Goal: Task Accomplishment & Management: Manage account settings

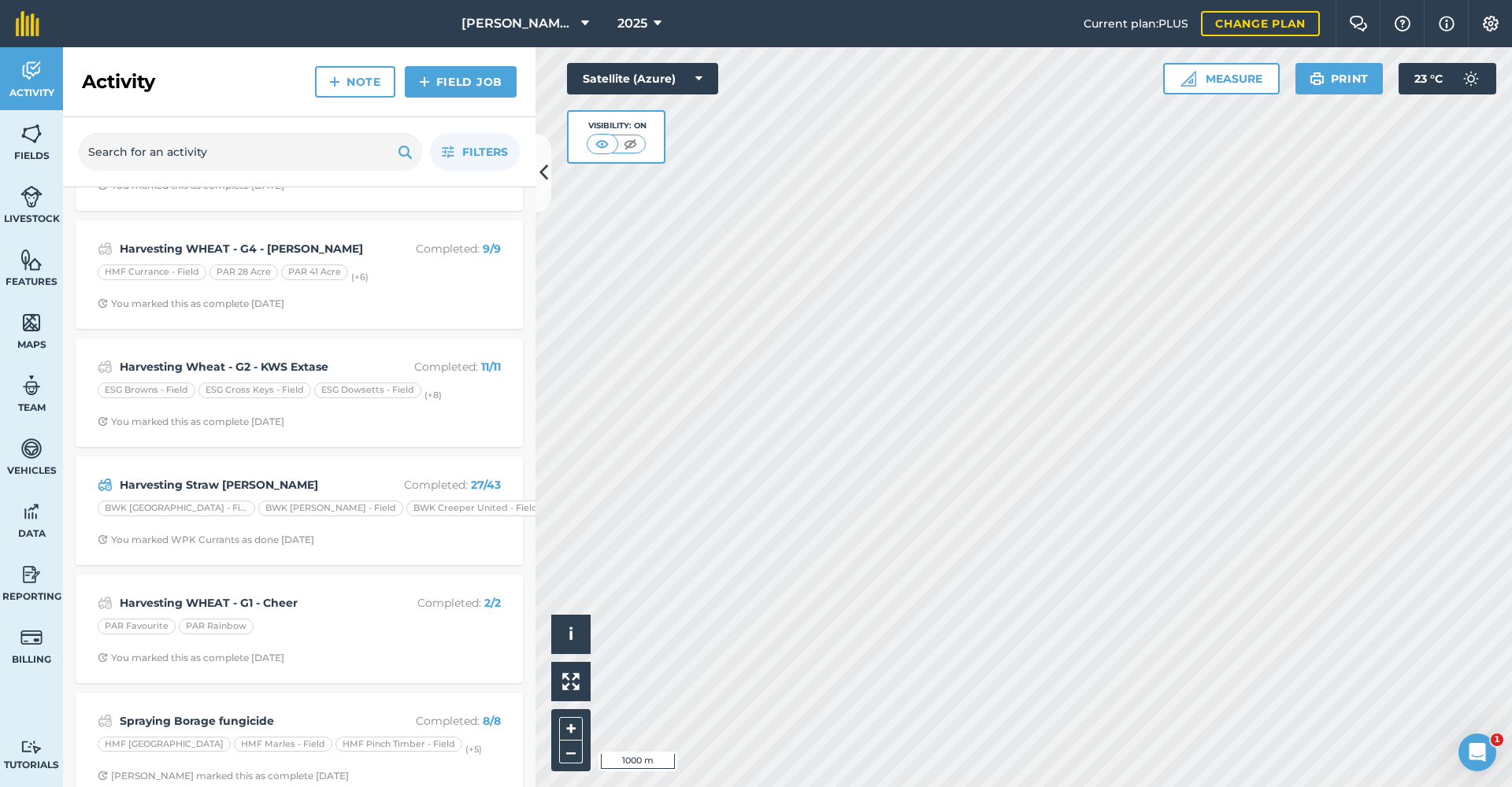
scroll to position [332, 0]
click at [246, 480] on strong "Harvesting Straw [PERSON_NAME]" at bounding box center [244, 483] width 250 height 18
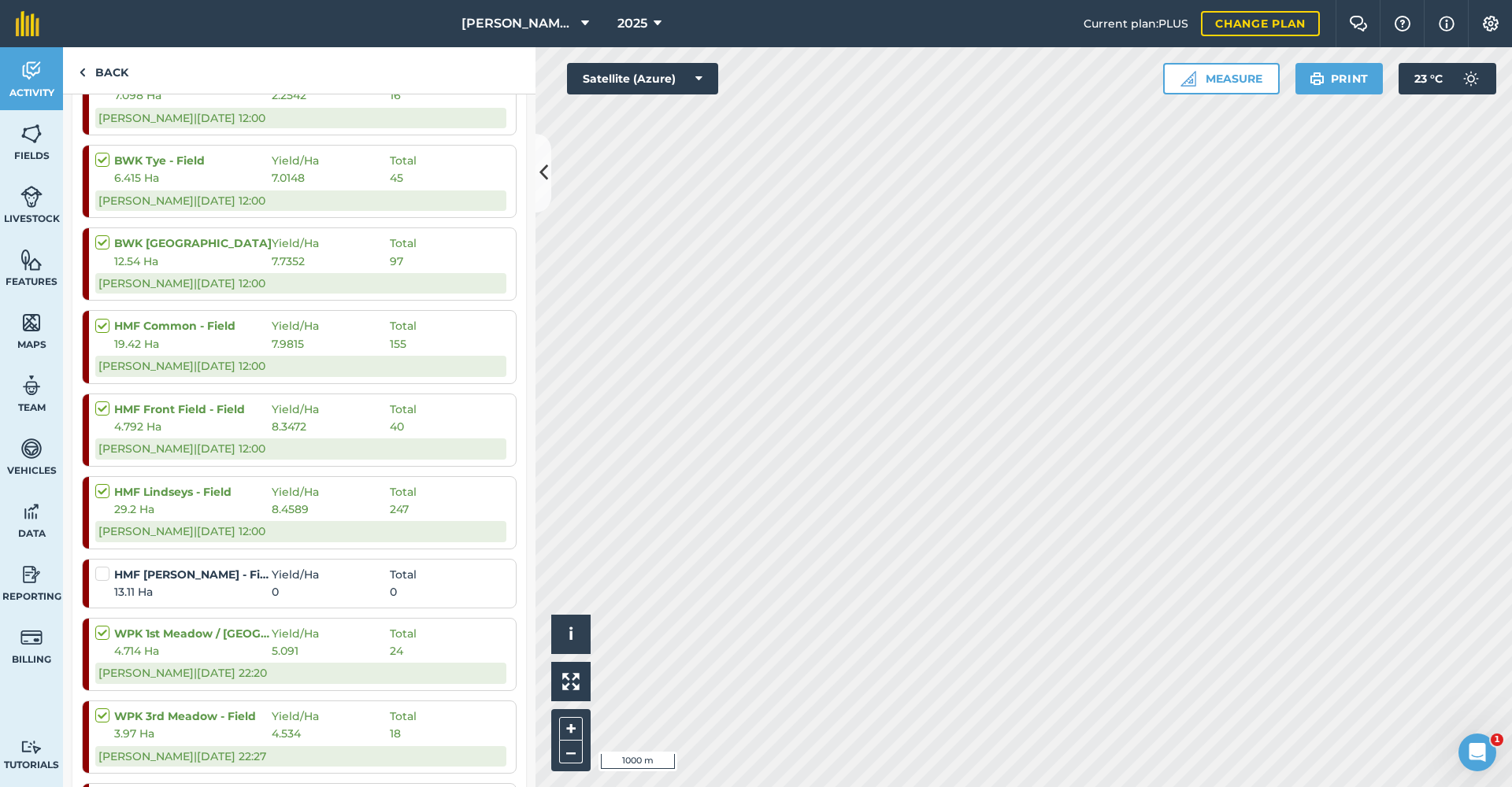
scroll to position [1463, 0]
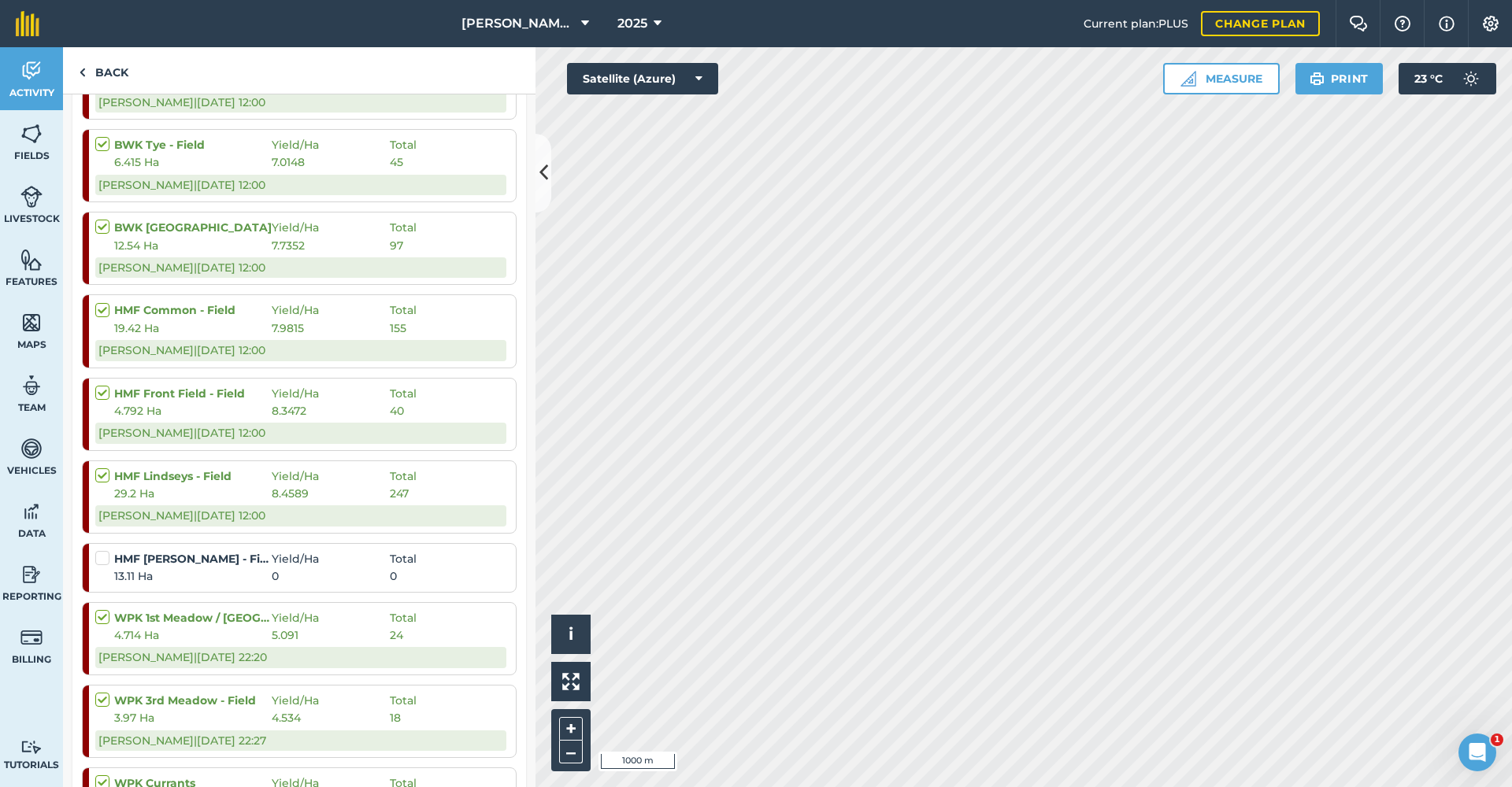
click at [104, 550] on label at bounding box center [104, 550] width 19 height 0
click at [104, 550] on input "checkbox" at bounding box center [100, 556] width 10 height 10
checkbox input "false"
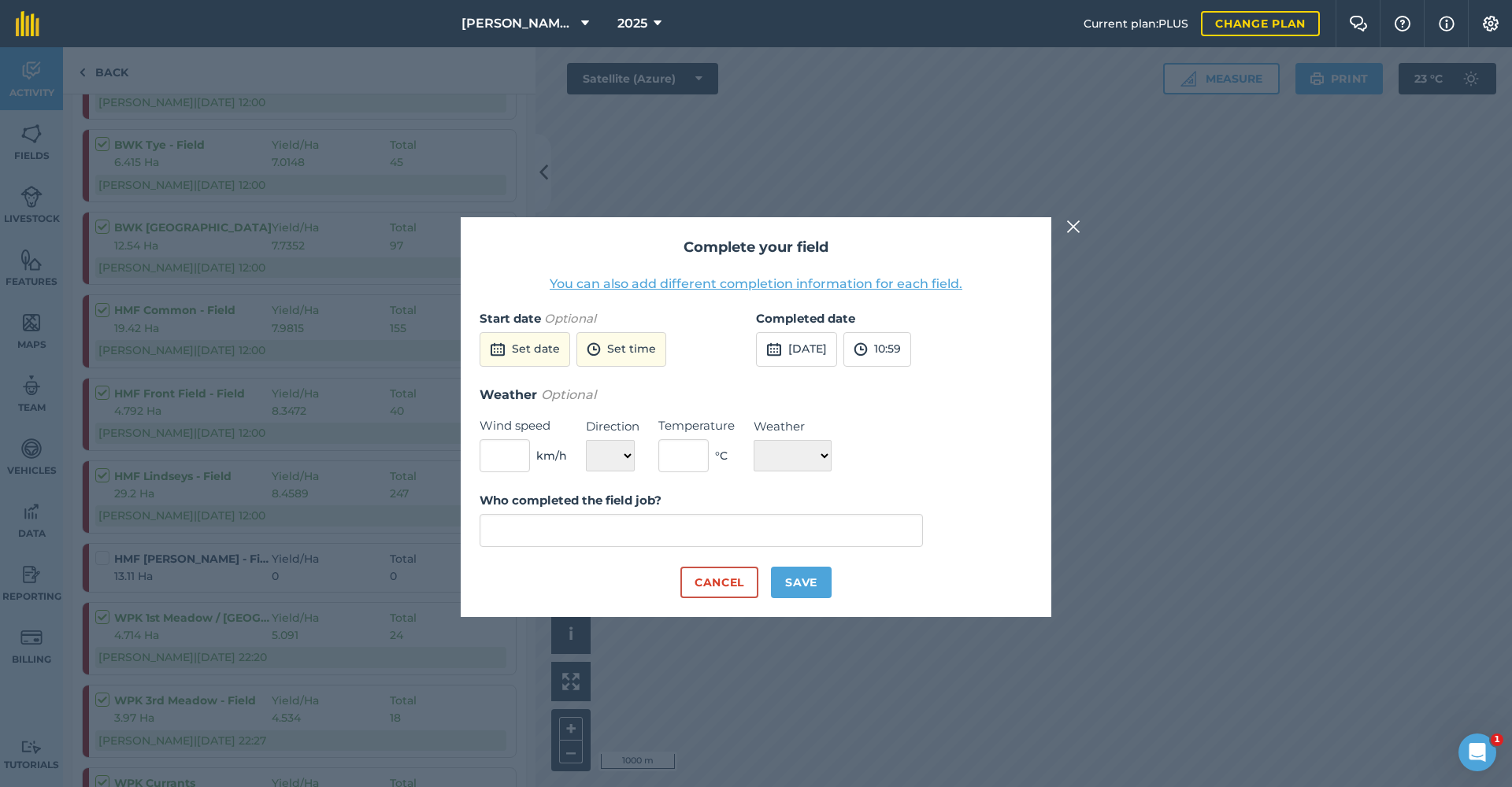
type input "[PERSON_NAME]"
click at [742, 580] on button "Cancel" at bounding box center [719, 582] width 78 height 31
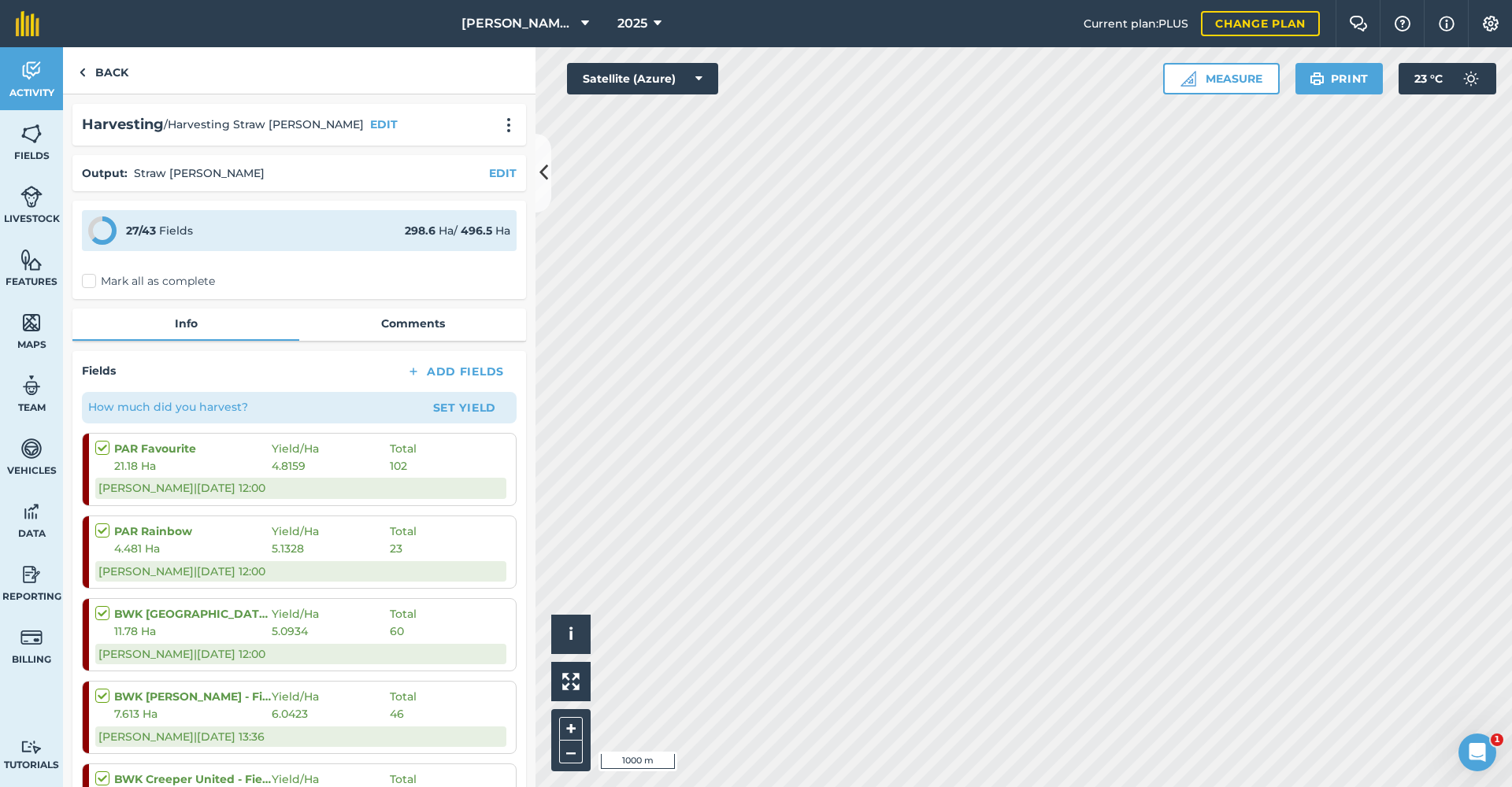
scroll to position [0, 0]
click at [455, 407] on button "Set Yield" at bounding box center [465, 408] width 92 height 25
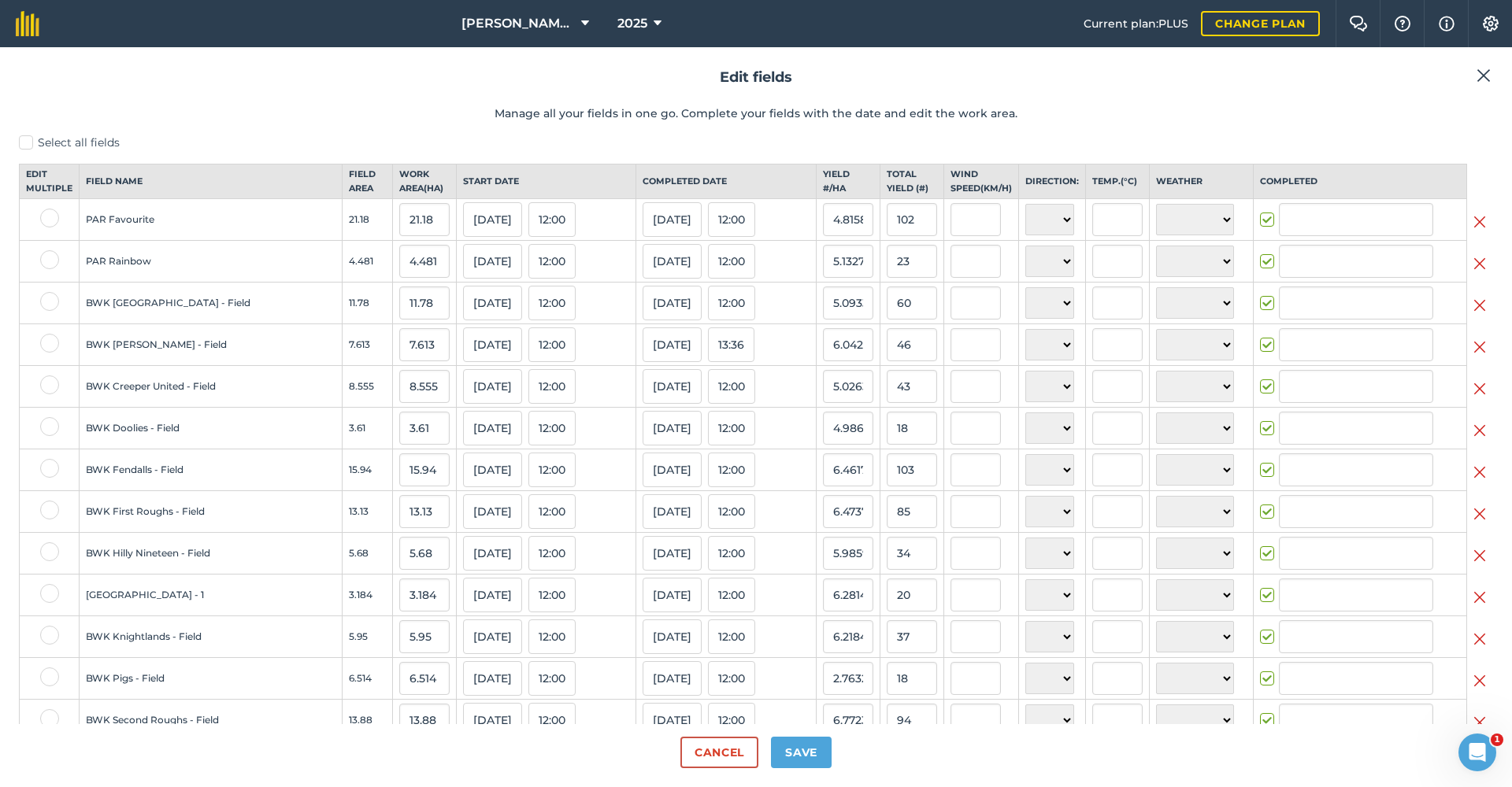
type input "[PERSON_NAME]"
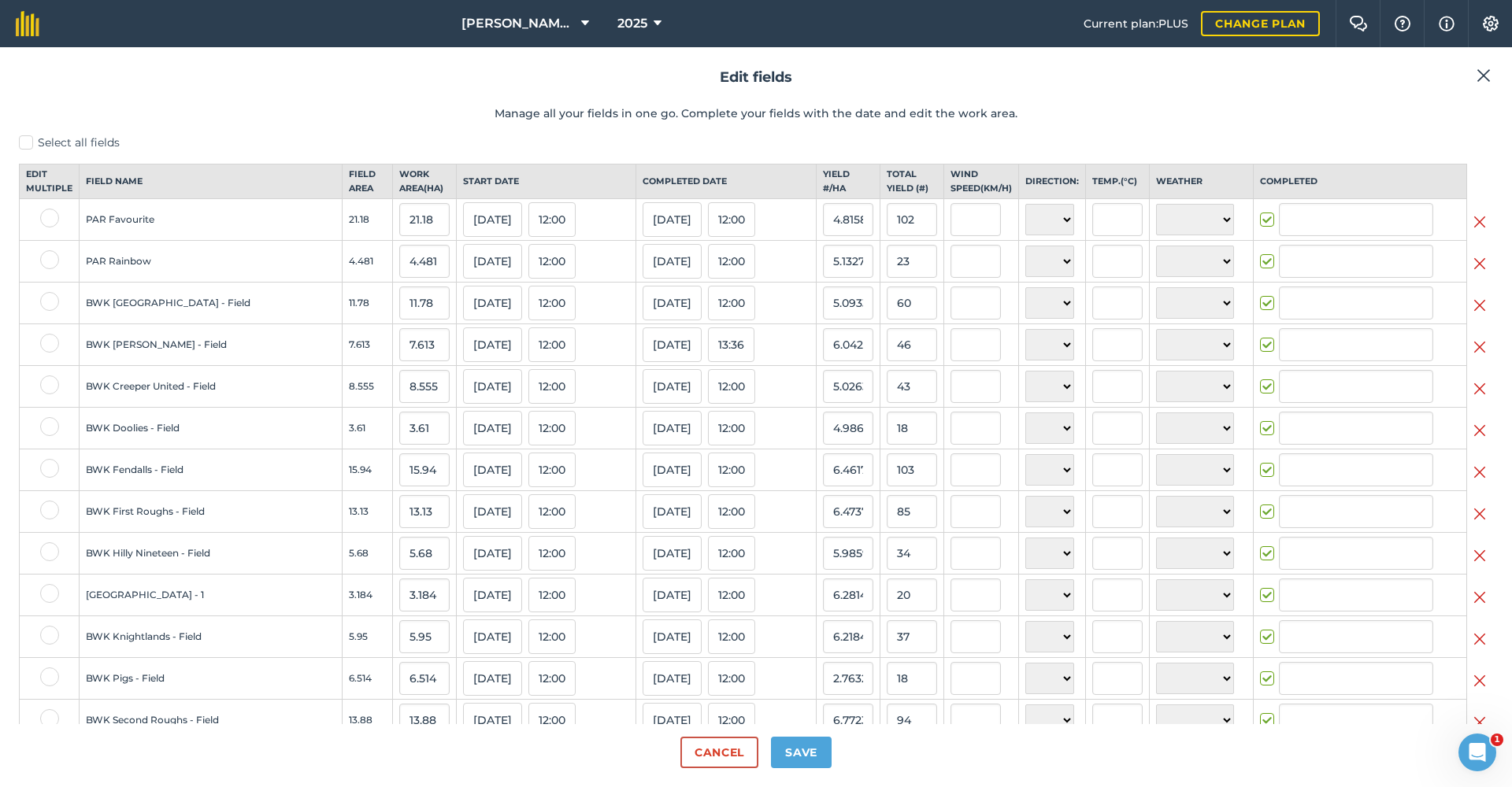
type input "[PERSON_NAME]"
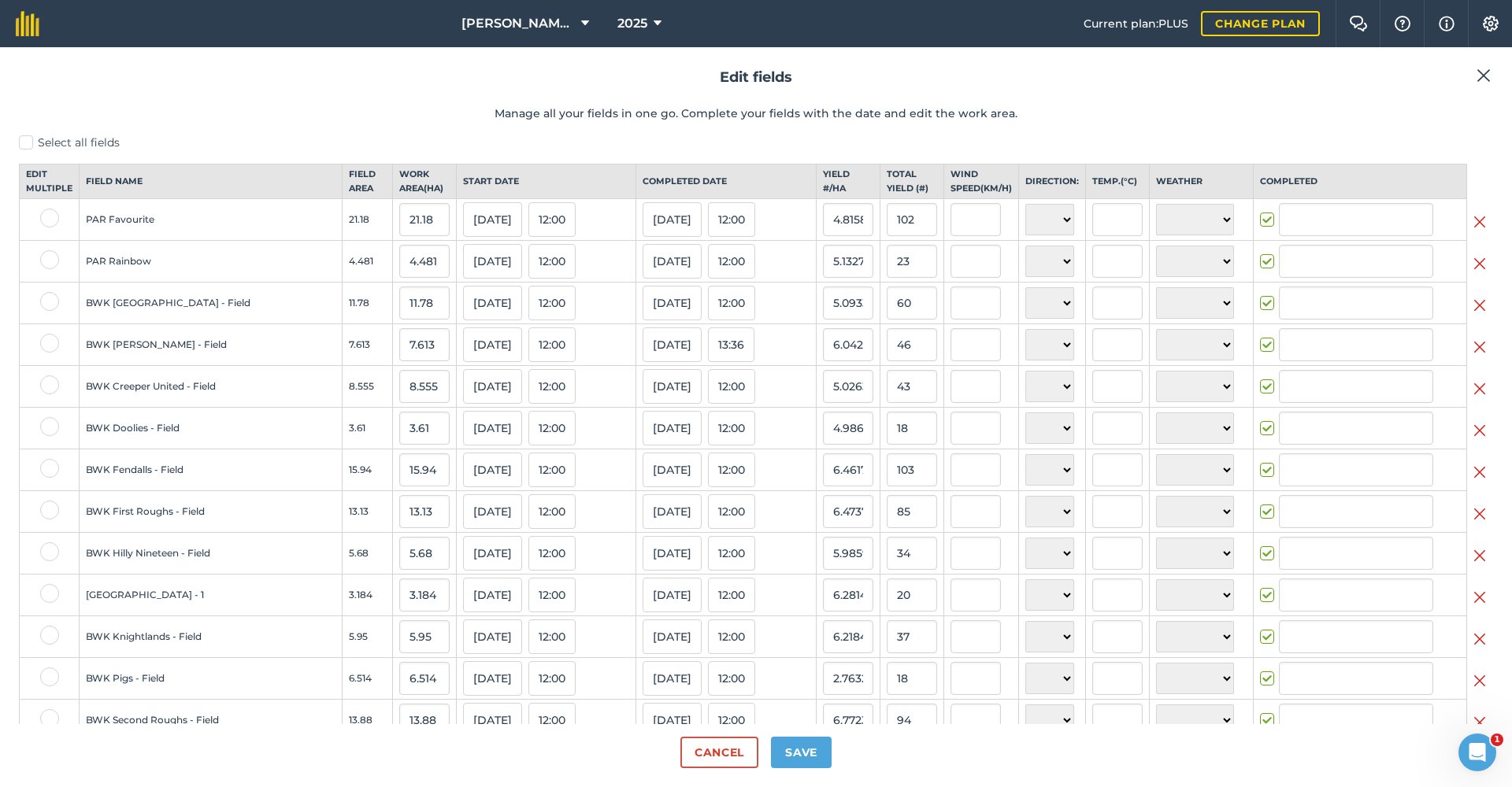
type input "[PERSON_NAME]"
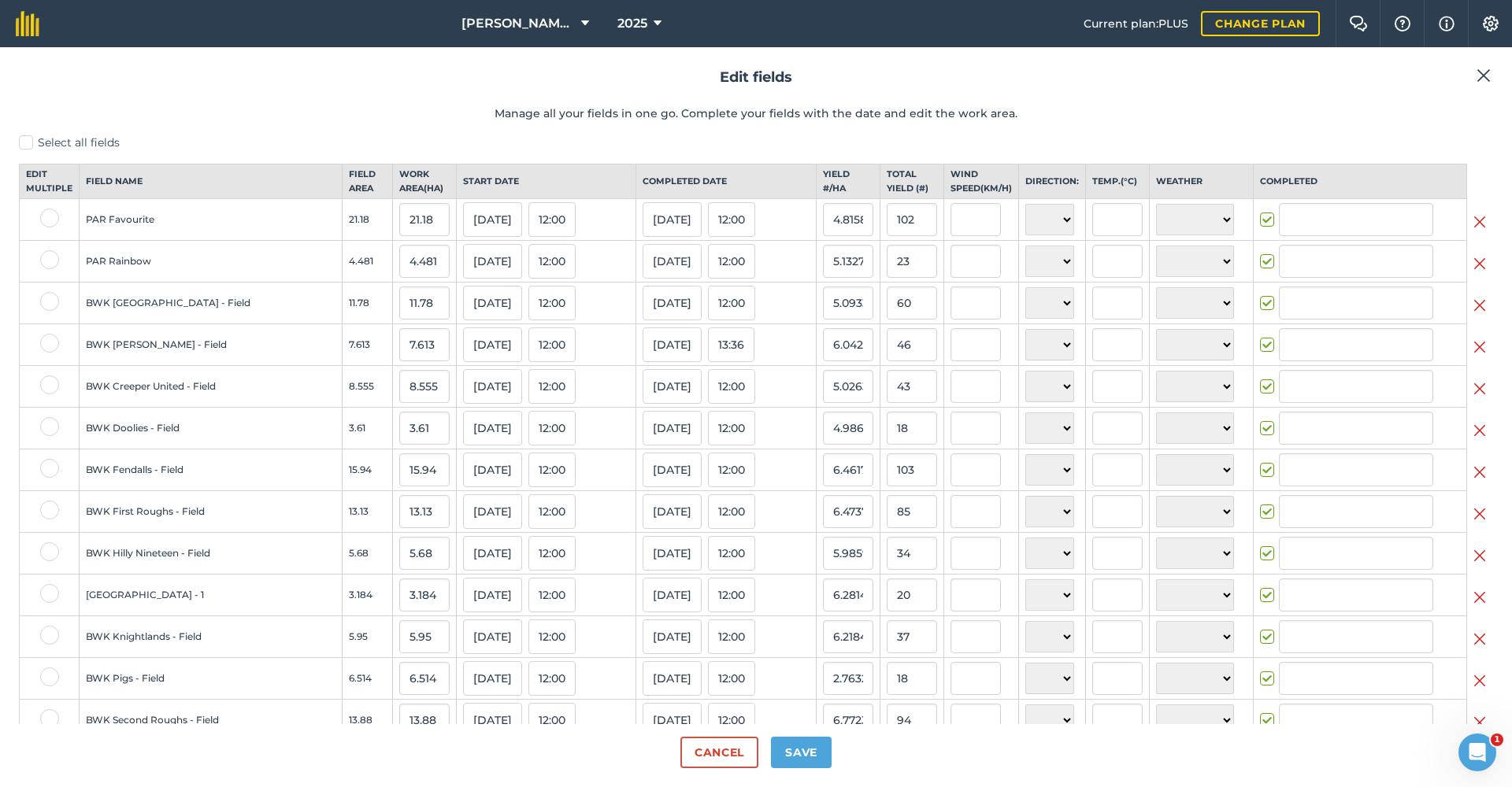
type input "[PERSON_NAME]"
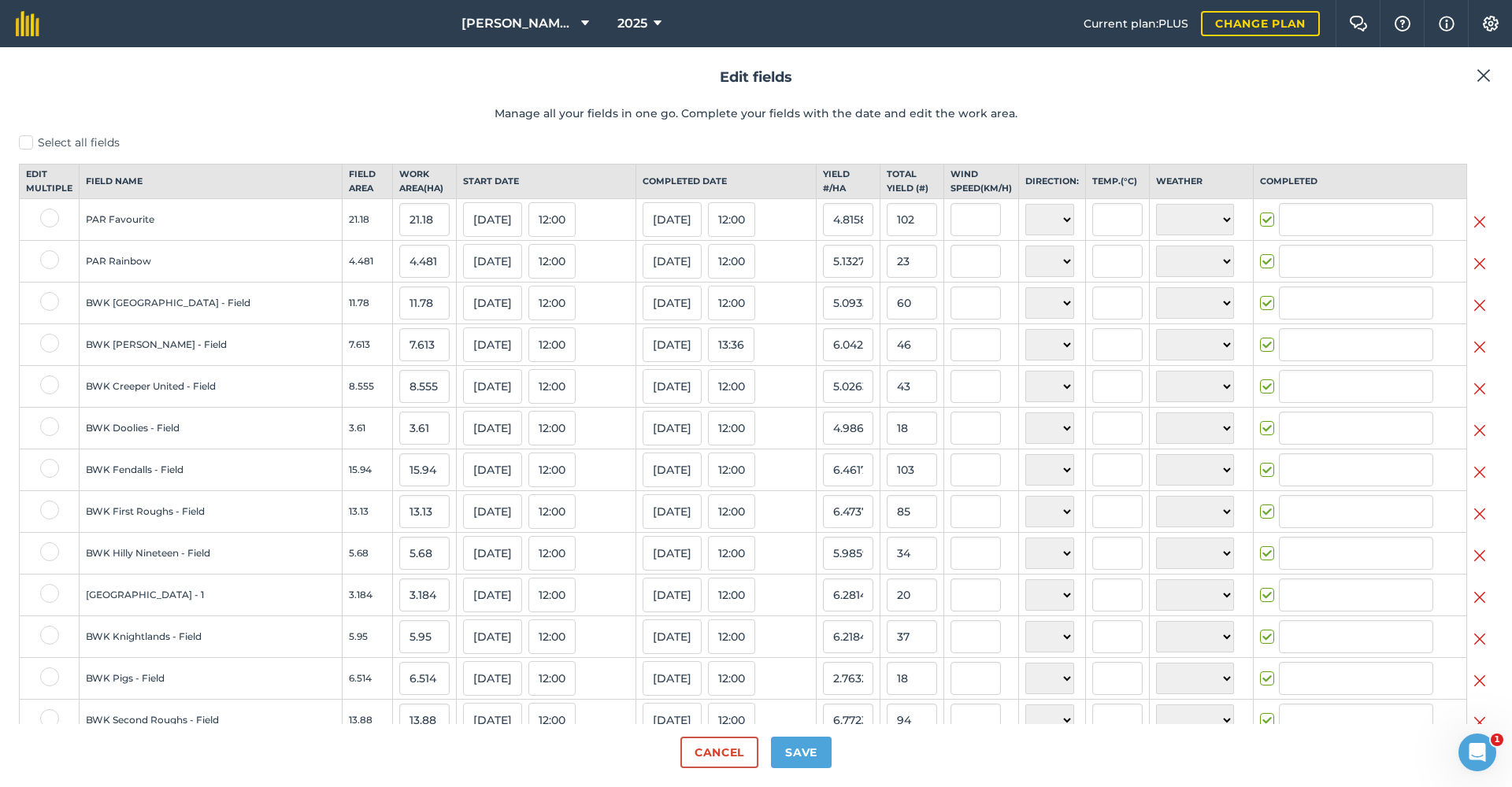
type input "[PERSON_NAME]"
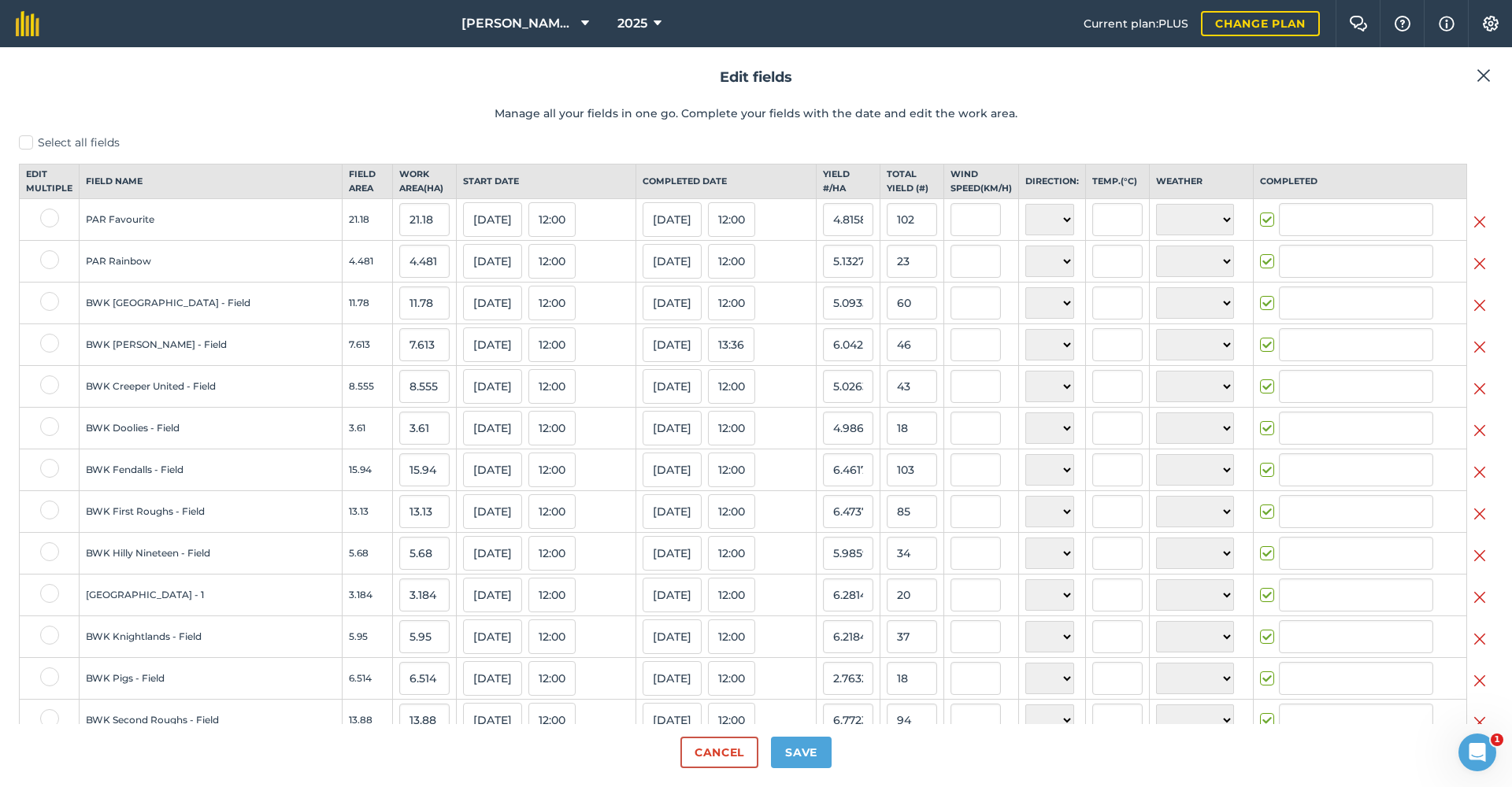
type input "[PERSON_NAME]"
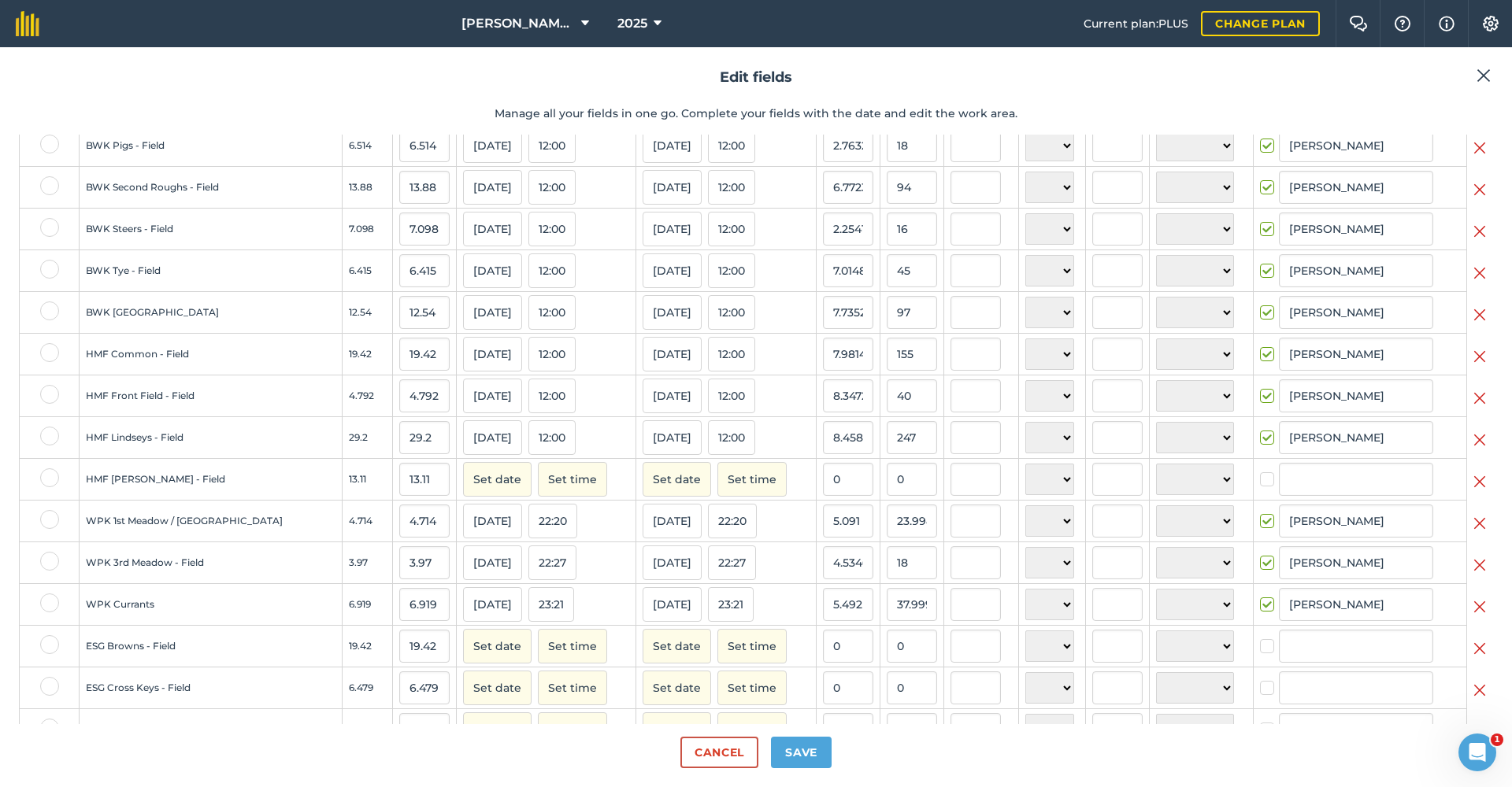
scroll to position [534, 0]
click at [887, 494] on input "0" at bounding box center [912, 478] width 51 height 33
type input "0102"
type input "7.780320366132724"
type input "102"
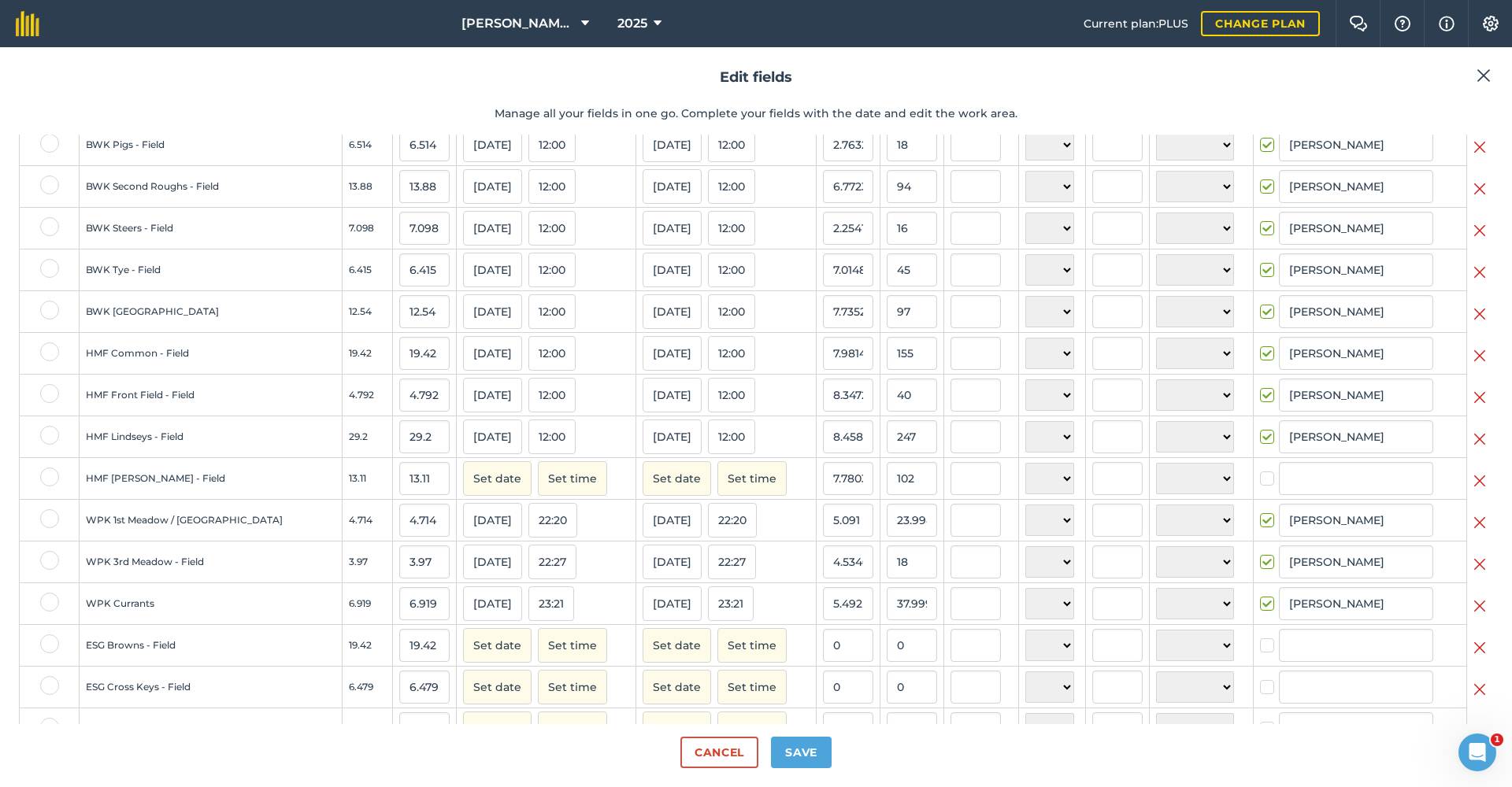
click at [467, 496] on button "Set date" at bounding box center [497, 478] width 68 height 35
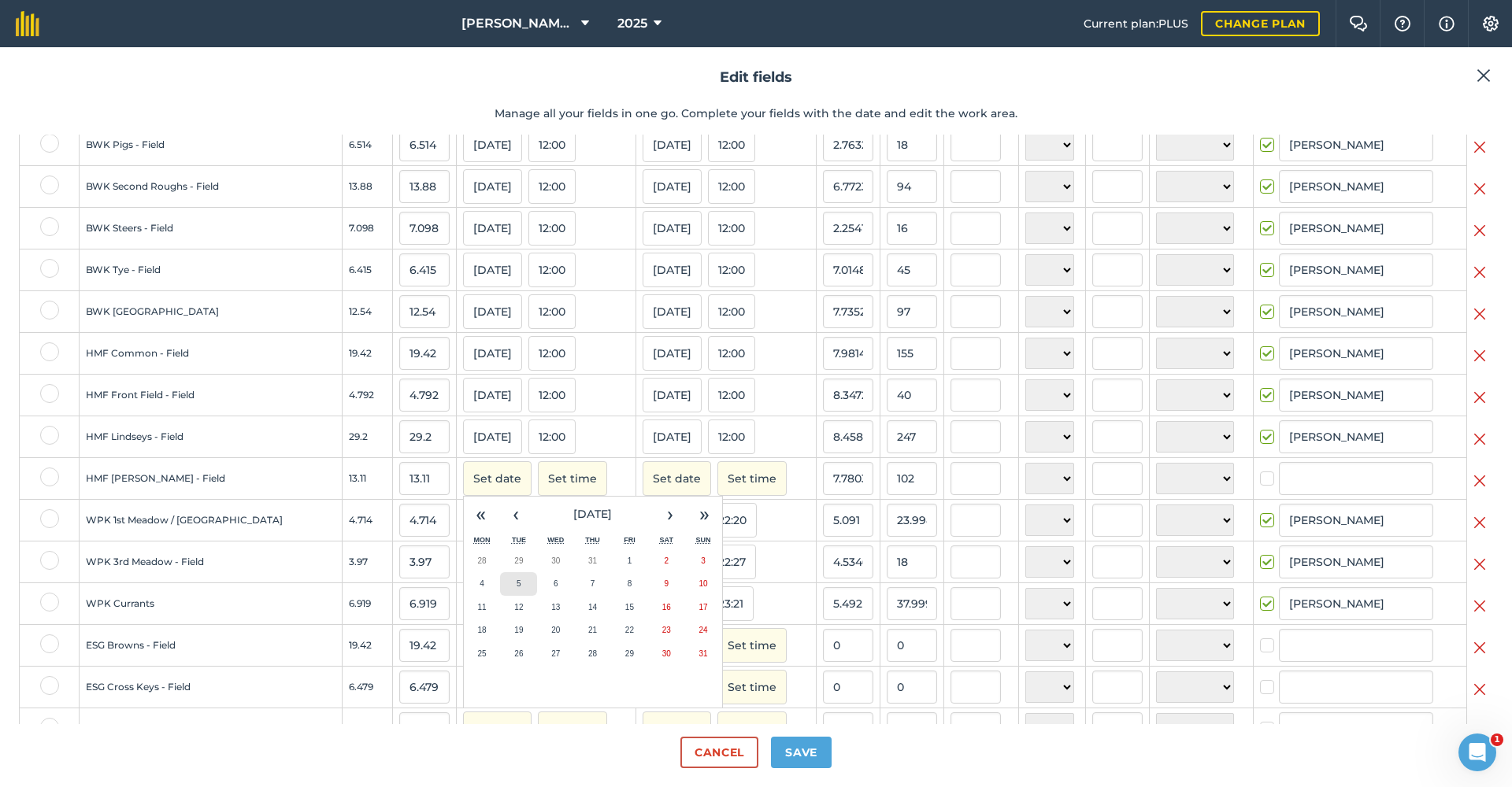
click at [517, 588] on abbr "5" at bounding box center [519, 583] width 5 height 8
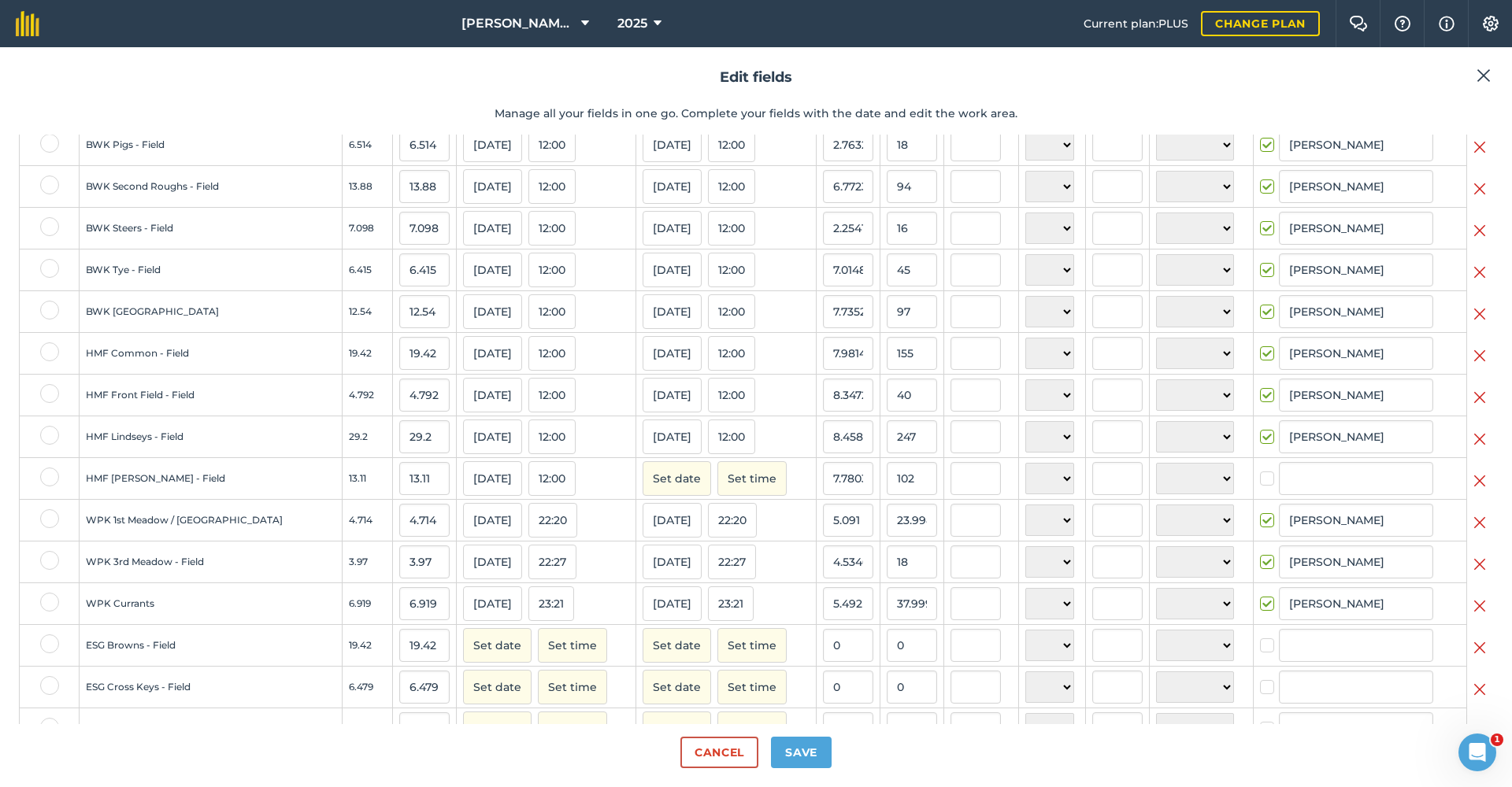
click at [642, 493] on button "Set date" at bounding box center [676, 478] width 68 height 35
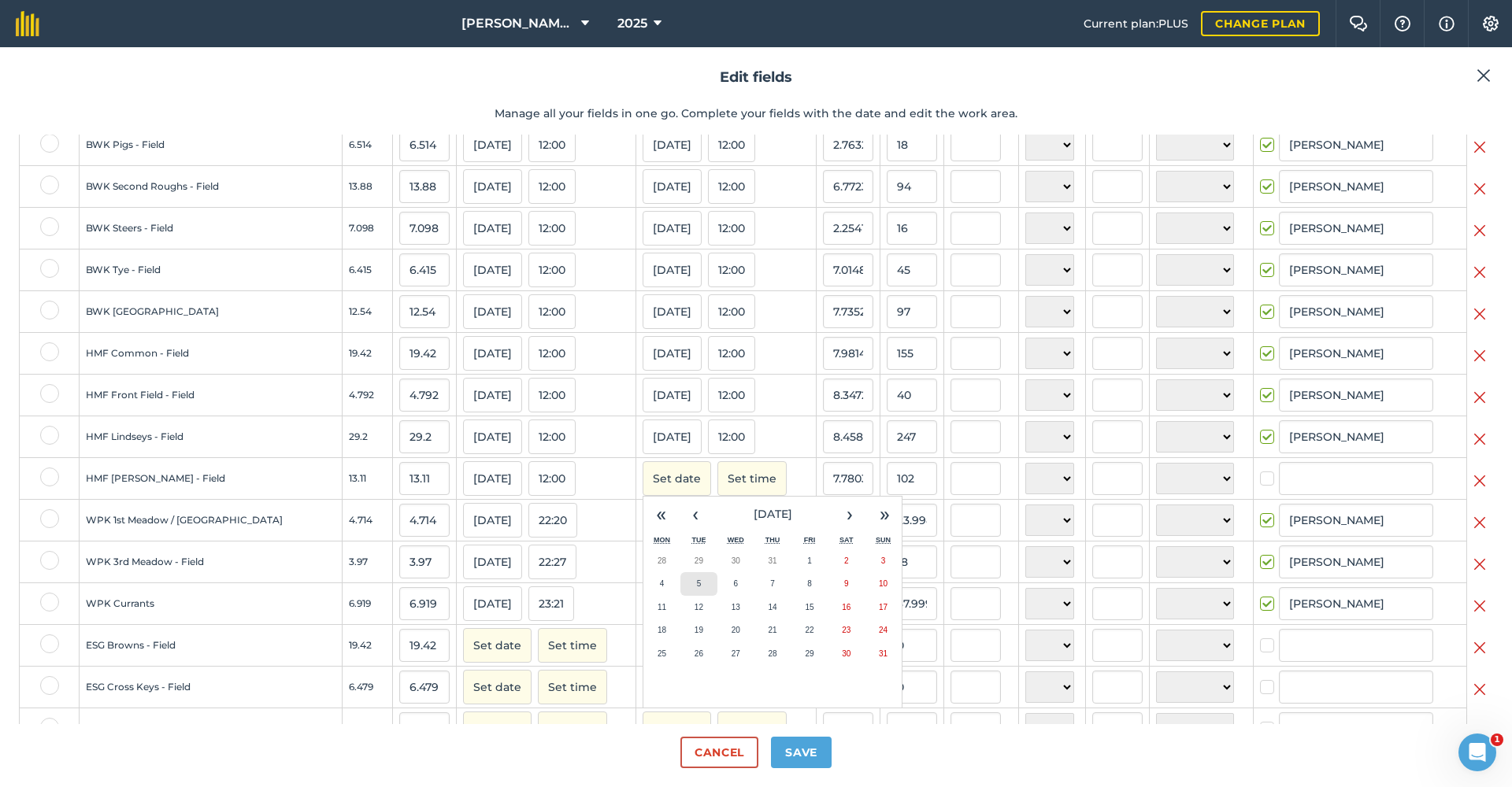
click at [680, 591] on button "5" at bounding box center [699, 584] width 37 height 24
checkbox input "true"
type input "[PERSON_NAME]"
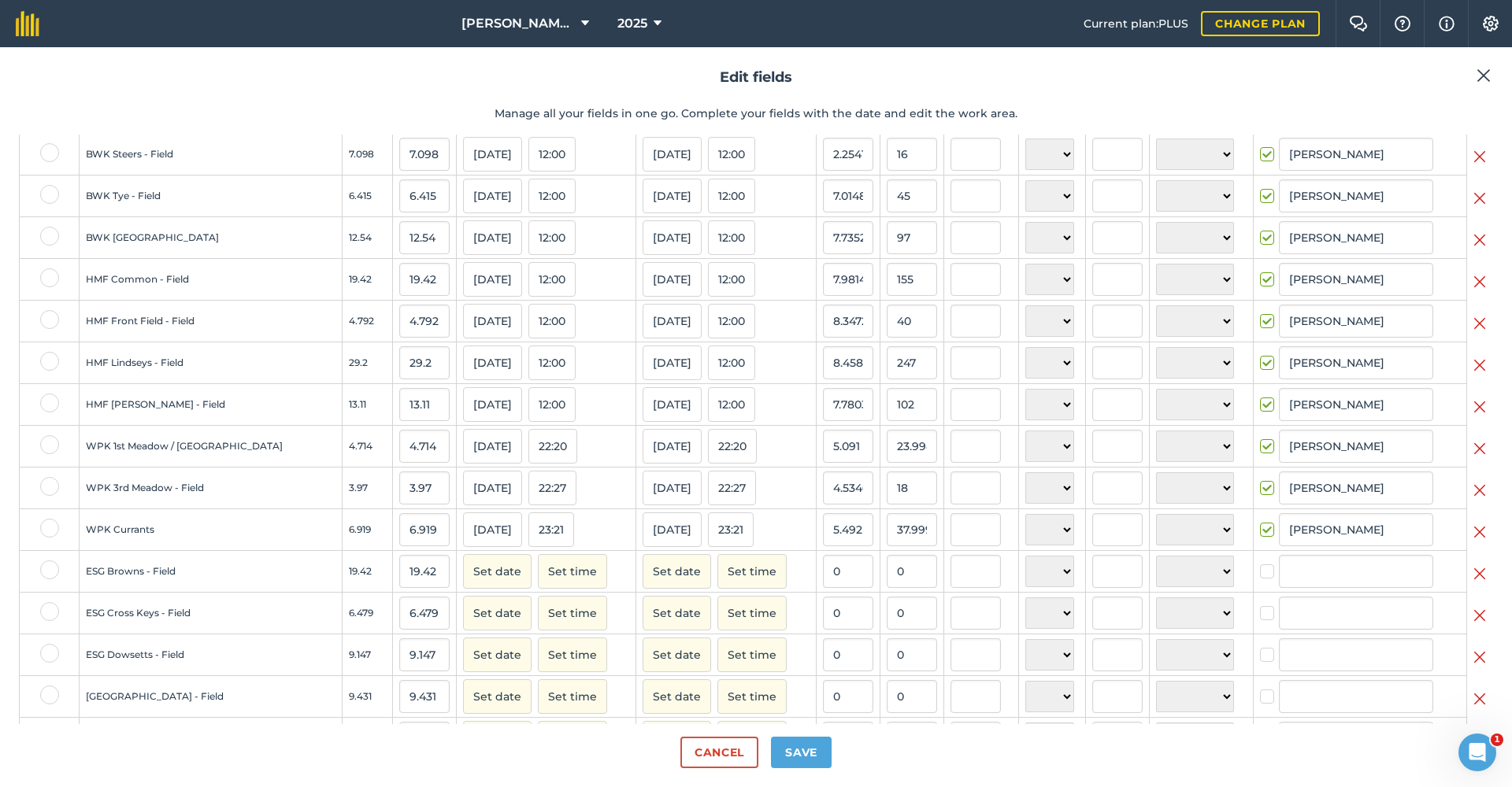
scroll to position [610, 0]
click at [888, 582] on input "0" at bounding box center [912, 569] width 51 height 33
type input "0"
type input "170"
type input "8.753861997940268"
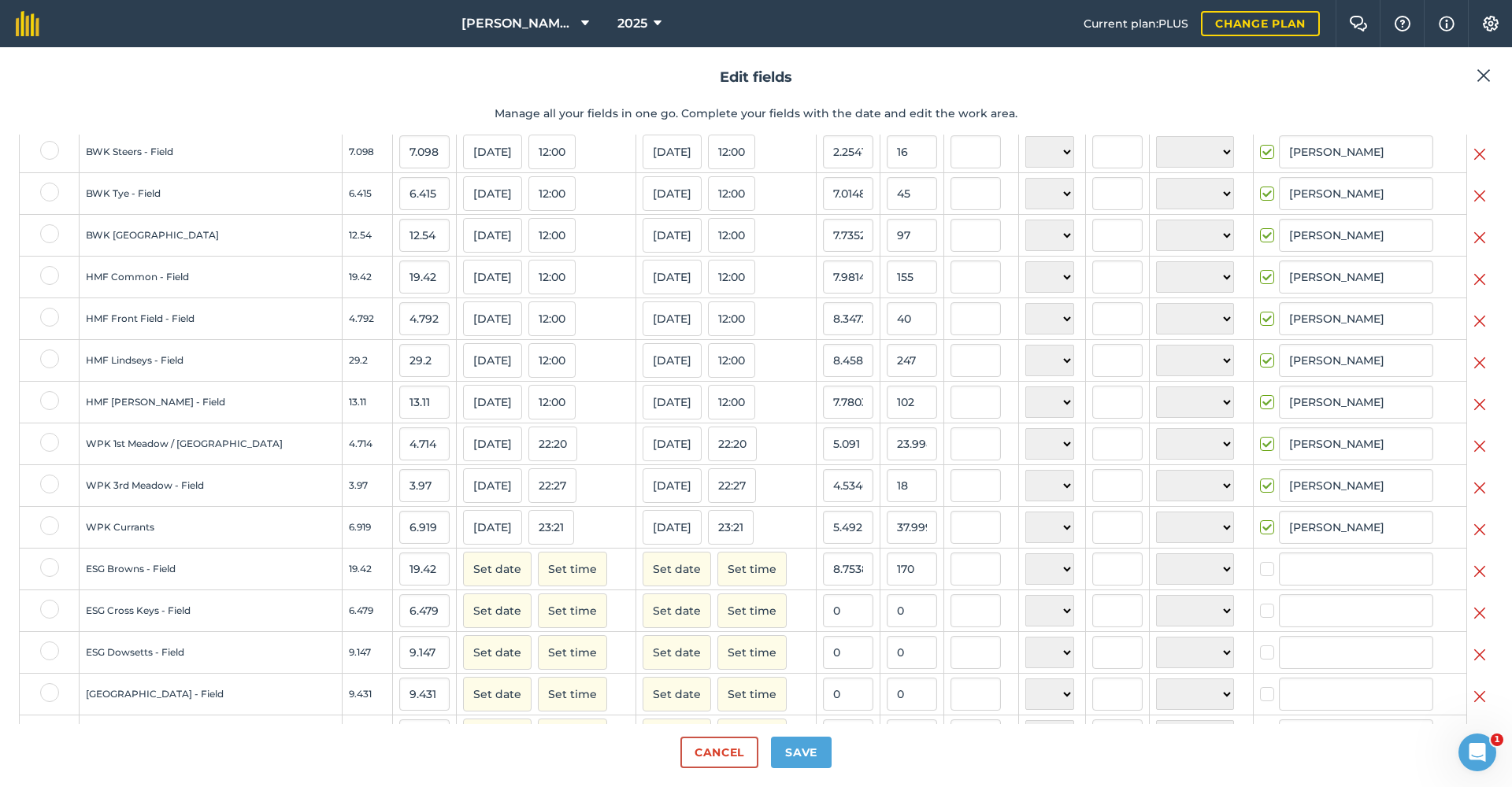
click at [717, 584] on button "Set time" at bounding box center [752, 569] width 69 height 35
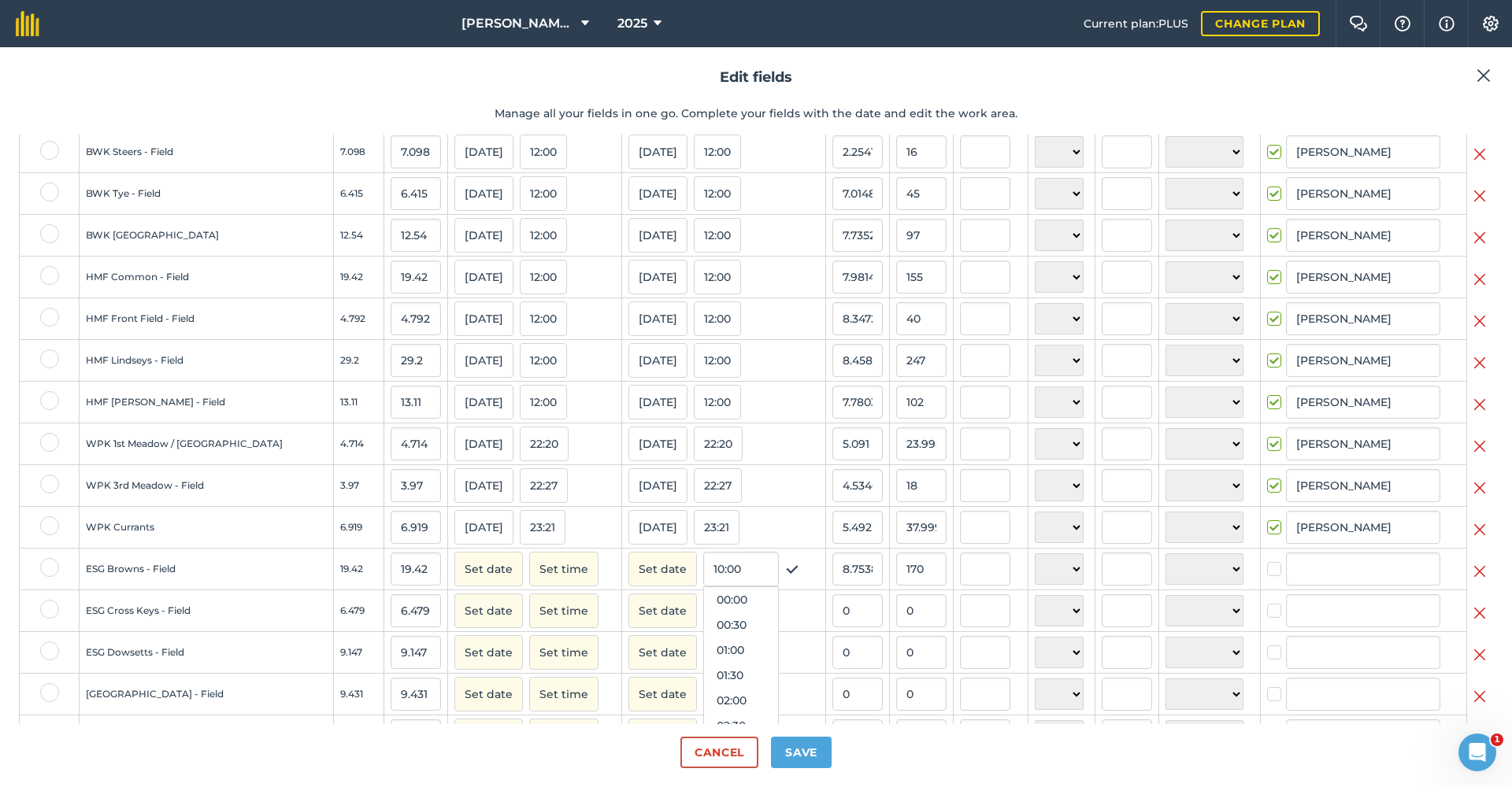
scroll to position [479, 0]
click at [455, 579] on button "Set date" at bounding box center [488, 569] width 68 height 35
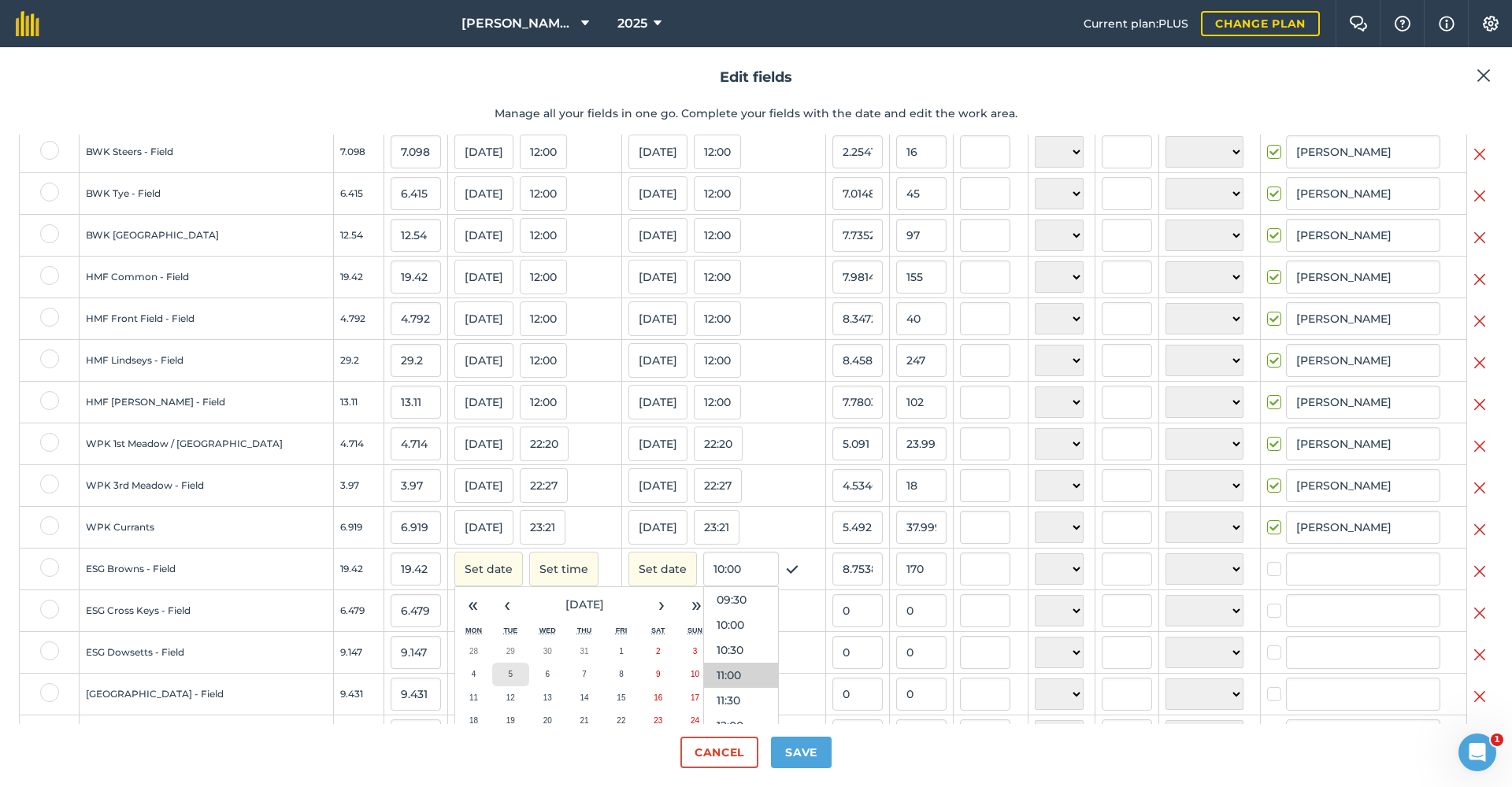
click at [492, 687] on button "5" at bounding box center [511, 675] width 37 height 24
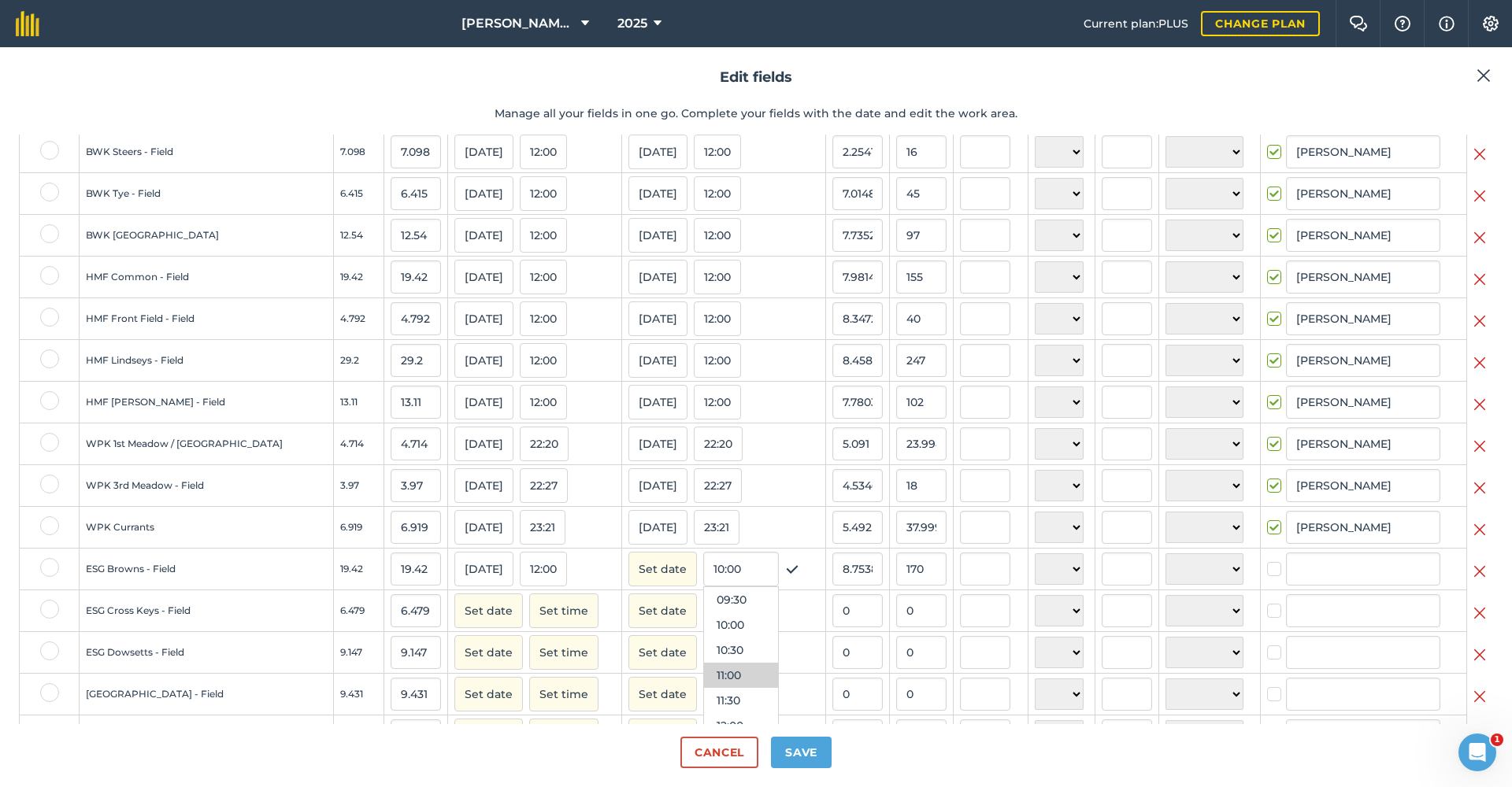
click at [628, 582] on button "Set date" at bounding box center [662, 569] width 68 height 35
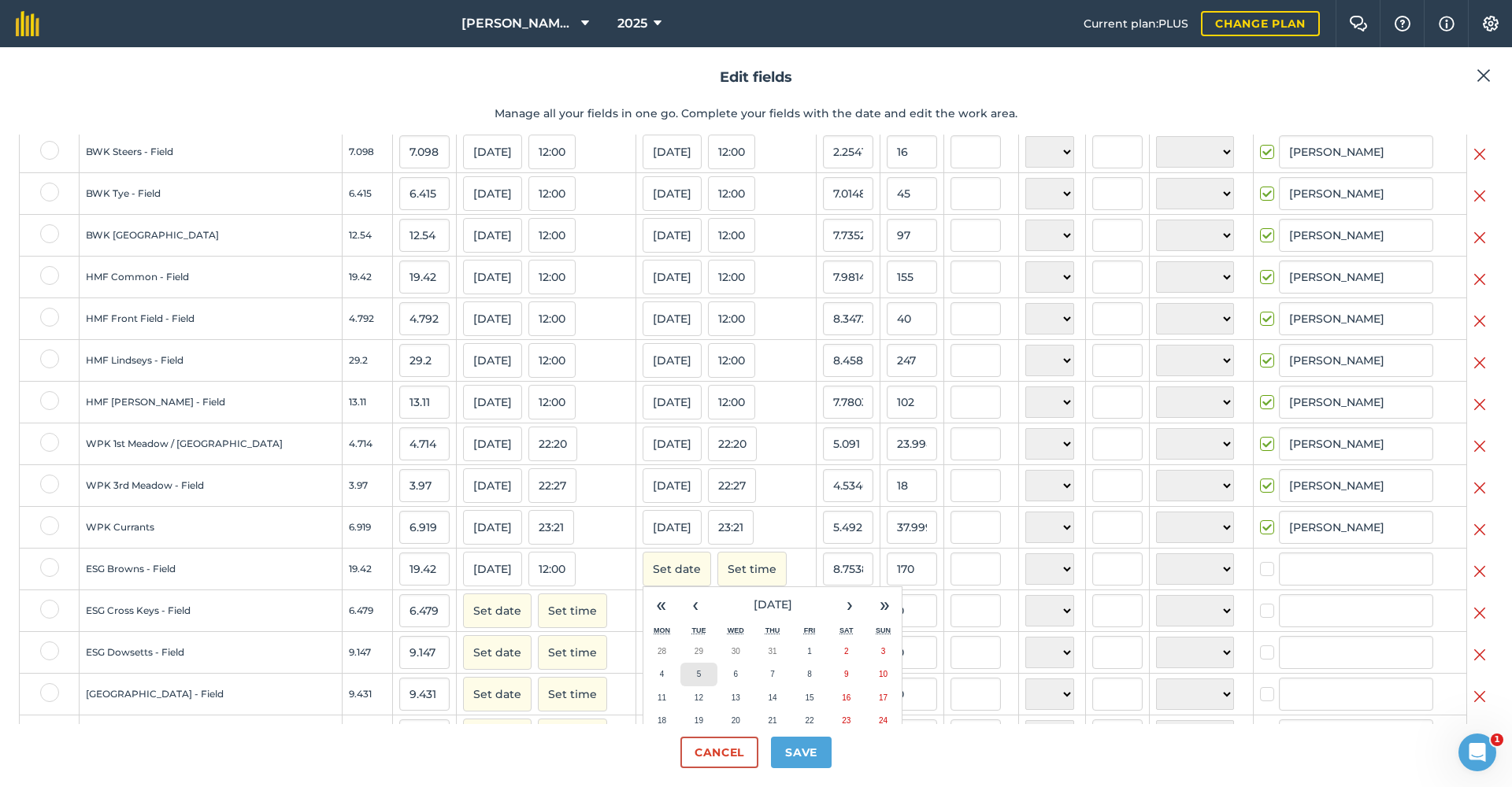
click at [697, 678] on abbr "5" at bounding box center [700, 674] width 5 height 8
checkbox input "true"
type input "[PERSON_NAME]"
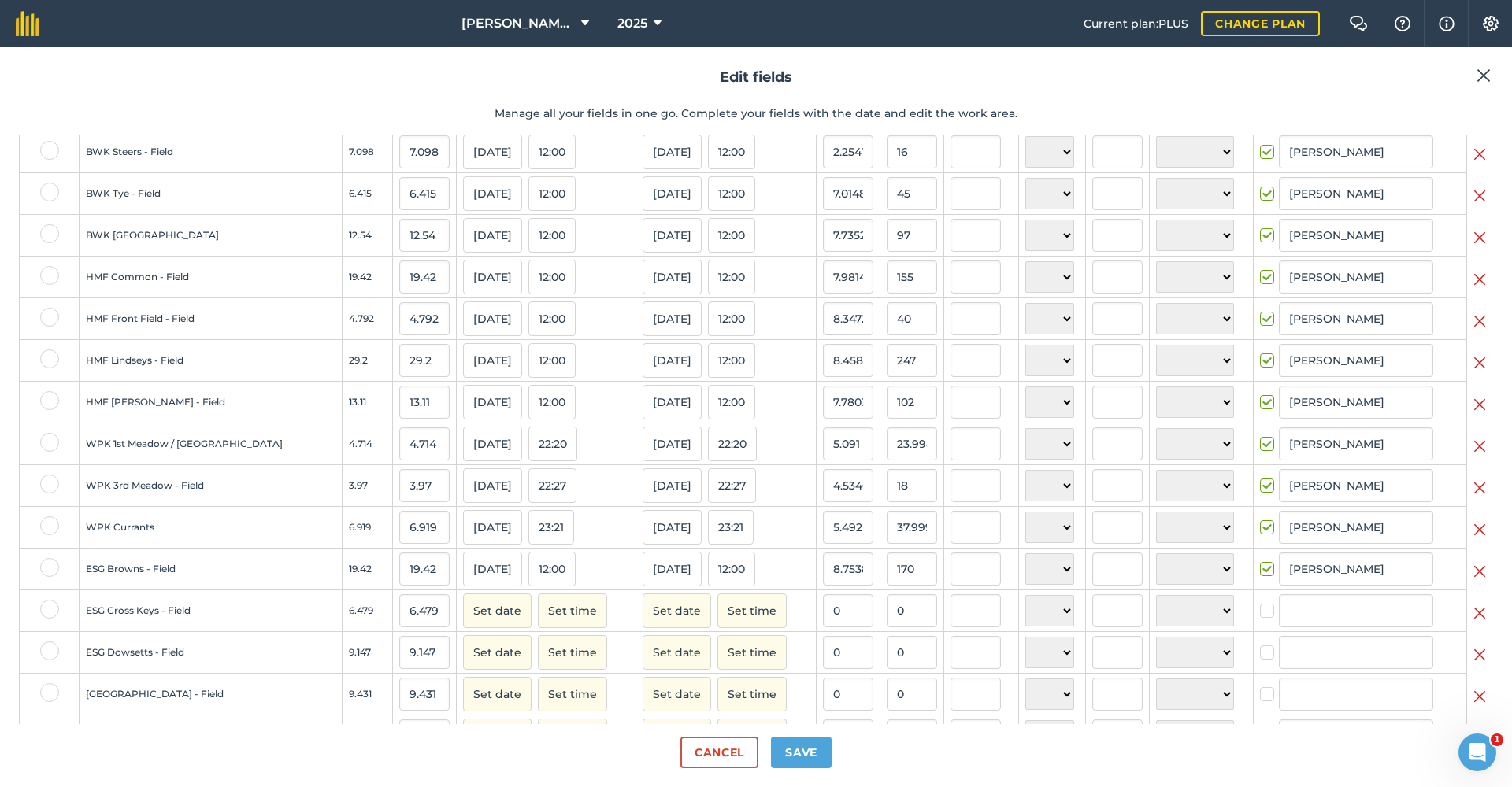
click at [463, 627] on button "Set date" at bounding box center [497, 610] width 68 height 35
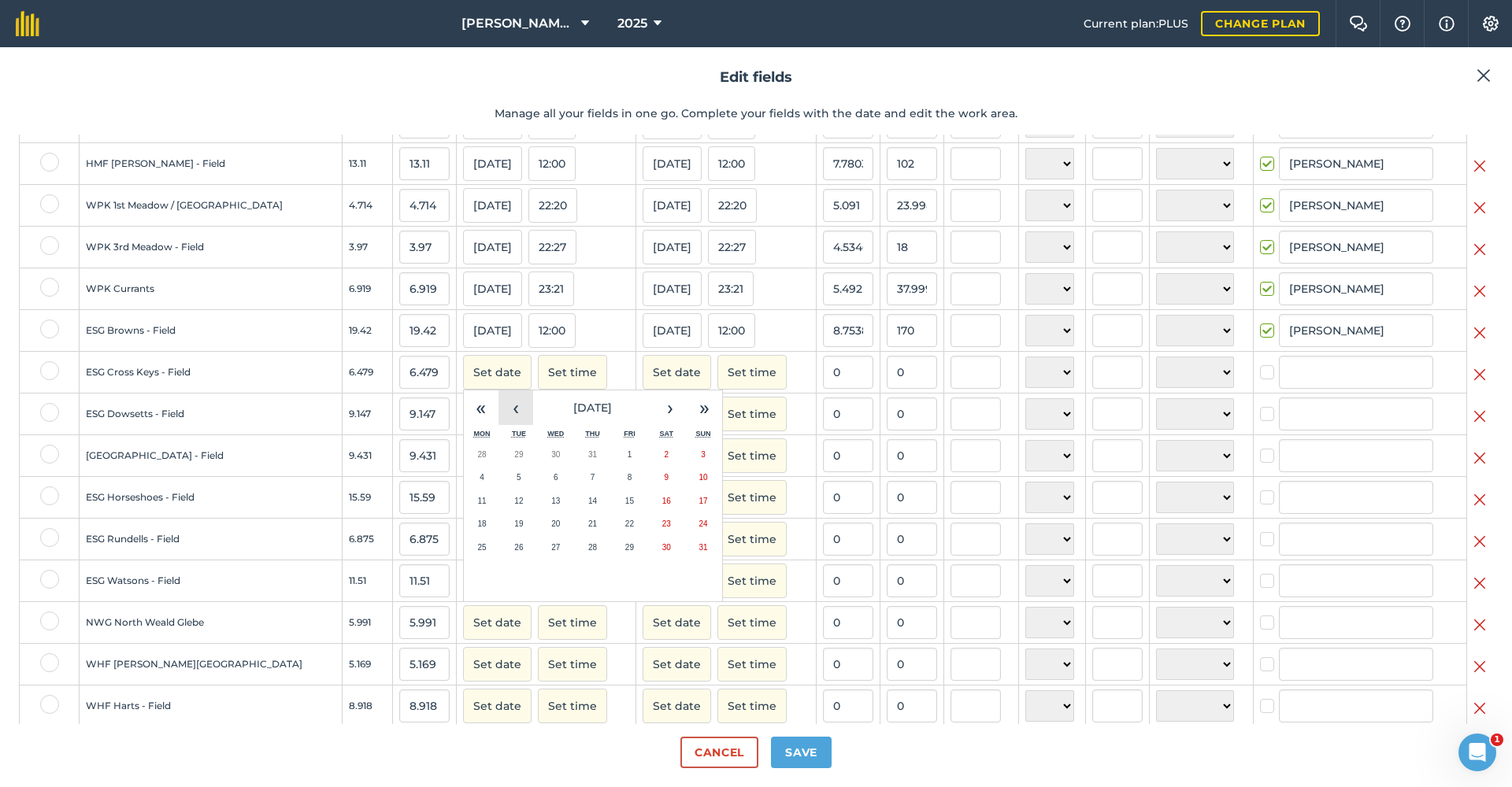
scroll to position [906, 0]
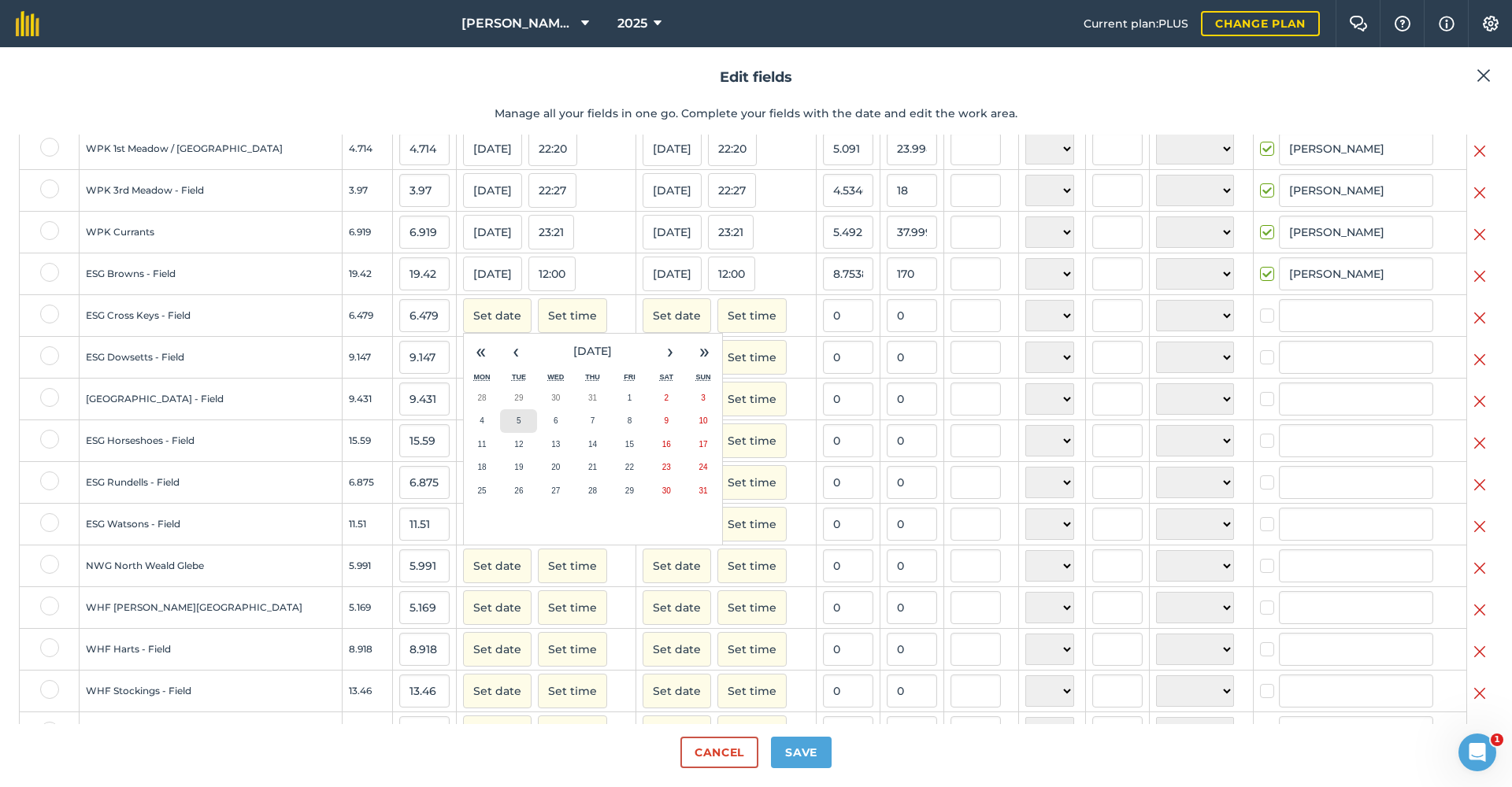
click at [517, 425] on abbr "5" at bounding box center [519, 421] width 5 height 8
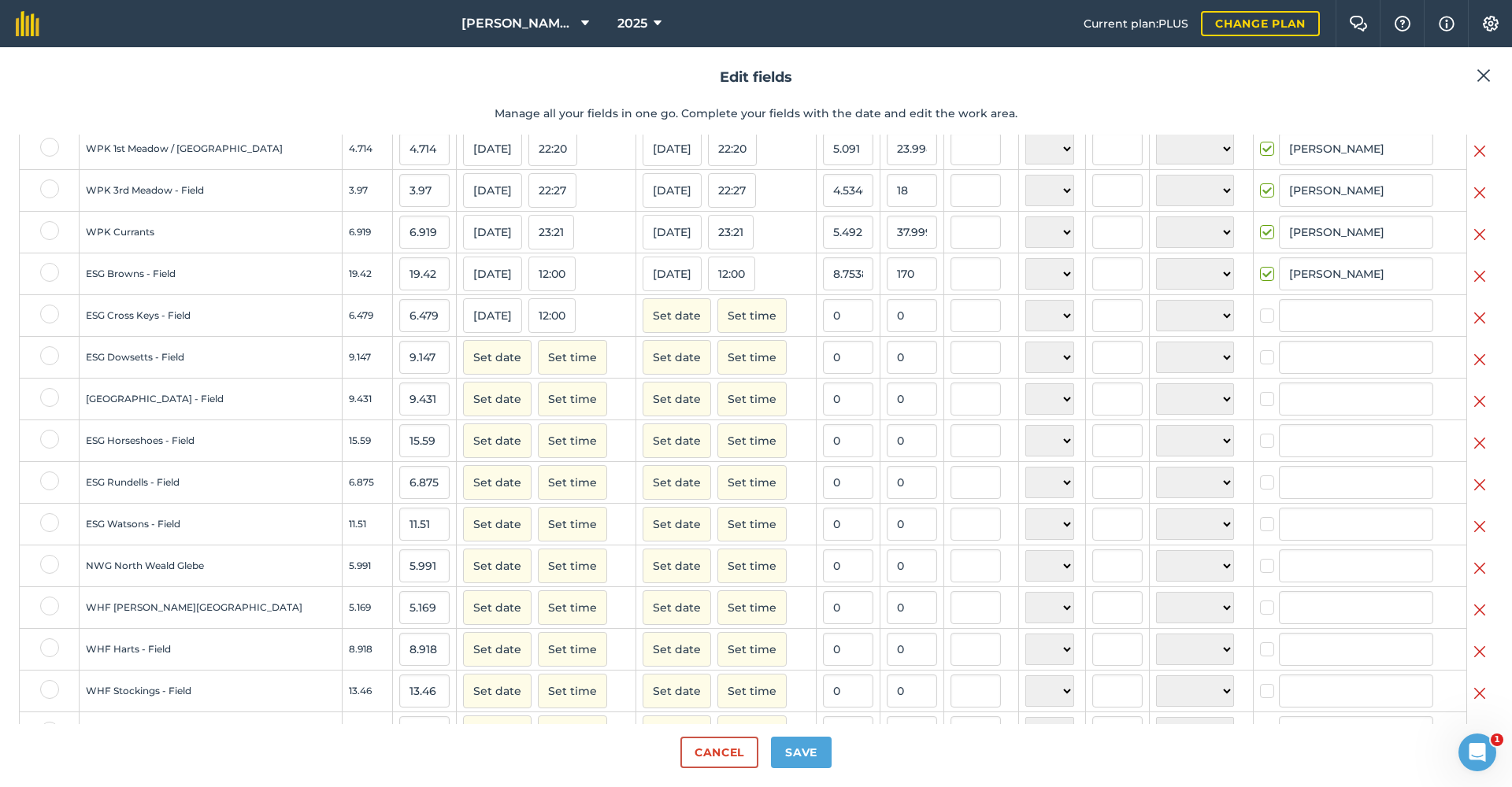
click at [642, 327] on button "Set date" at bounding box center [676, 316] width 68 height 35
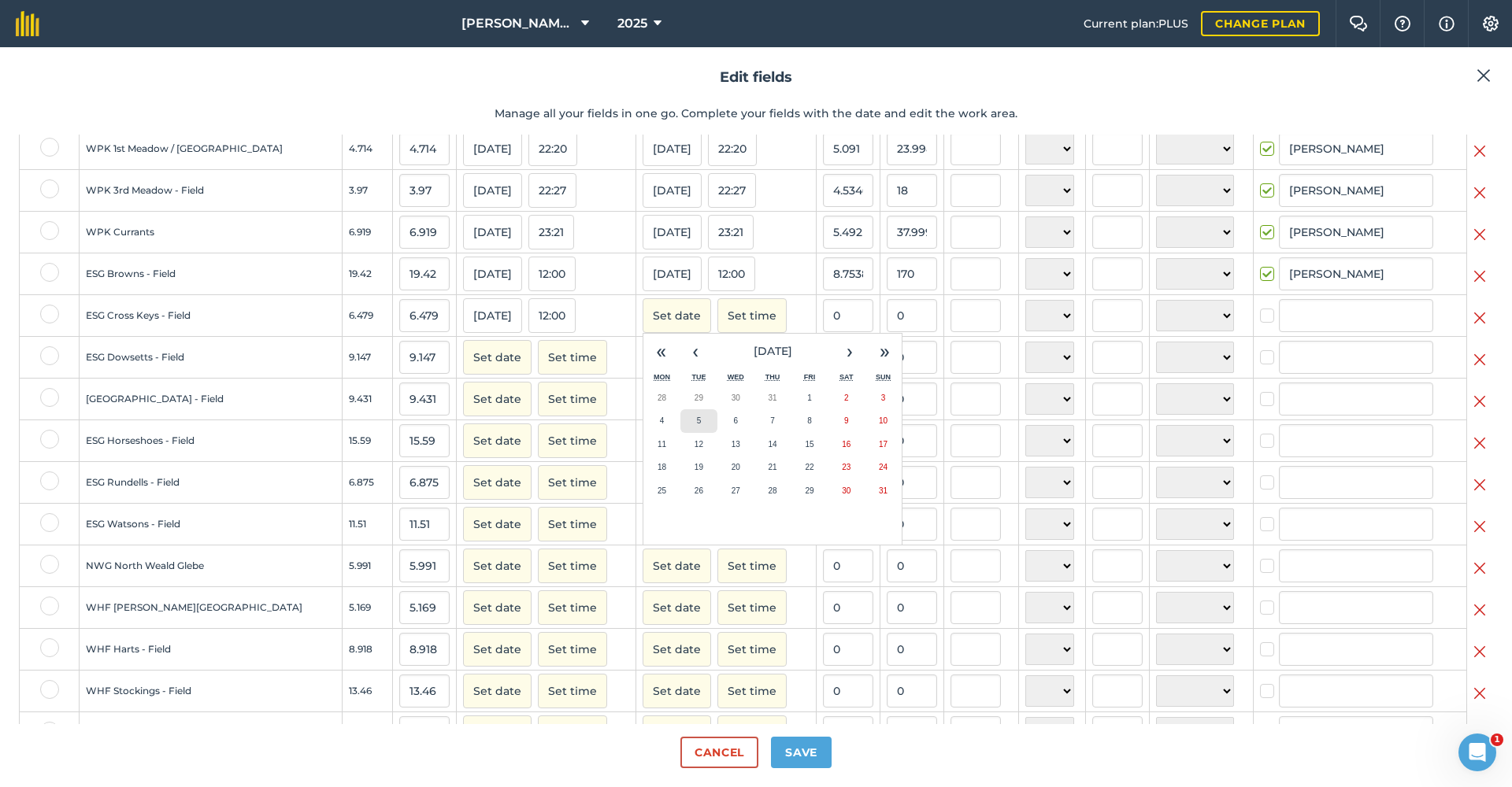
click at [697, 425] on abbr "5" at bounding box center [700, 421] width 5 height 8
checkbox input "true"
type input "[PERSON_NAME]"
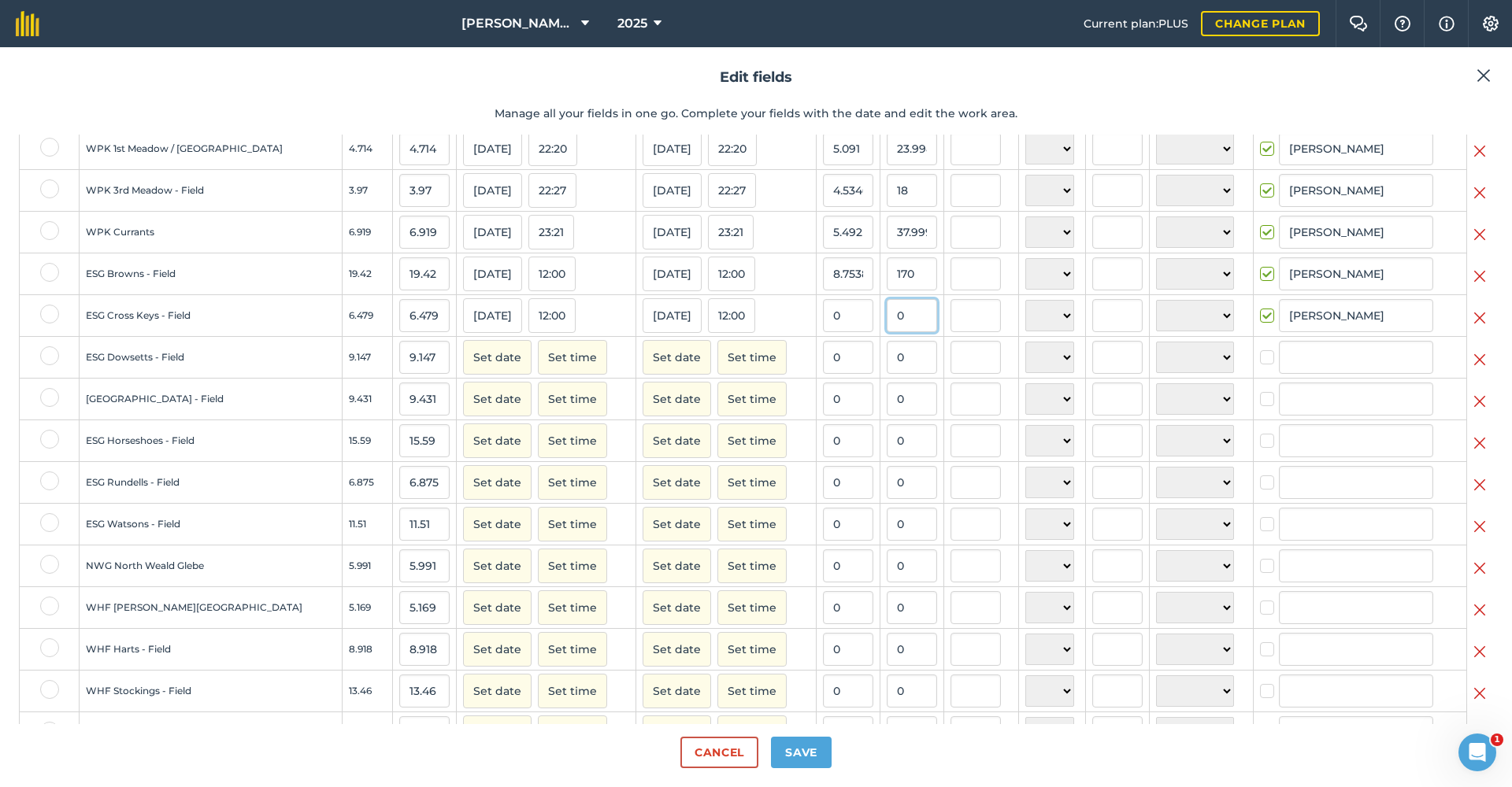
click at [886, 330] on input "0" at bounding box center [912, 315] width 51 height 33
type input "42"
type input "6.48248186448526"
click at [479, 371] on button "Set date" at bounding box center [497, 357] width 68 height 35
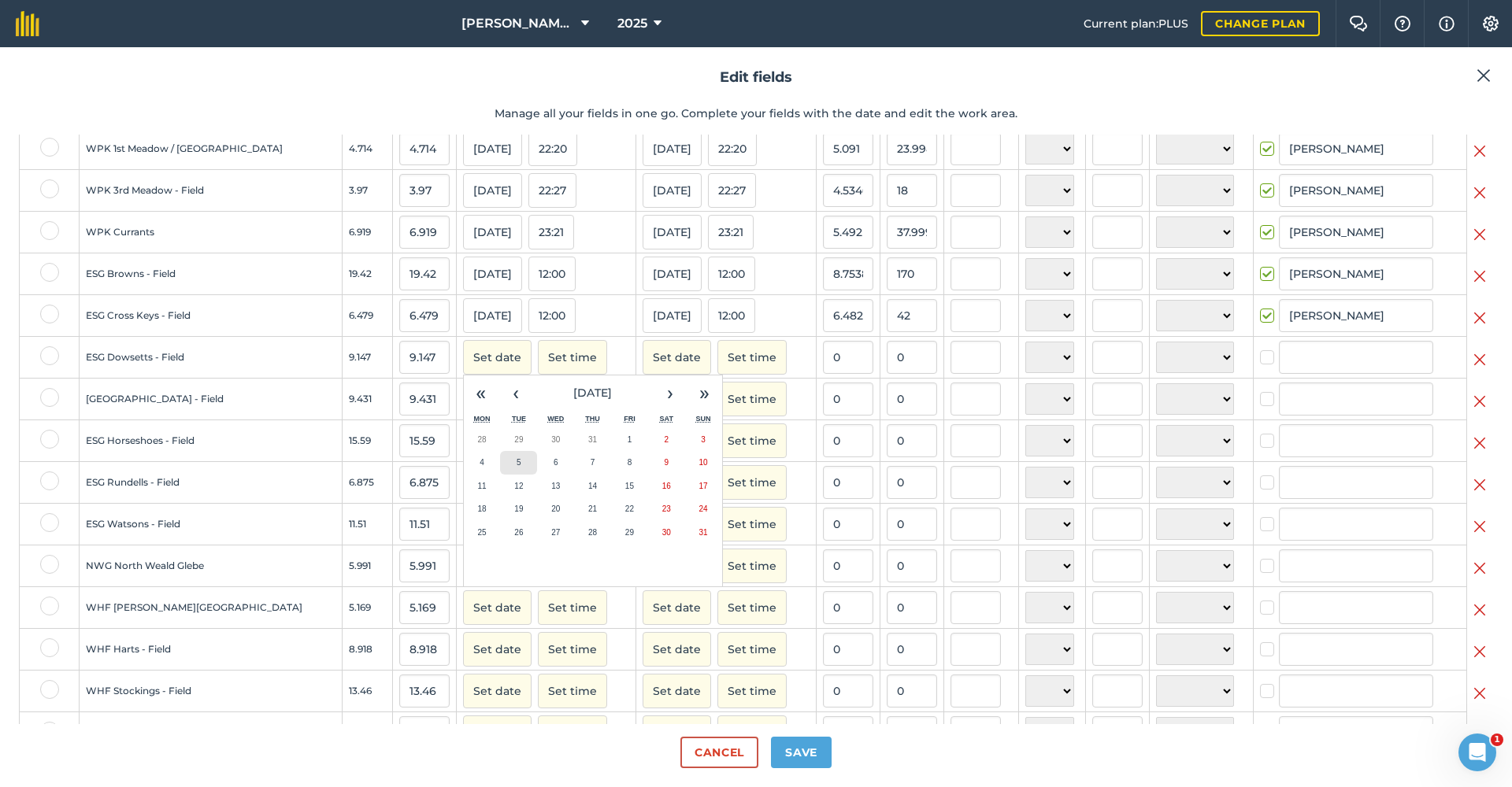
click at [500, 475] on button "5" at bounding box center [519, 463] width 37 height 24
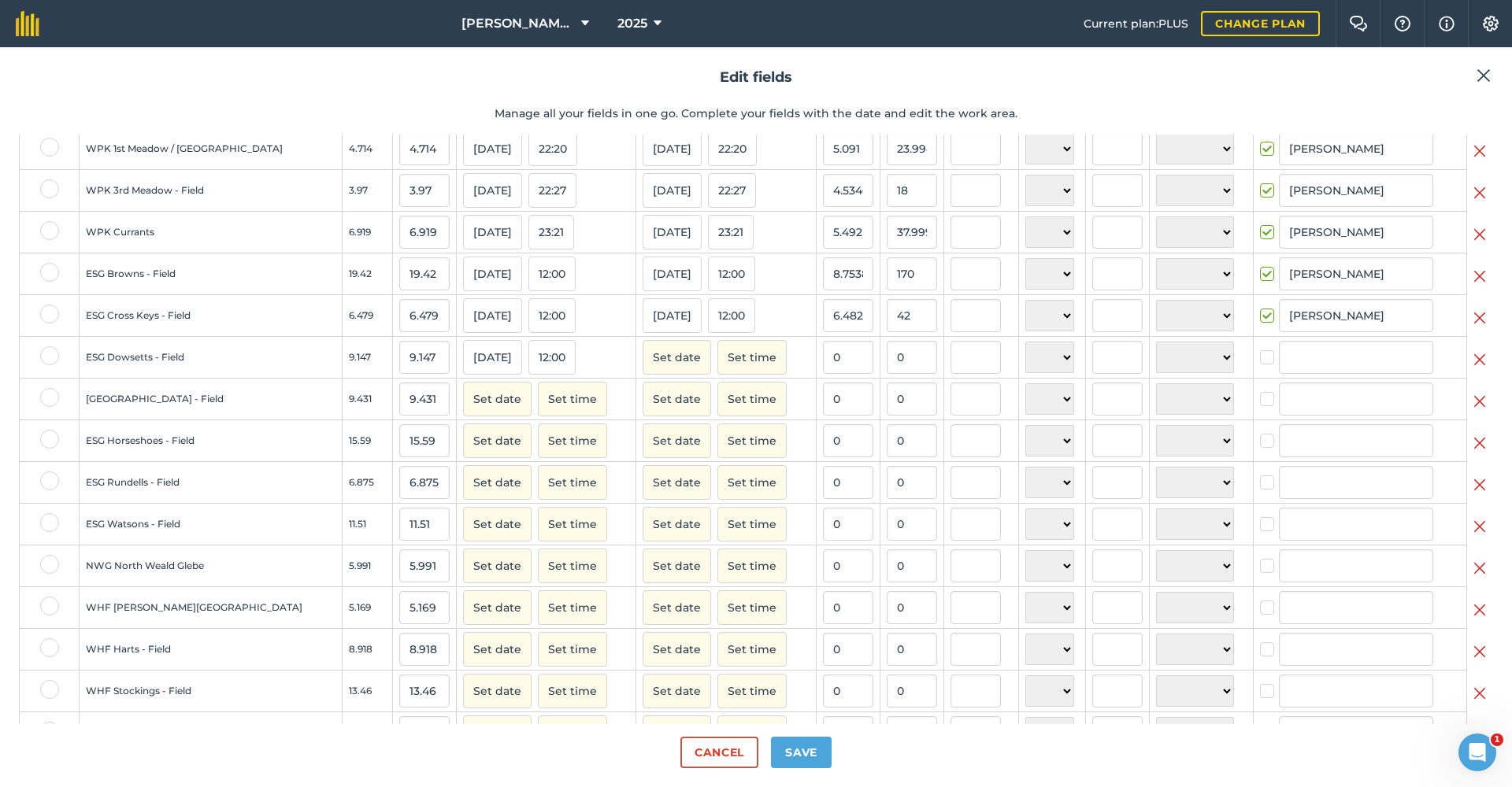
click at [652, 368] on button "Set date" at bounding box center [676, 357] width 68 height 35
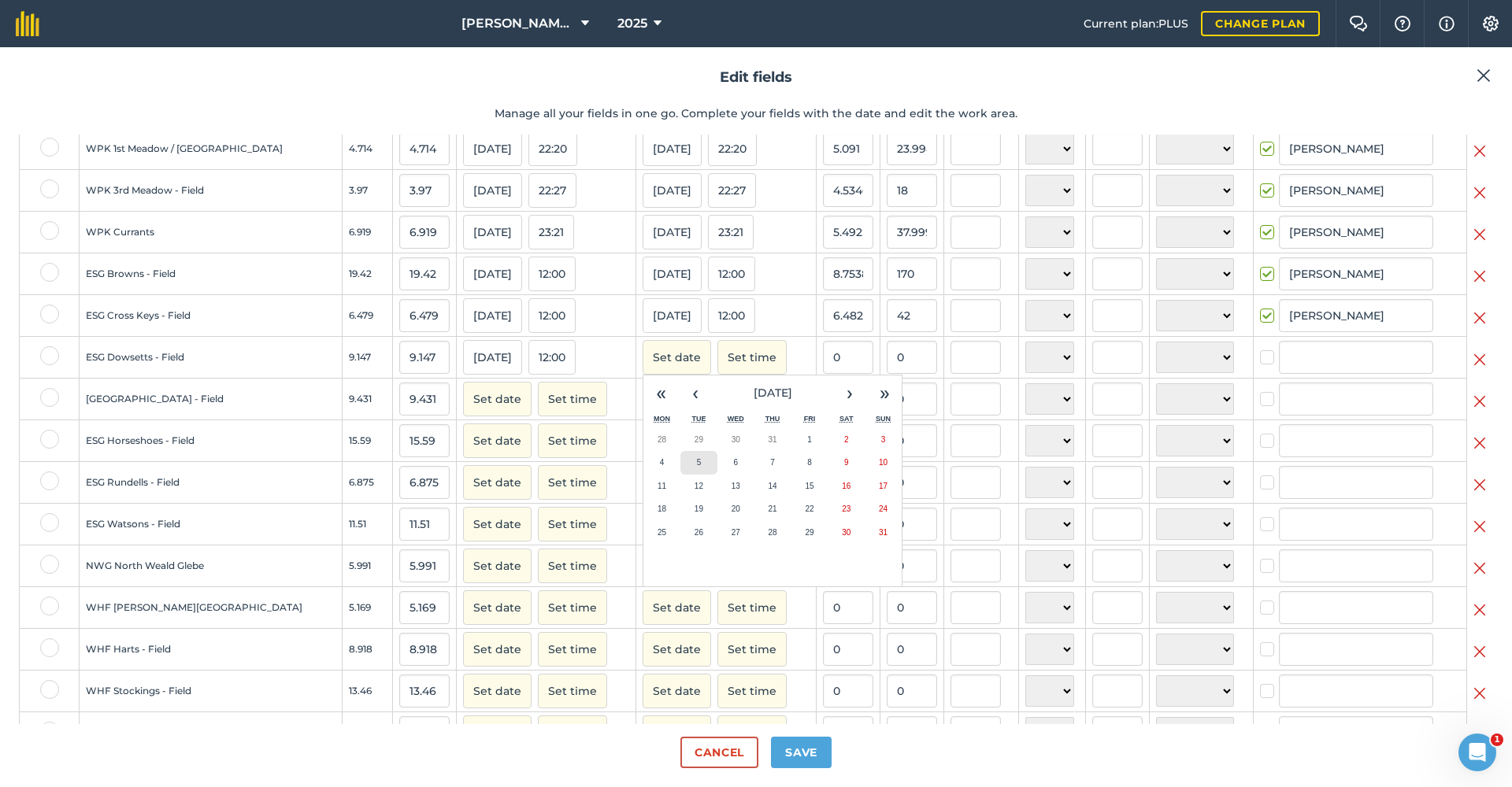
click at [697, 467] on abbr "5" at bounding box center [700, 462] width 5 height 8
checkbox input "true"
type input "[PERSON_NAME]"
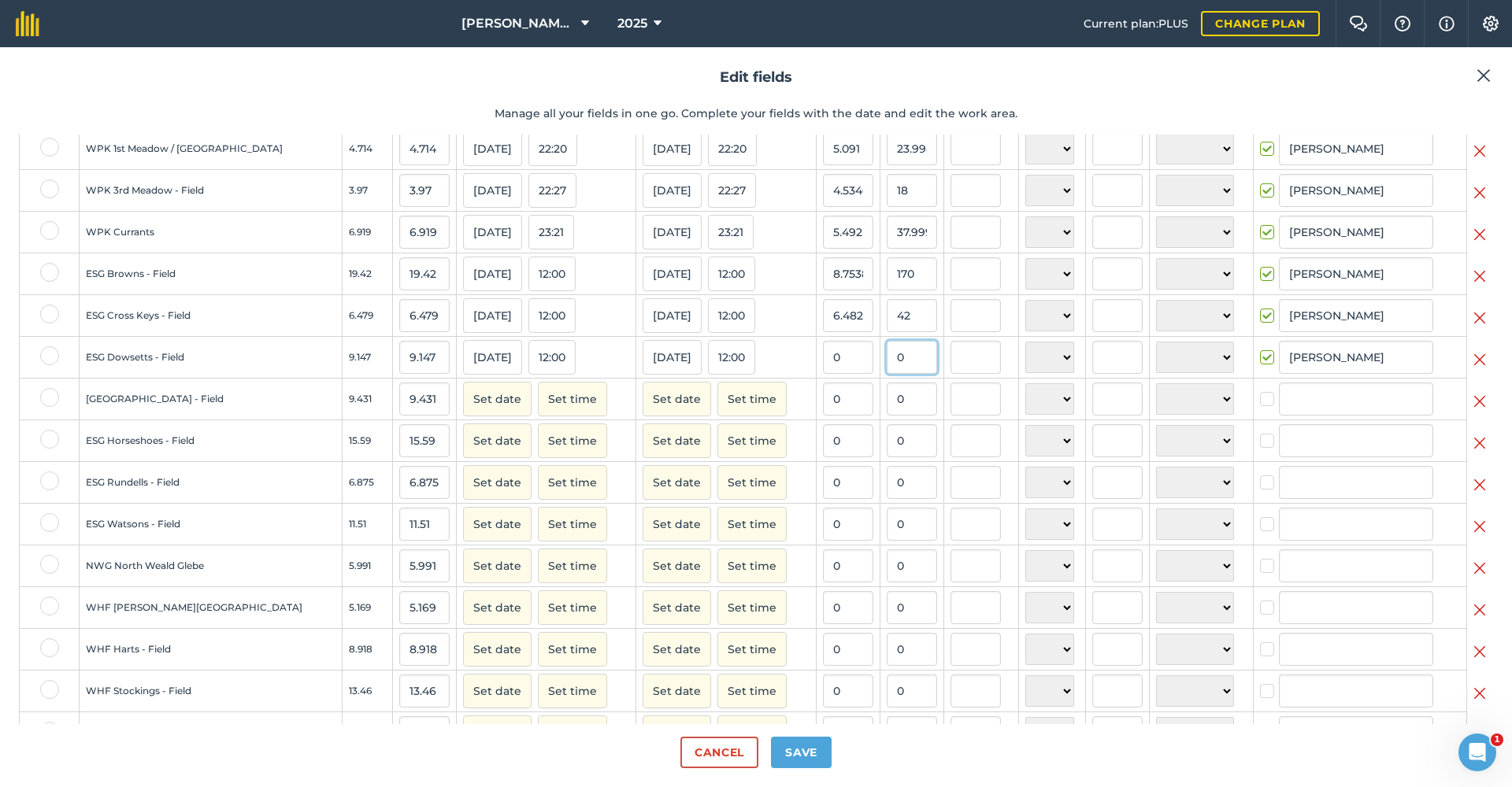
click at [886, 372] on input "0" at bounding box center [912, 357] width 51 height 33
type input "68"
type input "7.434131409205204"
click at [541, 412] on button "Set time" at bounding box center [572, 399] width 69 height 35
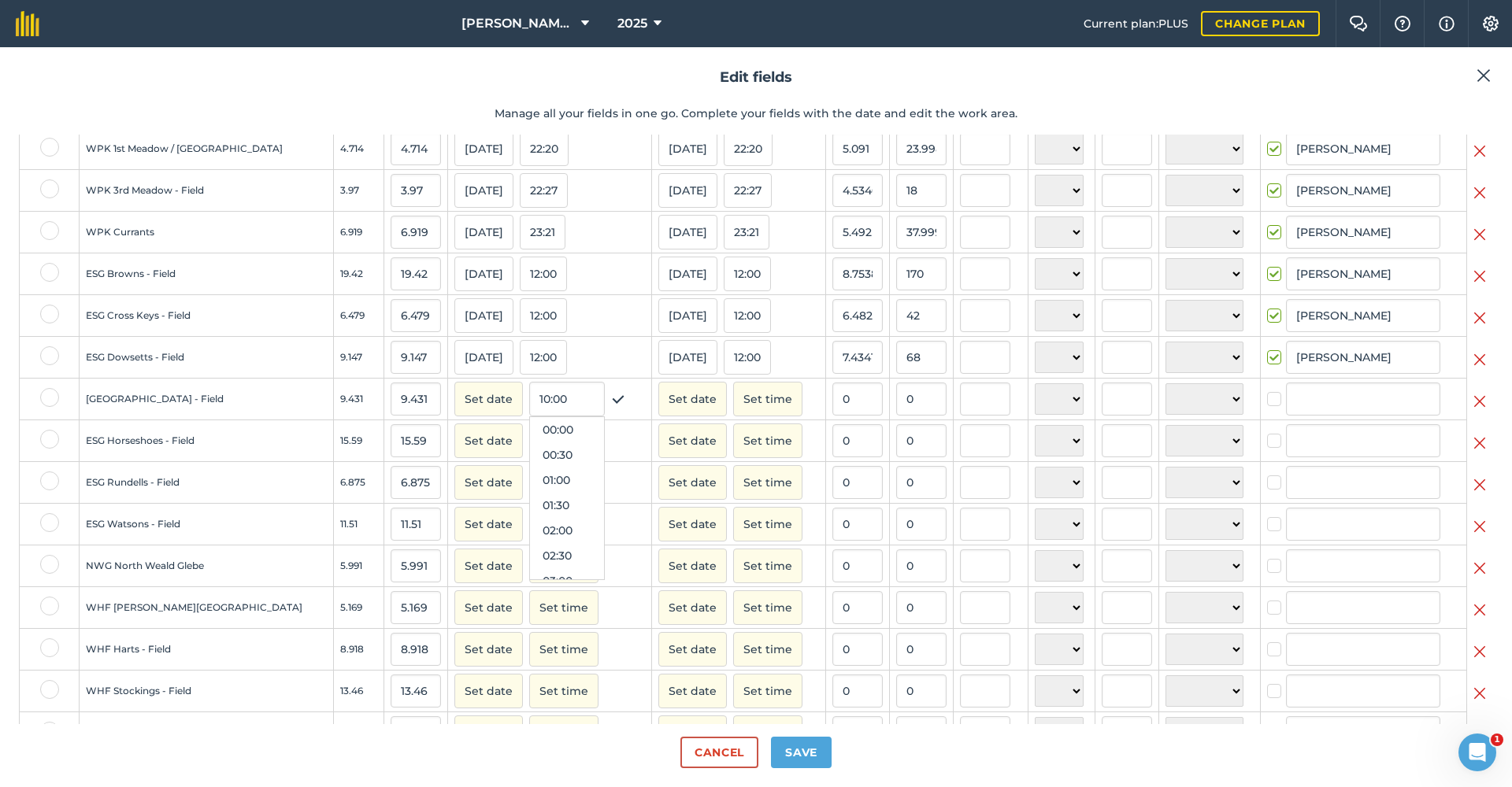
scroll to position [479, 0]
click at [461, 414] on button "Set date" at bounding box center [488, 399] width 68 height 35
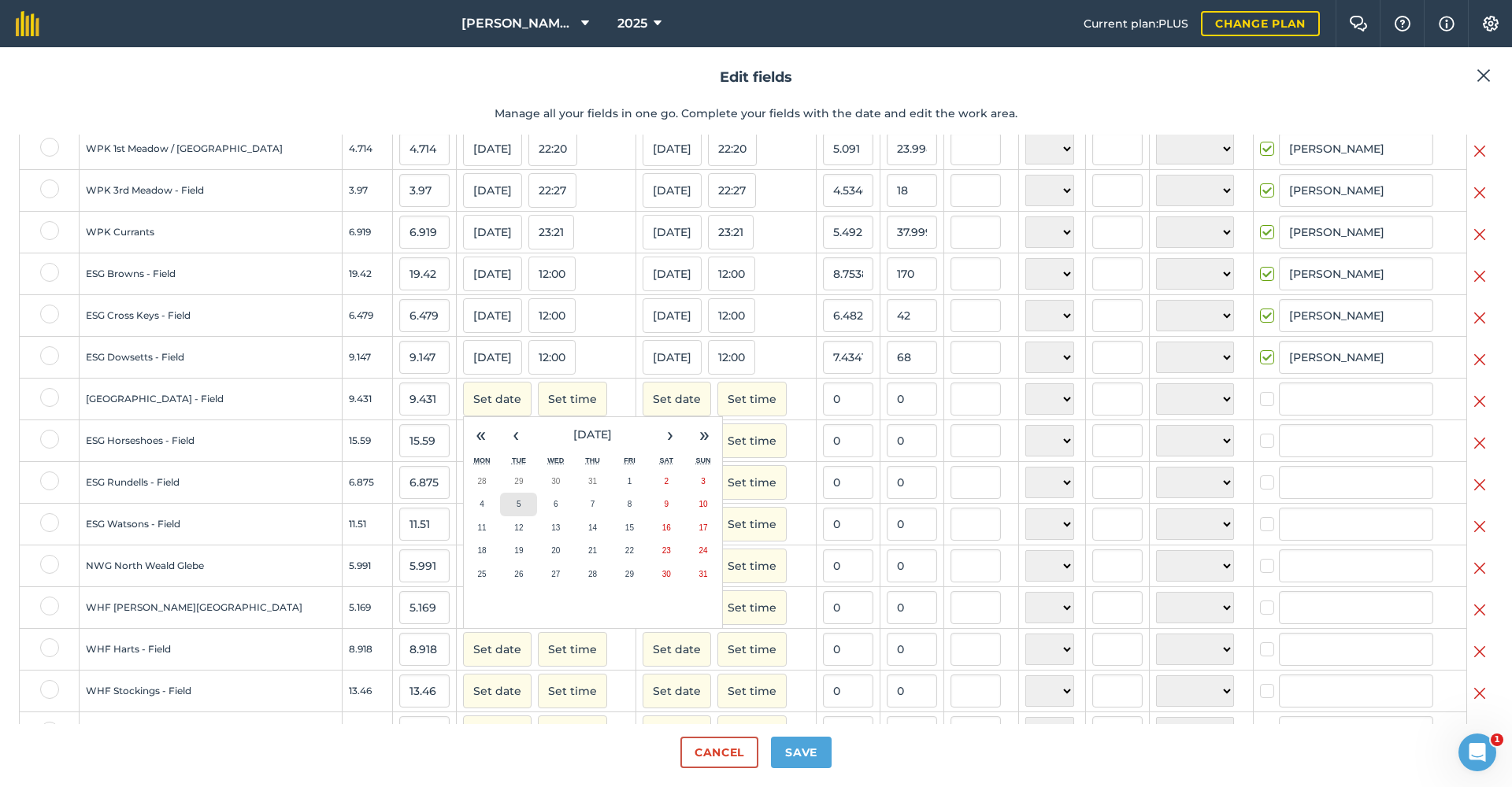
click at [517, 508] on abbr "5" at bounding box center [519, 504] width 5 height 8
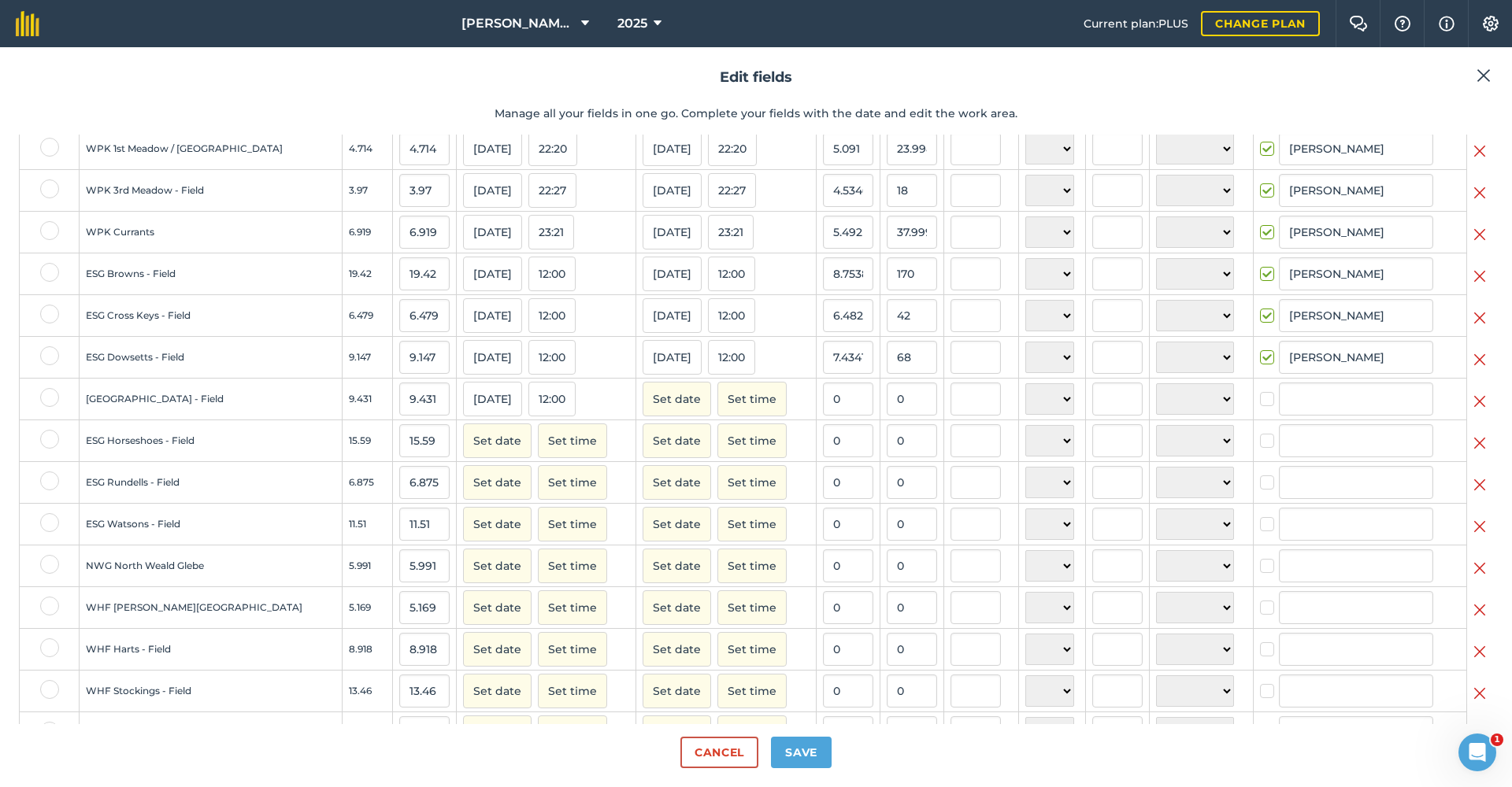
click at [649, 403] on button "Set date" at bounding box center [676, 399] width 68 height 35
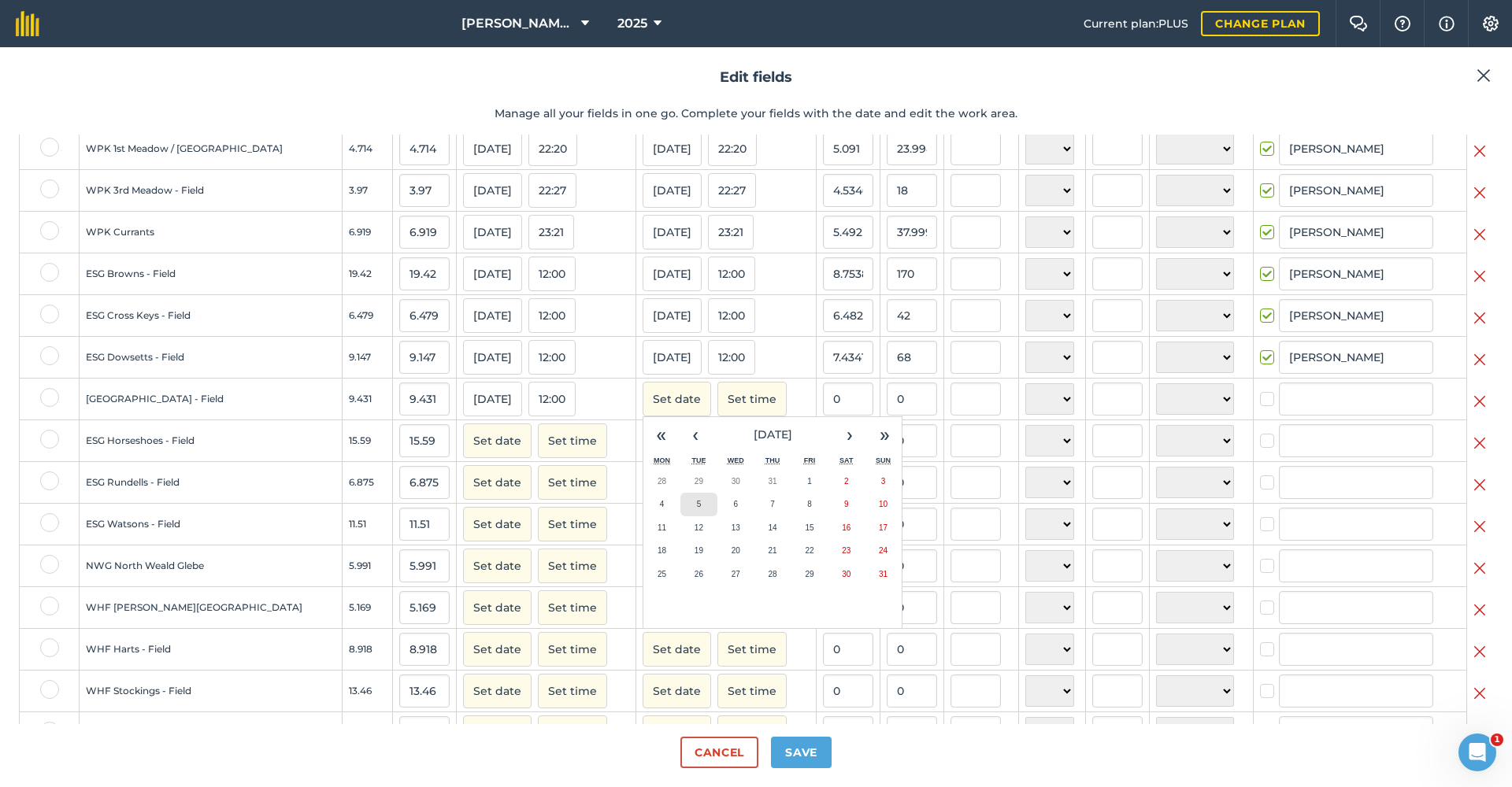
click at [697, 508] on abbr "5" at bounding box center [700, 504] width 5 height 8
checkbox input "true"
type input "[PERSON_NAME]"
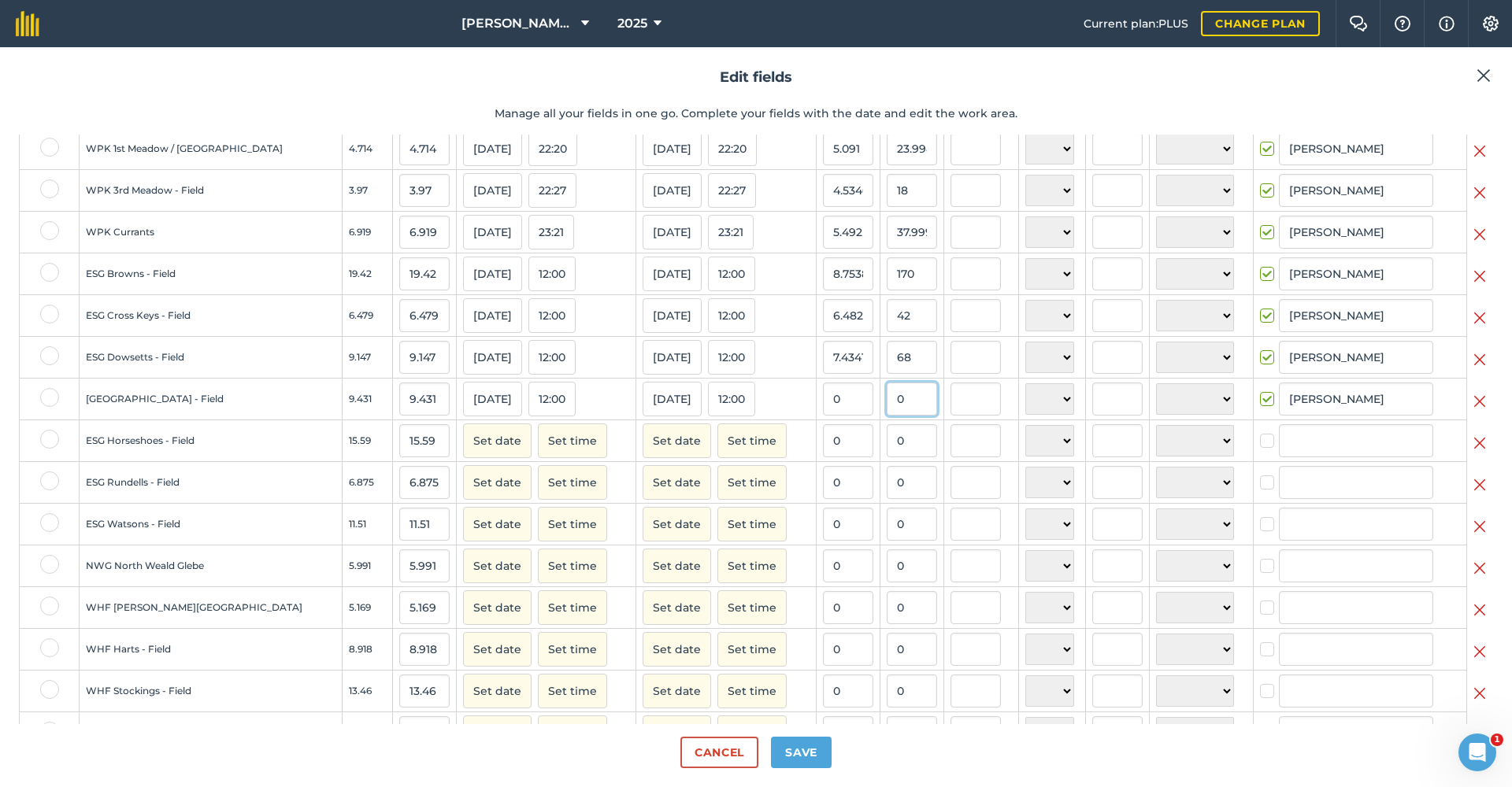
click at [886, 415] on input "0" at bounding box center [912, 399] width 51 height 33
type input "71"
type input "7.528363906266568"
click at [834, 445] on input "0" at bounding box center [849, 440] width 51 height 33
click at [470, 451] on button "Set date" at bounding box center [497, 440] width 68 height 35
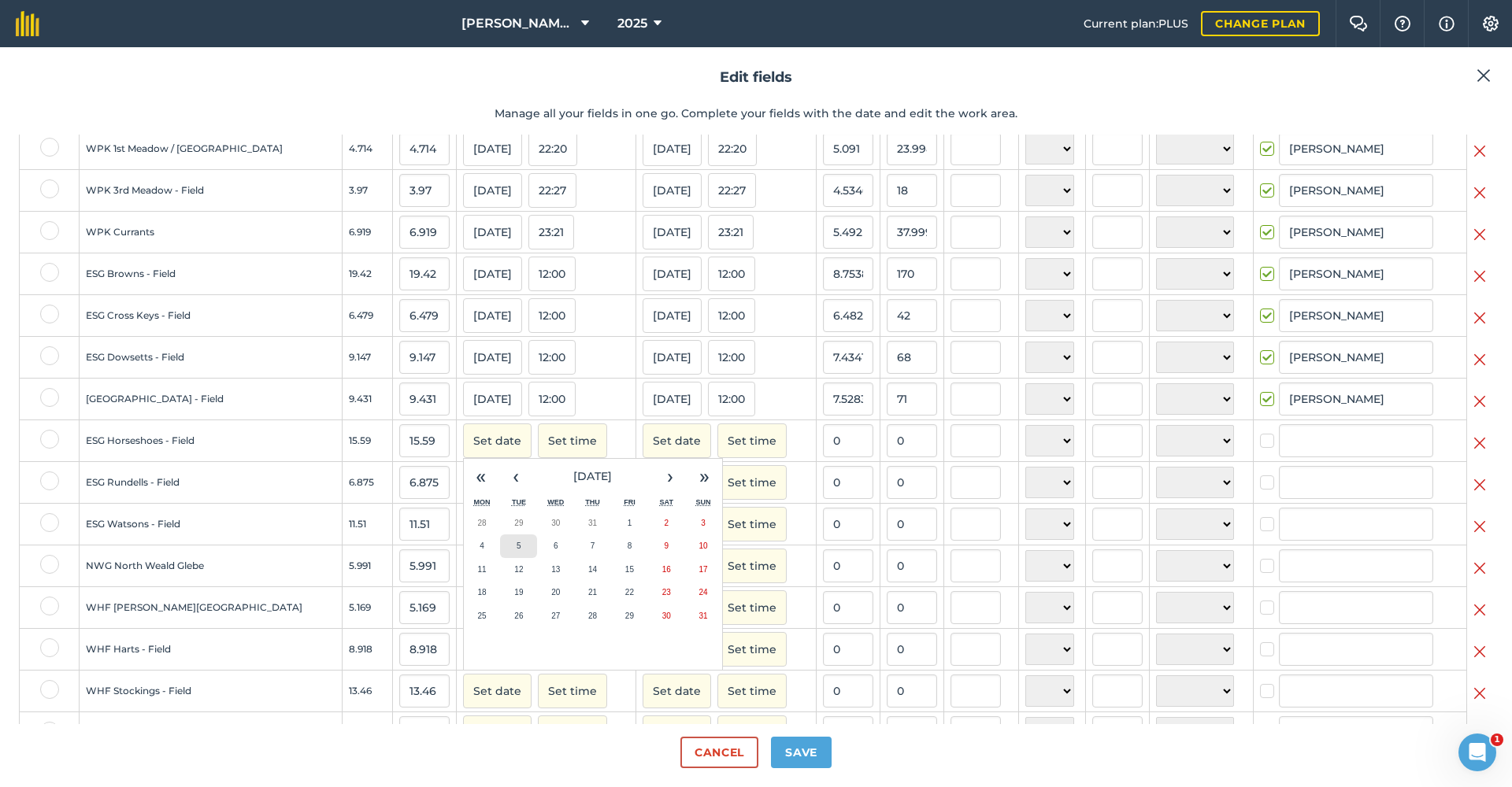
click at [500, 558] on button "5" at bounding box center [519, 546] width 37 height 24
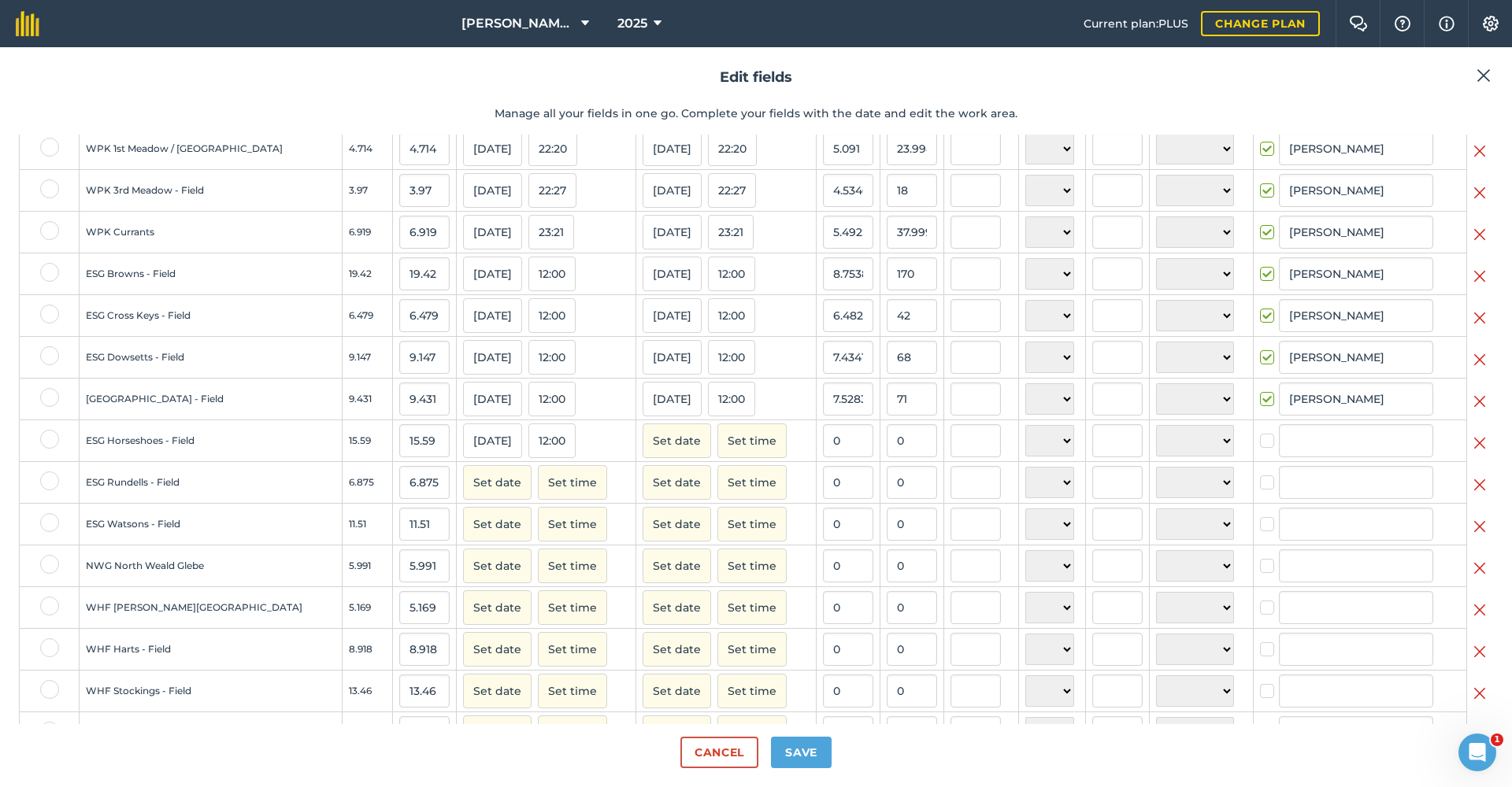
click at [642, 456] on button "Set date" at bounding box center [676, 440] width 68 height 35
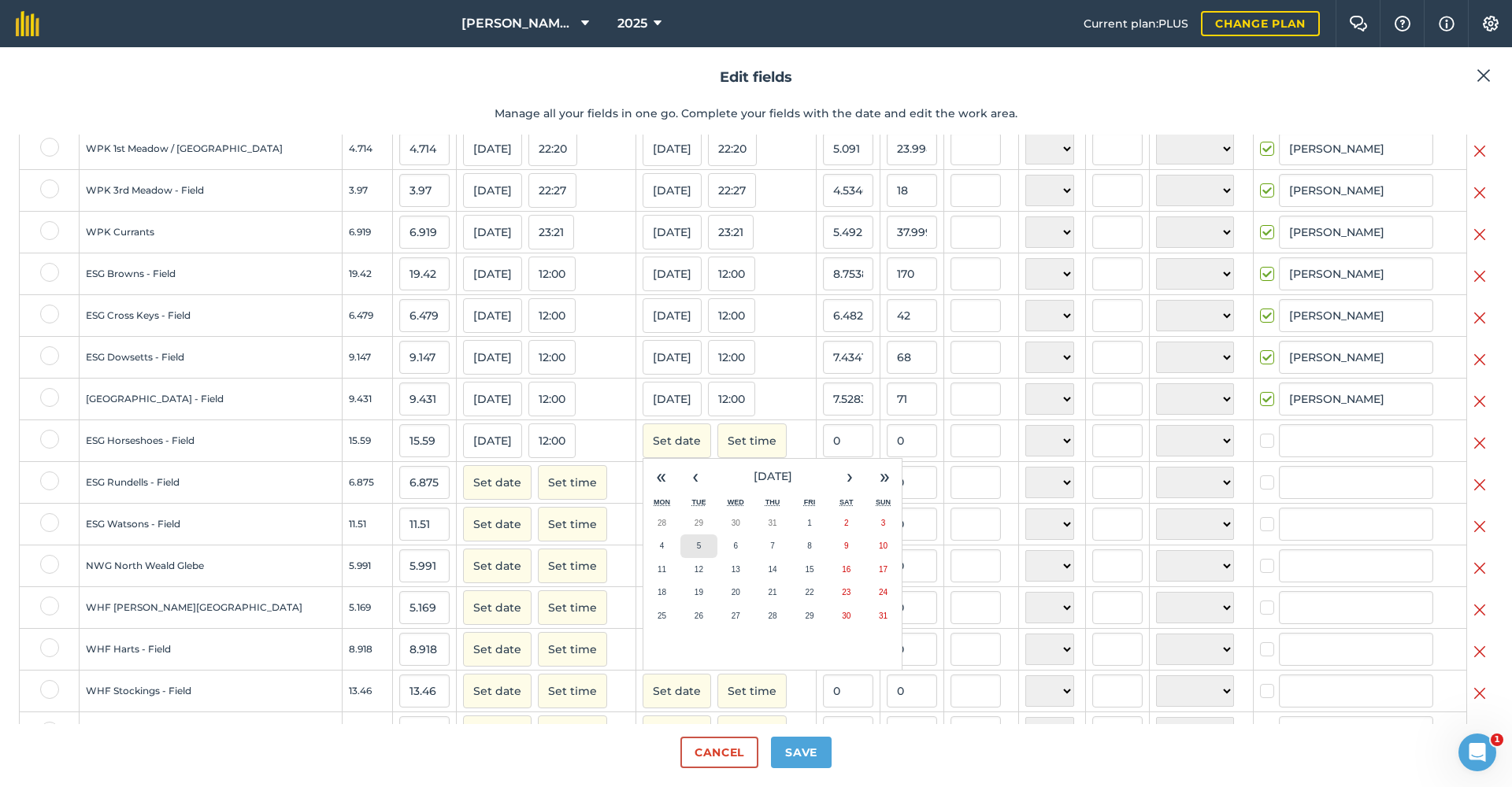
click at [697, 550] on abbr "5" at bounding box center [700, 546] width 5 height 8
checkbox input "true"
type input "[PERSON_NAME]"
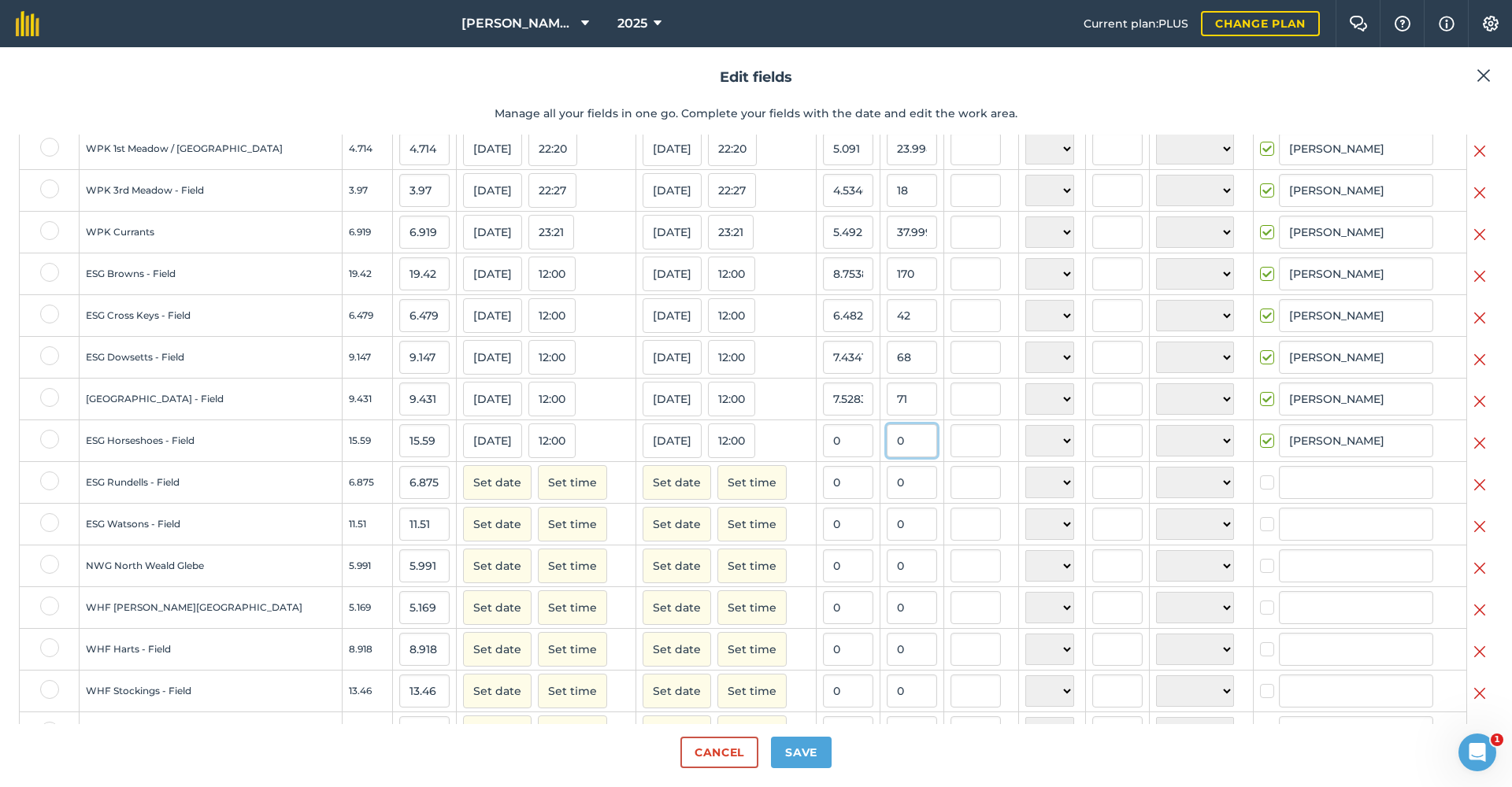
click at [886, 455] on input "0" at bounding box center [912, 440] width 51 height 33
type input "134"
type input "8.595253367543297"
click at [823, 449] on input "8.595253367543297" at bounding box center [849, 440] width 51 height 33
click at [487, 494] on button "Set date" at bounding box center [497, 482] width 68 height 35
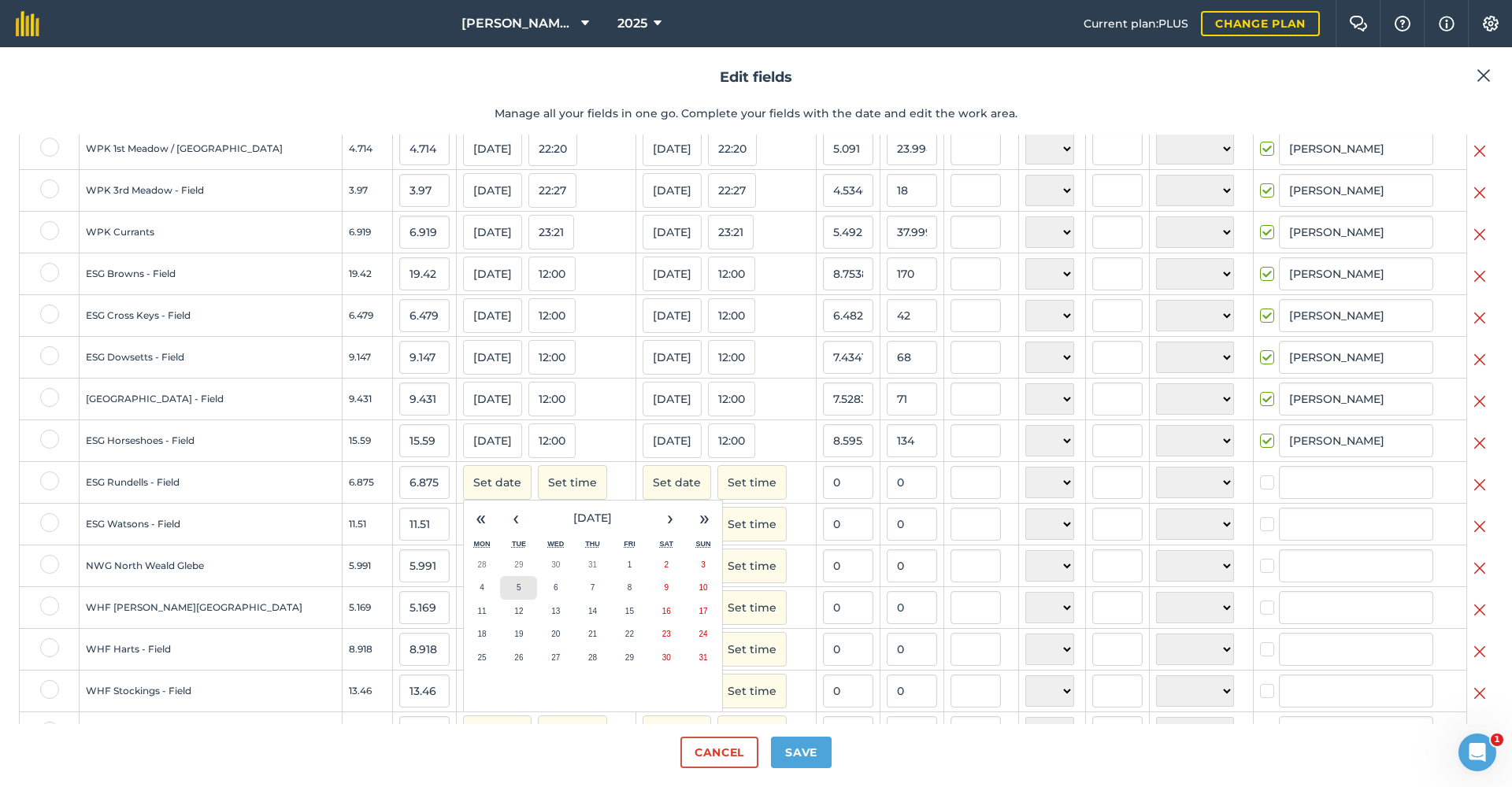
click at [500, 594] on button "5" at bounding box center [519, 588] width 37 height 24
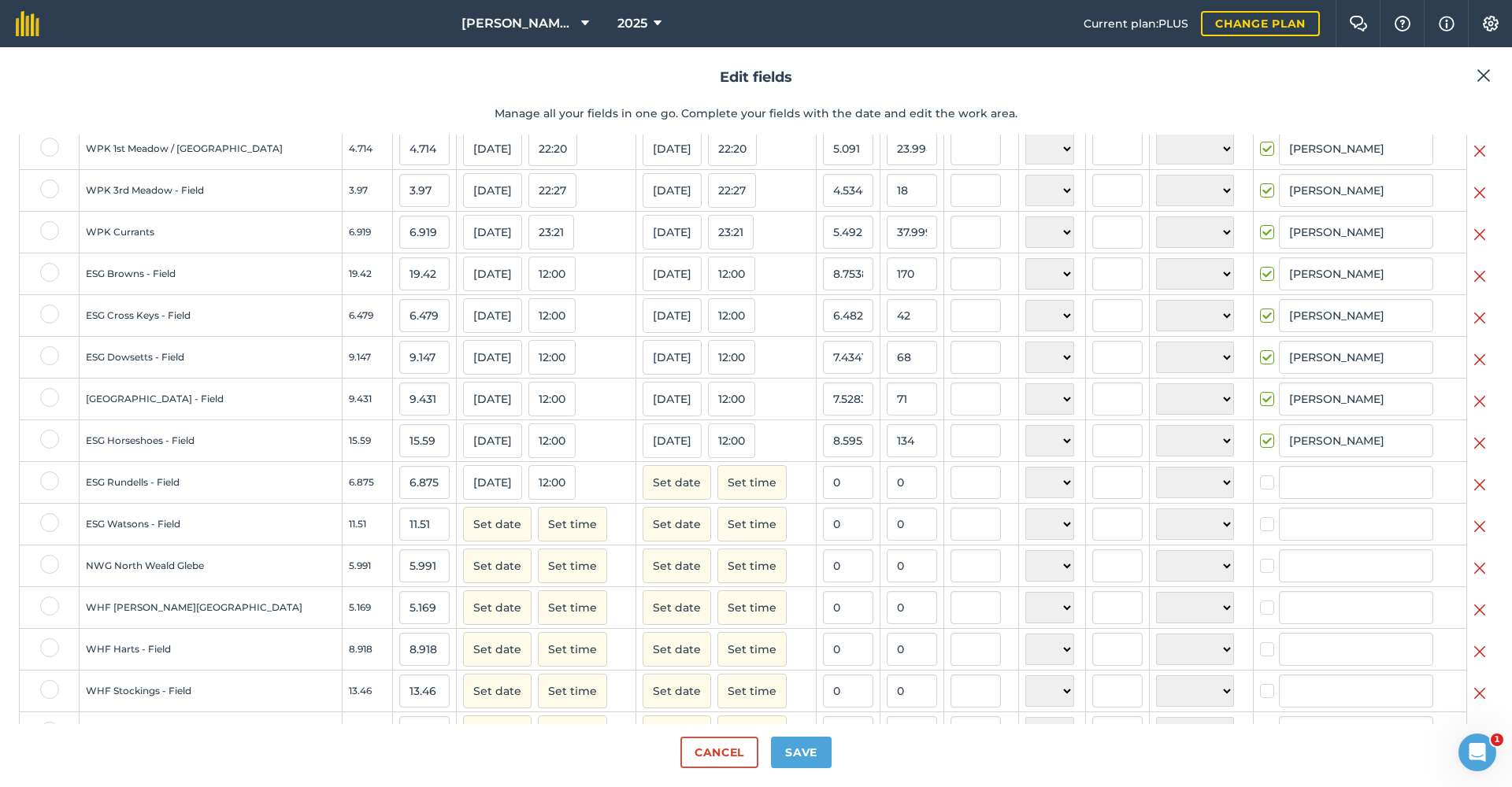
click at [658, 487] on button "Set date" at bounding box center [676, 482] width 68 height 35
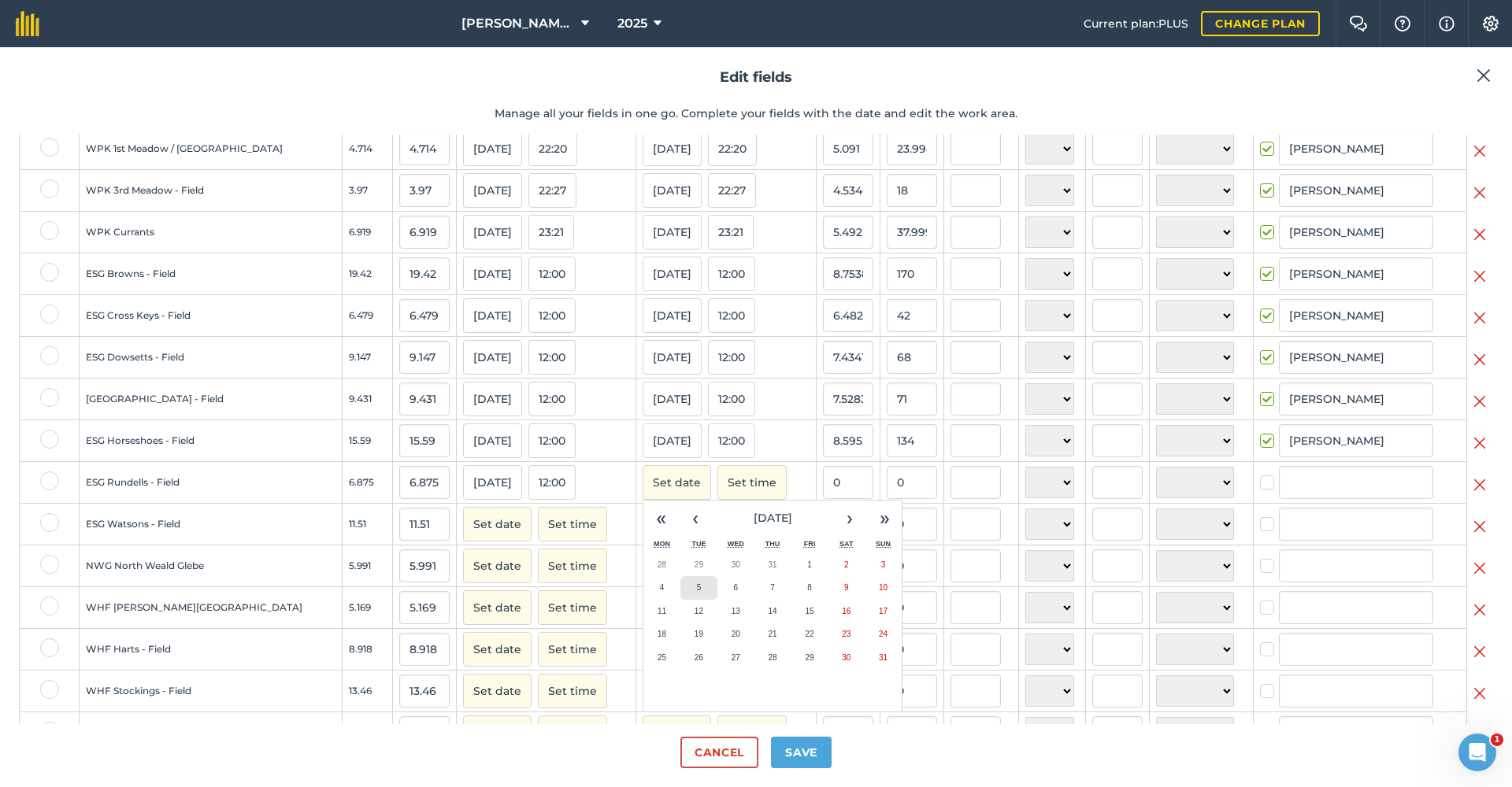
click at [680, 593] on button "5" at bounding box center [699, 588] width 37 height 24
checkbox input "true"
type input "[PERSON_NAME]"
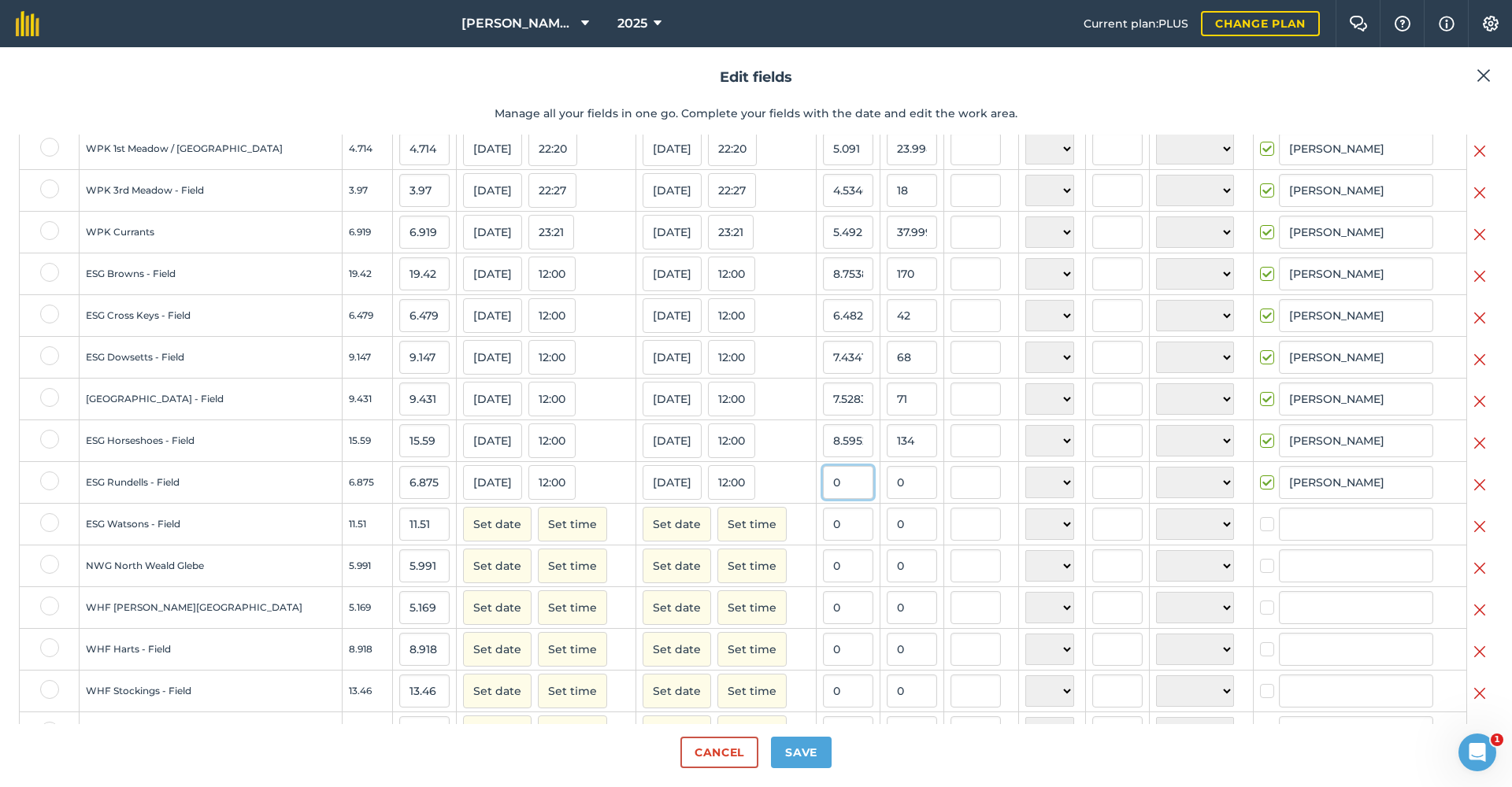
click at [828, 498] on input "0" at bounding box center [849, 482] width 51 height 33
click at [886, 495] on input "0" at bounding box center [912, 482] width 51 height 33
type input "21"
type input "3.0545454545454547"
click at [833, 527] on input "0" at bounding box center [849, 524] width 51 height 33
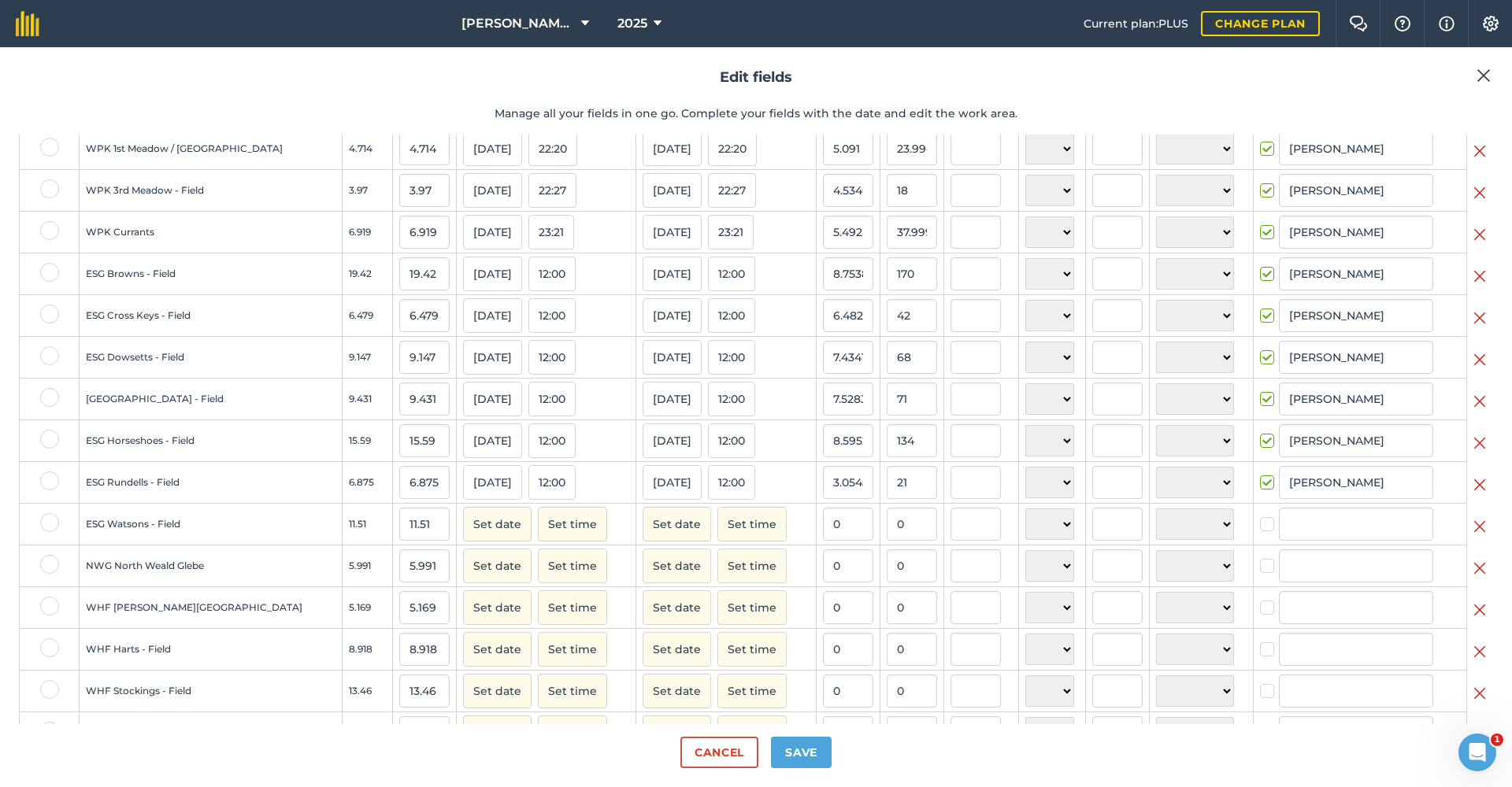
click at [482, 538] on button "Set date" at bounding box center [497, 524] width 68 height 35
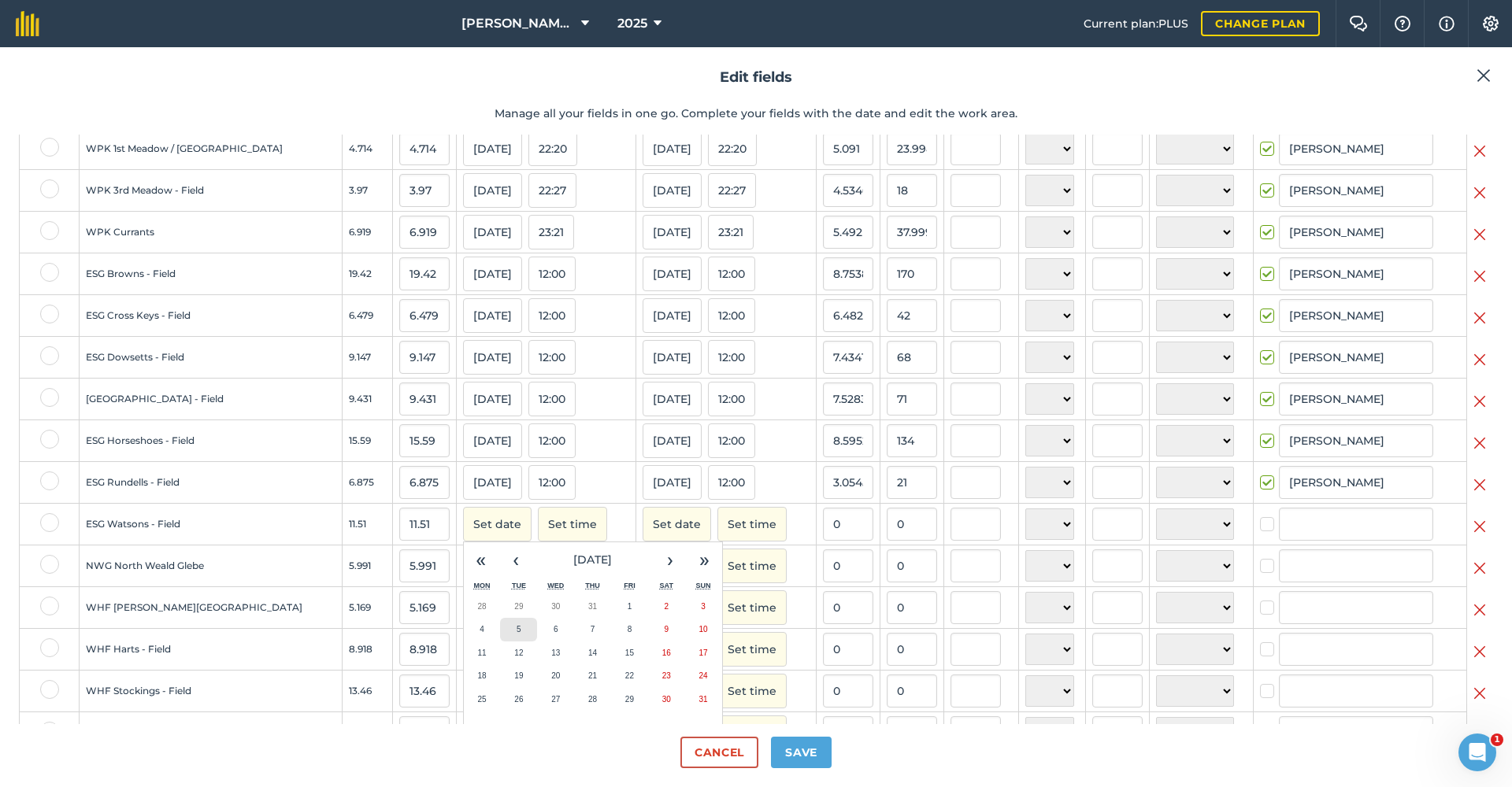
click at [500, 641] on button "5" at bounding box center [519, 630] width 37 height 24
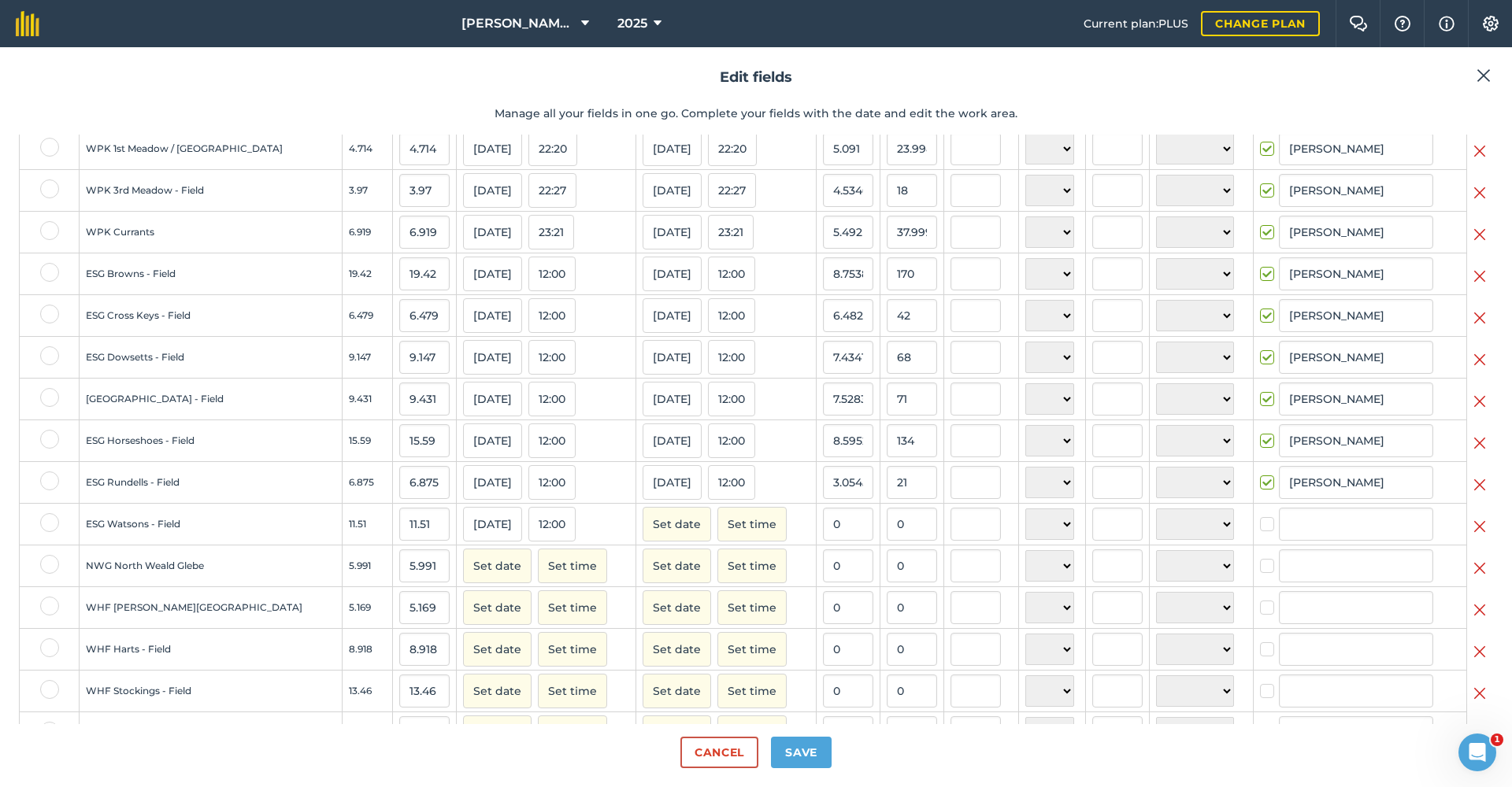
click at [658, 531] on button "Set date" at bounding box center [676, 524] width 68 height 35
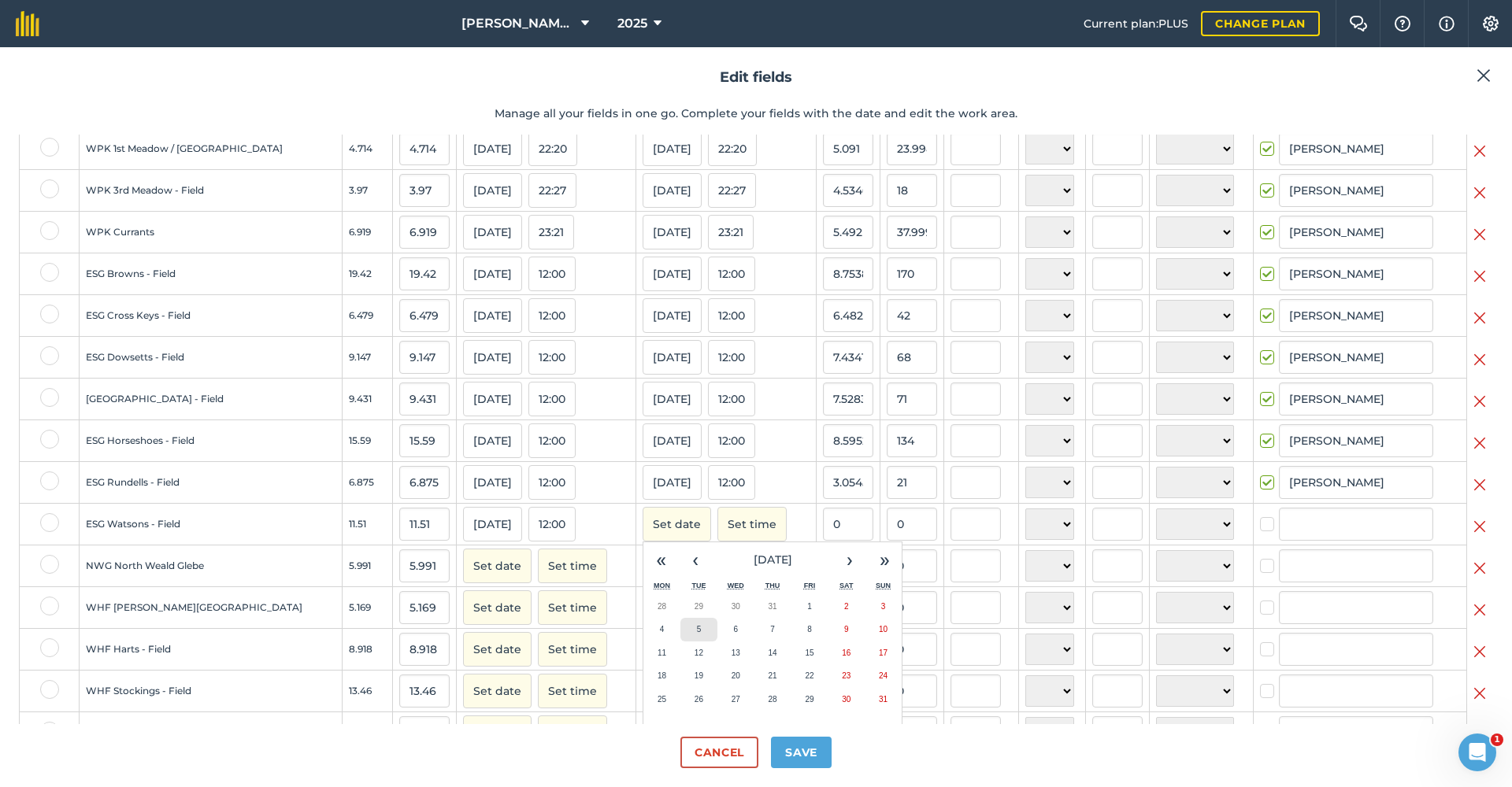
click at [680, 639] on button "5" at bounding box center [699, 630] width 37 height 24
checkbox input "true"
type input "[PERSON_NAME]"
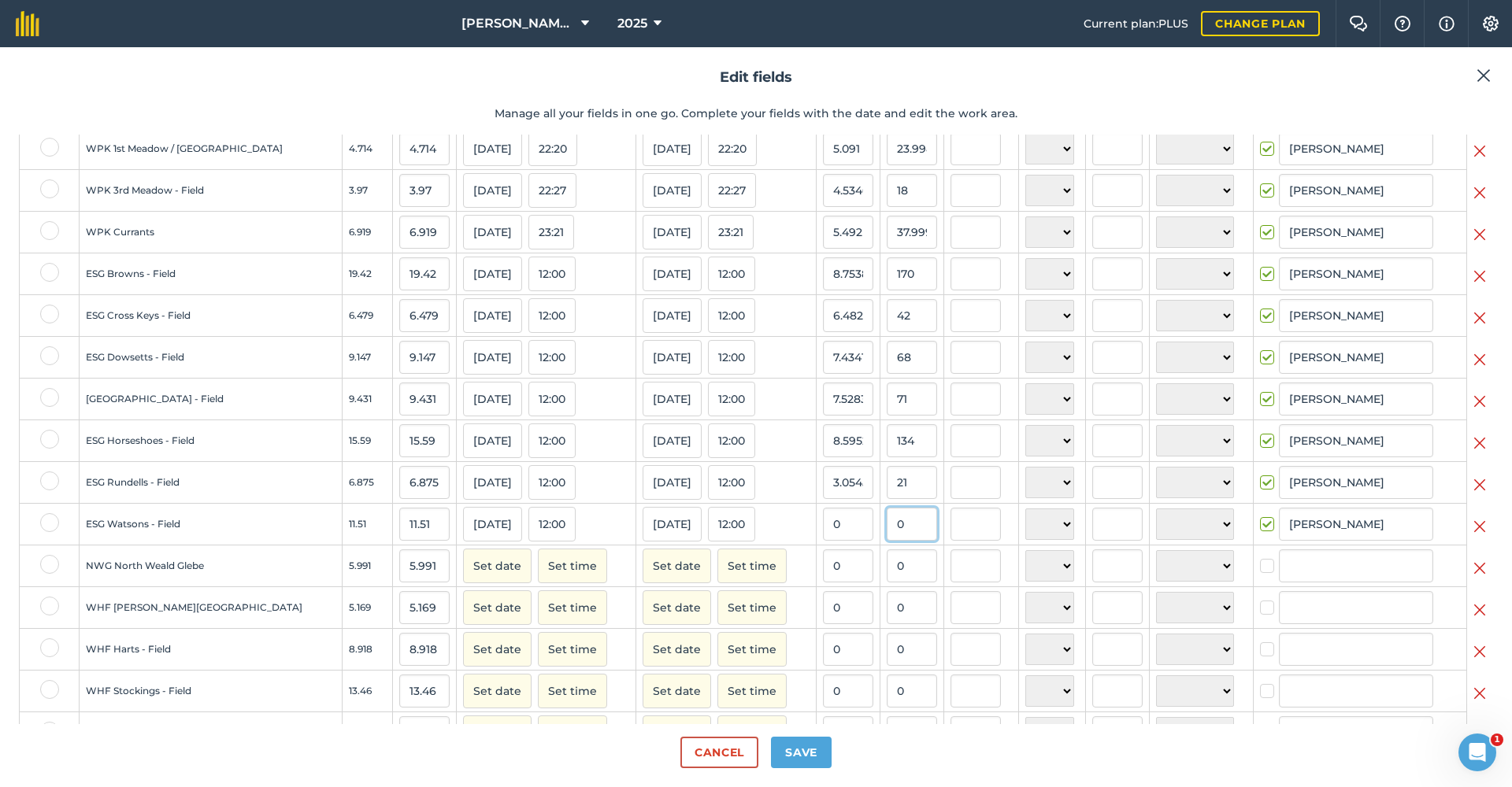
click at [886, 541] on input "0" at bounding box center [912, 524] width 51 height 33
type input "101"
type input "8.774978279756734"
click at [886, 571] on input "0" at bounding box center [912, 566] width 51 height 33
click at [1483, 577] on img at bounding box center [1479, 568] width 13 height 19
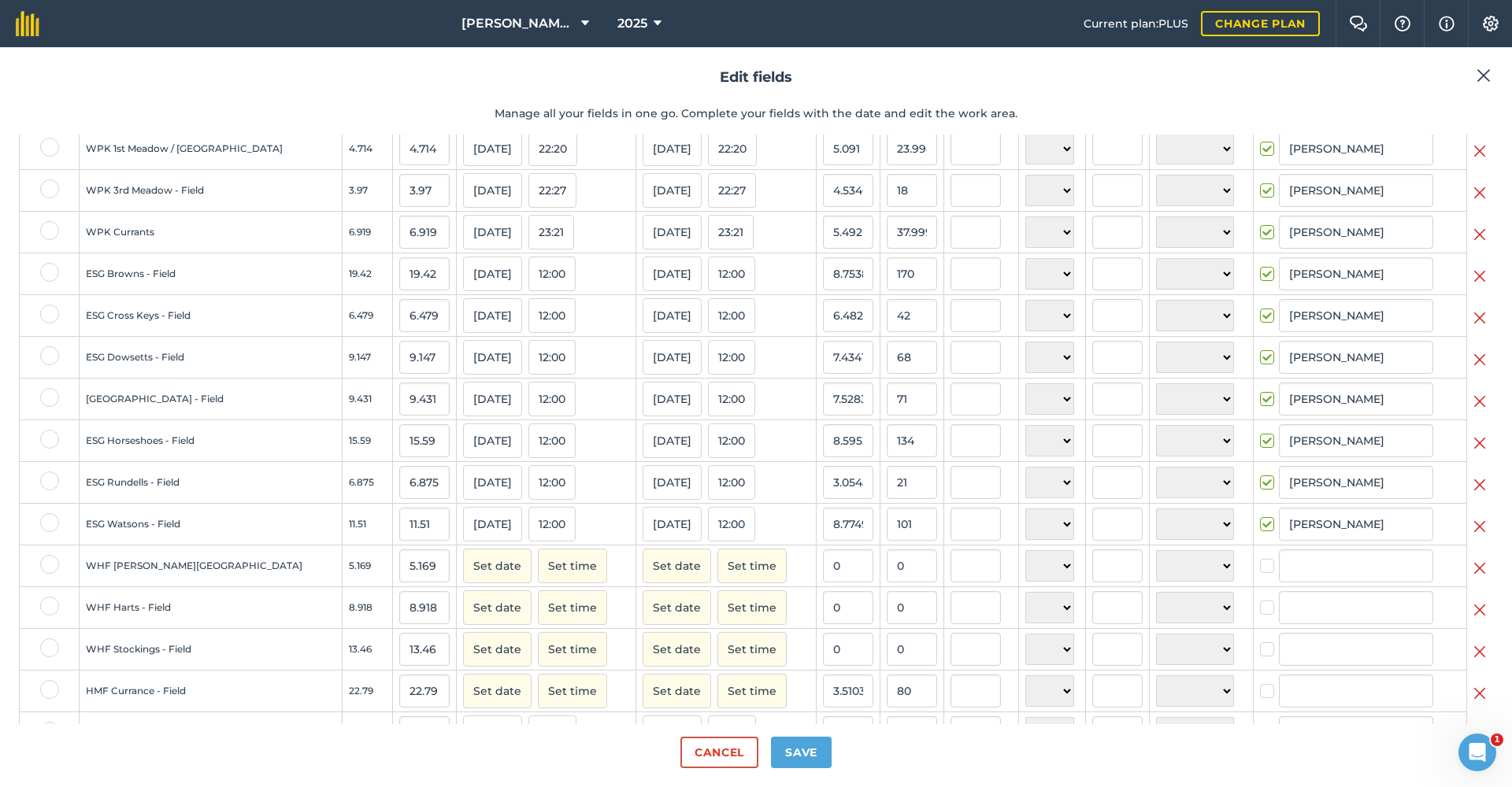
click at [478, 624] on button "Set date" at bounding box center [497, 608] width 68 height 35
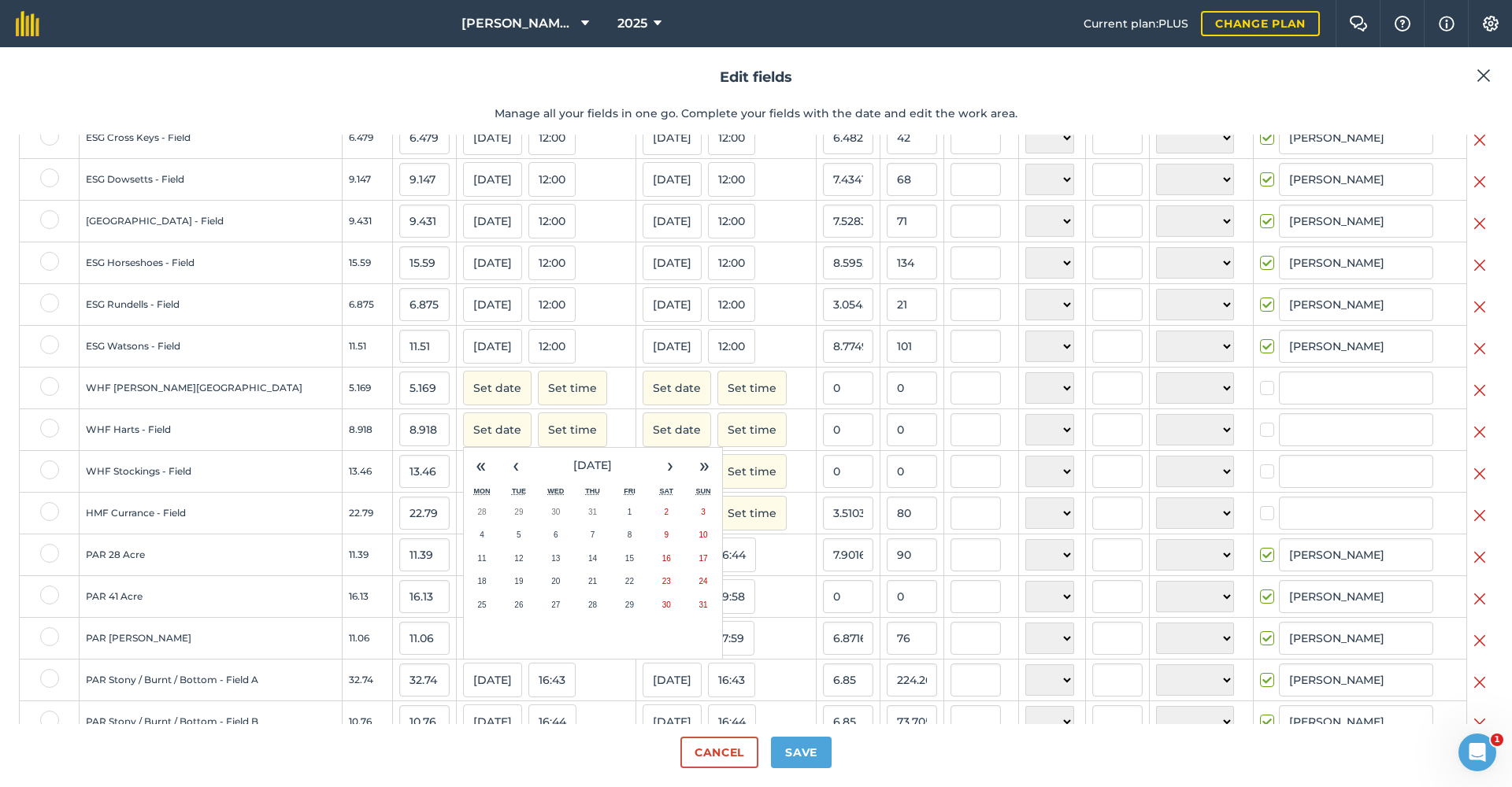
scroll to position [1093, 0]
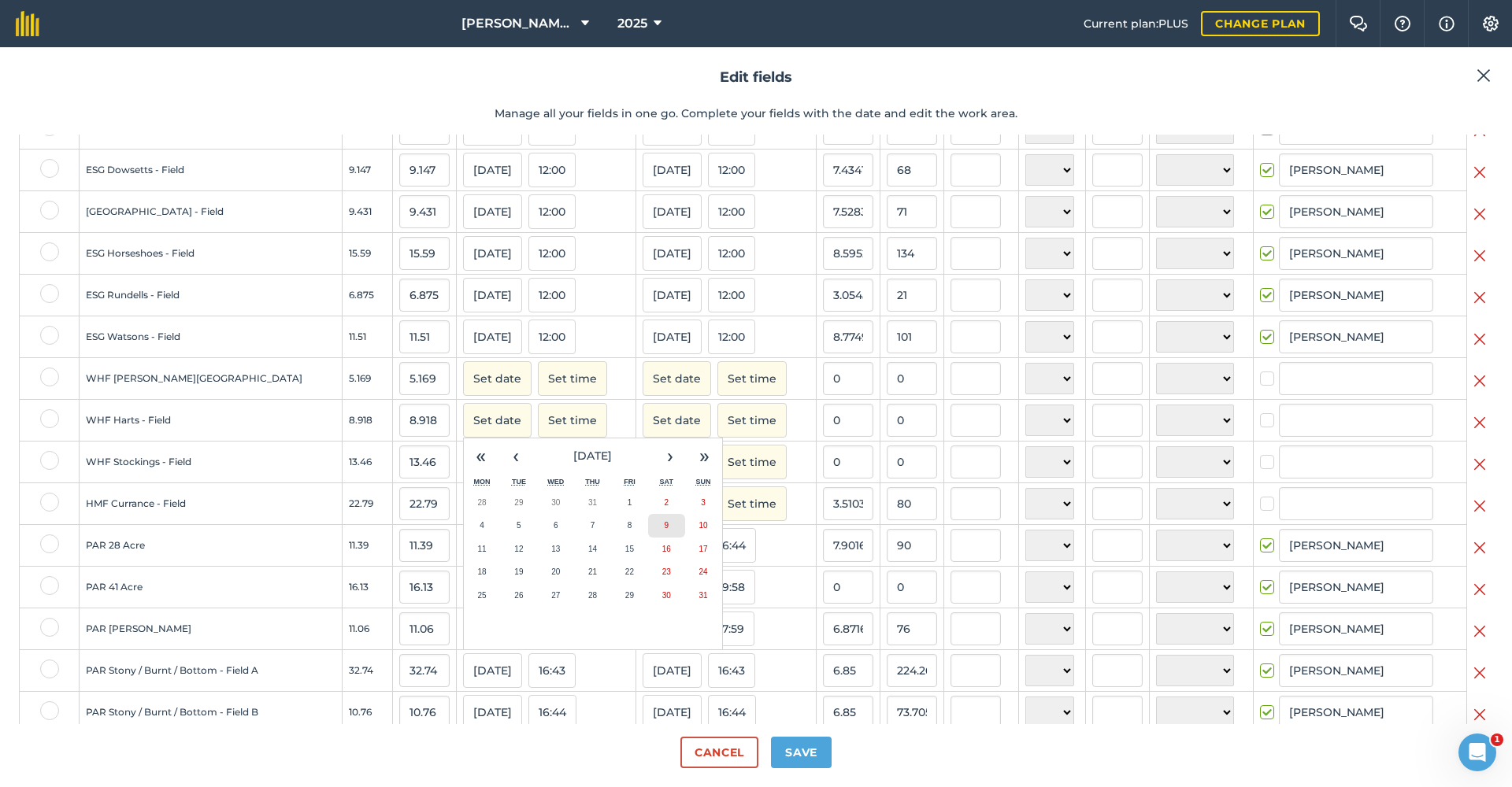
click at [648, 538] on button "9" at bounding box center [667, 526] width 37 height 24
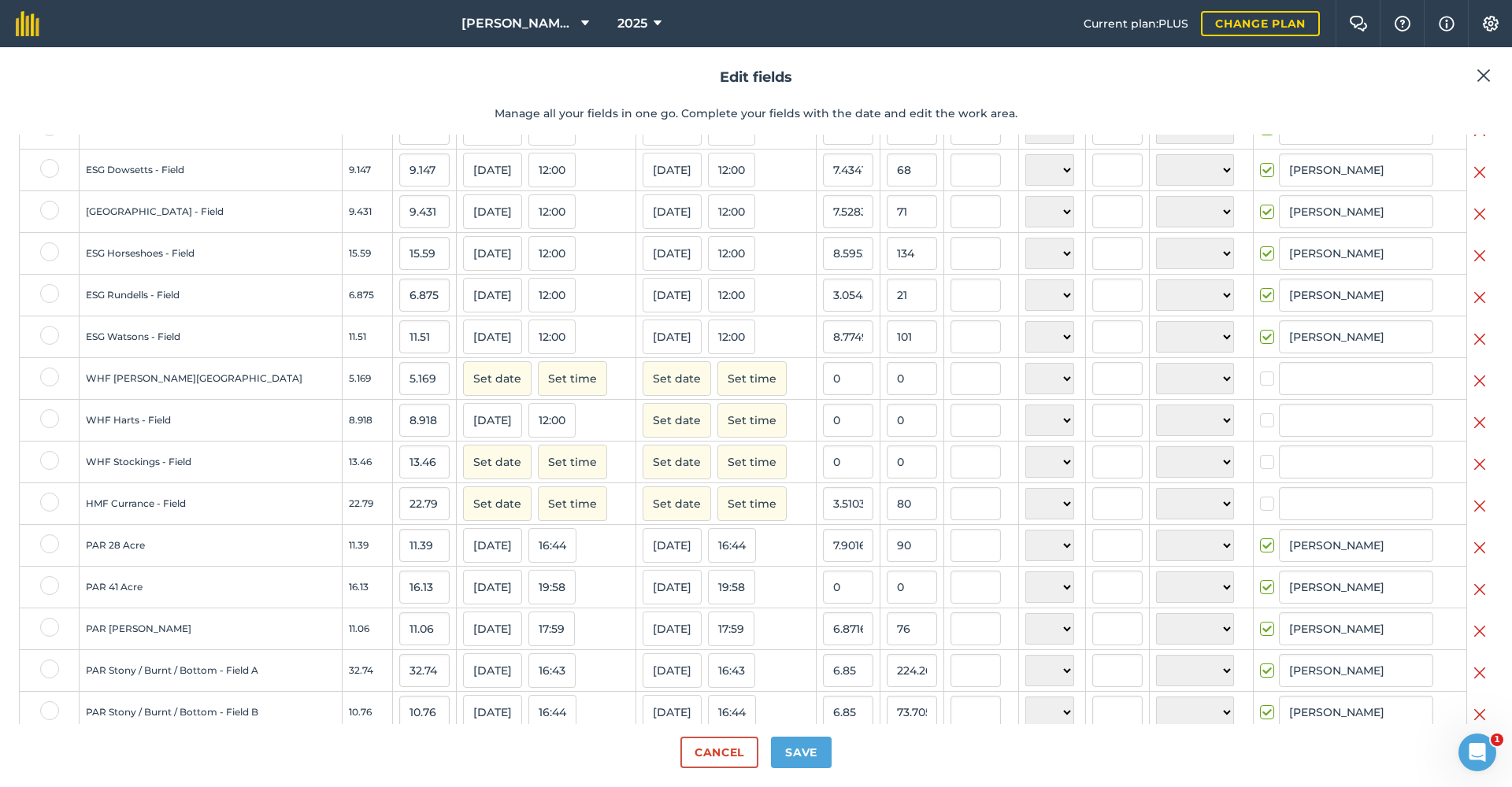
click at [644, 430] on button "Set date" at bounding box center [676, 420] width 68 height 35
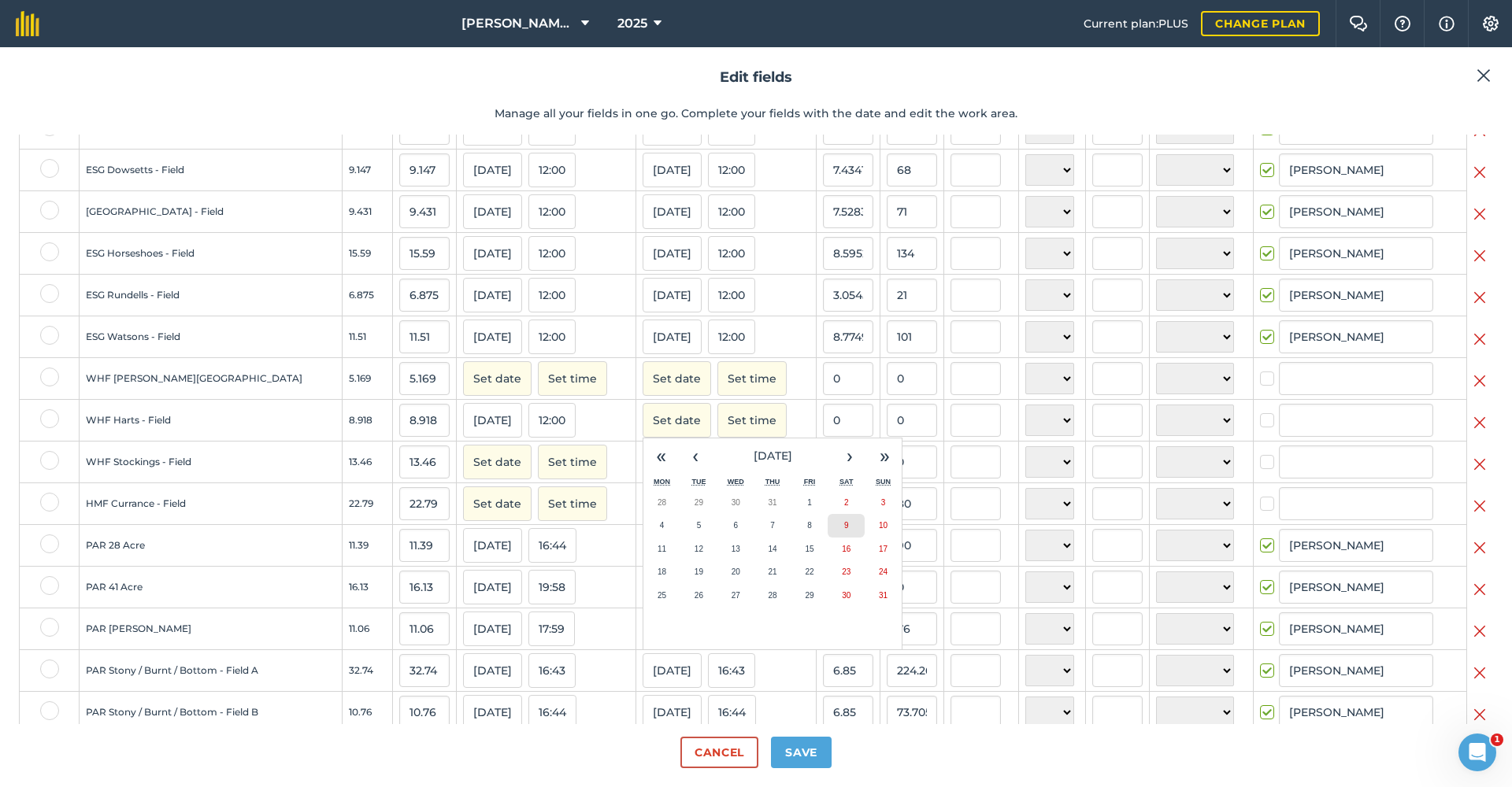
click at [828, 538] on button "9" at bounding box center [846, 526] width 37 height 24
checkbox input "true"
type input "[PERSON_NAME]"
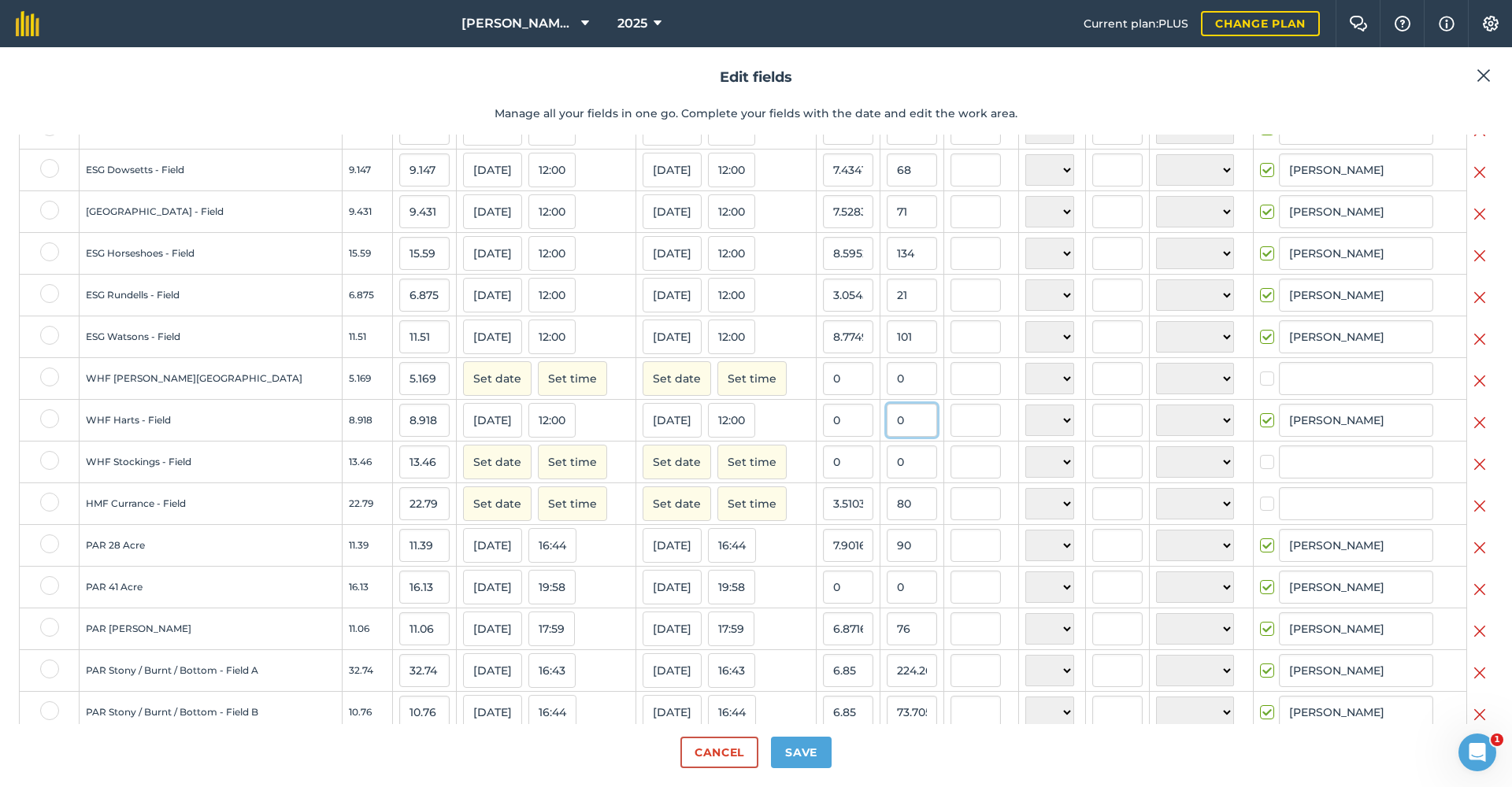
click at [886, 433] on input "0" at bounding box center [912, 420] width 51 height 33
type input "66"
type input "7.40076250280332"
click at [475, 477] on button "Set date" at bounding box center [497, 462] width 68 height 35
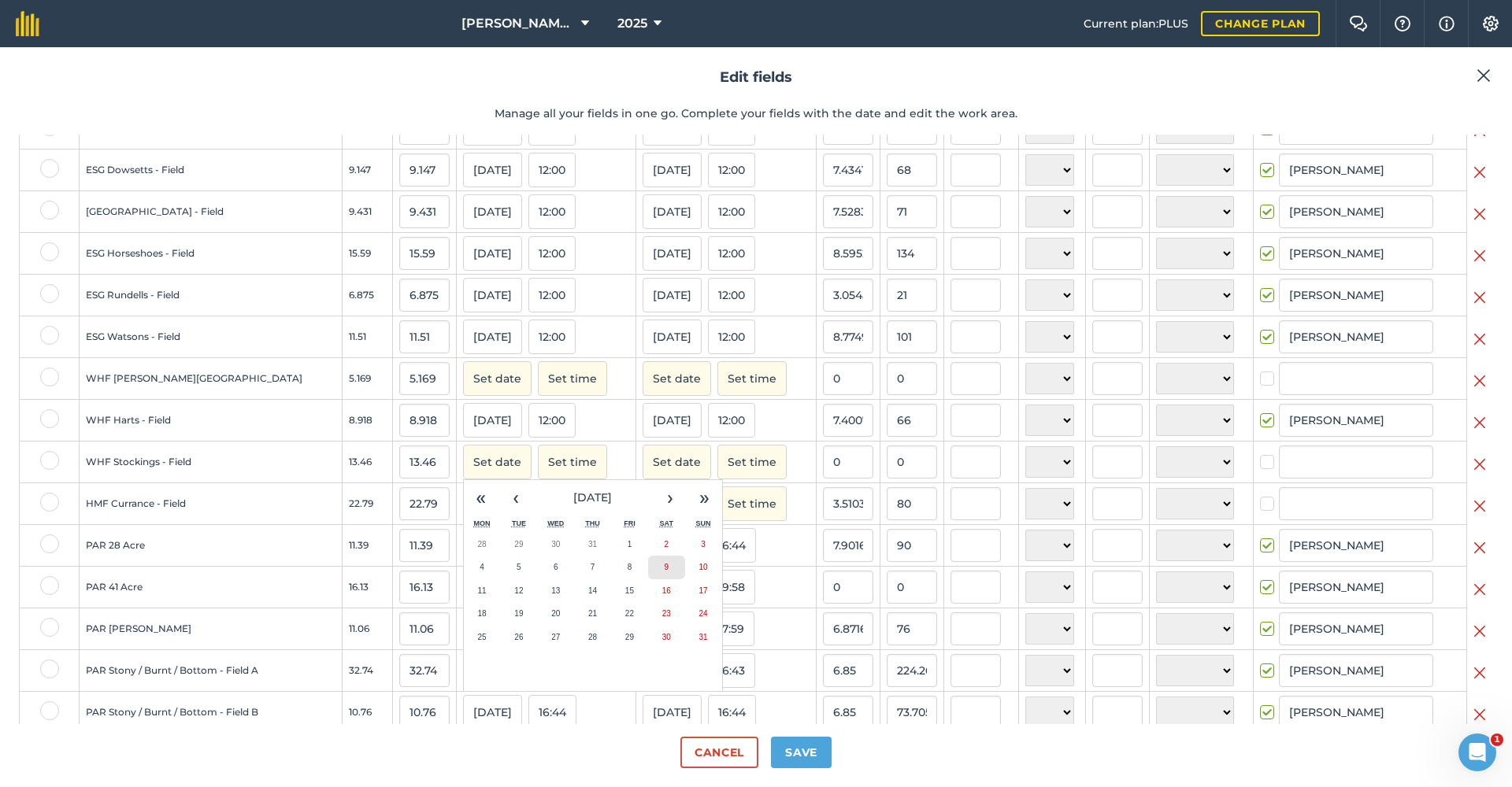
click at [648, 579] on button "9" at bounding box center [667, 567] width 37 height 24
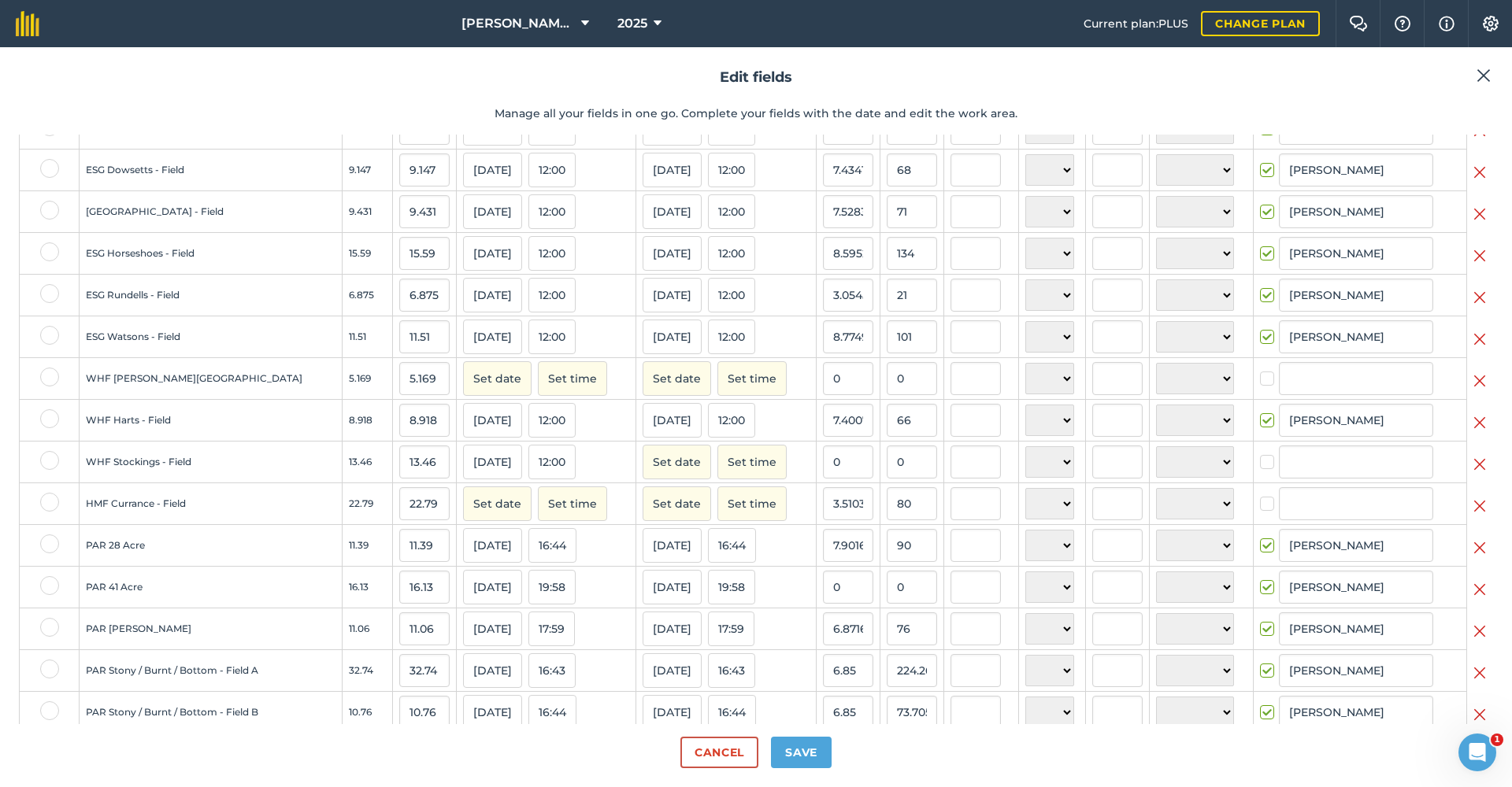
click at [644, 471] on button "Set date" at bounding box center [676, 462] width 68 height 35
click at [828, 576] on button "9" at bounding box center [846, 567] width 37 height 24
checkbox input "true"
type input "[PERSON_NAME]"
click at [886, 475] on input "0" at bounding box center [912, 461] width 51 height 33
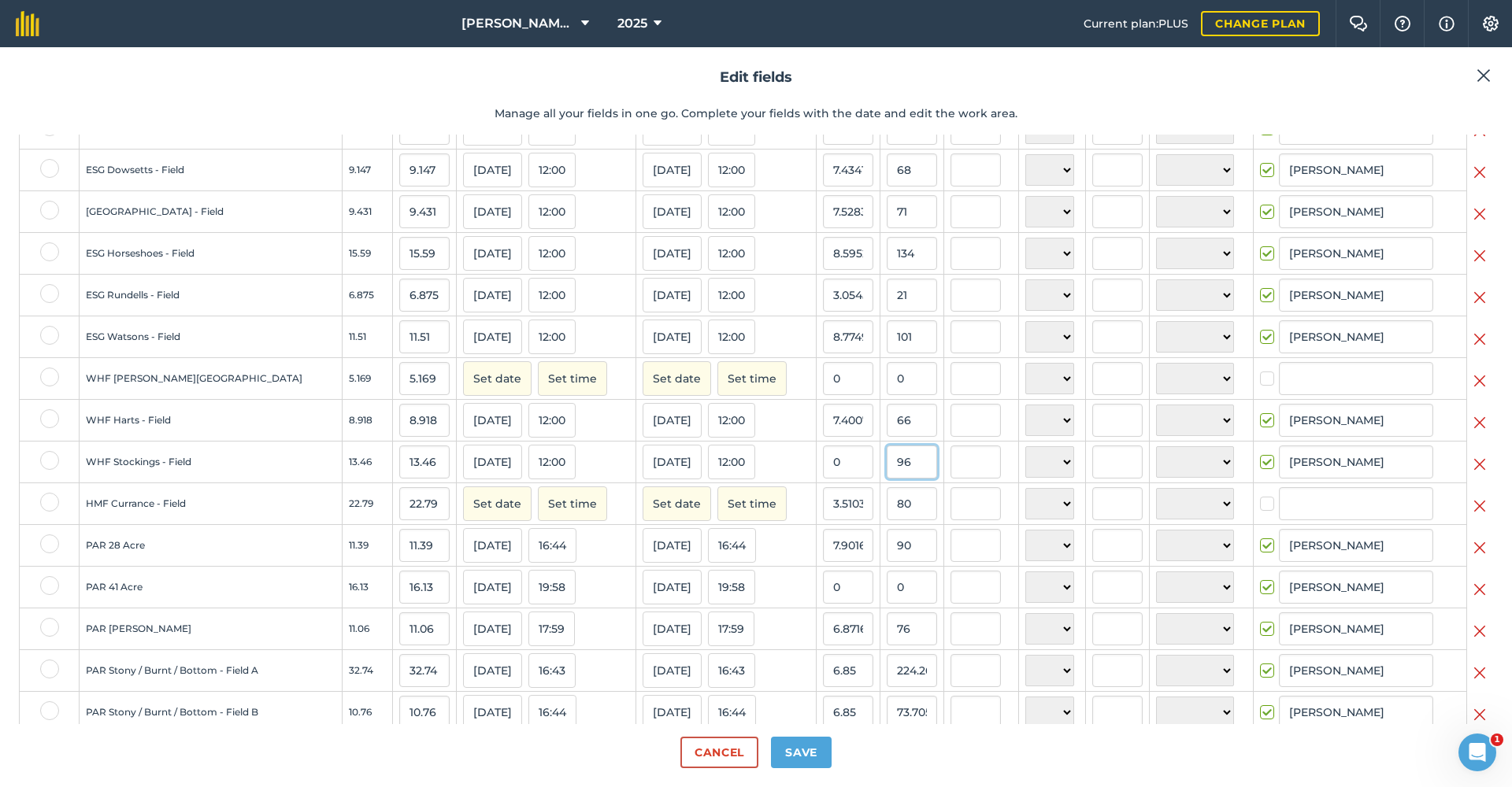
type input "96"
type input "7.13224368499257"
click at [897, 519] on input "80" at bounding box center [912, 503] width 51 height 33
type input "8"
type input "233"
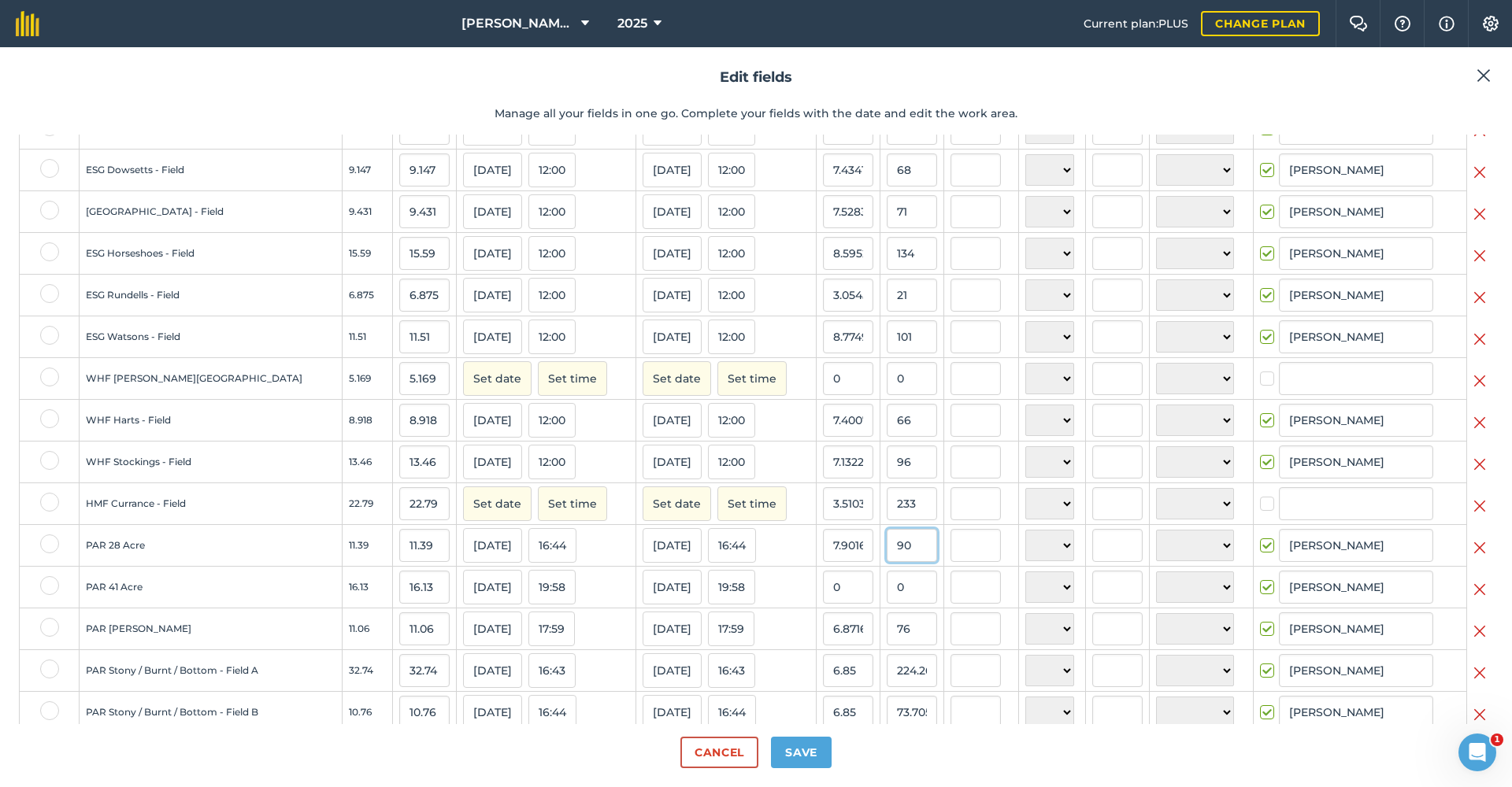
type input "10.223782360684512"
click at [893, 558] on input "90" at bounding box center [912, 545] width 51 height 33
click at [480, 521] on button "Set date" at bounding box center [497, 503] width 68 height 35
click at [500, 614] on button "5" at bounding box center [519, 609] width 37 height 24
click at [663, 510] on button "Set date" at bounding box center [676, 503] width 68 height 35
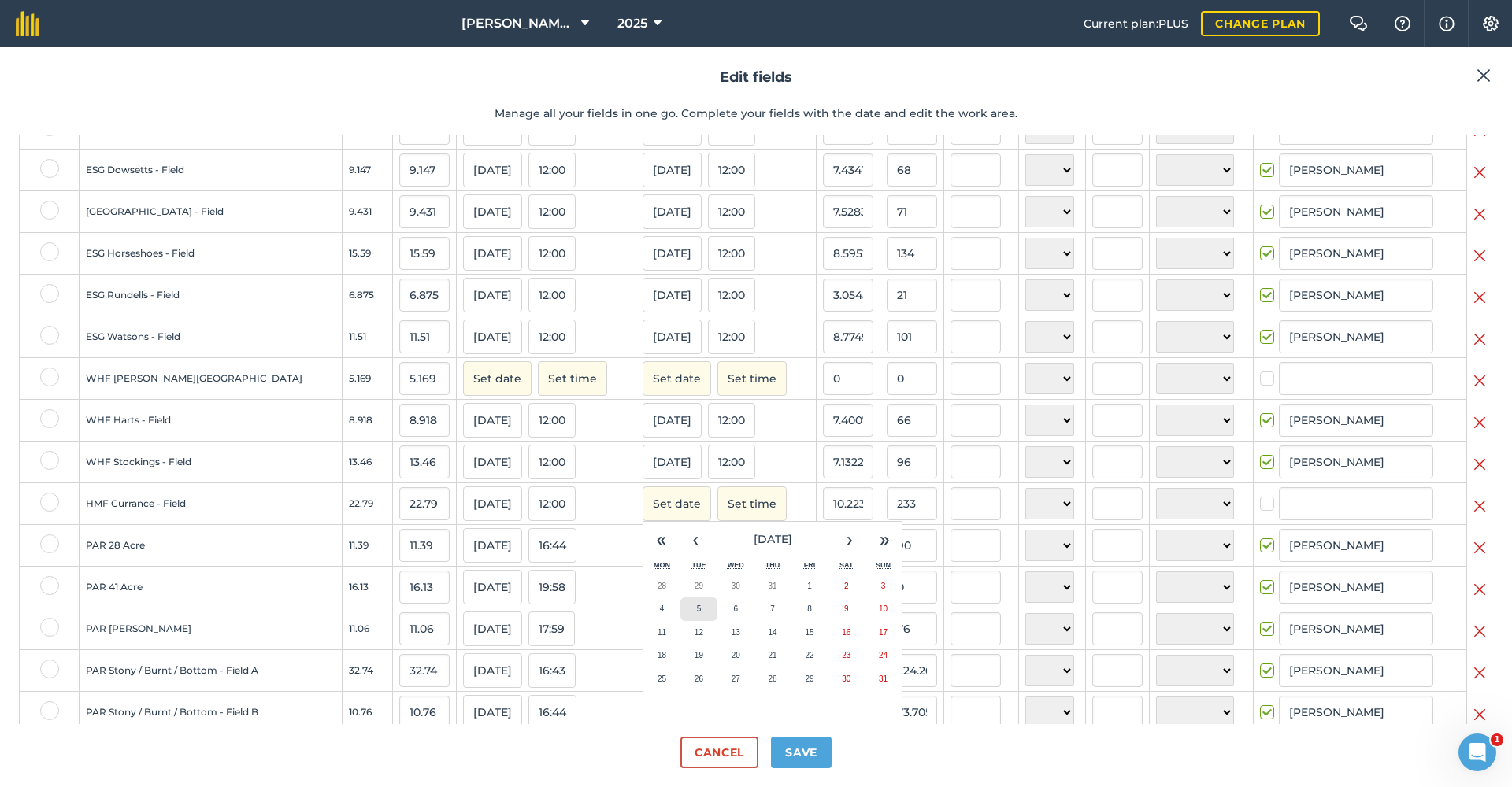
click at [680, 621] on button "5" at bounding box center [699, 609] width 37 height 24
checkbox input "true"
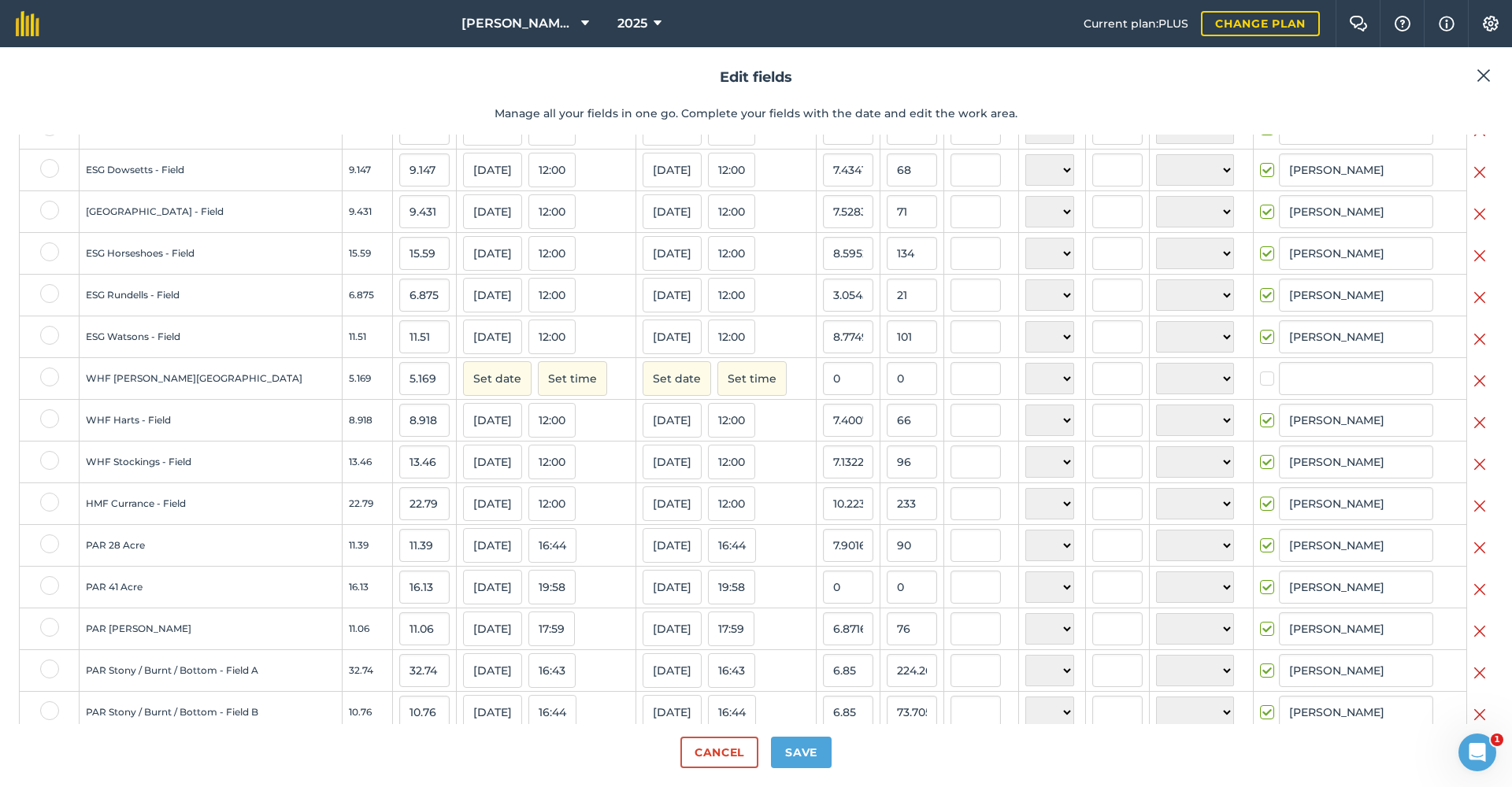
type input "[PERSON_NAME]"
click at [888, 396] on input "0" at bounding box center [912, 378] width 51 height 33
type input "40"
type input "7.738440704198105"
click at [825, 392] on input "7.738440704198105" at bounding box center [849, 378] width 51 height 33
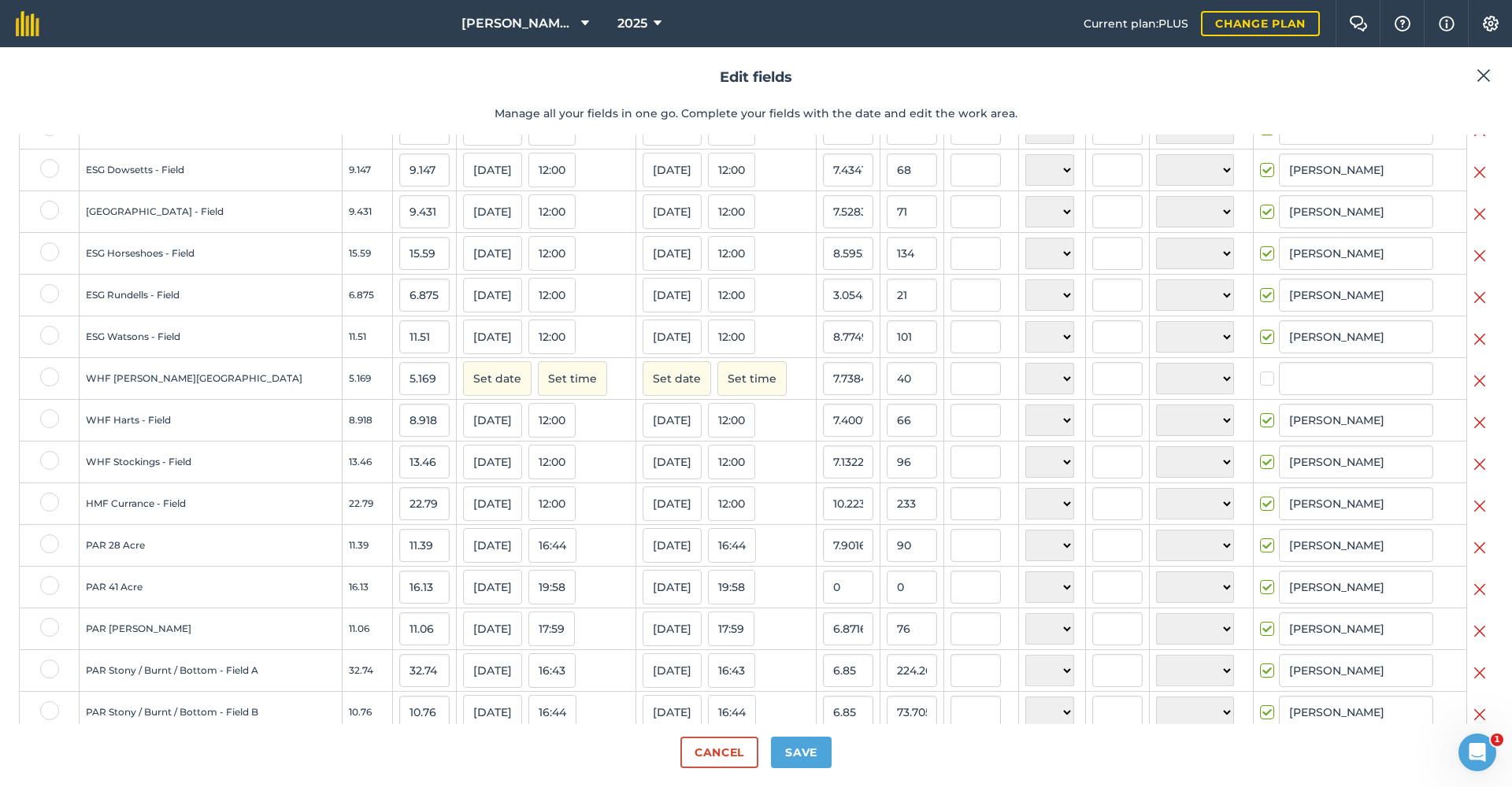
click at [480, 386] on button "Set date" at bounding box center [497, 378] width 68 height 35
click at [648, 496] on button "9" at bounding box center [667, 484] width 37 height 24
click at [645, 393] on button "Set date" at bounding box center [676, 378] width 68 height 35
click at [828, 494] on button "9" at bounding box center [846, 484] width 37 height 24
checkbox input "true"
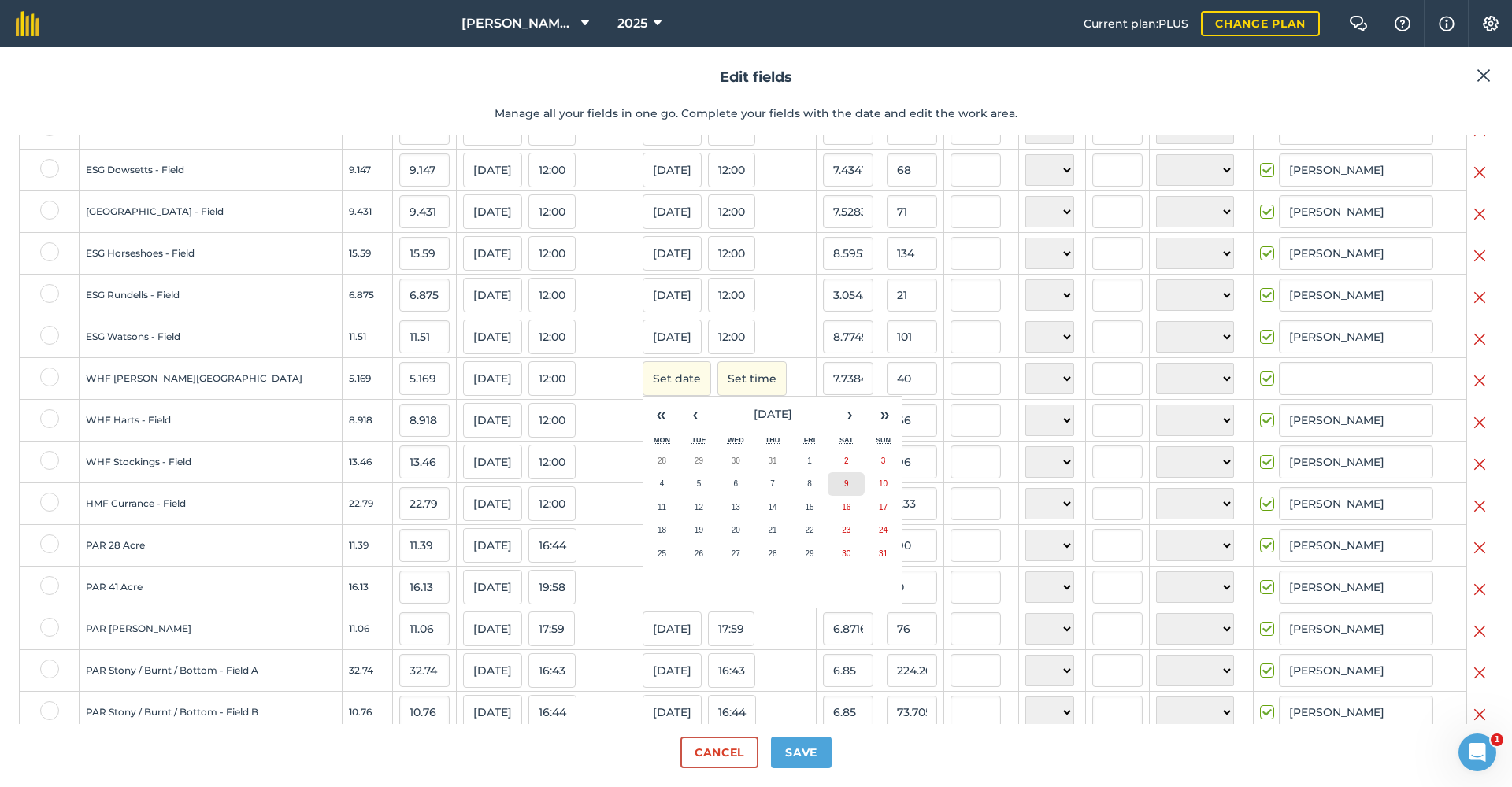
type input "[PERSON_NAME]"
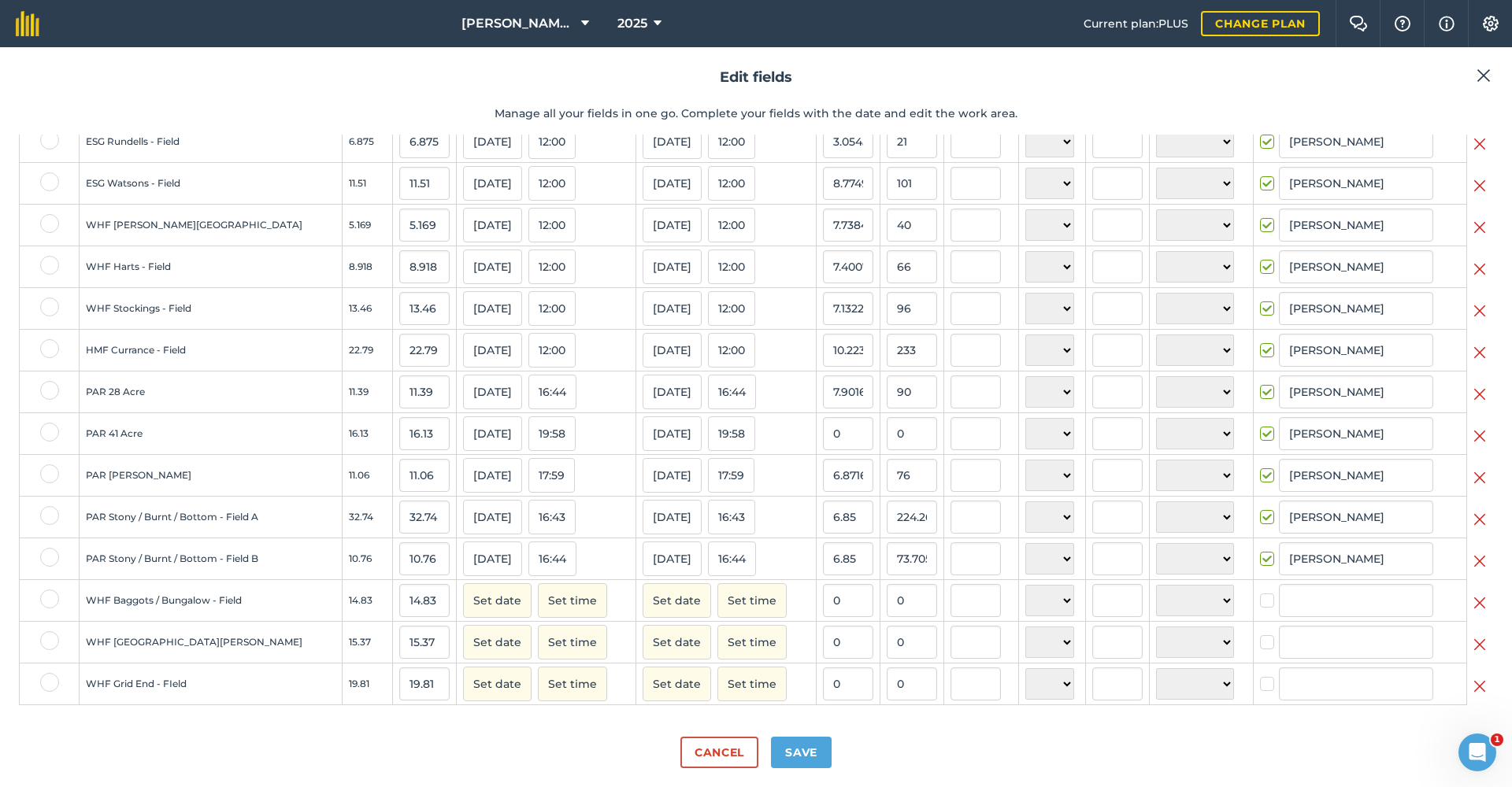
scroll to position [0, 0]
click at [470, 601] on button "Set date" at bounding box center [497, 600] width 68 height 35
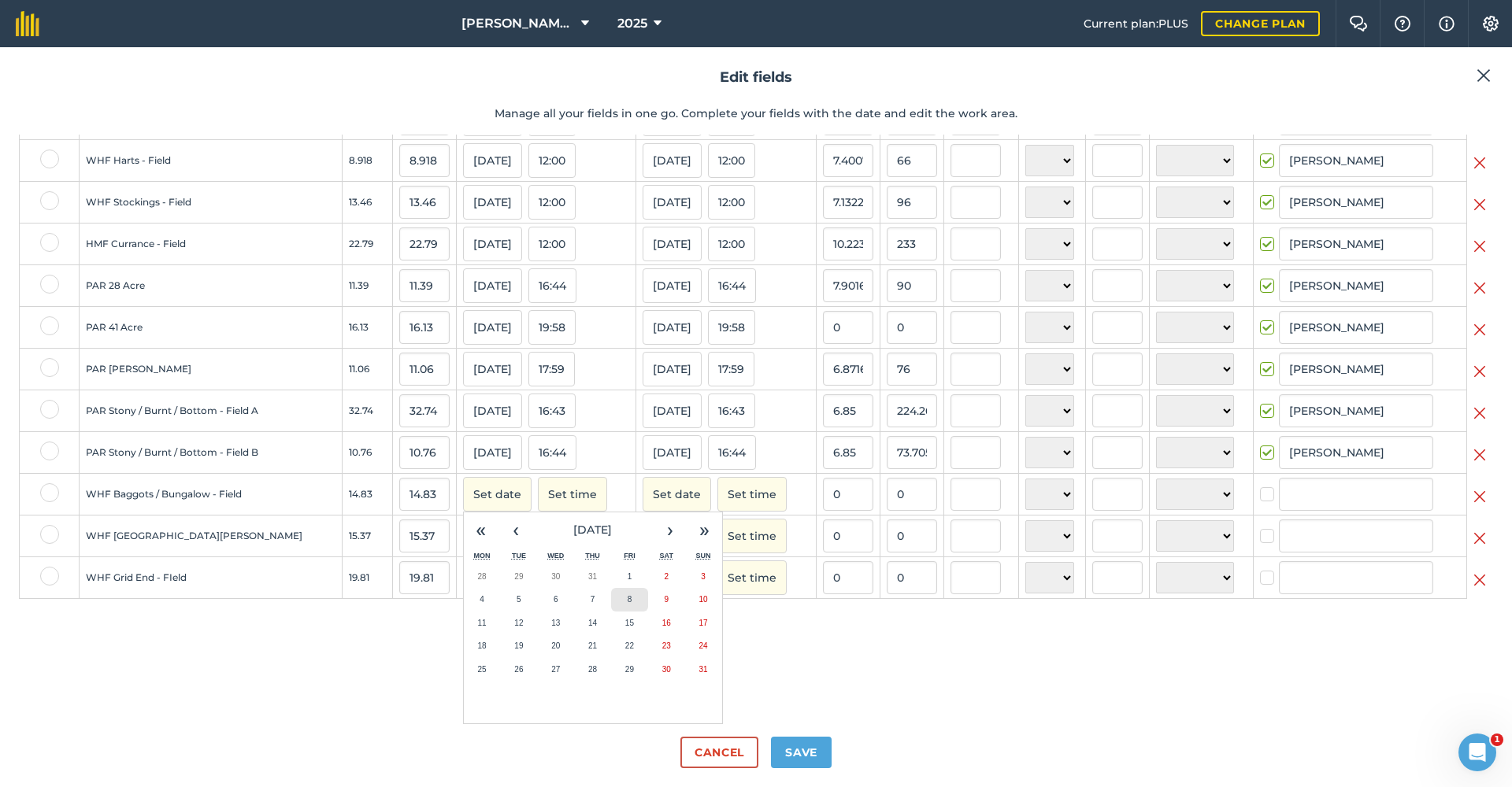
scroll to position [1364, 0]
click at [648, 606] on button "9" at bounding box center [667, 600] width 37 height 24
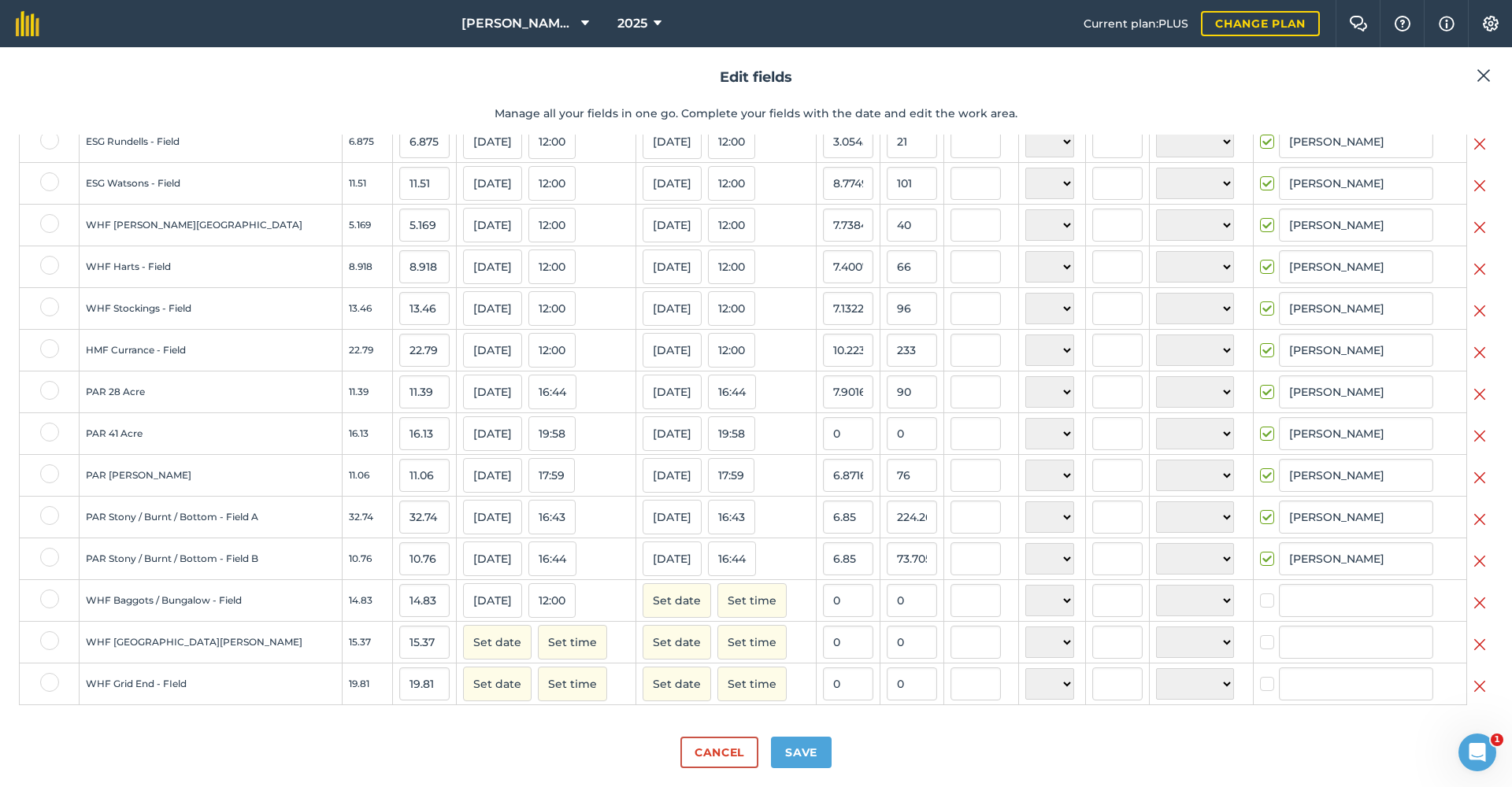
scroll to position [1258, 0]
click at [643, 606] on button "Set date" at bounding box center [676, 600] width 68 height 35
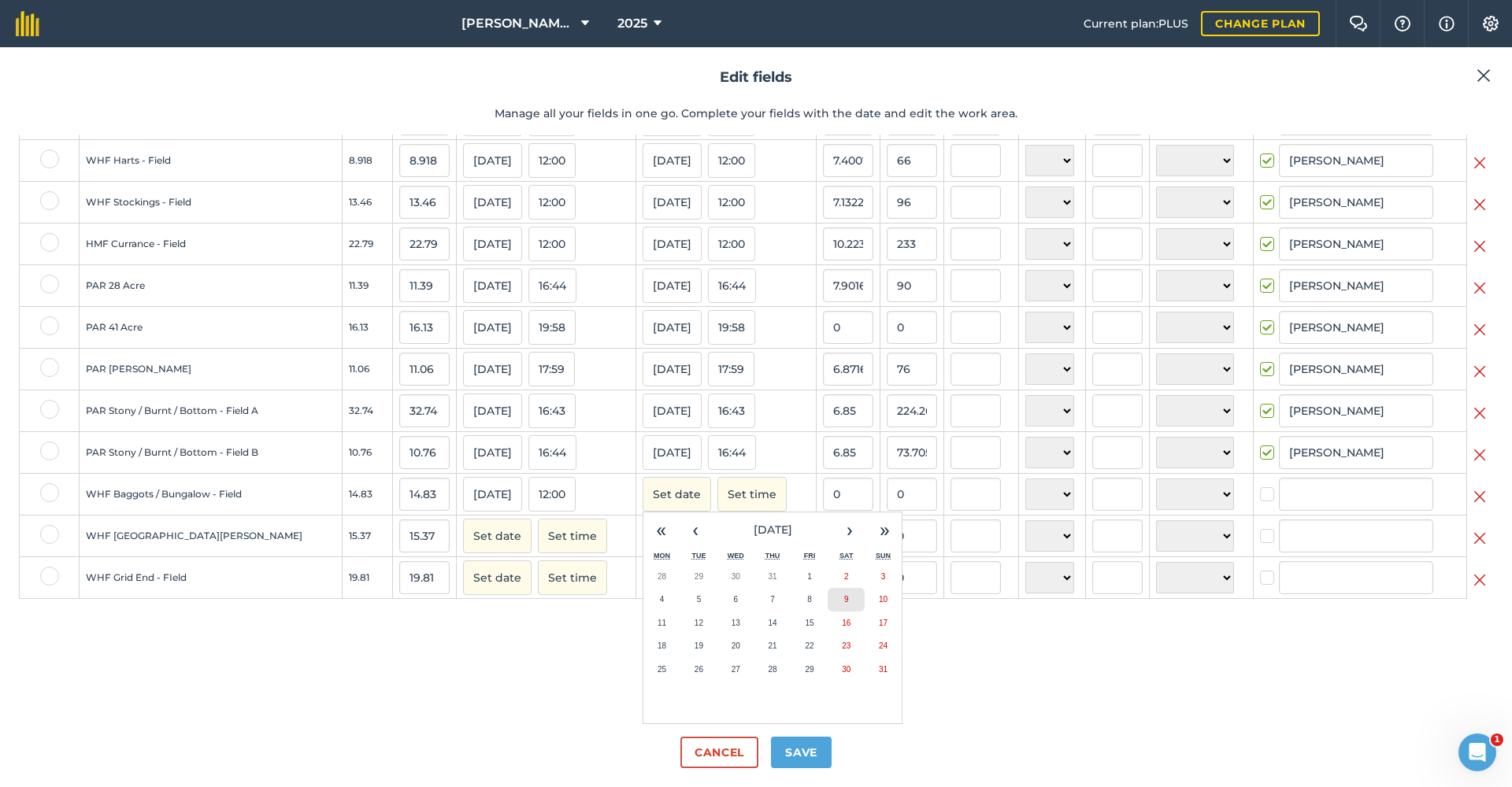
click at [828, 601] on button "9" at bounding box center [846, 600] width 37 height 24
checkbox input "true"
type input "[PERSON_NAME]"
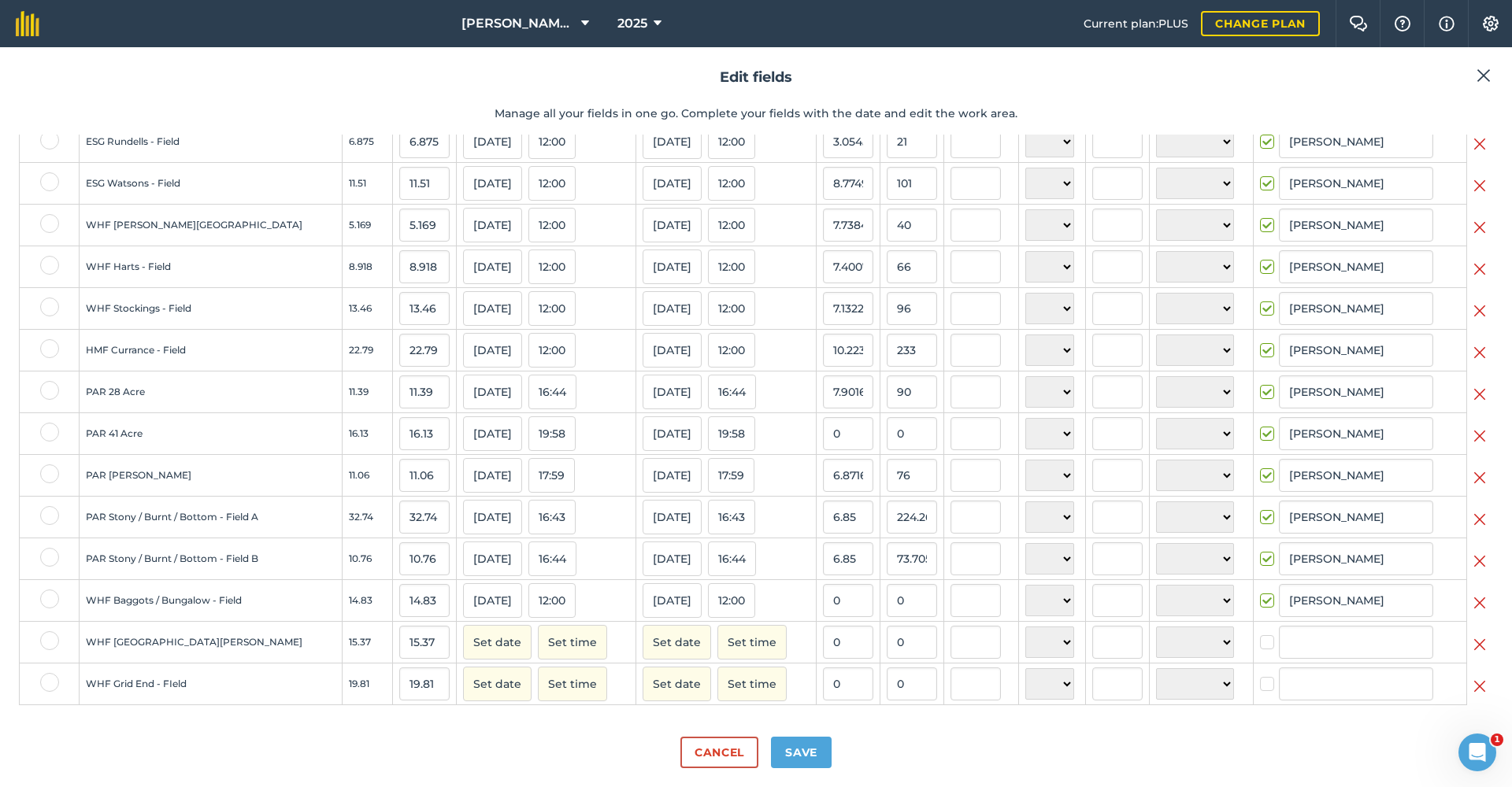
scroll to position [0, 0]
click at [887, 605] on input "0" at bounding box center [912, 600] width 51 height 33
type input "170"
type input "11.463250168577208"
click at [824, 609] on input "11.463250168577208" at bounding box center [849, 600] width 51 height 33
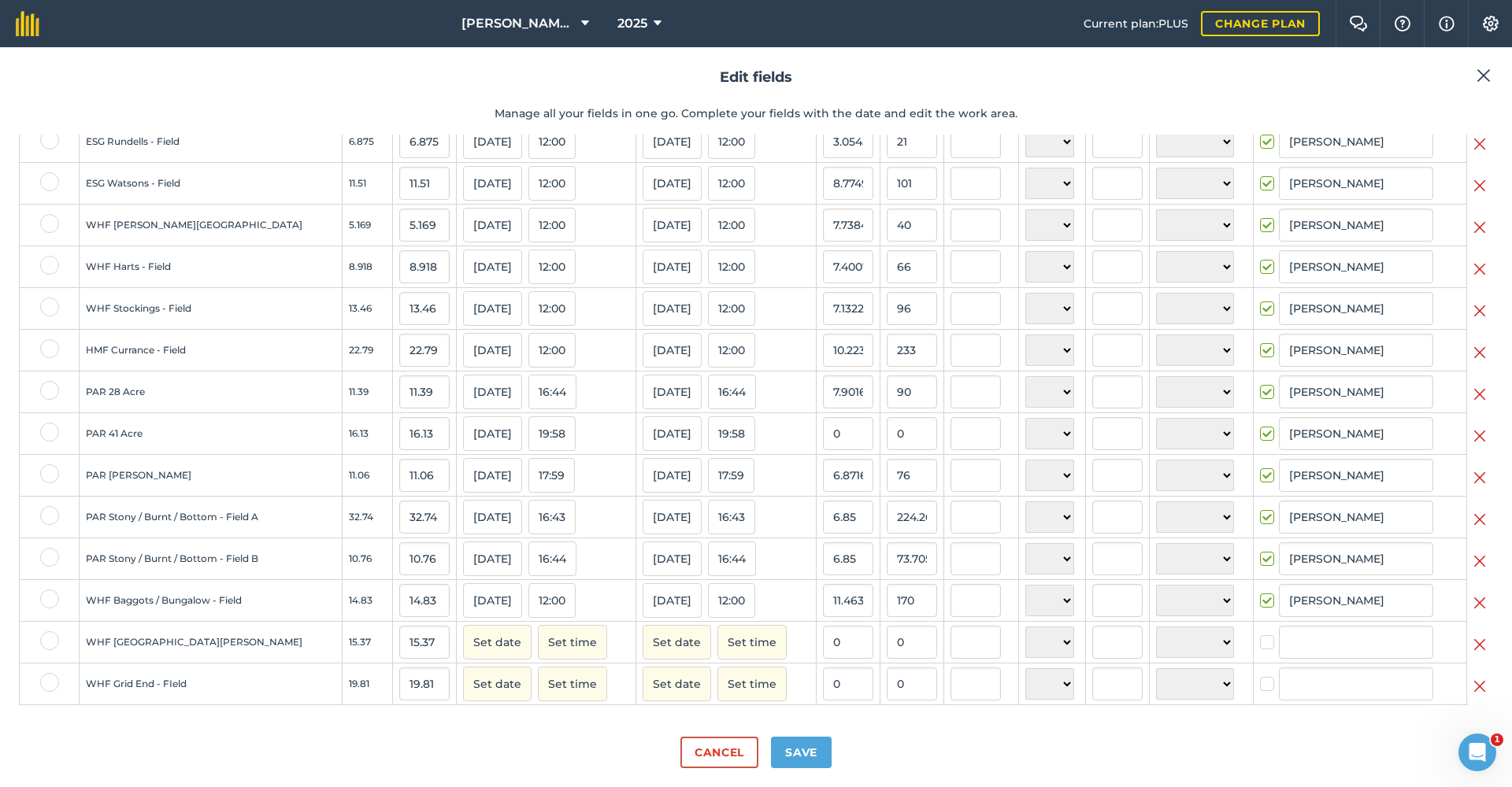
click at [470, 645] on button "Set date" at bounding box center [497, 642] width 68 height 35
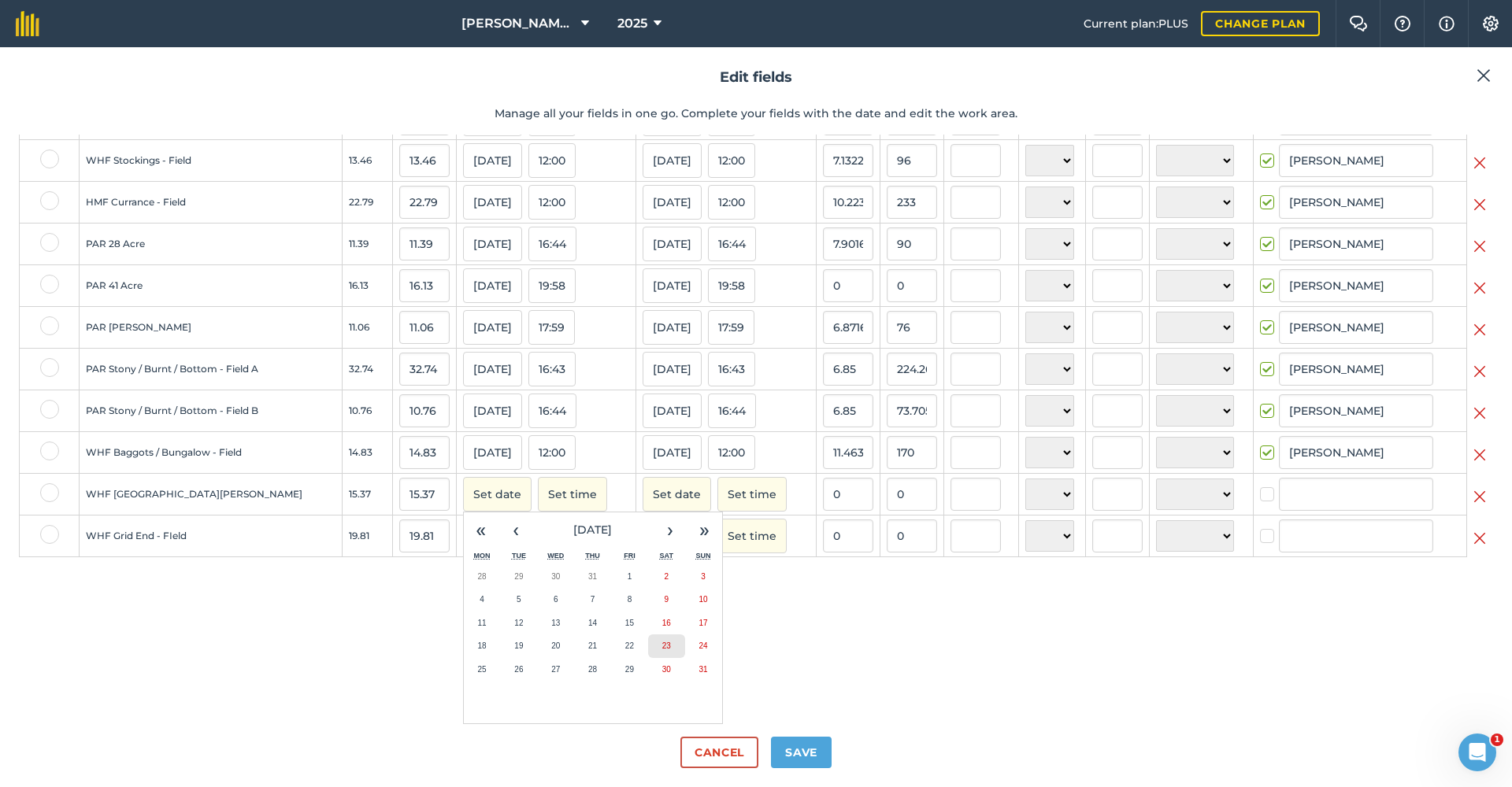
scroll to position [1406, 0]
click at [664, 598] on abbr "9" at bounding box center [667, 599] width 5 height 8
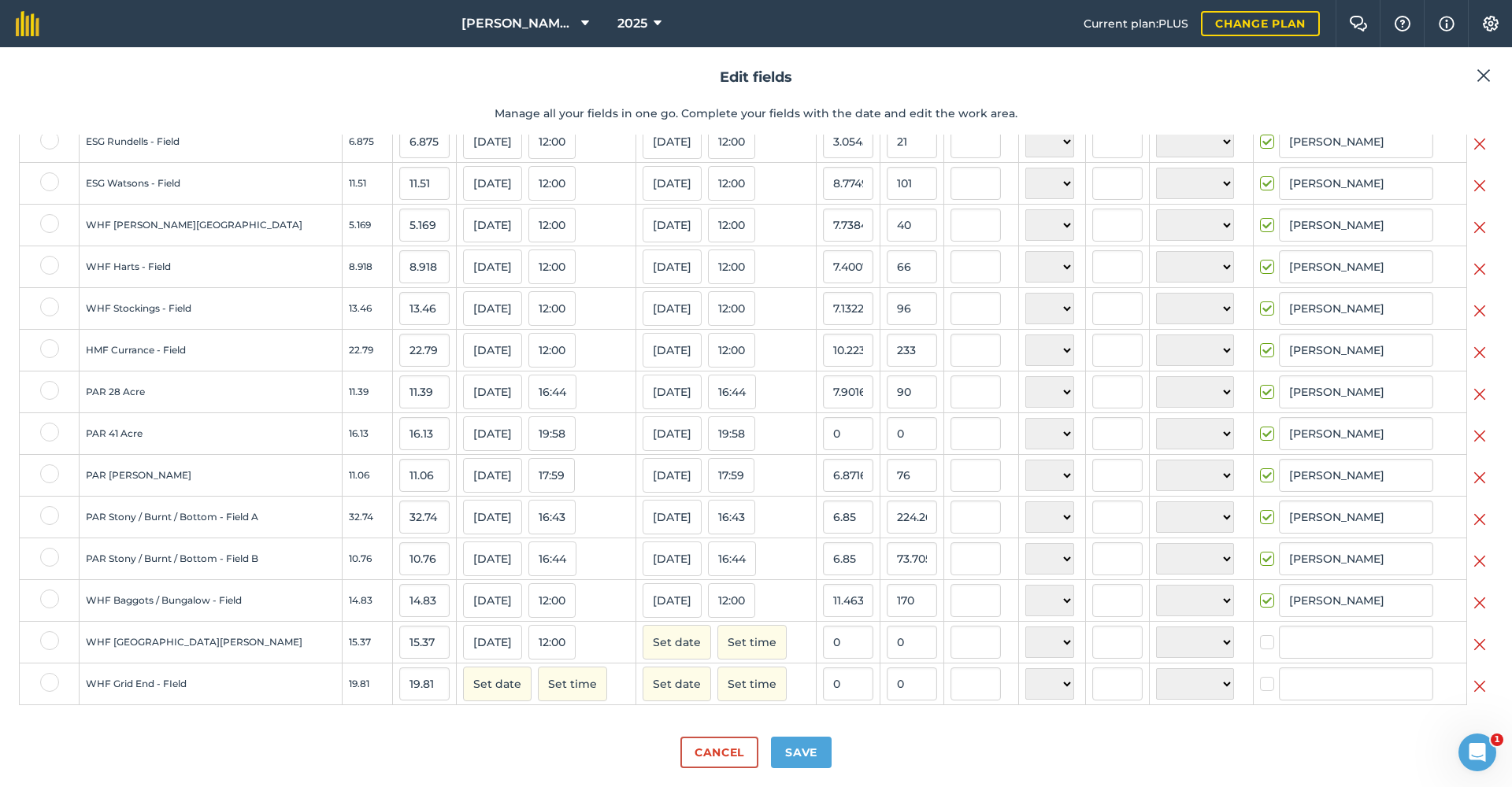
scroll to position [0, 0]
click at [665, 641] on button "Set date" at bounding box center [676, 642] width 68 height 35
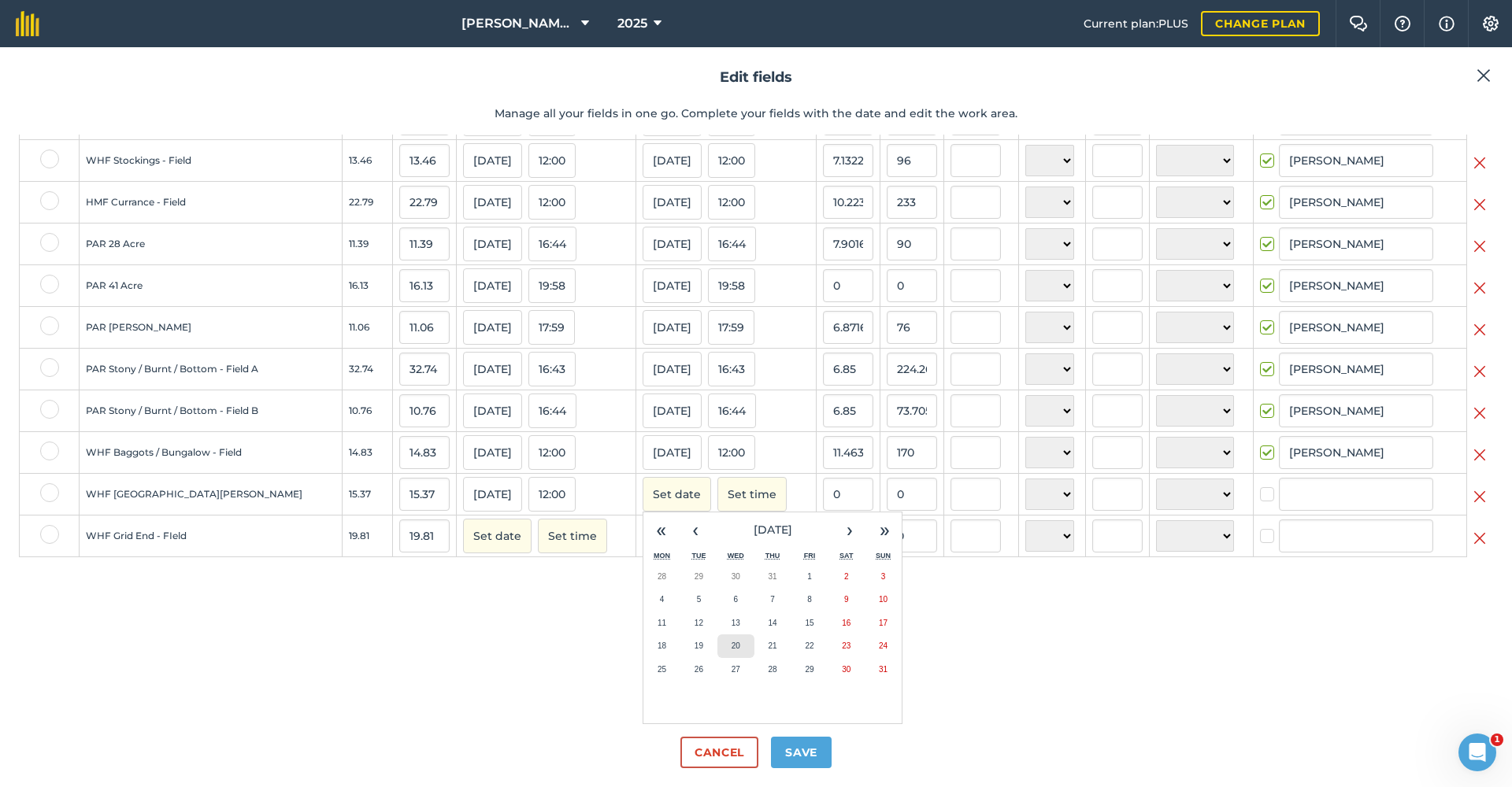
scroll to position [1406, 0]
click at [844, 603] on abbr "9" at bounding box center [847, 599] width 5 height 8
checkbox input "true"
type input "[PERSON_NAME]"
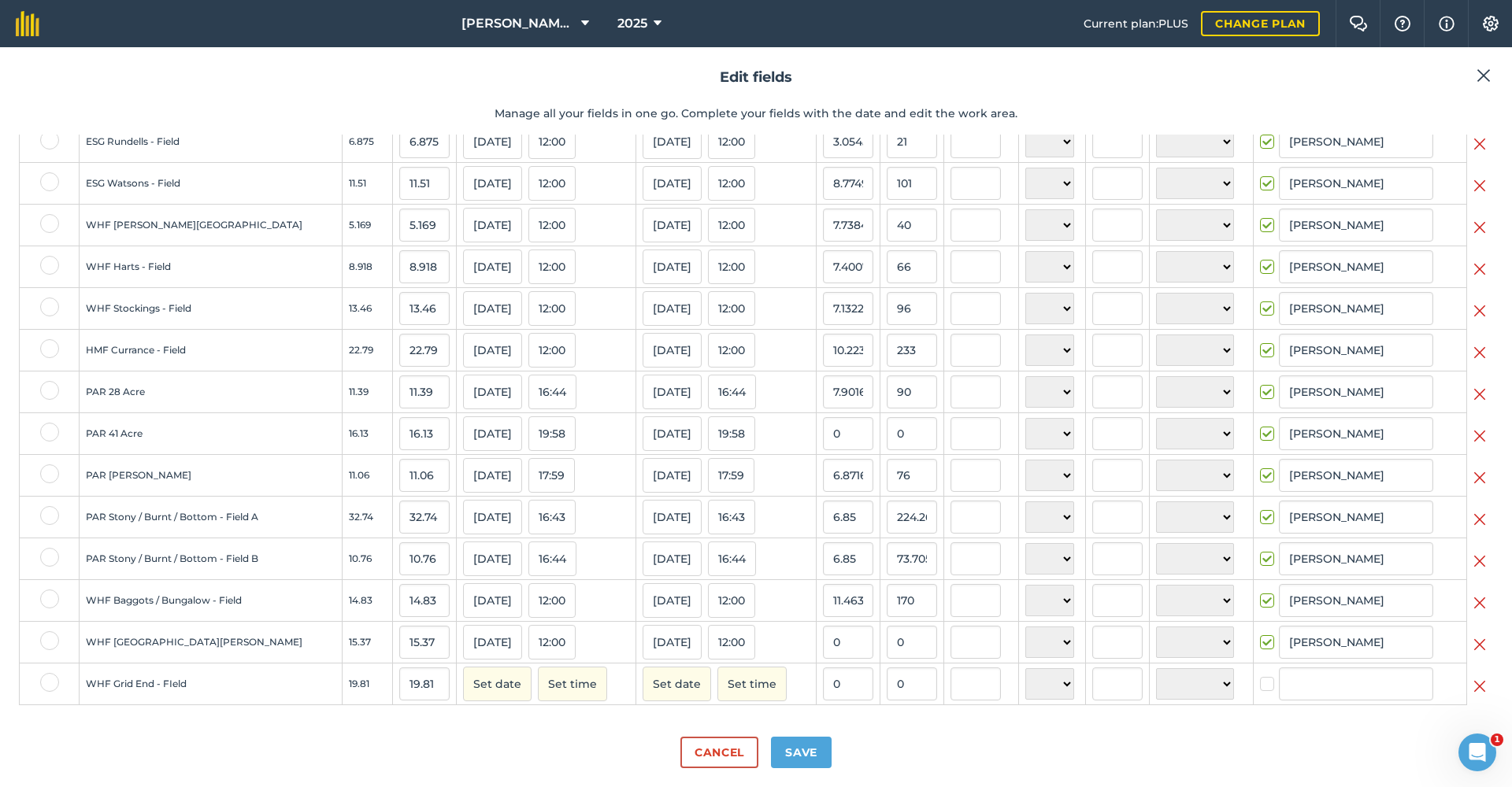
scroll to position [1258, 0]
click at [888, 635] on input "0" at bounding box center [912, 642] width 51 height 33
type input "178"
type input "11.581001951854262"
click at [834, 641] on input "11.581001951854262" at bounding box center [849, 642] width 51 height 33
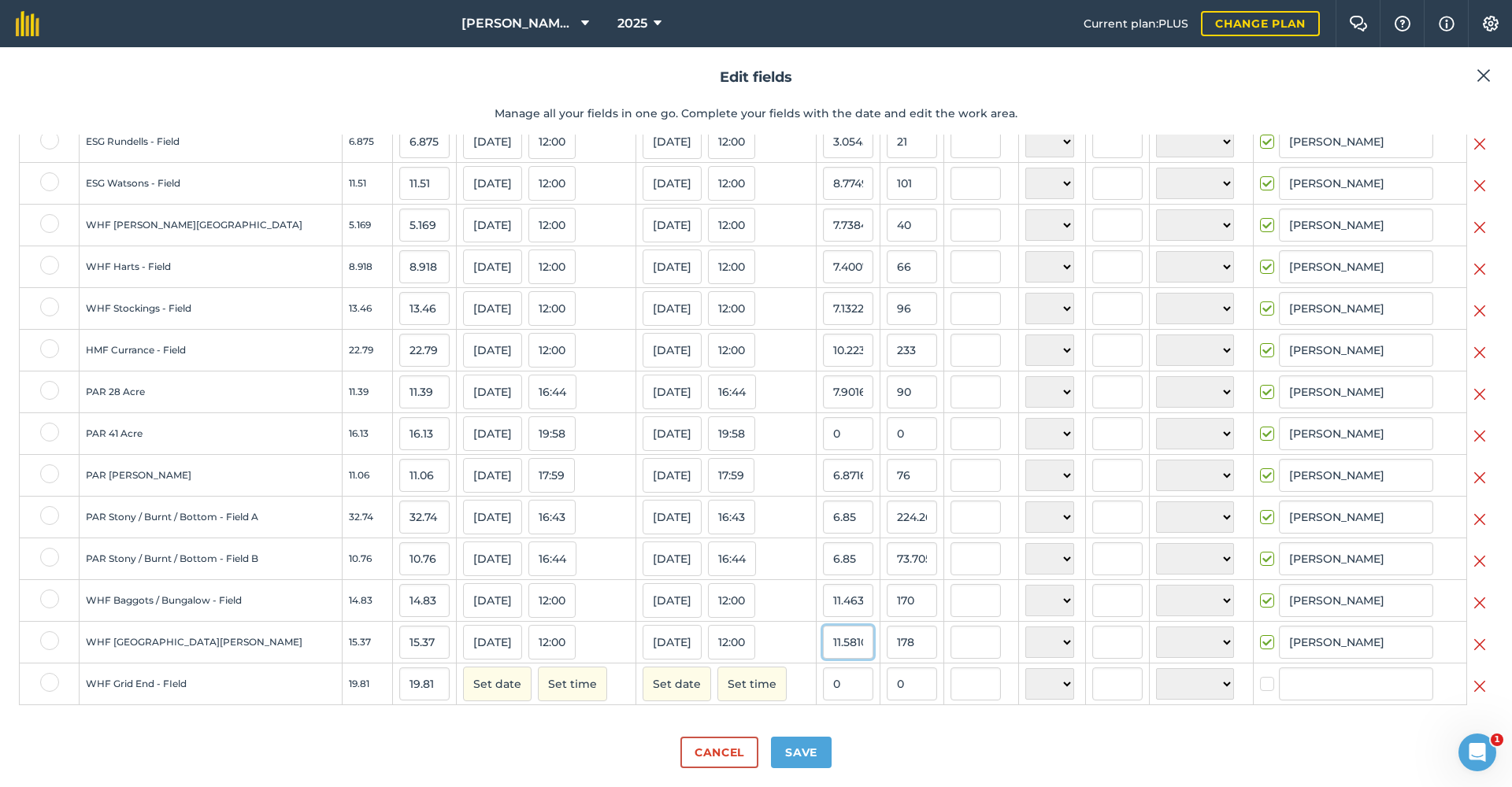
scroll to position [0, 0]
click at [483, 692] on button "Set date" at bounding box center [497, 683] width 68 height 35
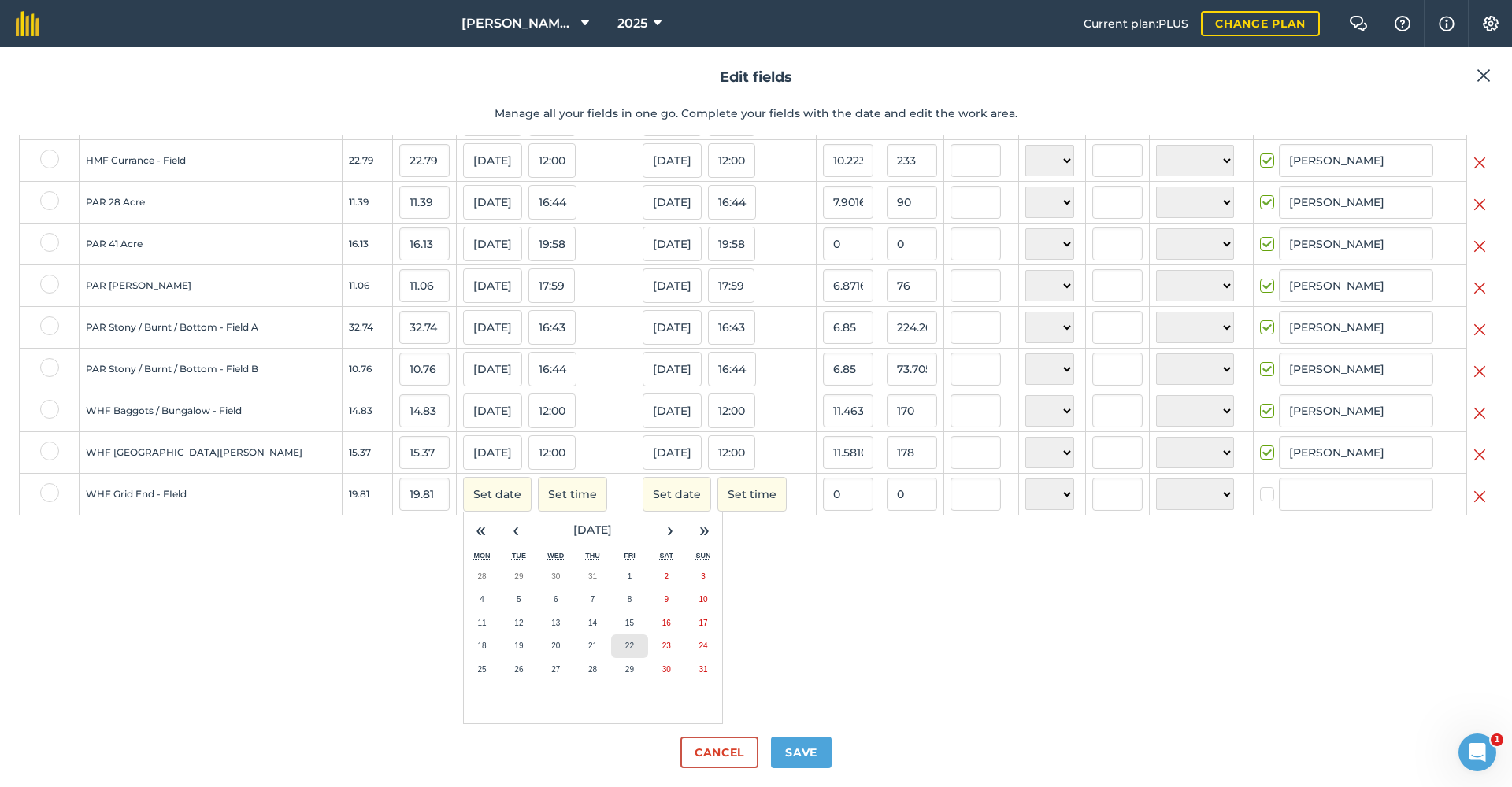
scroll to position [1448, 0]
click at [664, 599] on abbr "9" at bounding box center [667, 599] width 5 height 8
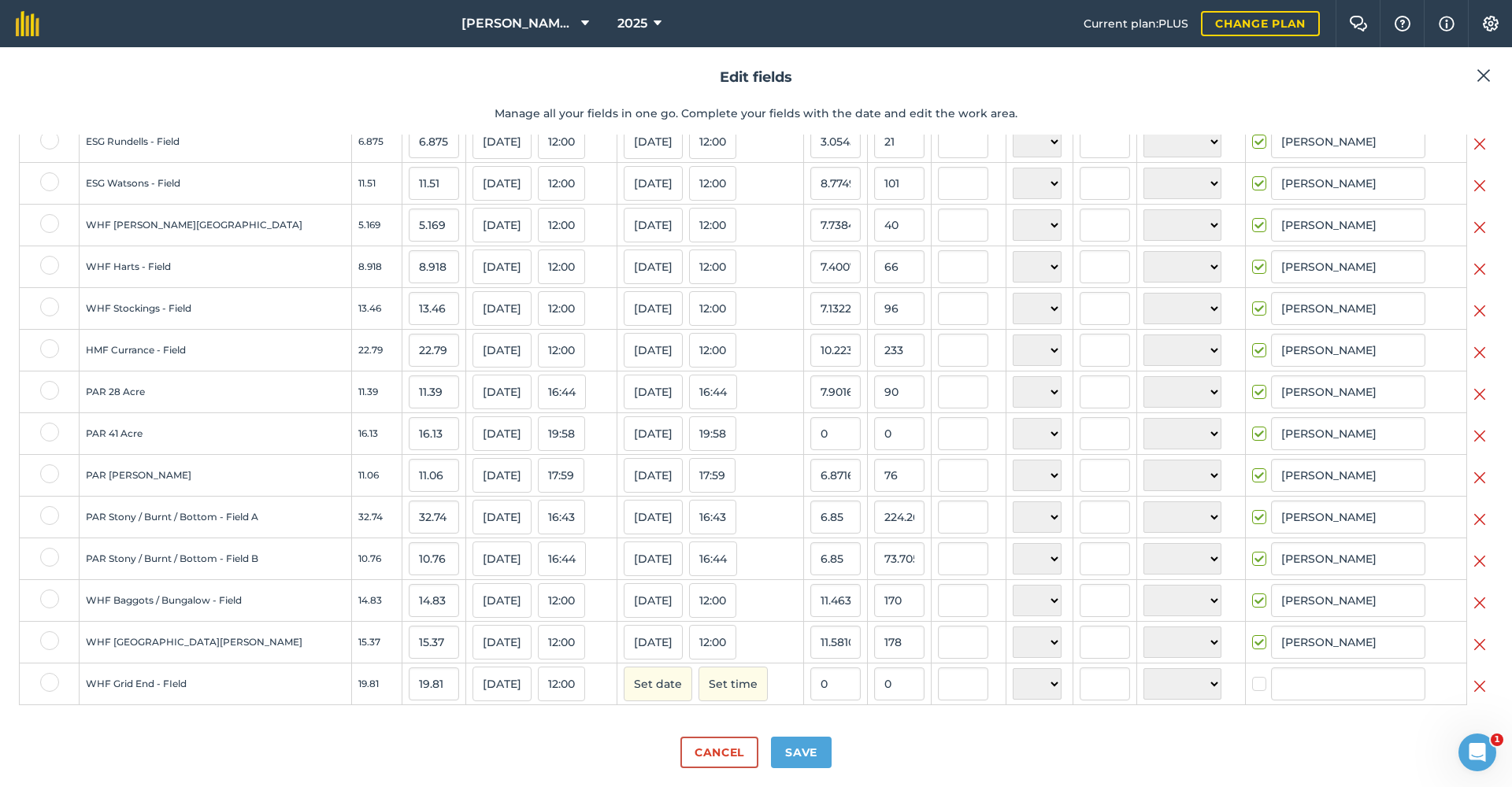
click at [639, 681] on button "Set date" at bounding box center [658, 683] width 68 height 35
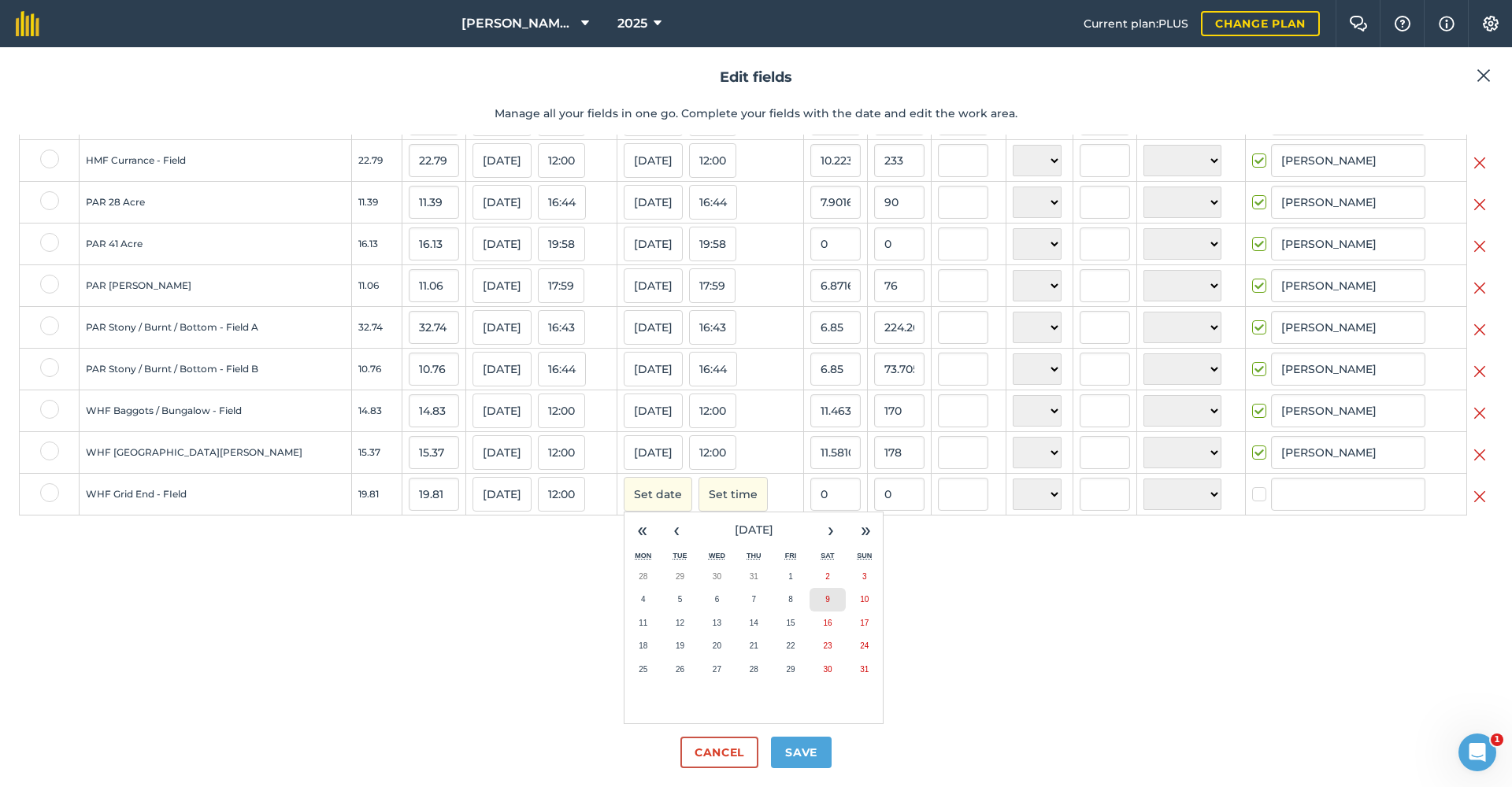
click at [812, 597] on button "9" at bounding box center [828, 600] width 37 height 24
checkbox input "true"
type input "[PERSON_NAME]"
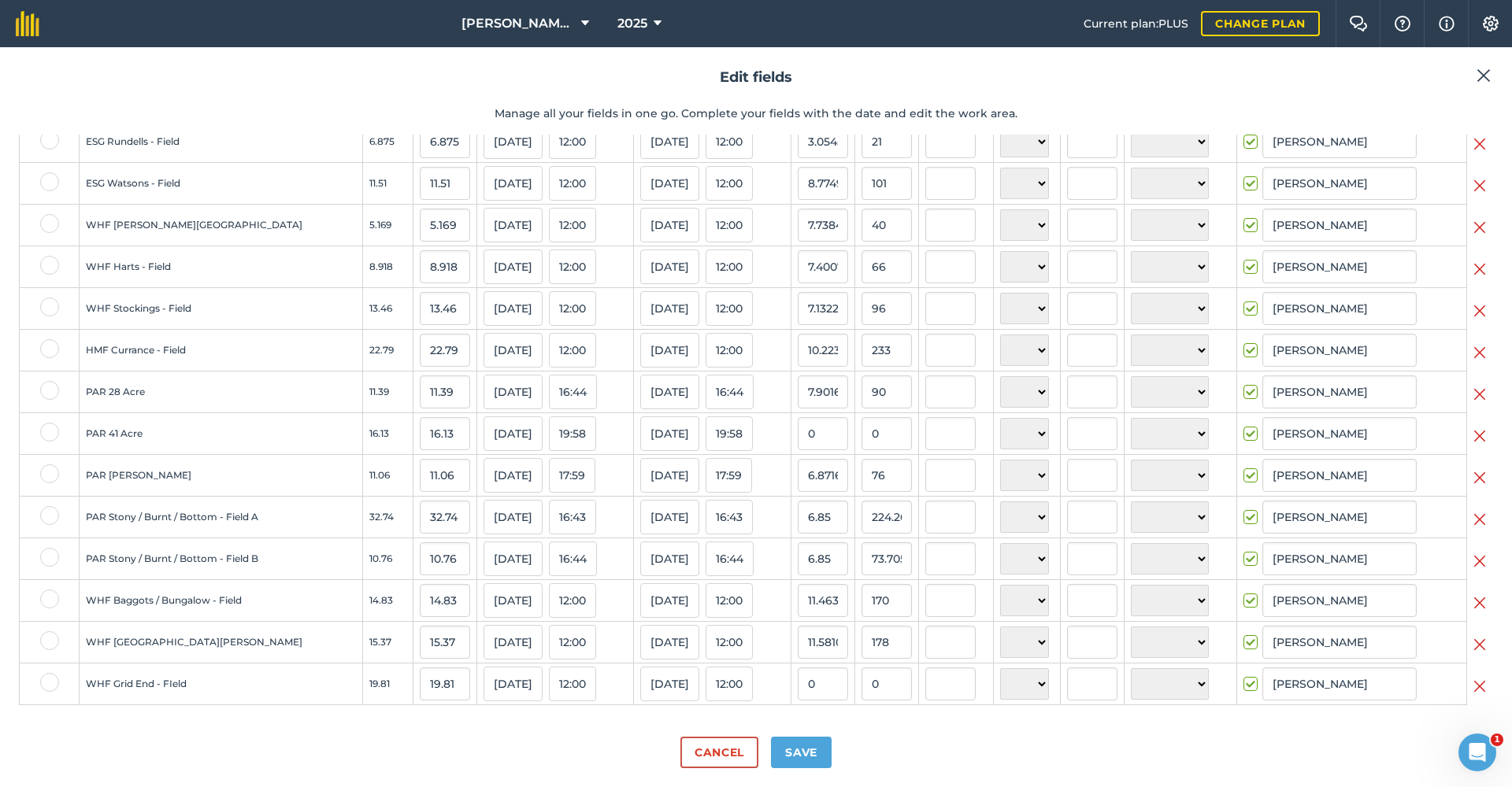
scroll to position [0, 0]
click at [866, 692] on input "0" at bounding box center [886, 683] width 51 height 33
type input "222"
type input "11.206461383139828"
click at [815, 692] on input "11.206461383139828" at bounding box center [823, 683] width 51 height 33
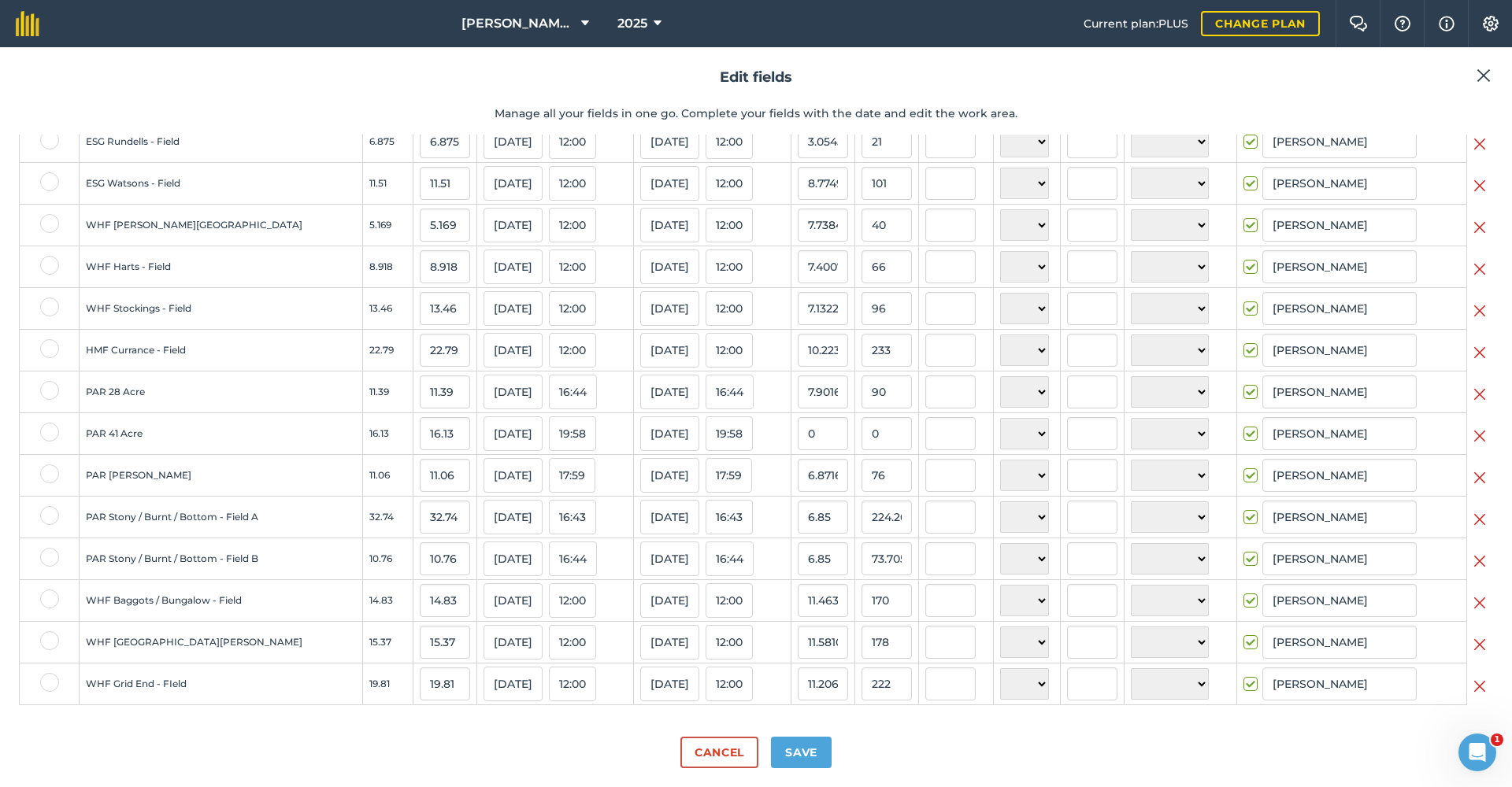
click at [811, 750] on button "Save" at bounding box center [801, 752] width 61 height 31
checkbox input "true"
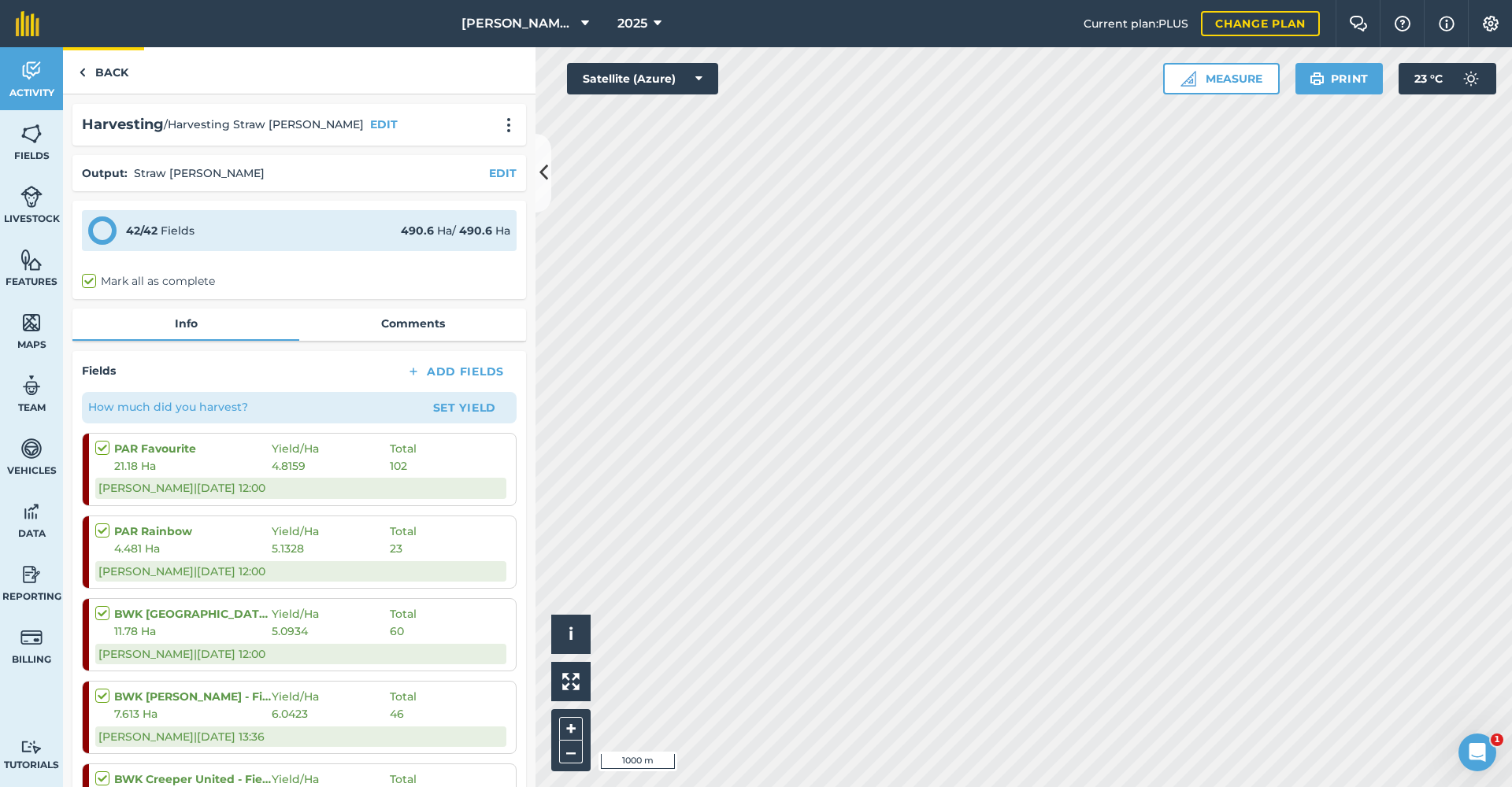
click at [111, 65] on link "Back" at bounding box center [104, 70] width 81 height 46
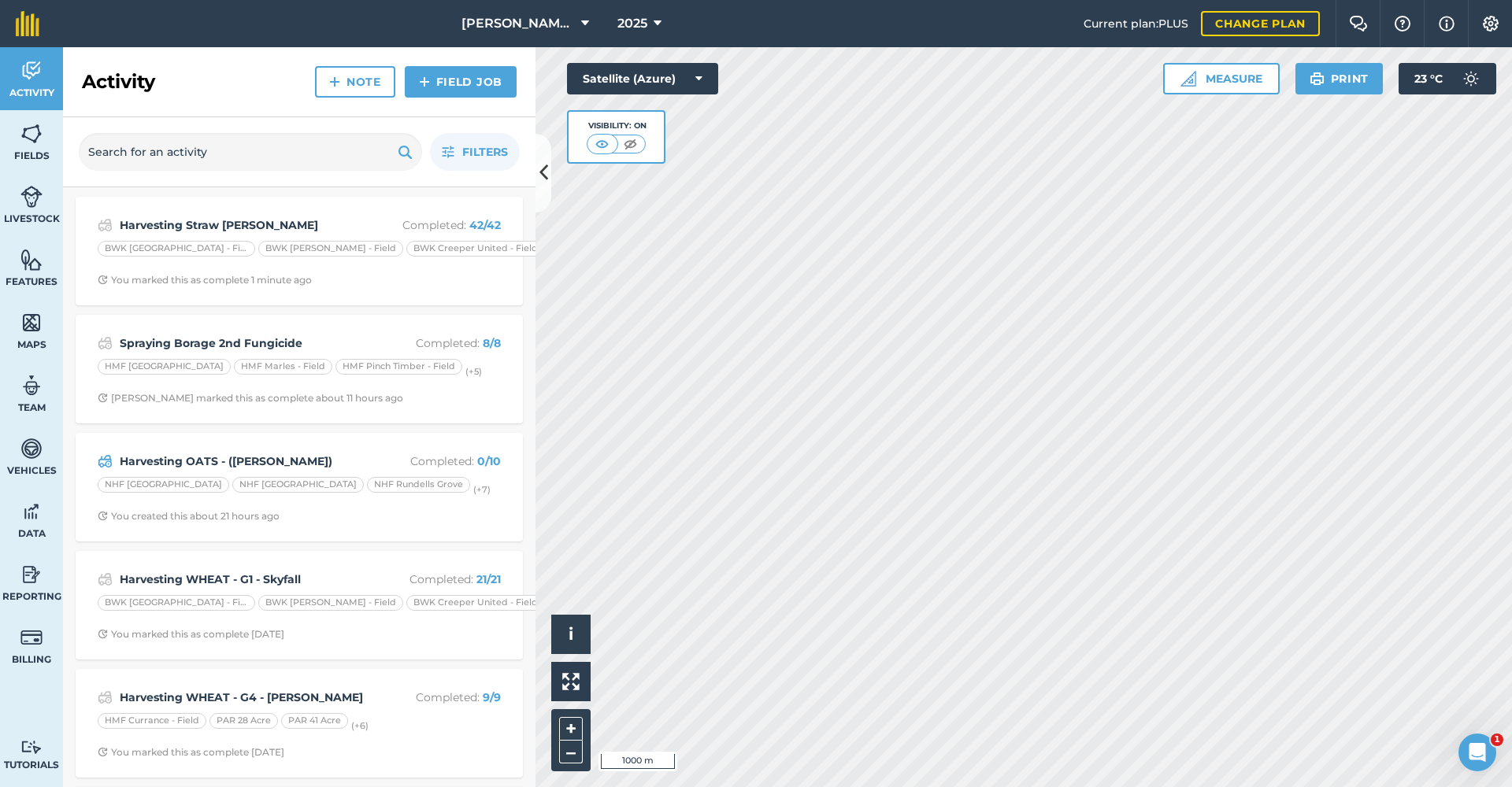
click at [285, 452] on div "Harvesting OATS - ([PERSON_NAME]) Completed : 0 / 10" at bounding box center [299, 461] width 403 height 19
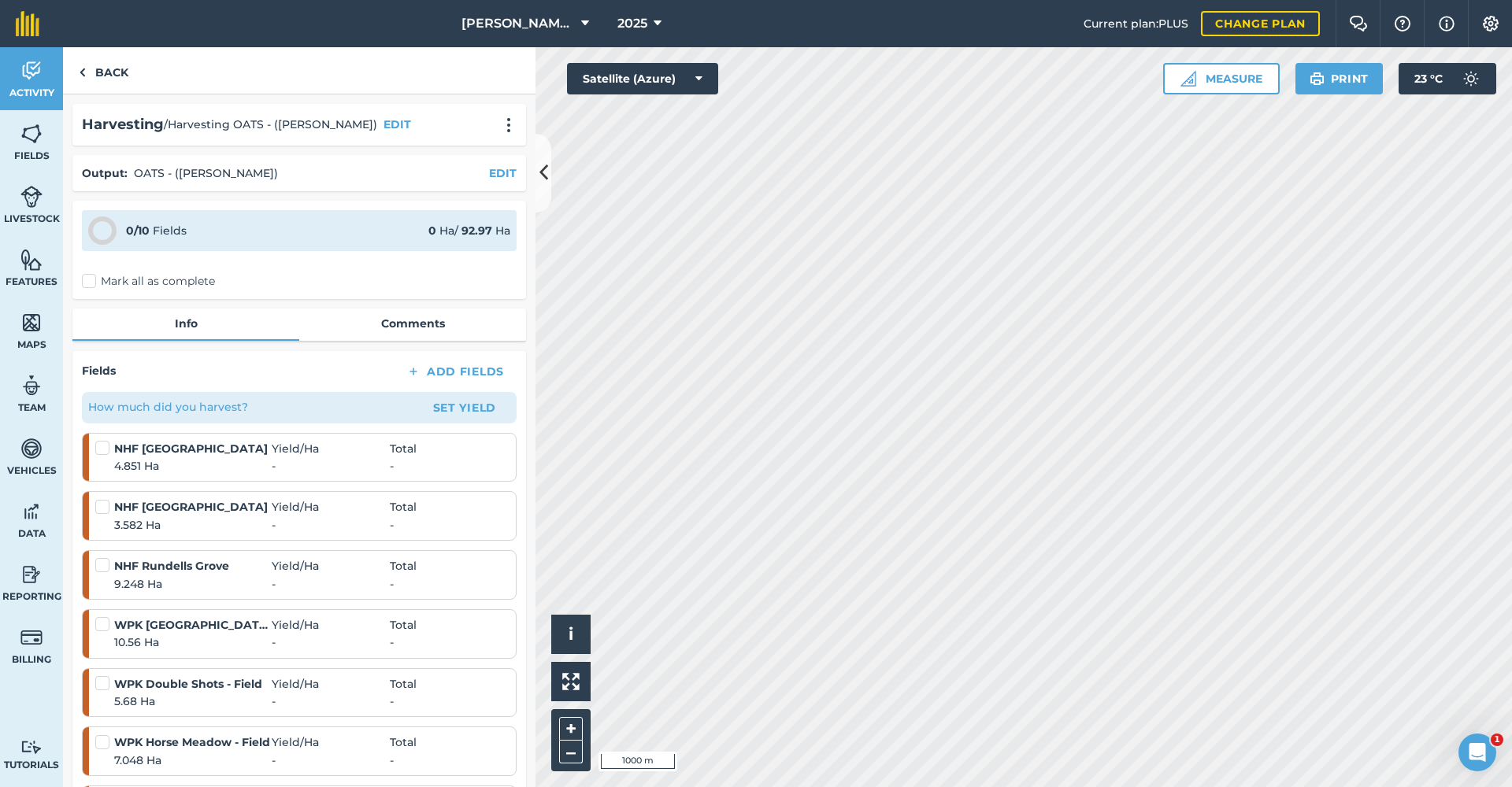
click at [480, 401] on button "Set Yield" at bounding box center [465, 408] width 92 height 25
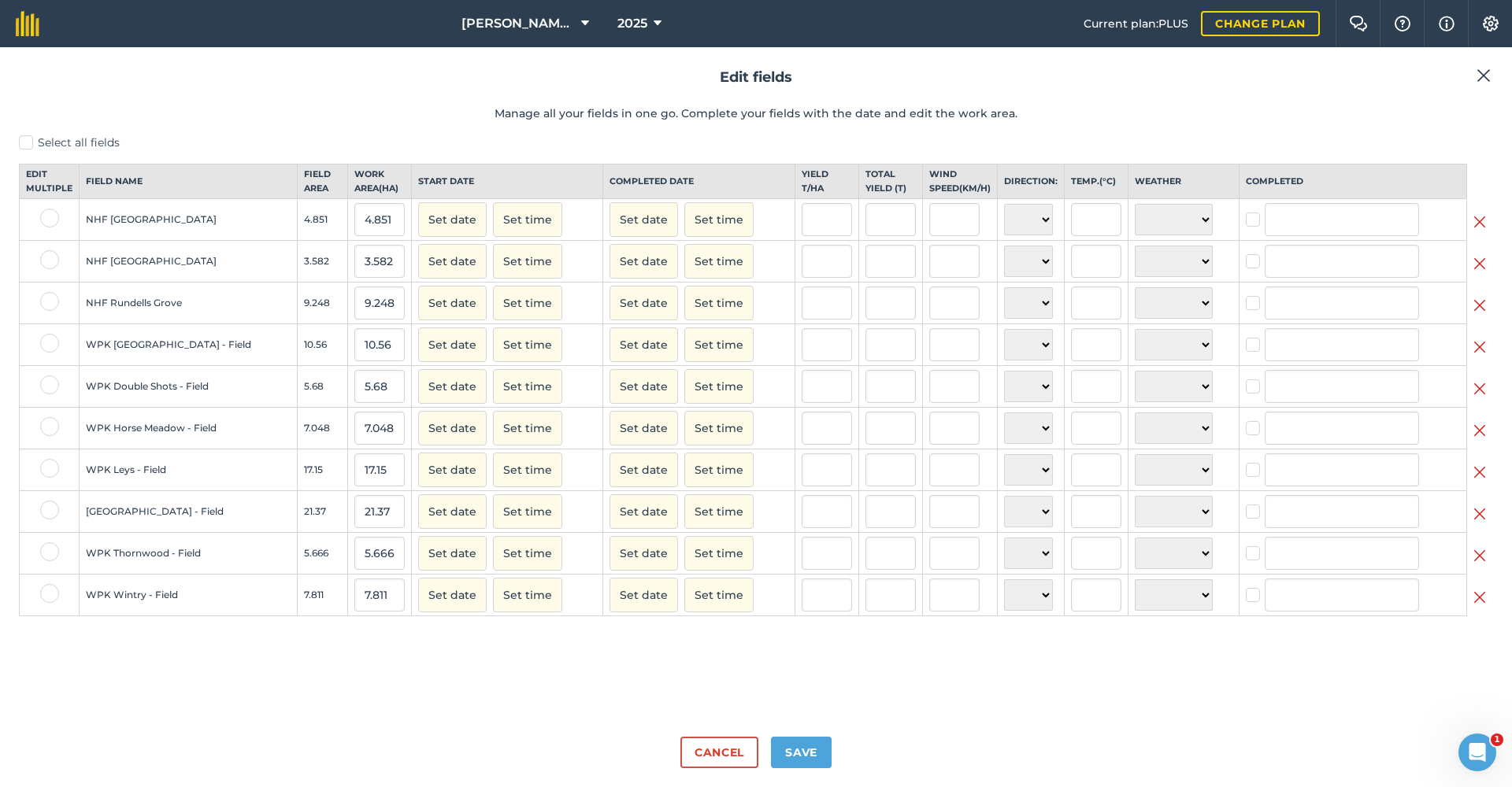
click at [427, 354] on button "Set date" at bounding box center [452, 344] width 68 height 35
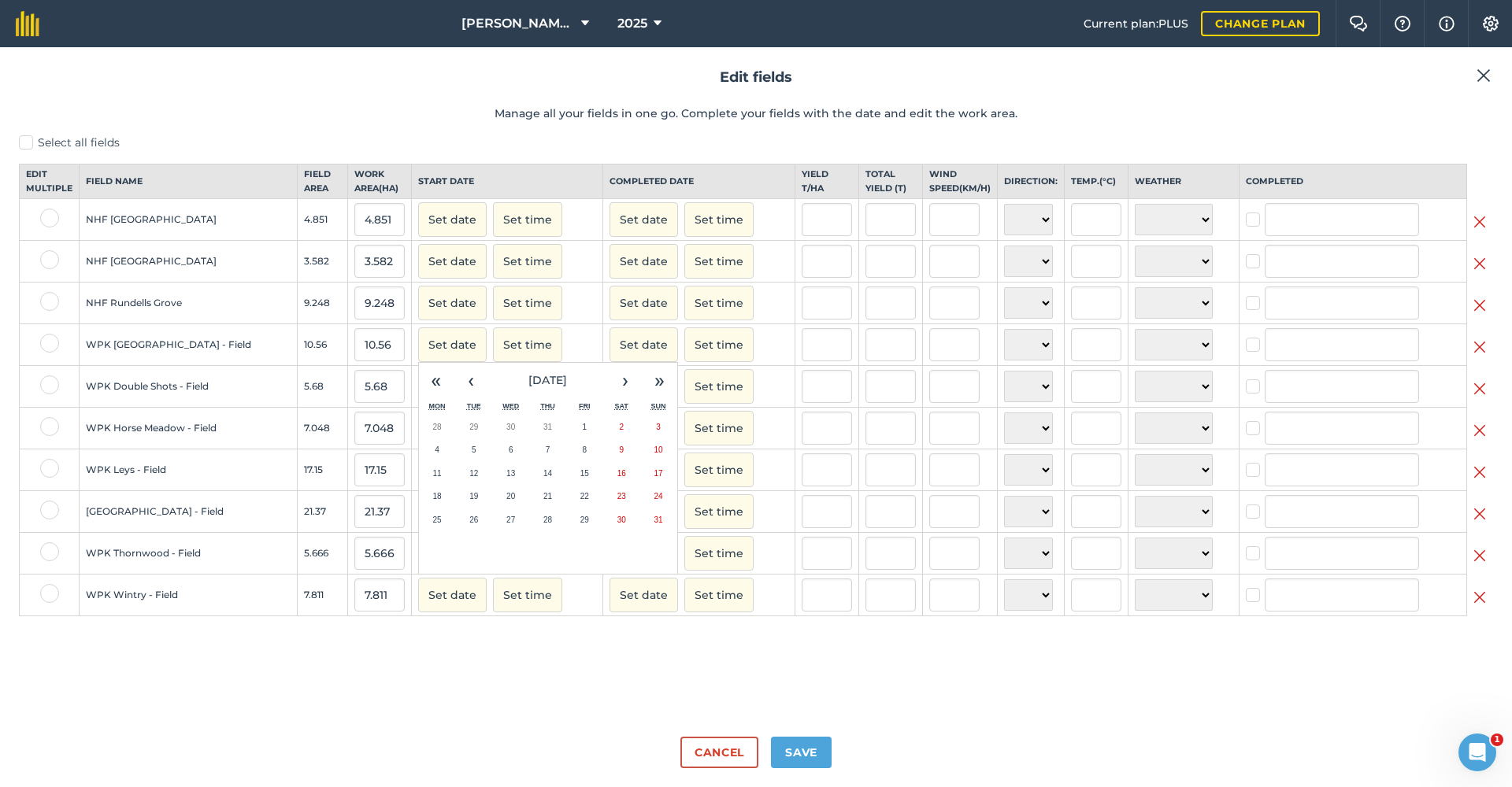
click at [427, 354] on button "Set date" at bounding box center [452, 344] width 68 height 35
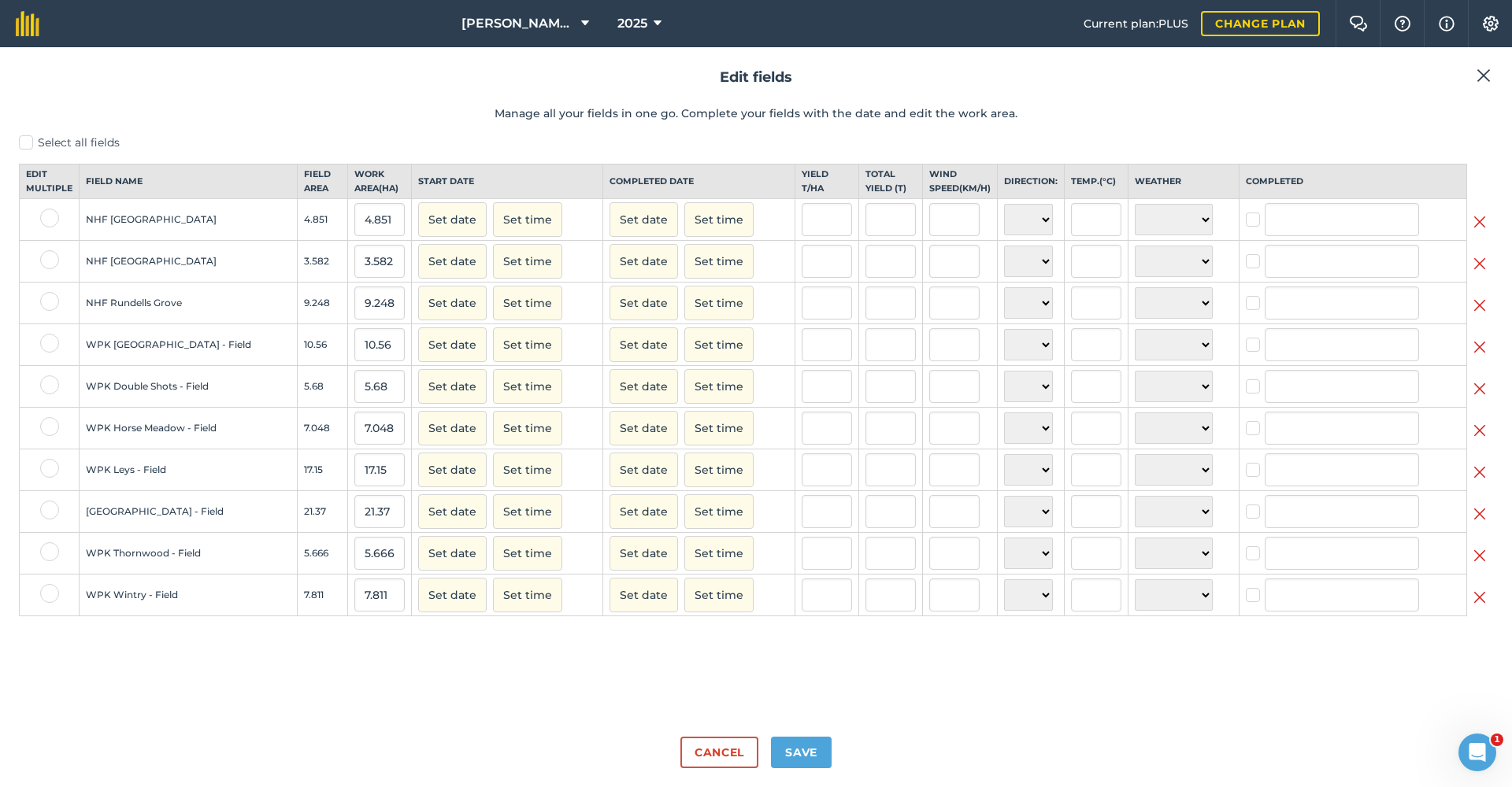
click at [427, 354] on button "Set date" at bounding box center [452, 344] width 68 height 35
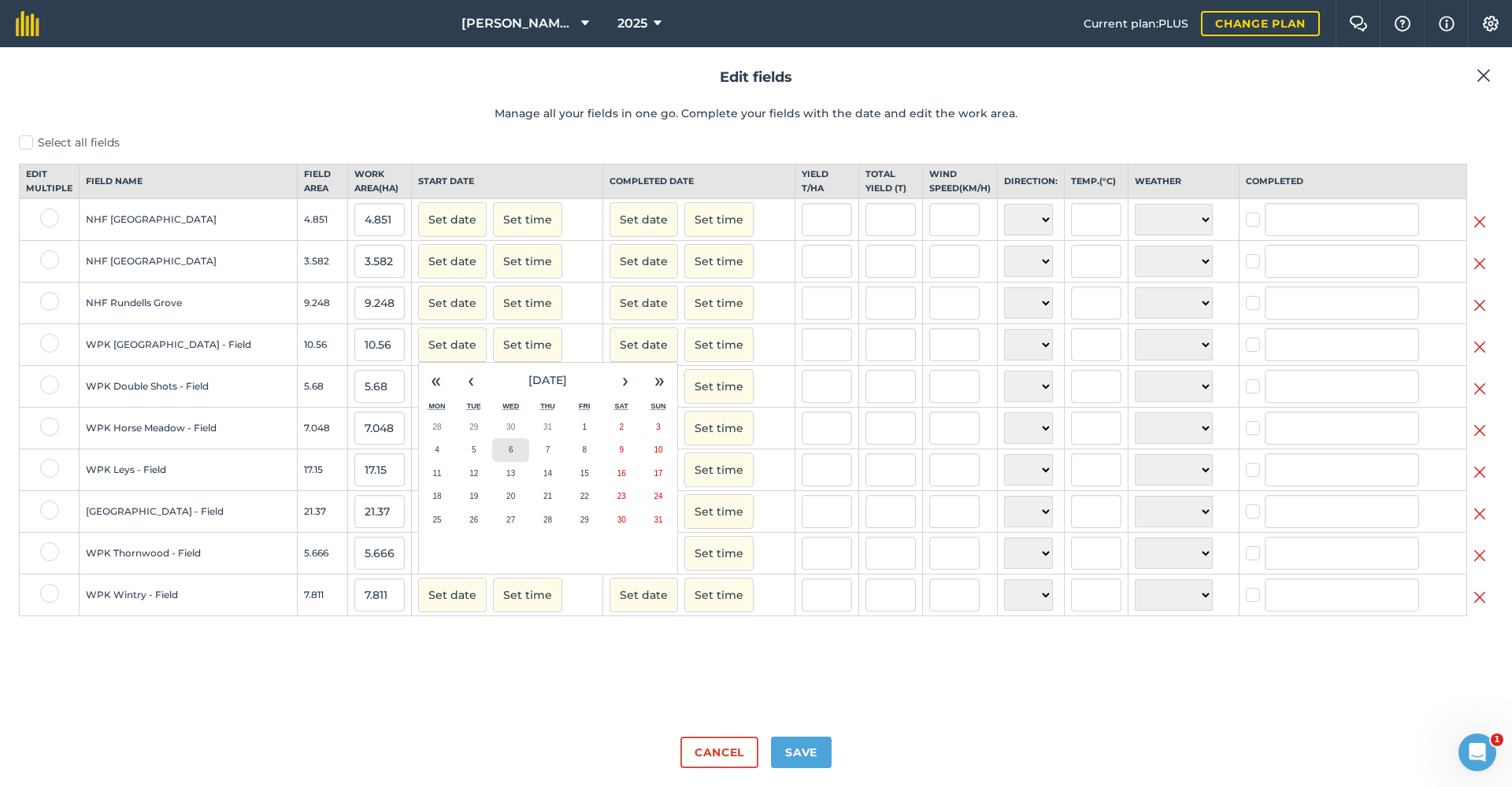
click at [492, 460] on button "6" at bounding box center [511, 450] width 37 height 24
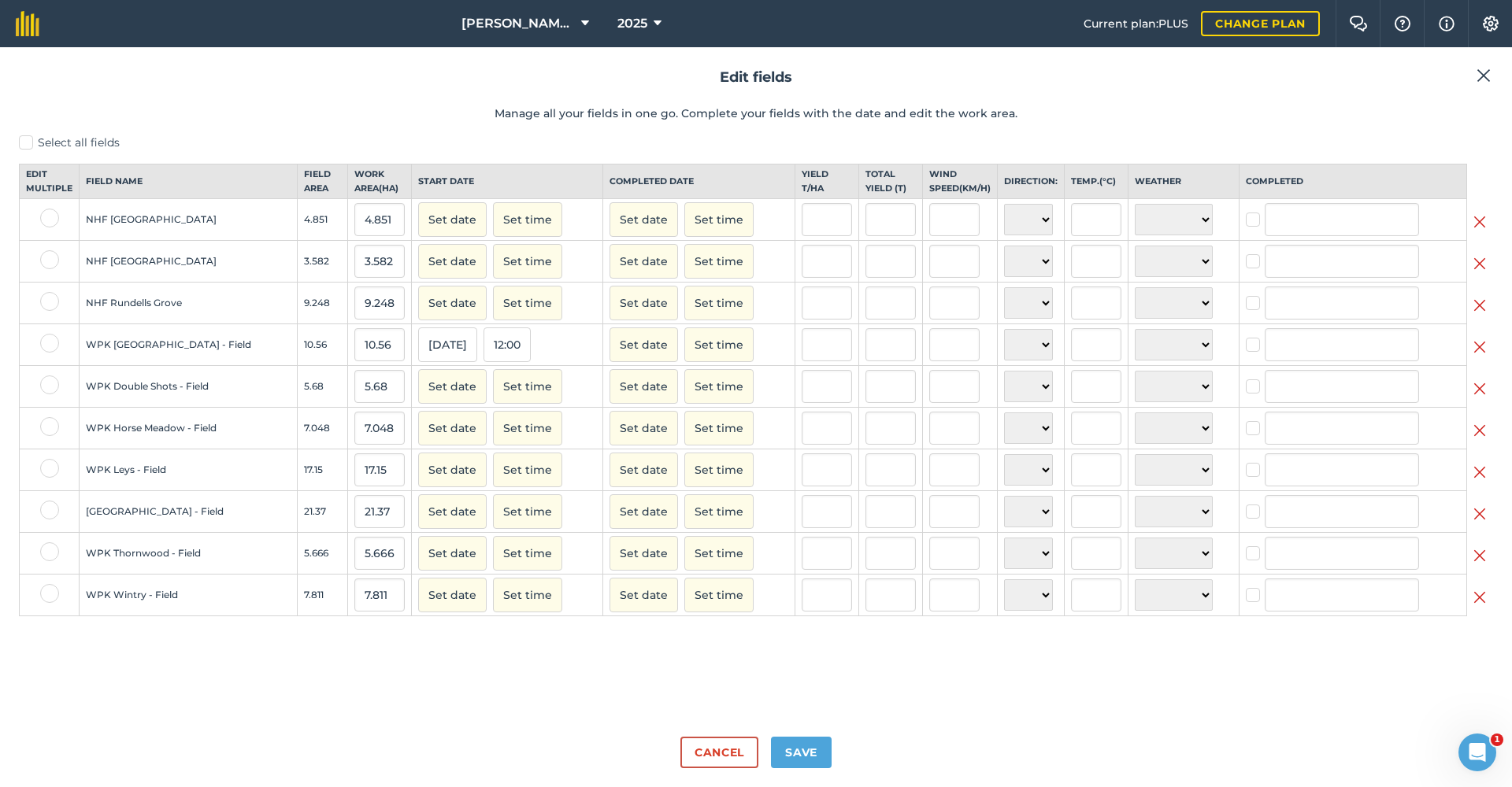
click at [610, 359] on button "Set date" at bounding box center [643, 344] width 68 height 35
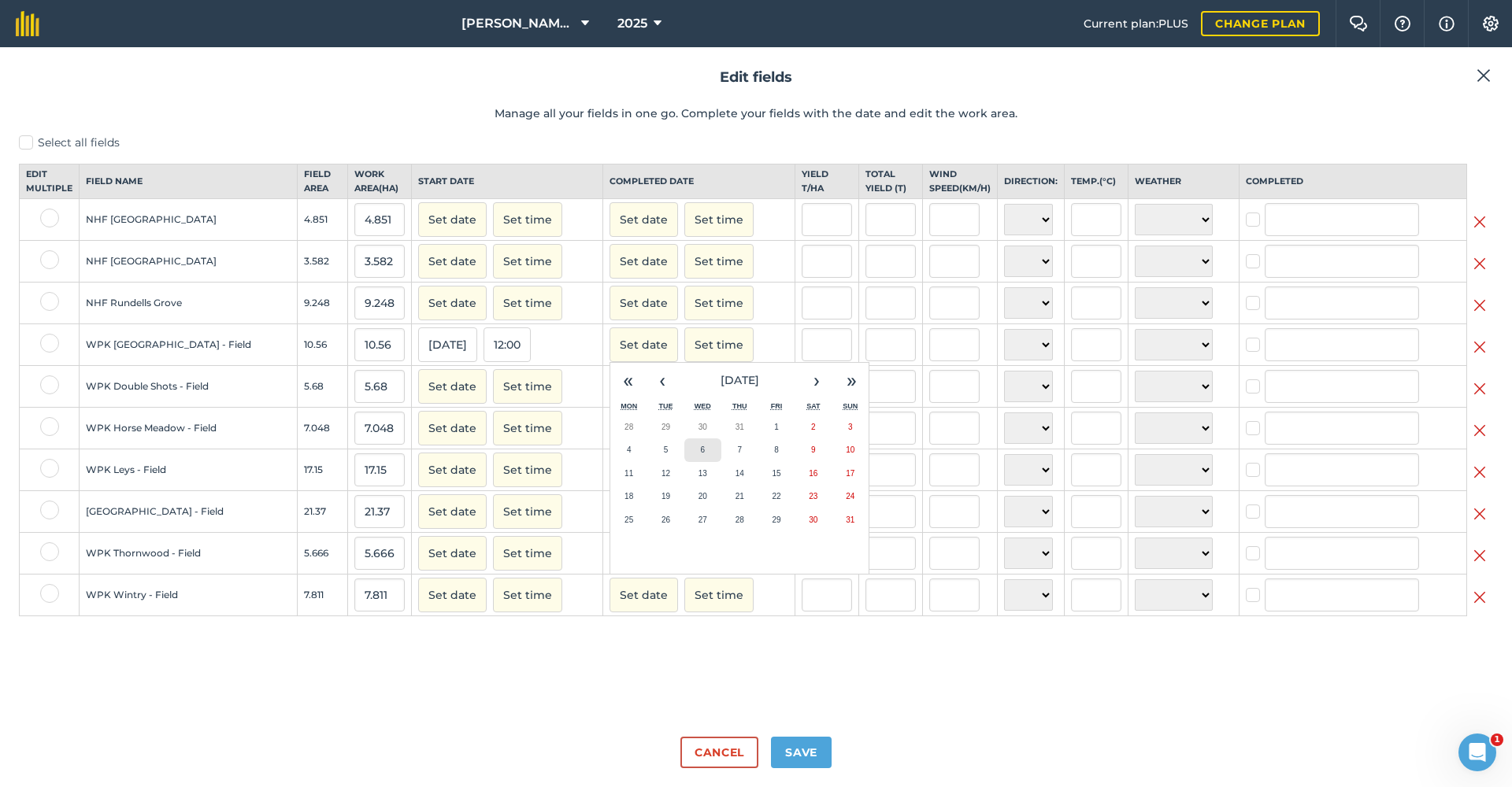
click at [684, 455] on button "6" at bounding box center [703, 450] width 37 height 24
checkbox input "true"
type input "[PERSON_NAME]"
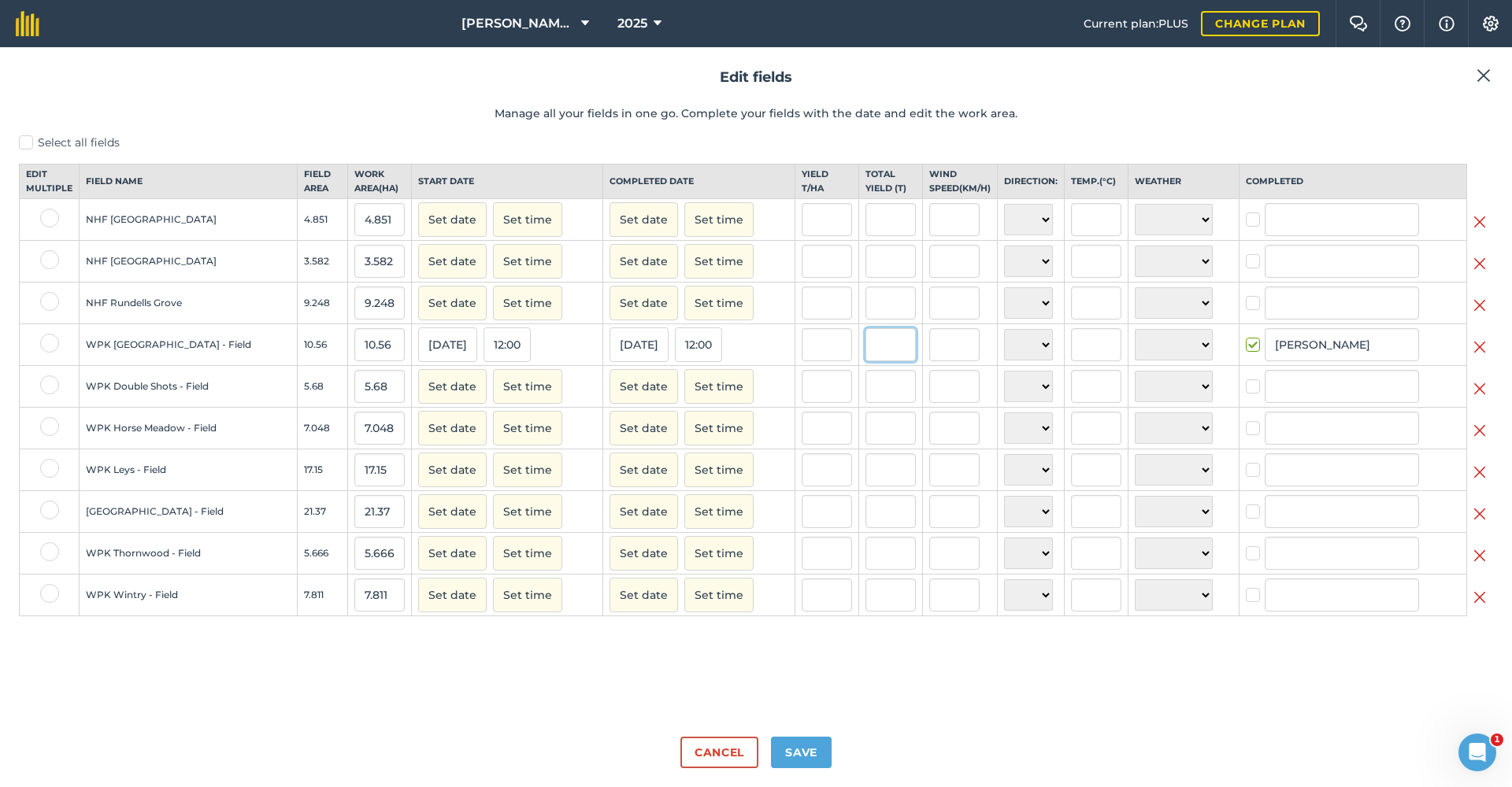
click at [865, 359] on input "text" at bounding box center [891, 344] width 51 height 33
type input "37.83"
type input "3.5823863636363633"
click at [817, 358] on input "3.5823863636363633" at bounding box center [827, 344] width 51 height 33
click at [418, 404] on button "Set date" at bounding box center [452, 386] width 68 height 35
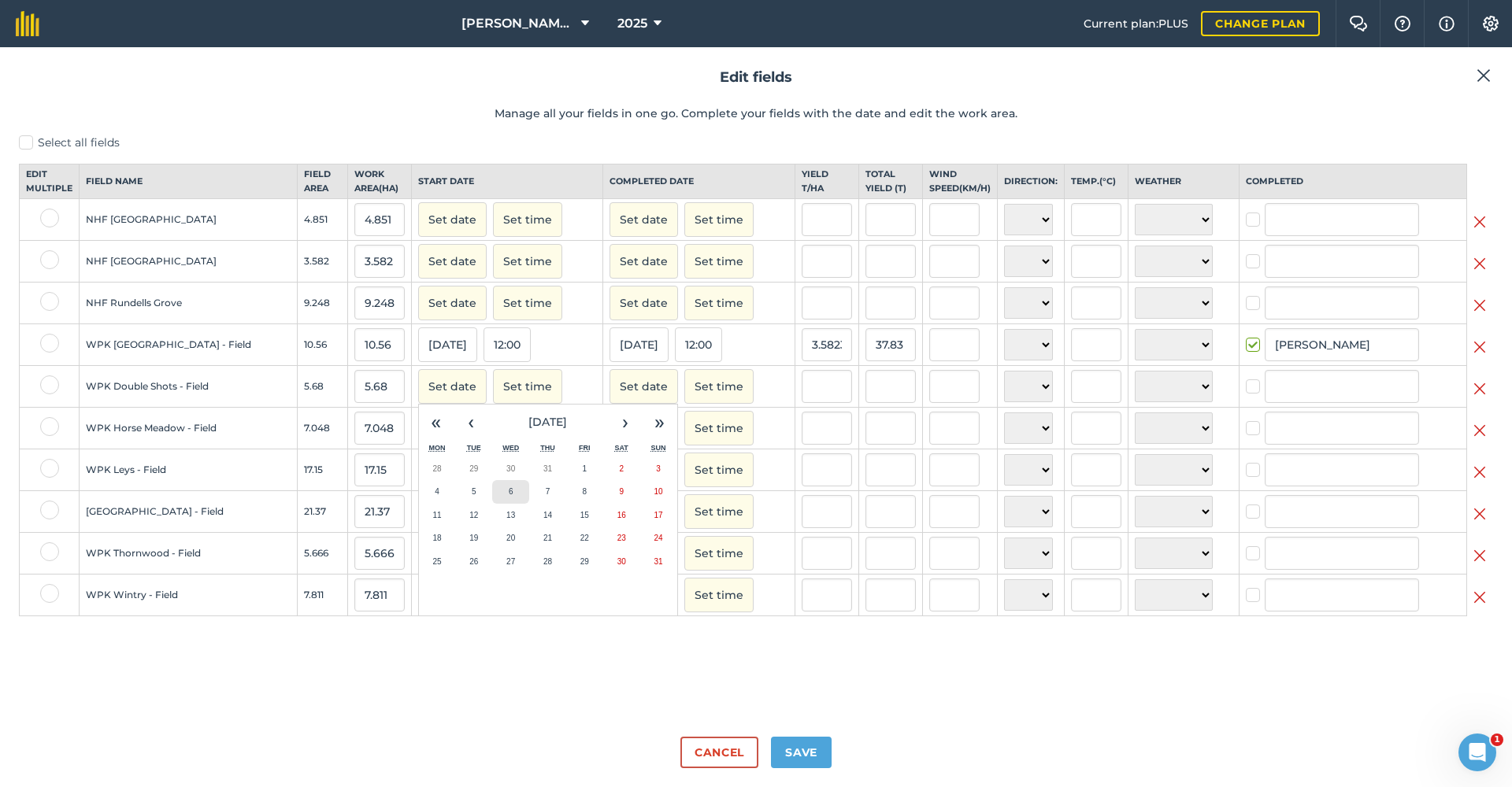
click at [492, 500] on button "6" at bounding box center [511, 492] width 37 height 24
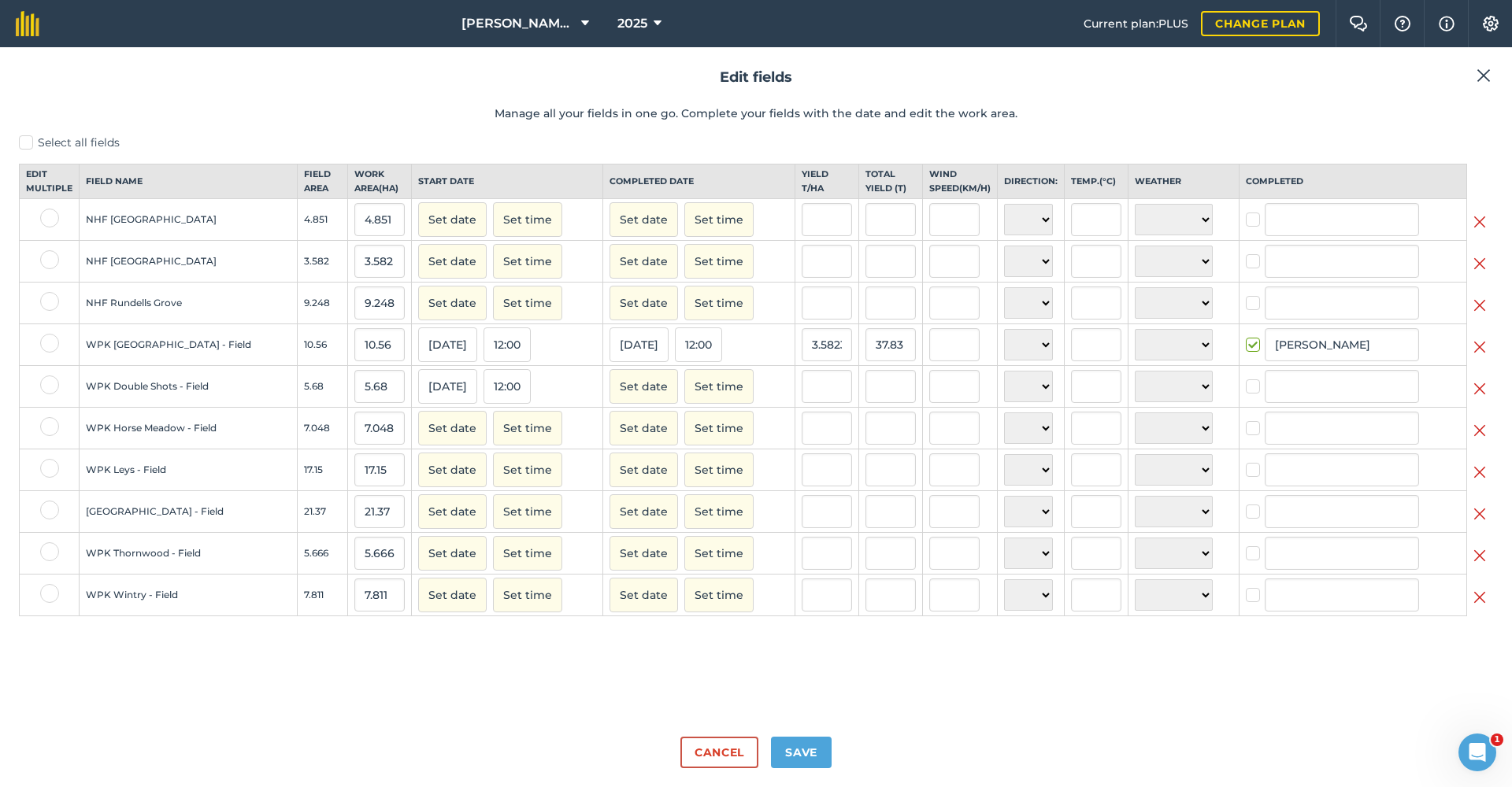
click at [610, 396] on button "Set date" at bounding box center [643, 386] width 68 height 35
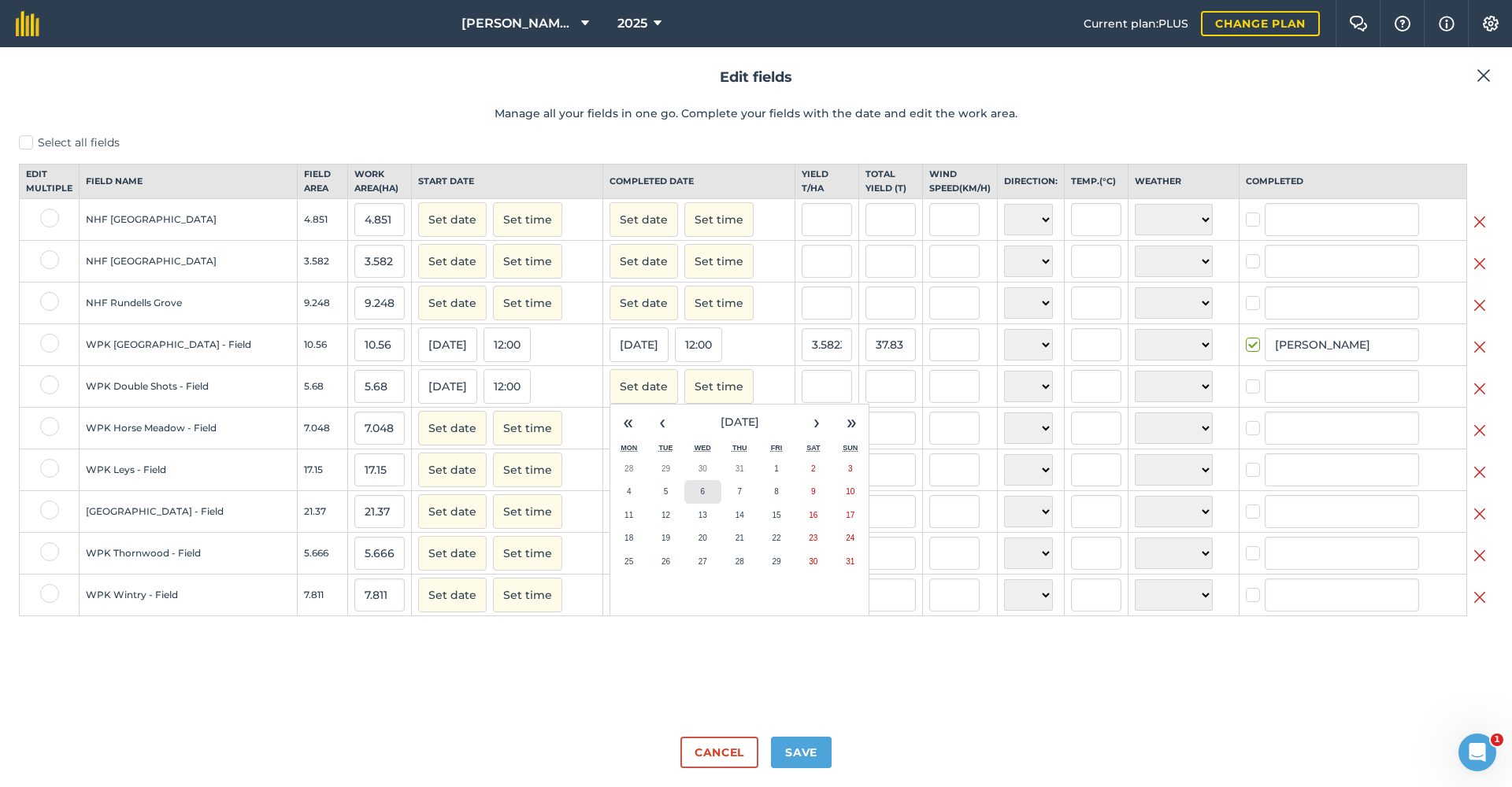
click at [701, 496] on abbr "6" at bounding box center [704, 492] width 5 height 8
checkbox input "true"
type input "[PERSON_NAME]"
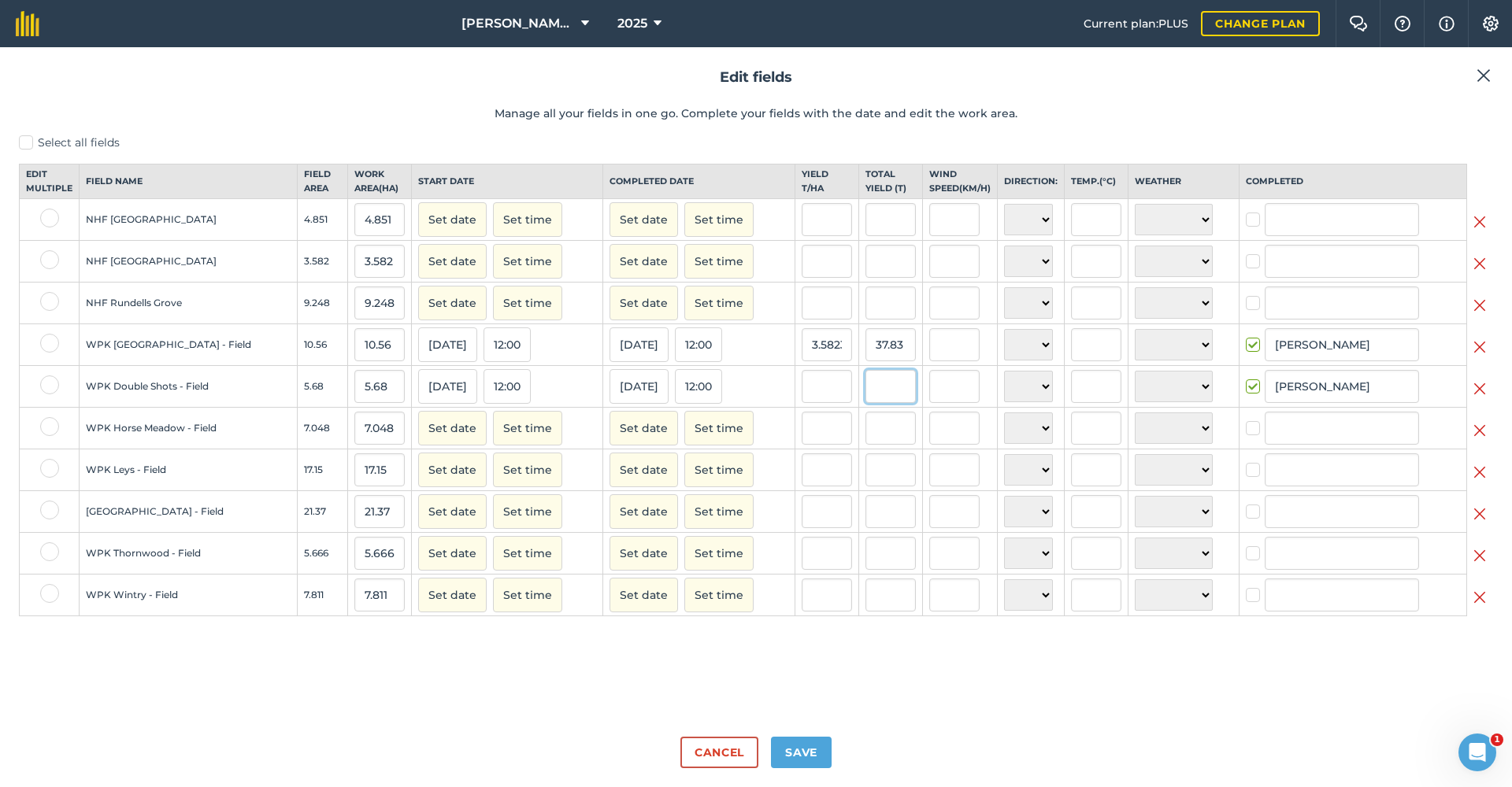
click at [865, 401] on input "text" at bounding box center [891, 386] width 51 height 33
type input "21.21"
type input "3.734154929577465"
click at [865, 444] on input "text" at bounding box center [891, 428] width 51 height 33
click at [418, 522] on button "Set date" at bounding box center [452, 511] width 68 height 35
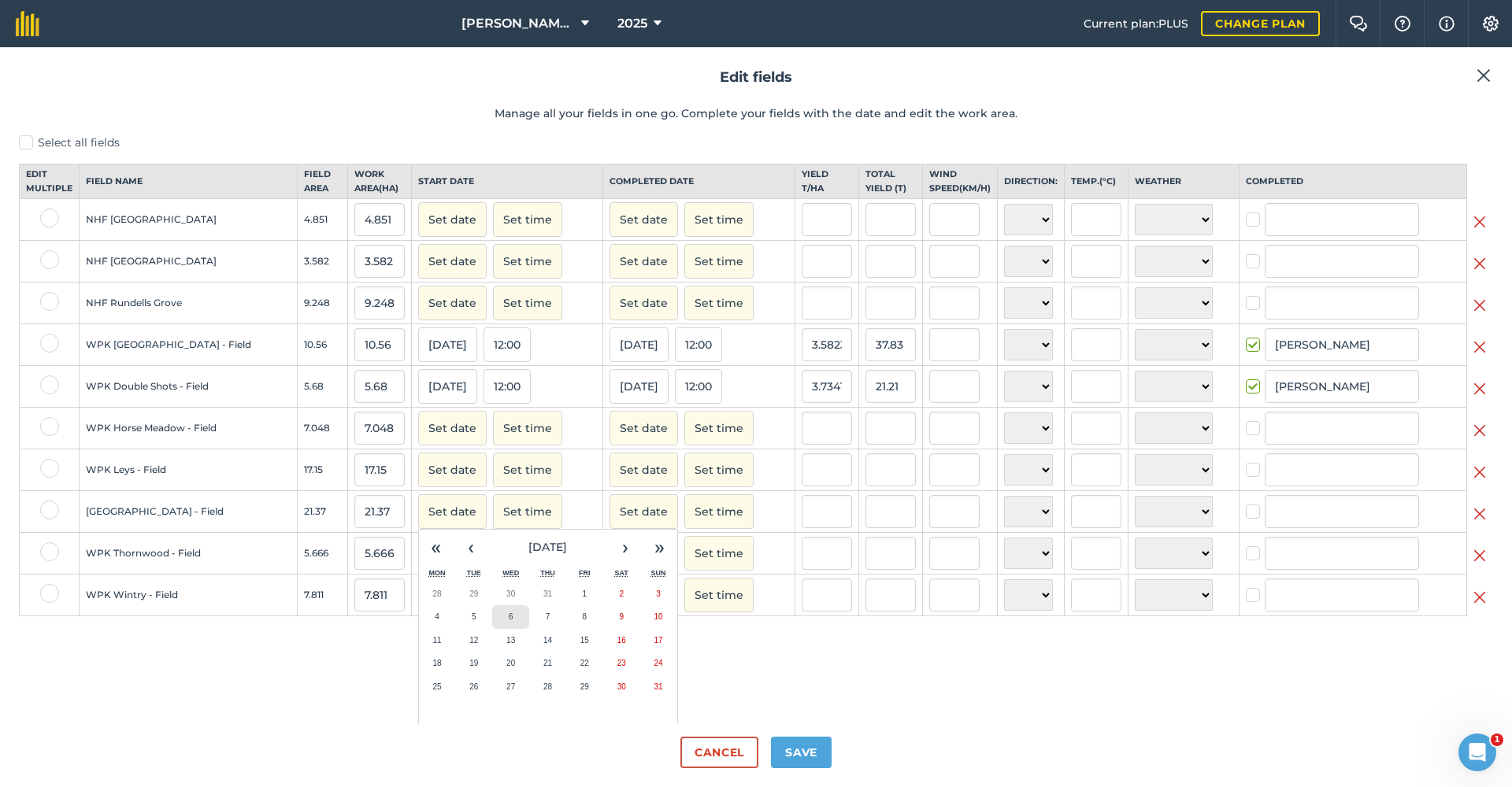
click at [492, 626] on button "6" at bounding box center [511, 617] width 37 height 24
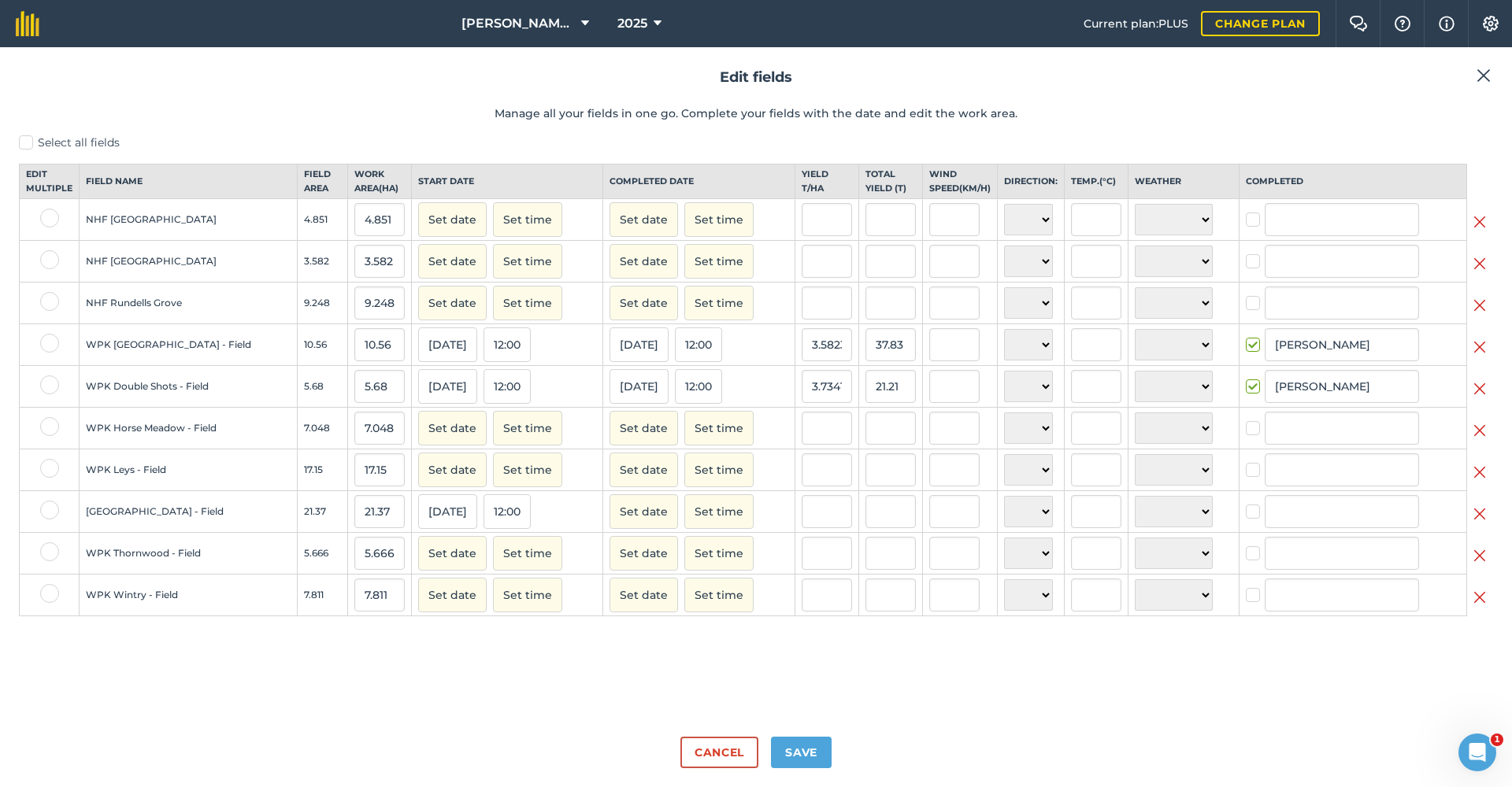
click at [610, 529] on button "Set date" at bounding box center [643, 511] width 68 height 35
click at [684, 628] on button "6" at bounding box center [703, 617] width 37 height 24
checkbox input "true"
type input "[PERSON_NAME]"
click at [865, 523] on input "text" at bounding box center [891, 511] width 51 height 33
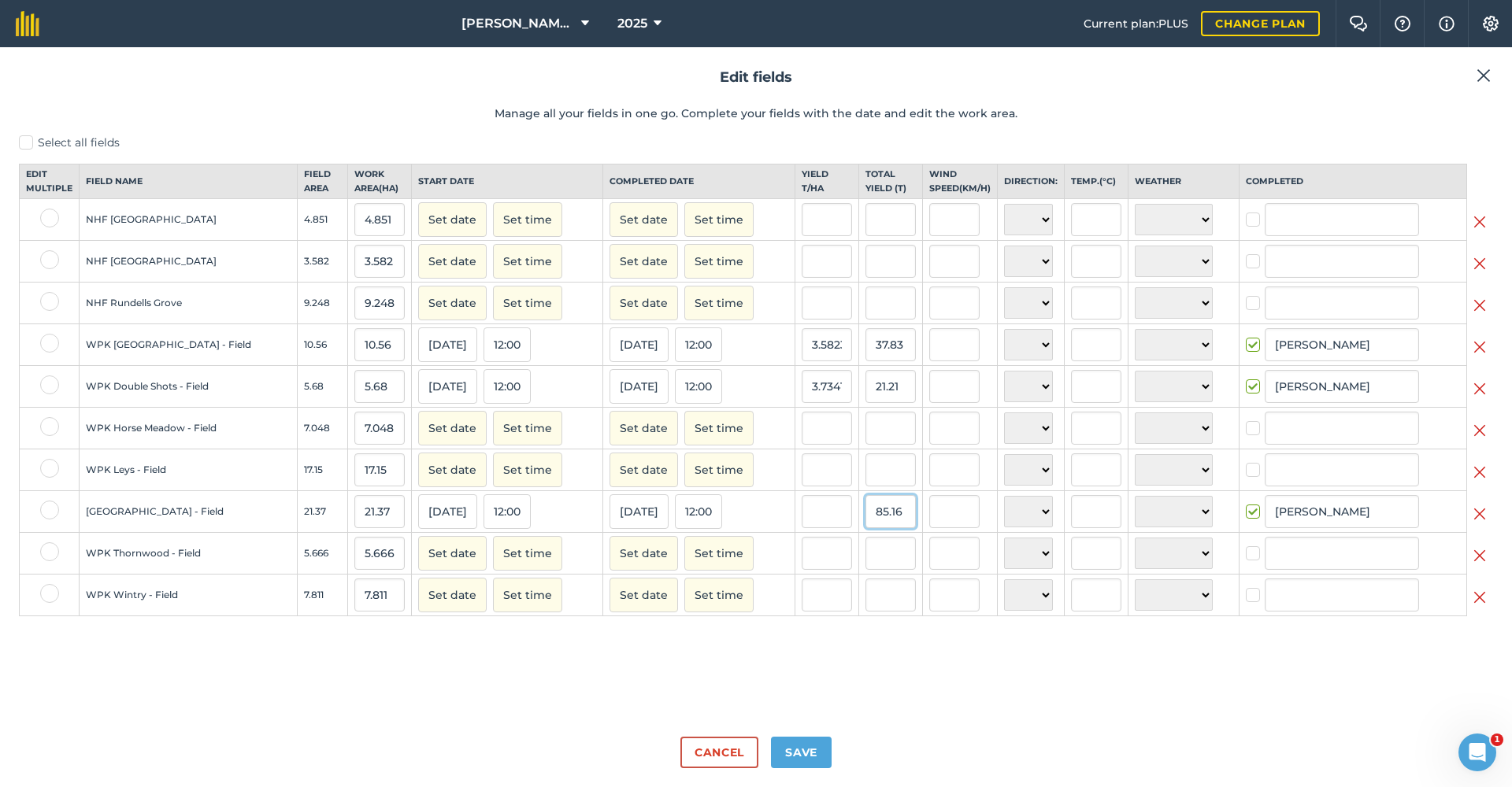
type input "85.16"
type input "3.985025737014506"
click at [801, 529] on input "3.985025737014506" at bounding box center [827, 511] width 51 height 33
click at [418, 604] on button "Set date" at bounding box center [452, 595] width 68 height 35
click at [530, 709] on button "7" at bounding box center [548, 701] width 37 height 24
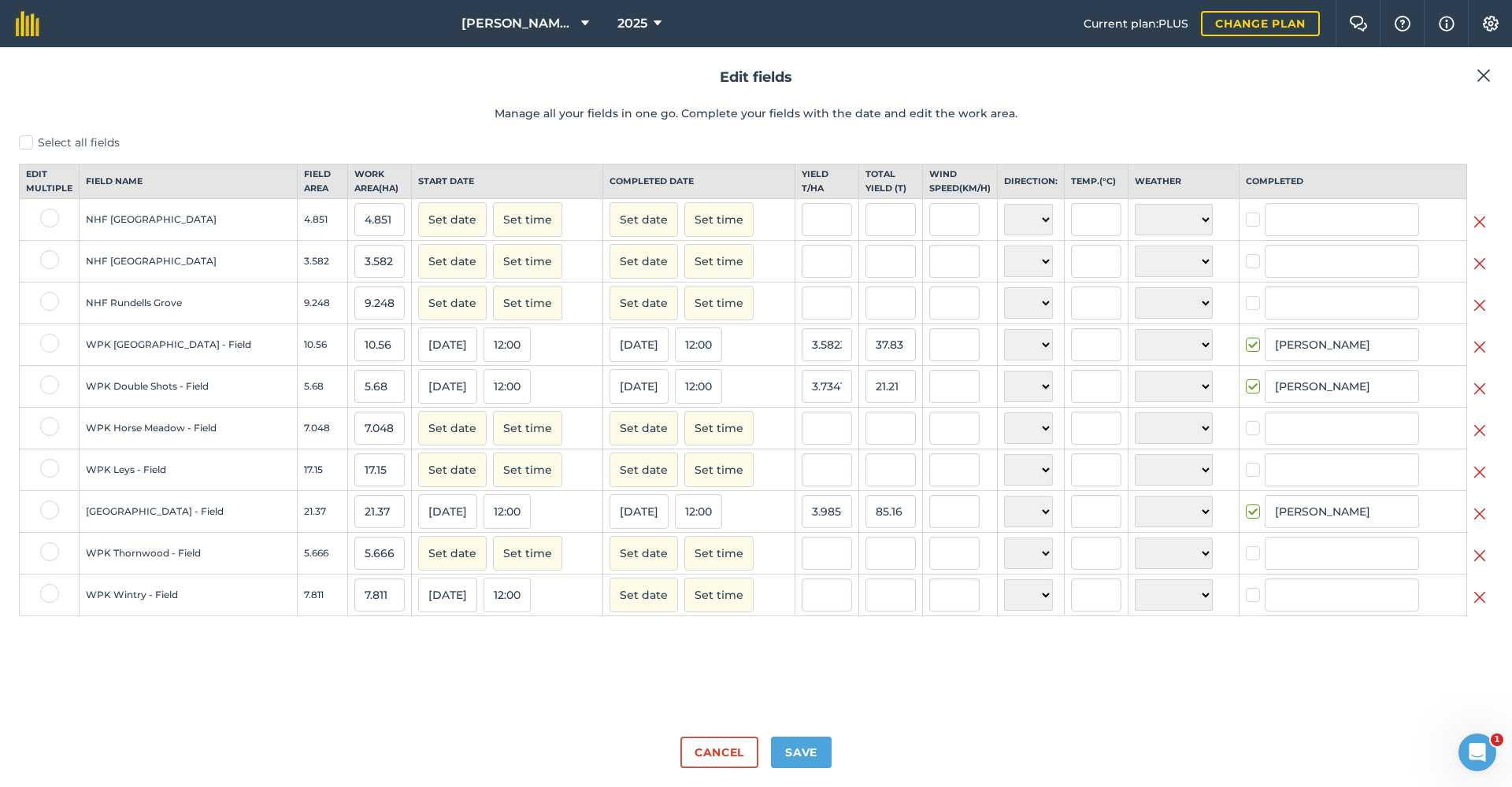
click at [610, 613] on button "Set date" at bounding box center [643, 595] width 68 height 35
click at [721, 707] on button "7" at bounding box center [740, 701] width 37 height 24
checkbox input "true"
type input "[PERSON_NAME]"
click at [865, 611] on input "text" at bounding box center [891, 595] width 51 height 33
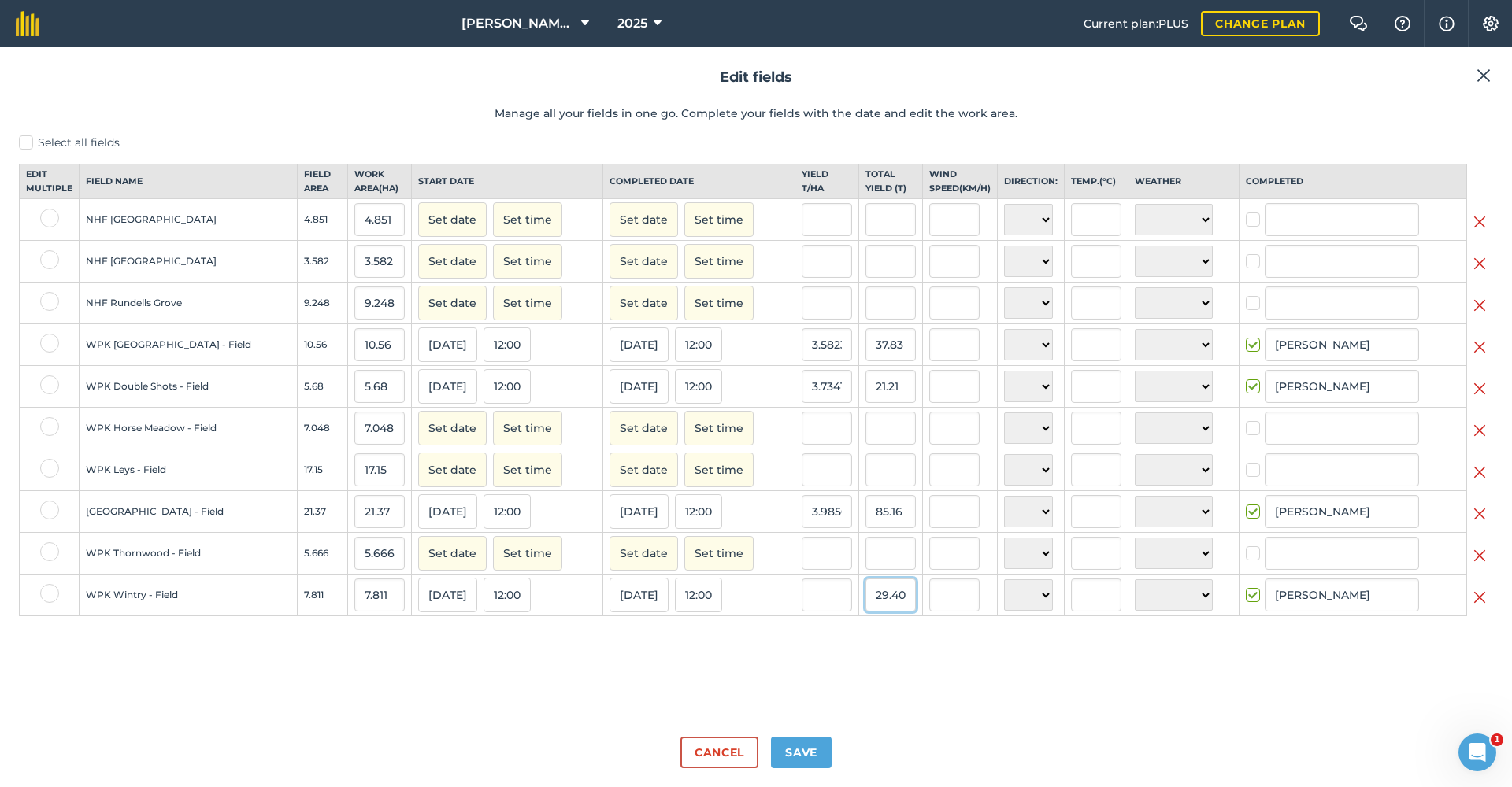
type input "29.40"
type input "3.763922673153245"
type input "29.4"
click at [939, 599] on input "text" at bounding box center [955, 595] width 51 height 33
click at [418, 568] on button "Set date" at bounding box center [452, 553] width 68 height 35
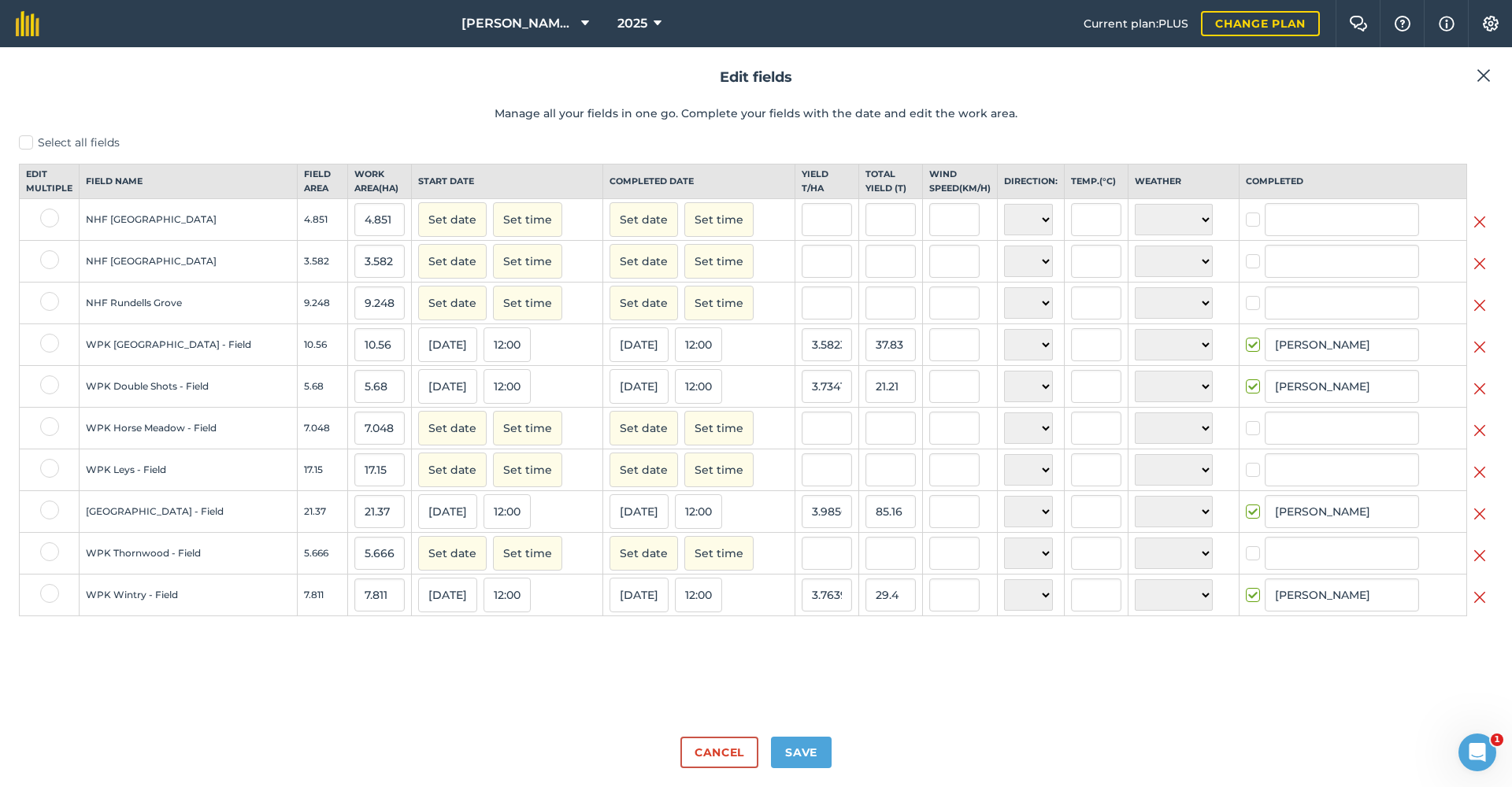
click at [418, 568] on button "Set date" at bounding box center [452, 553] width 68 height 35
click at [546, 663] on abbr "7" at bounding box center [548, 658] width 5 height 8
click at [610, 567] on button "Set date" at bounding box center [643, 553] width 68 height 35
click at [721, 668] on button "7" at bounding box center [740, 659] width 37 height 24
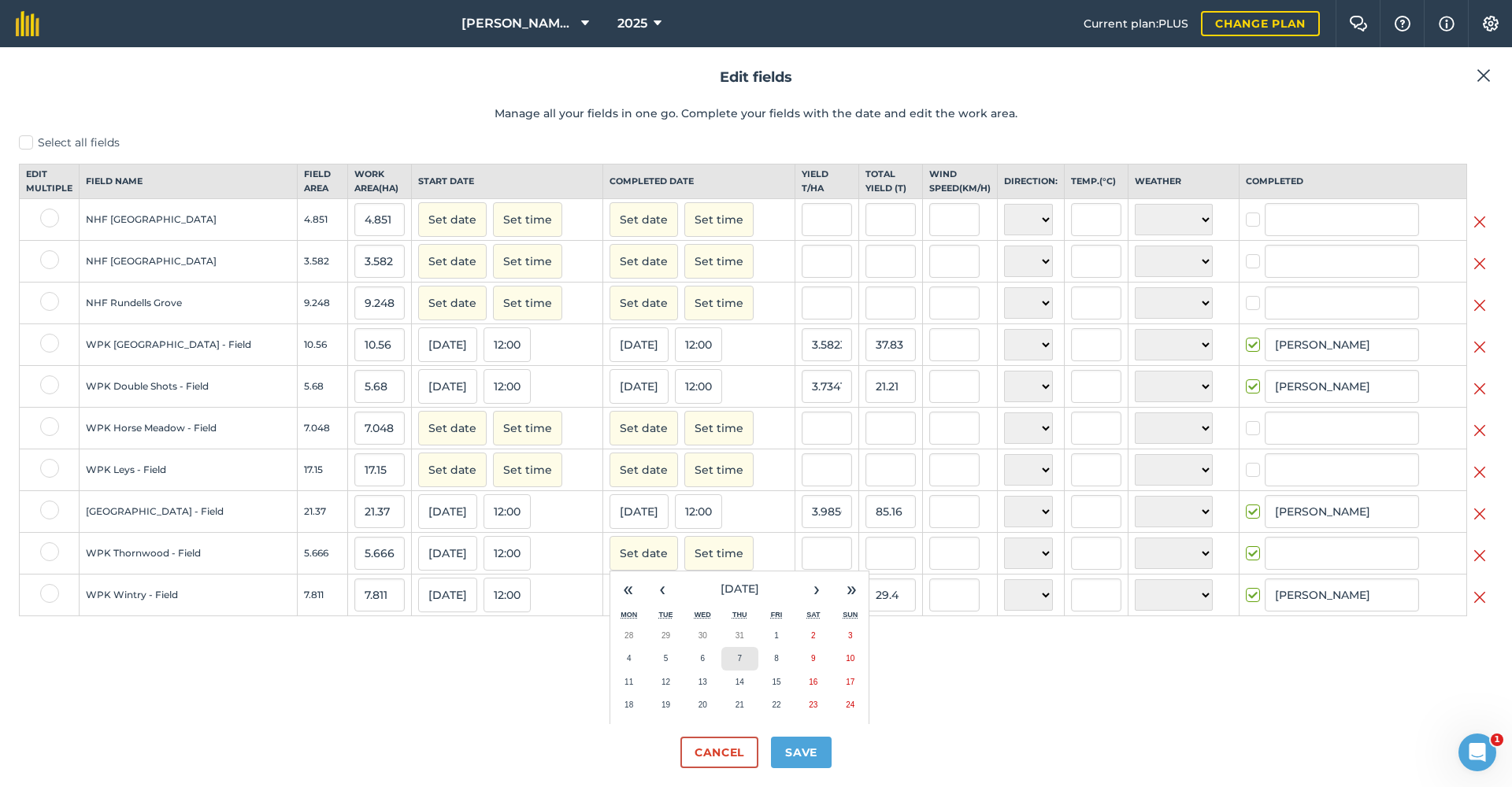
checkbox input "true"
type input "[PERSON_NAME]"
click at [865, 566] on input "text" at bounding box center [891, 553] width 51 height 33
type input "20.72"
type input "3.6569008118602184"
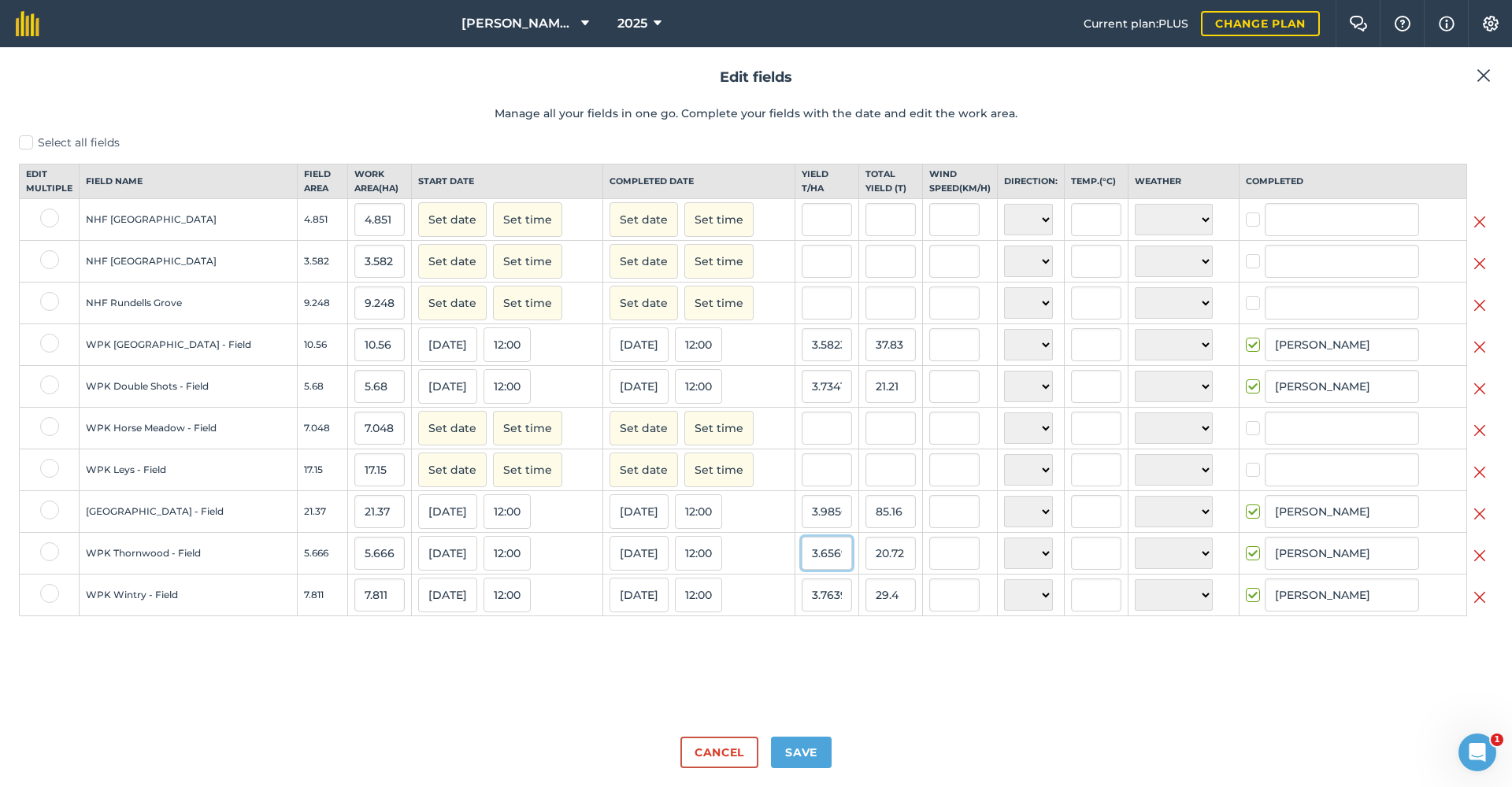
click at [805, 564] on input "3.6569008118602184" at bounding box center [827, 553] width 51 height 33
click at [418, 481] on button "Set date" at bounding box center [452, 470] width 68 height 35
click at [546, 579] on abbr "7" at bounding box center [548, 575] width 5 height 8
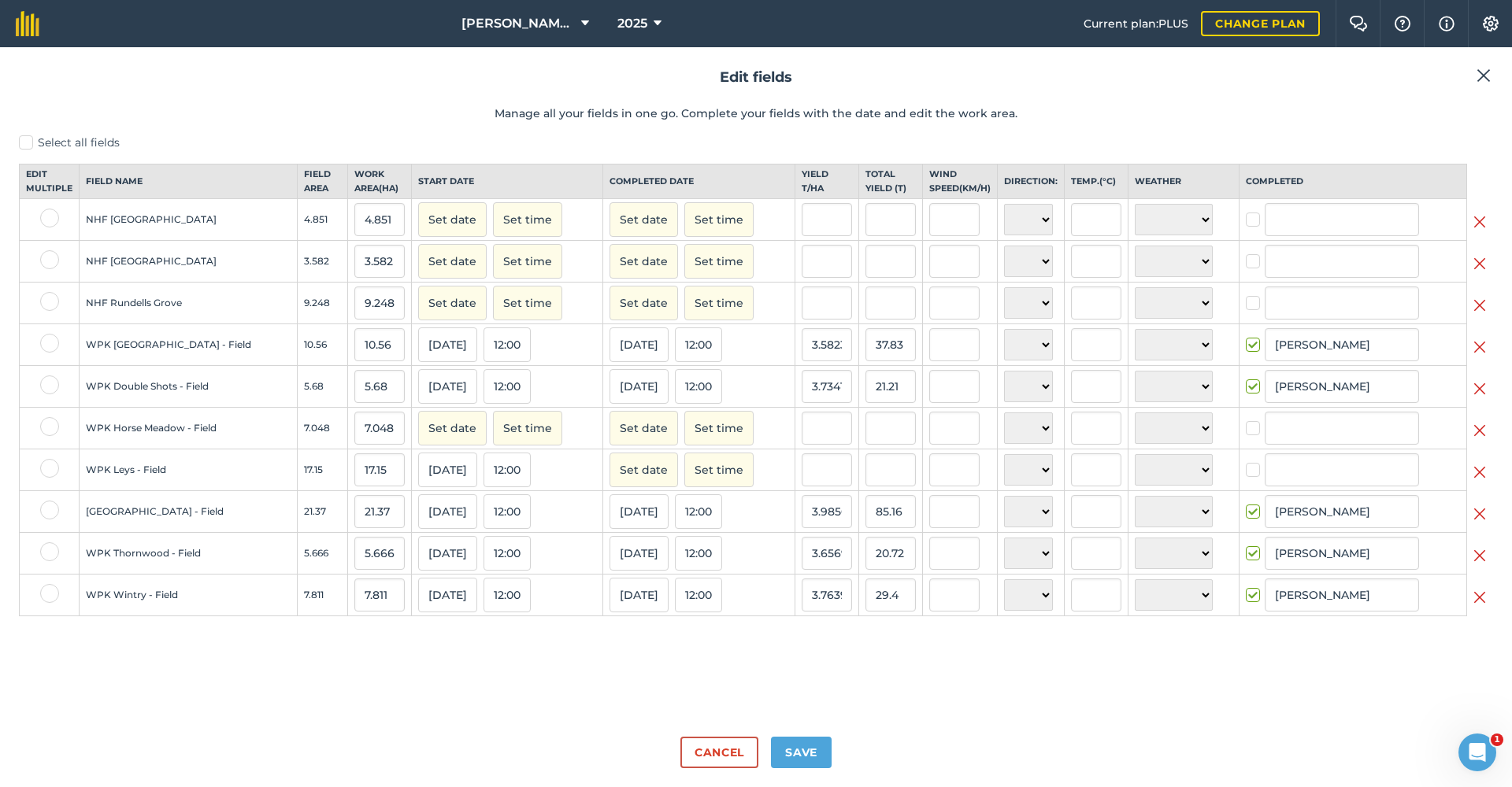
click at [610, 482] on button "Set date" at bounding box center [643, 470] width 68 height 35
click at [721, 587] on button "7" at bounding box center [740, 576] width 37 height 24
checkbox input "true"
type input "[PERSON_NAME]"
click at [871, 485] on input "text" at bounding box center [891, 470] width 51 height 33
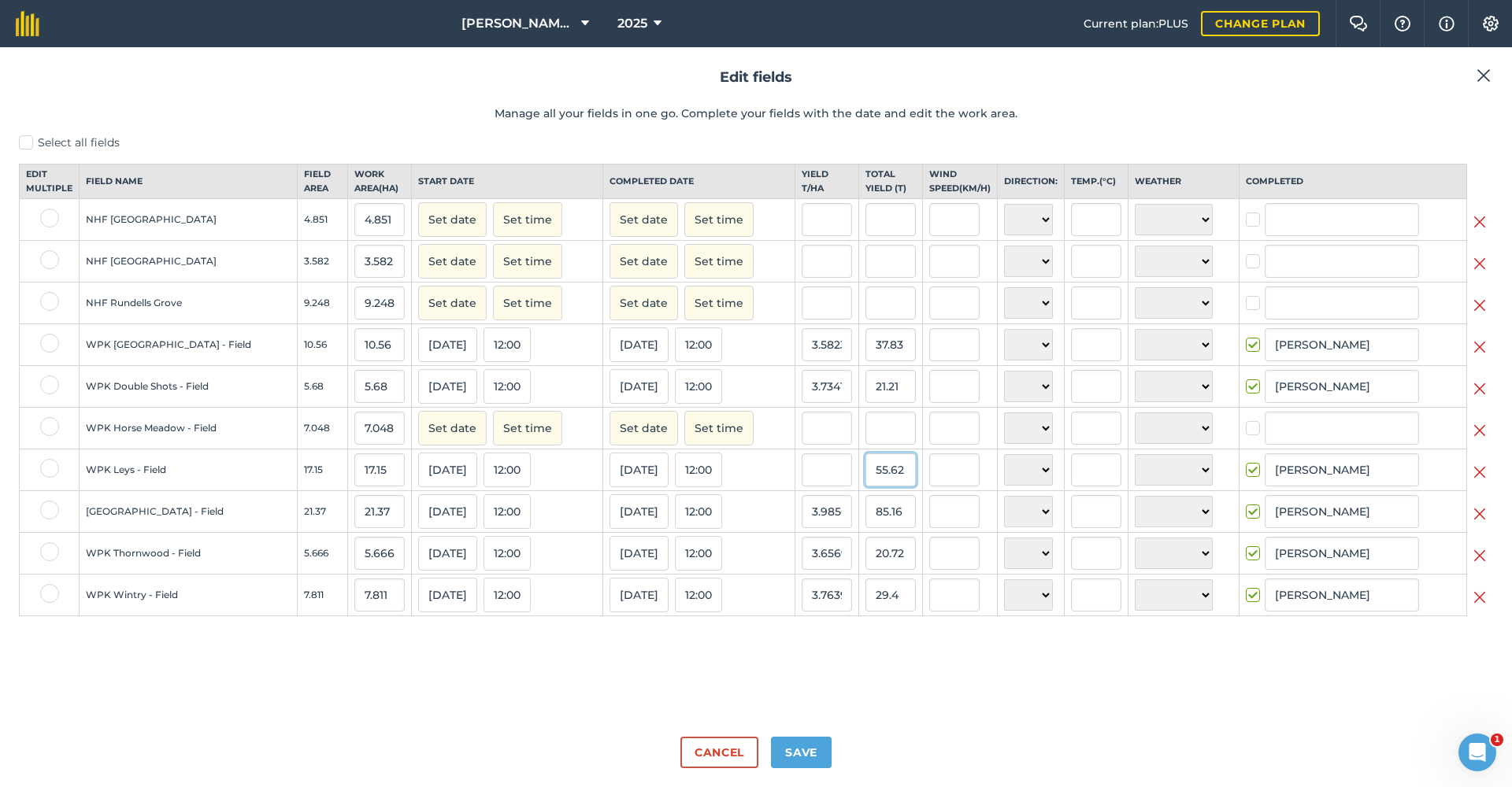
type input "55.62"
type input "3.2431486880466474"
click at [812, 482] on input "3.2431486880466474" at bounding box center [827, 470] width 51 height 33
click at [868, 441] on input "text" at bounding box center [891, 428] width 51 height 33
click at [801, 444] on input "text" at bounding box center [827, 428] width 51 height 33
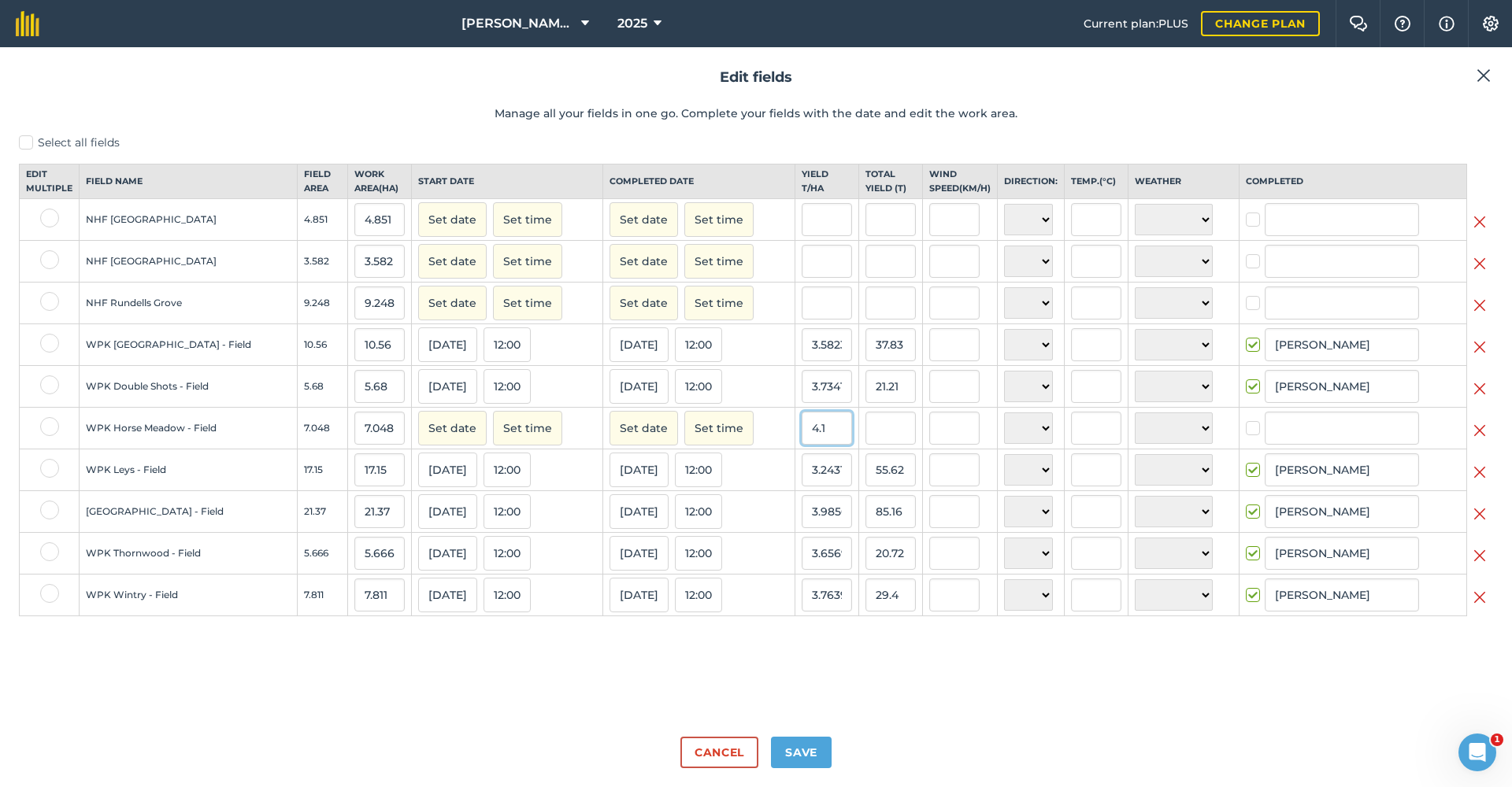
type input "4.1"
type input "28.8968"
click at [865, 439] on input "28.8968" at bounding box center [891, 428] width 51 height 33
click at [581, 24] on icon at bounding box center [584, 24] width 8 height 19
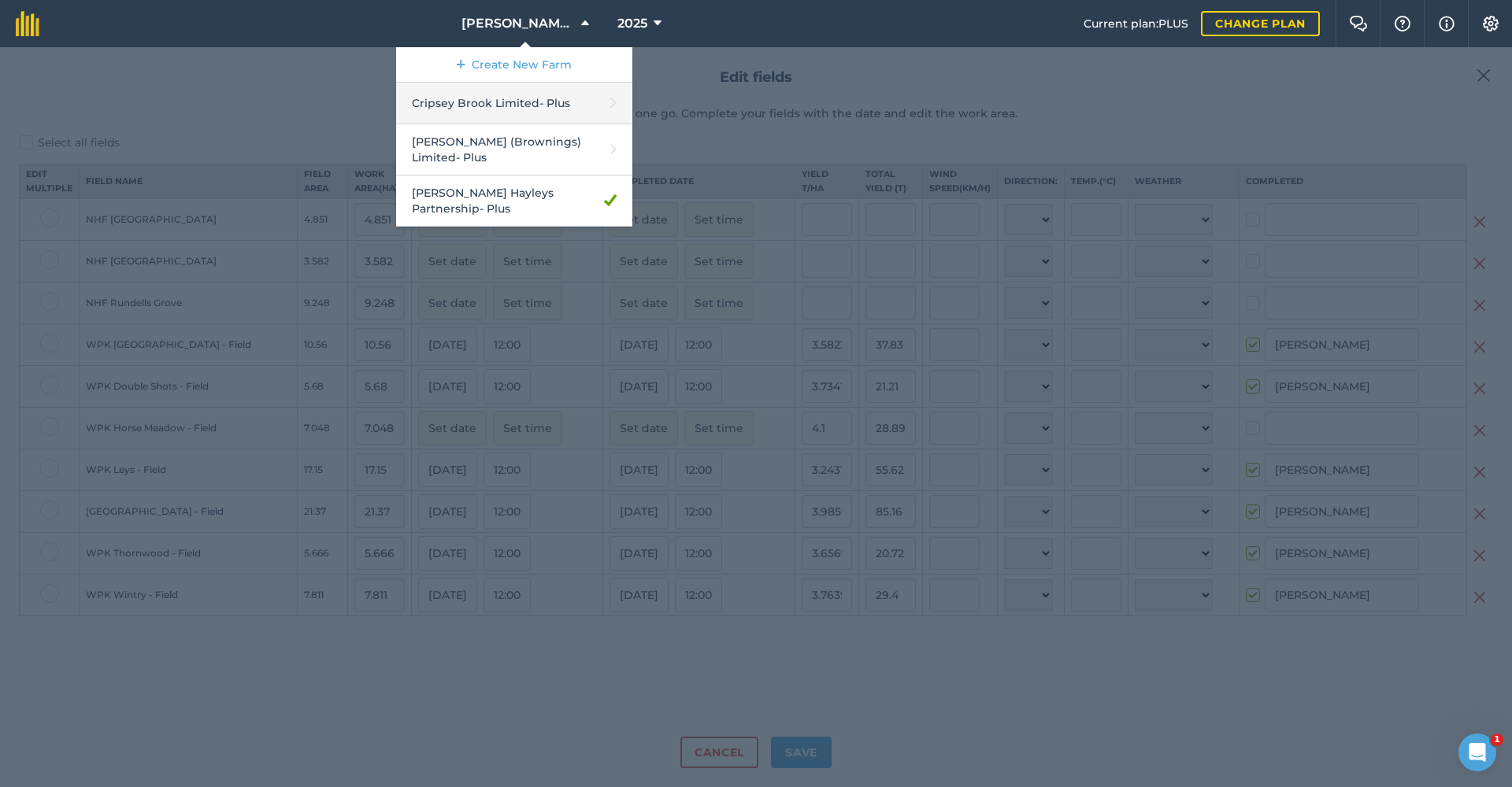
click at [519, 97] on link "Cripsey Brook Limited - Plus" at bounding box center [514, 104] width 237 height 42
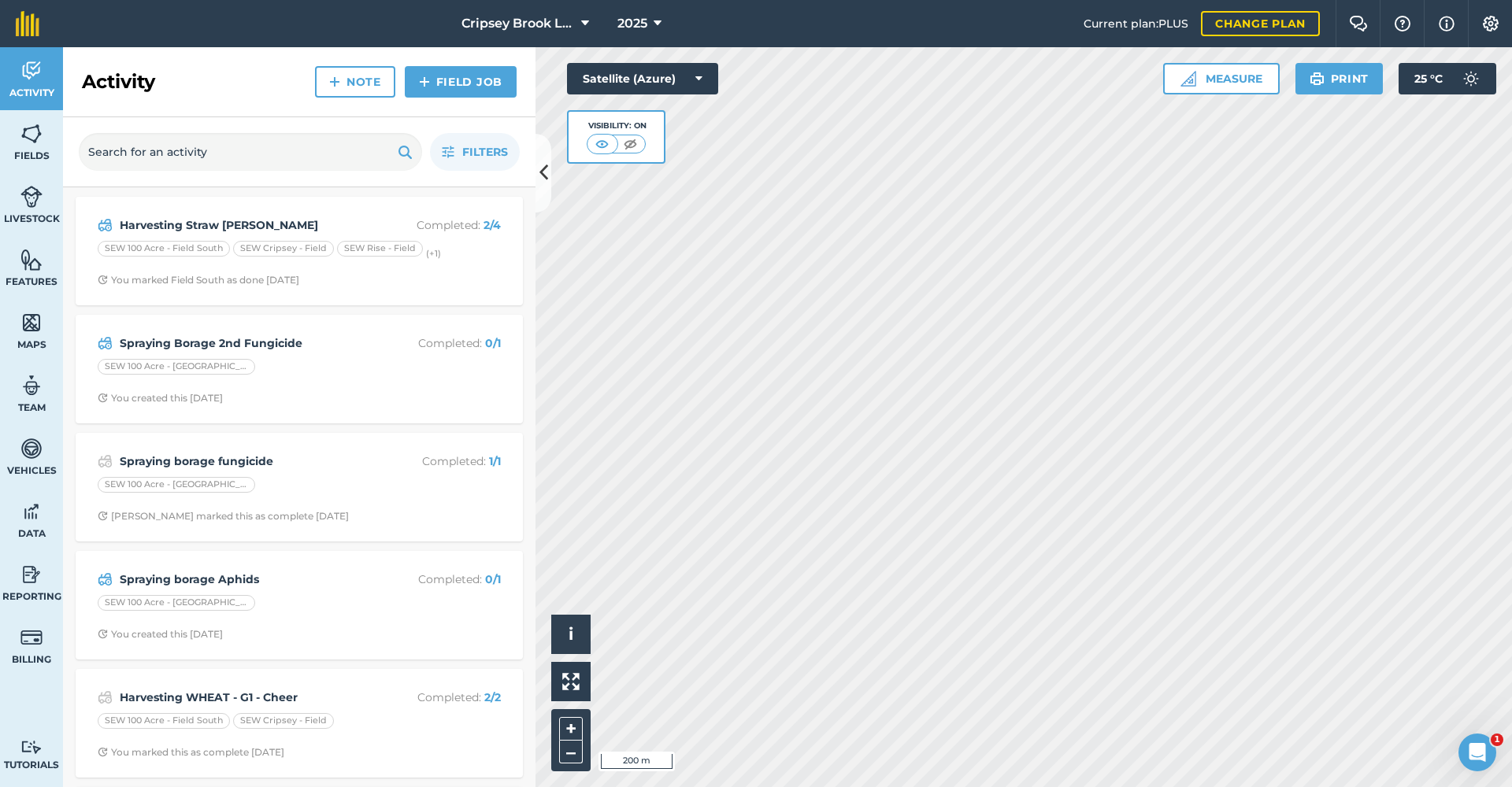
click at [434, 78] on link "Field Job" at bounding box center [461, 82] width 112 height 31
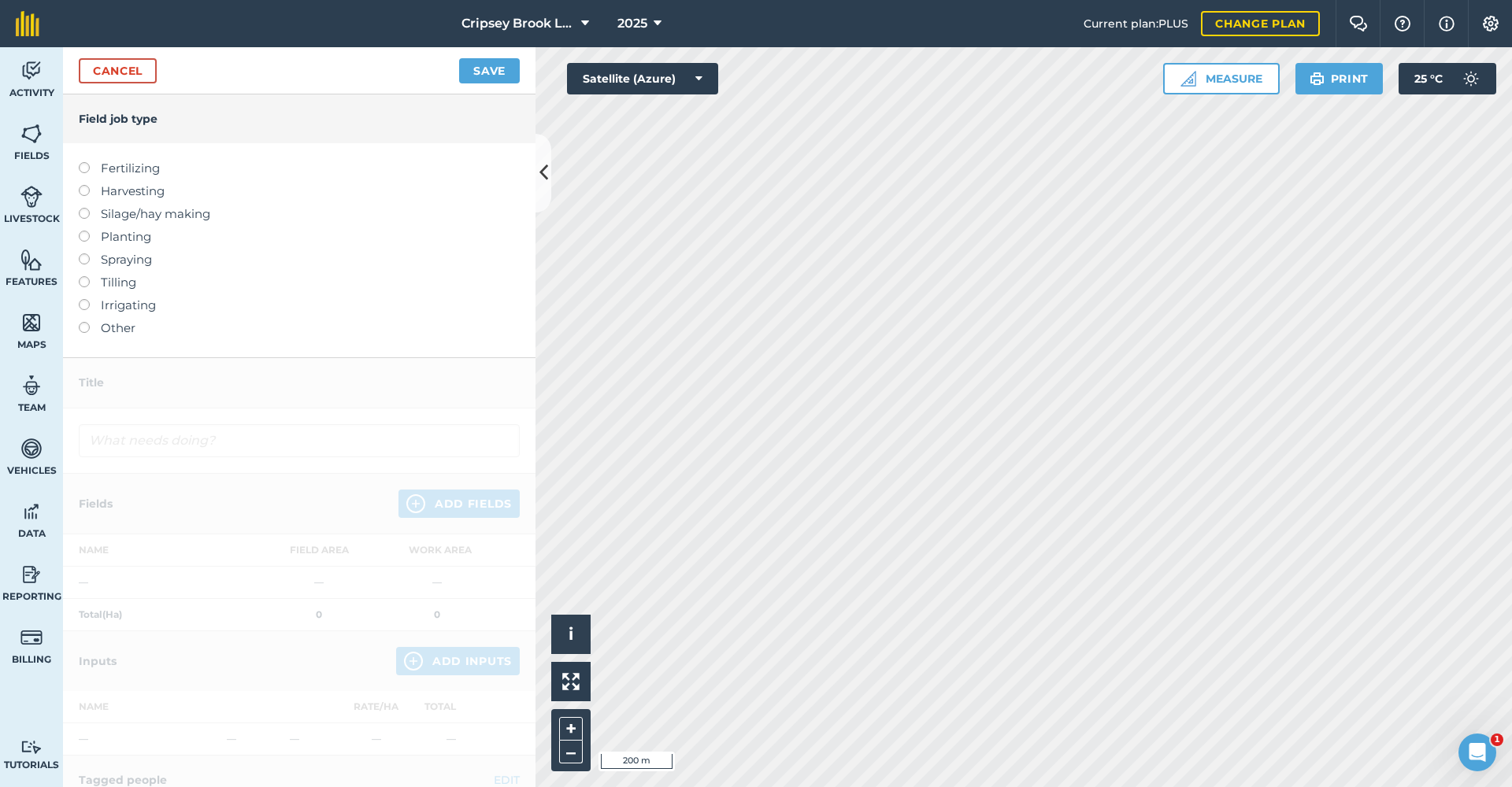
click at [83, 185] on label at bounding box center [90, 185] width 22 height 0
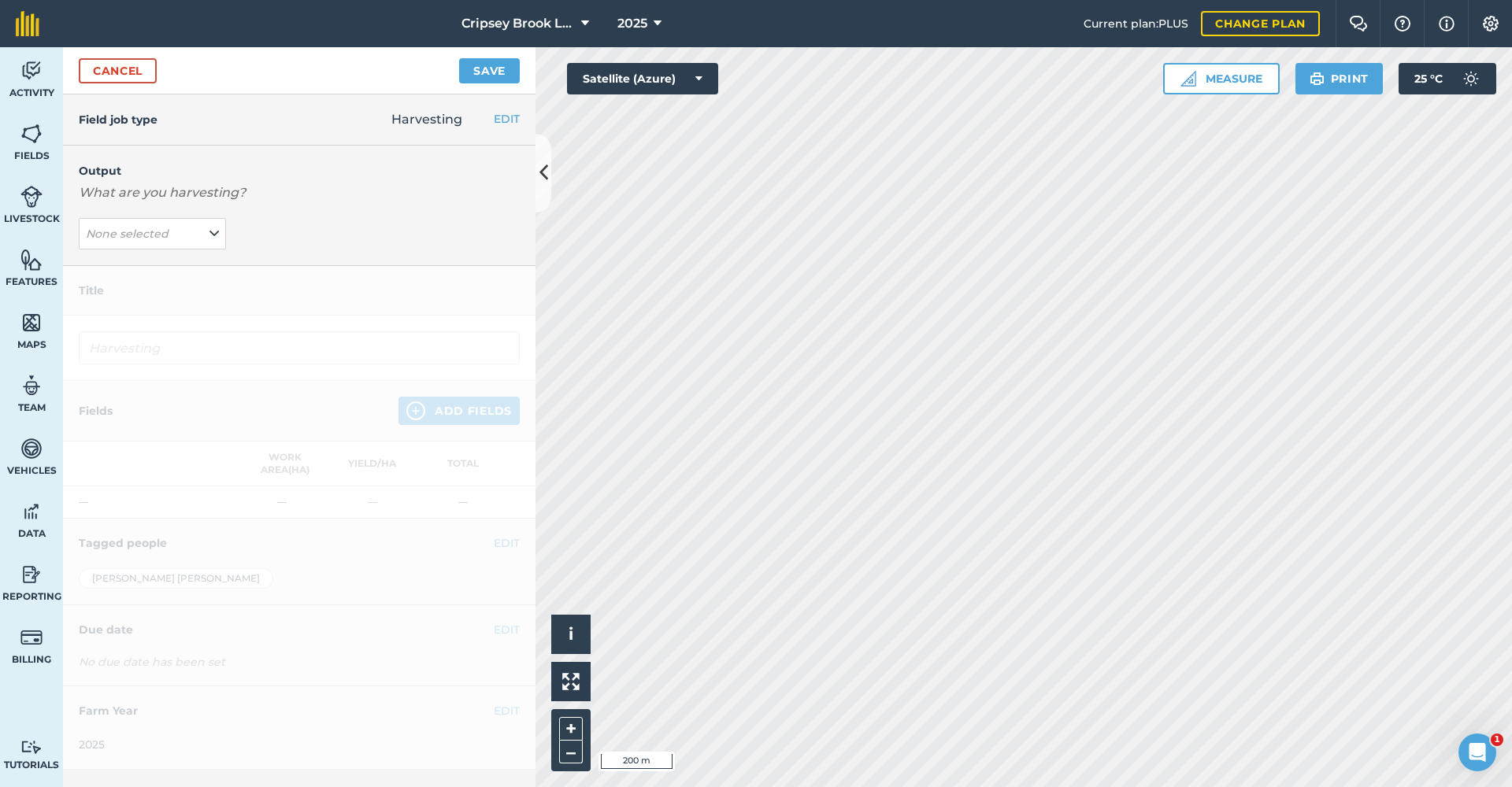
click at [210, 237] on icon at bounding box center [214, 234] width 9 height 18
click at [145, 300] on button "OATS - AB14 Low-Input Oats ( t )" at bounding box center [152, 296] width 147 height 30
type input "Harvesting OATS - AB14 Low-Input Oats"
click at [434, 412] on button "Add Fields" at bounding box center [459, 411] width 121 height 29
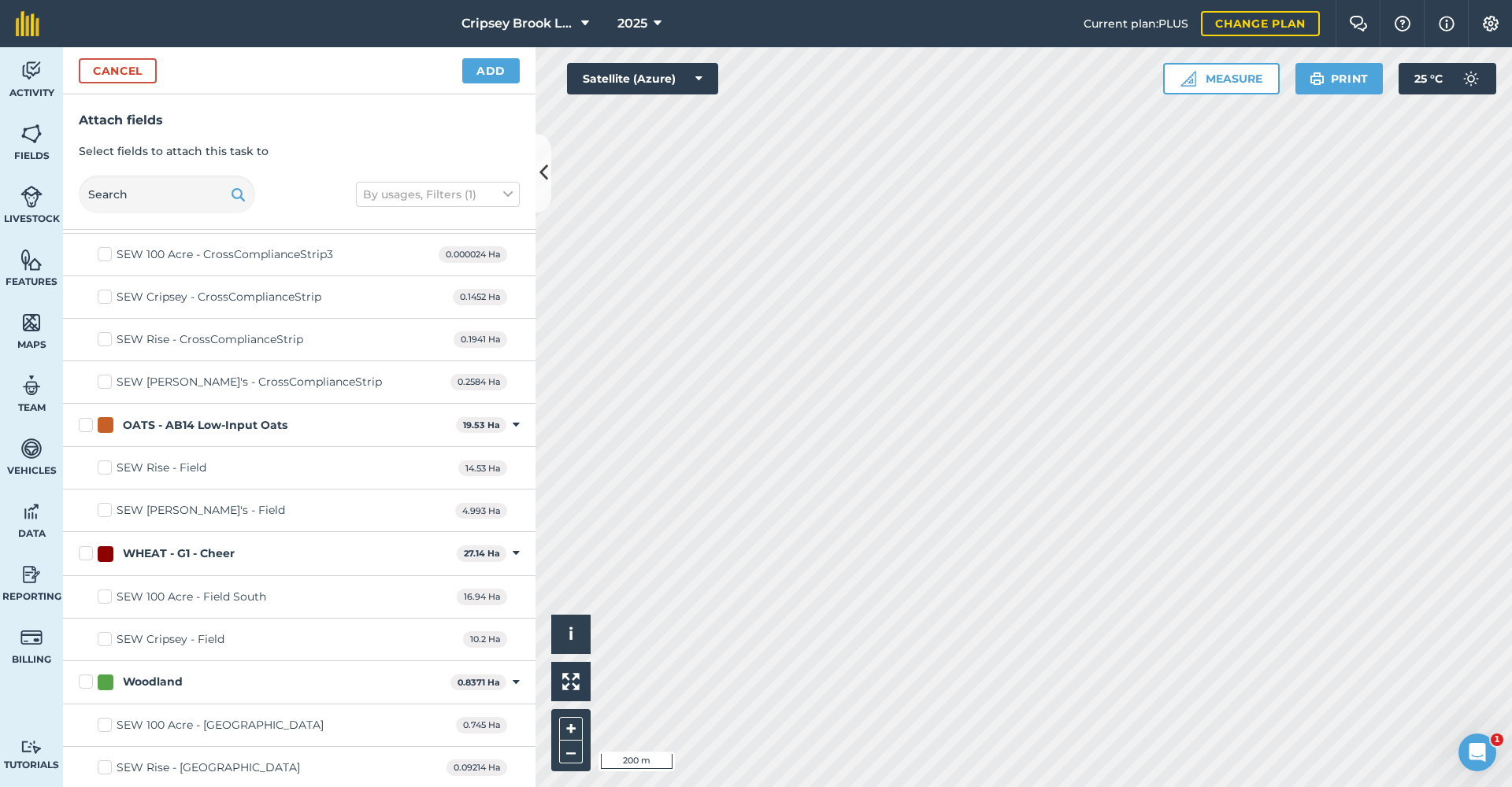
scroll to position [469, 0]
click at [88, 425] on label "OATS - AB14 Low-Input Oats" at bounding box center [264, 427] width 371 height 17
click at [88, 425] on input "OATS - AB14 Low-Input Oats" at bounding box center [84, 423] width 10 height 10
checkbox input "true"
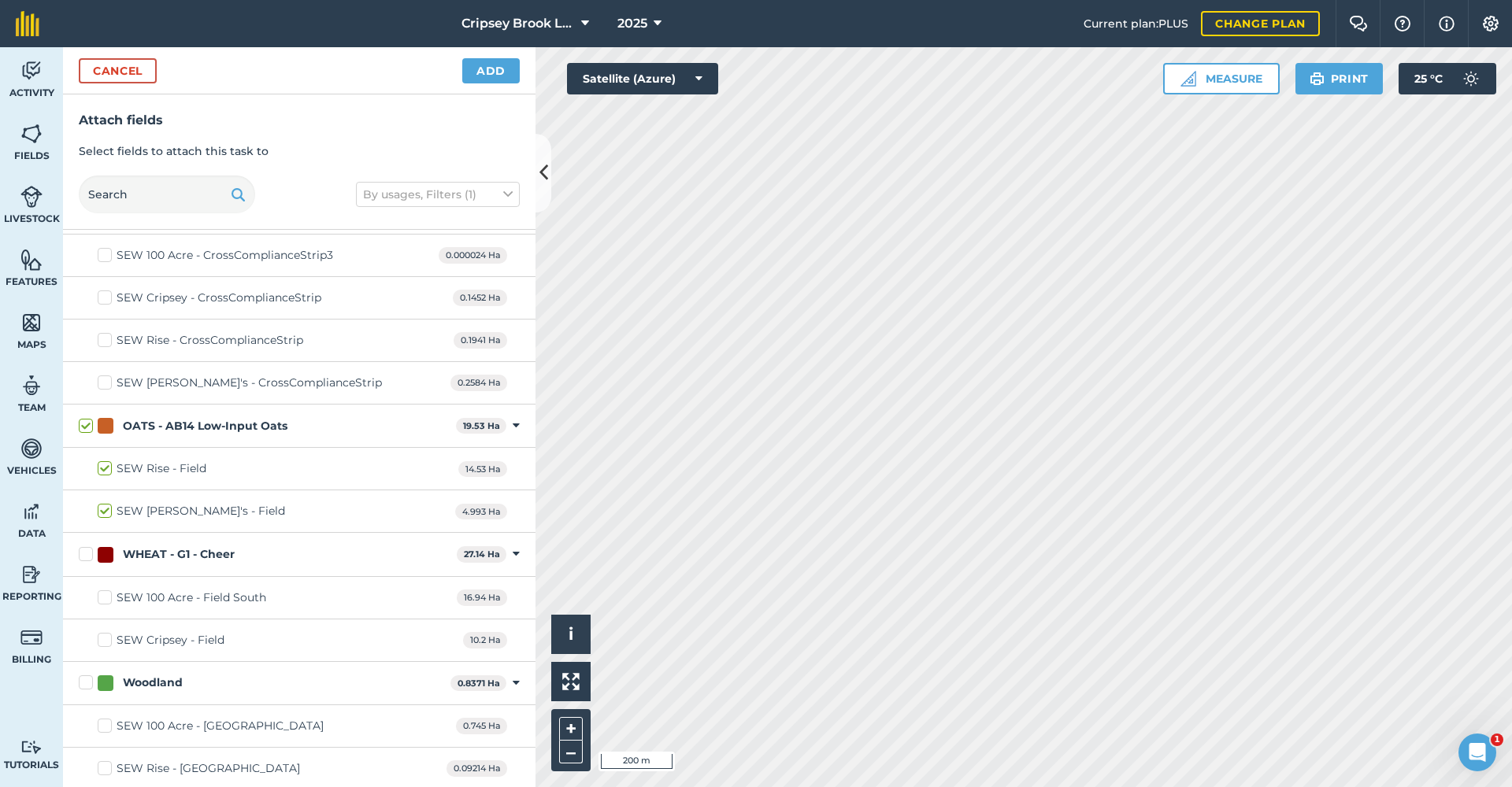
checkbox input "true"
click at [486, 71] on button "Add" at bounding box center [491, 71] width 57 height 25
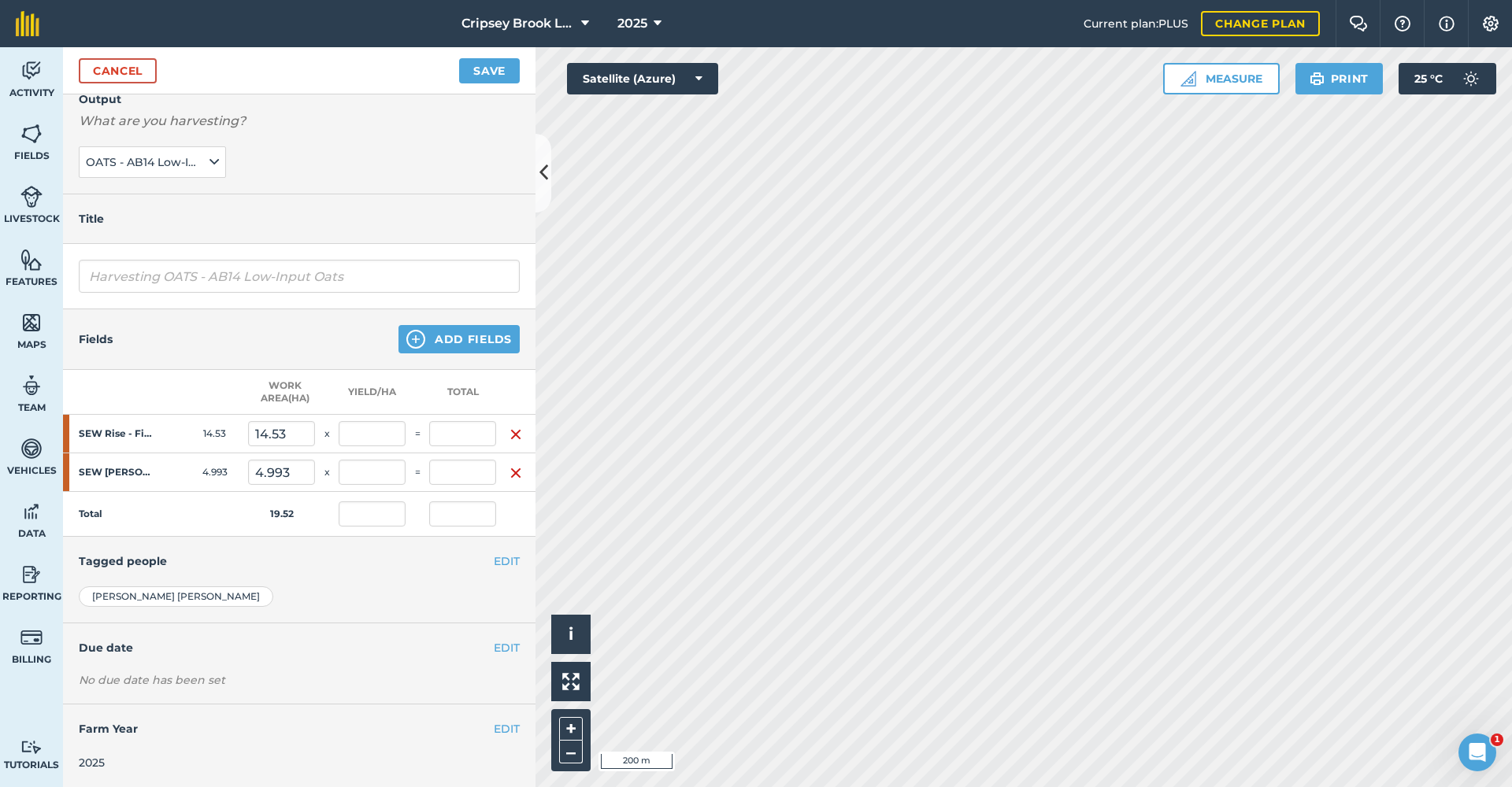
scroll to position [71, 0]
click at [503, 562] on button "EDIT" at bounding box center [507, 562] width 26 height 18
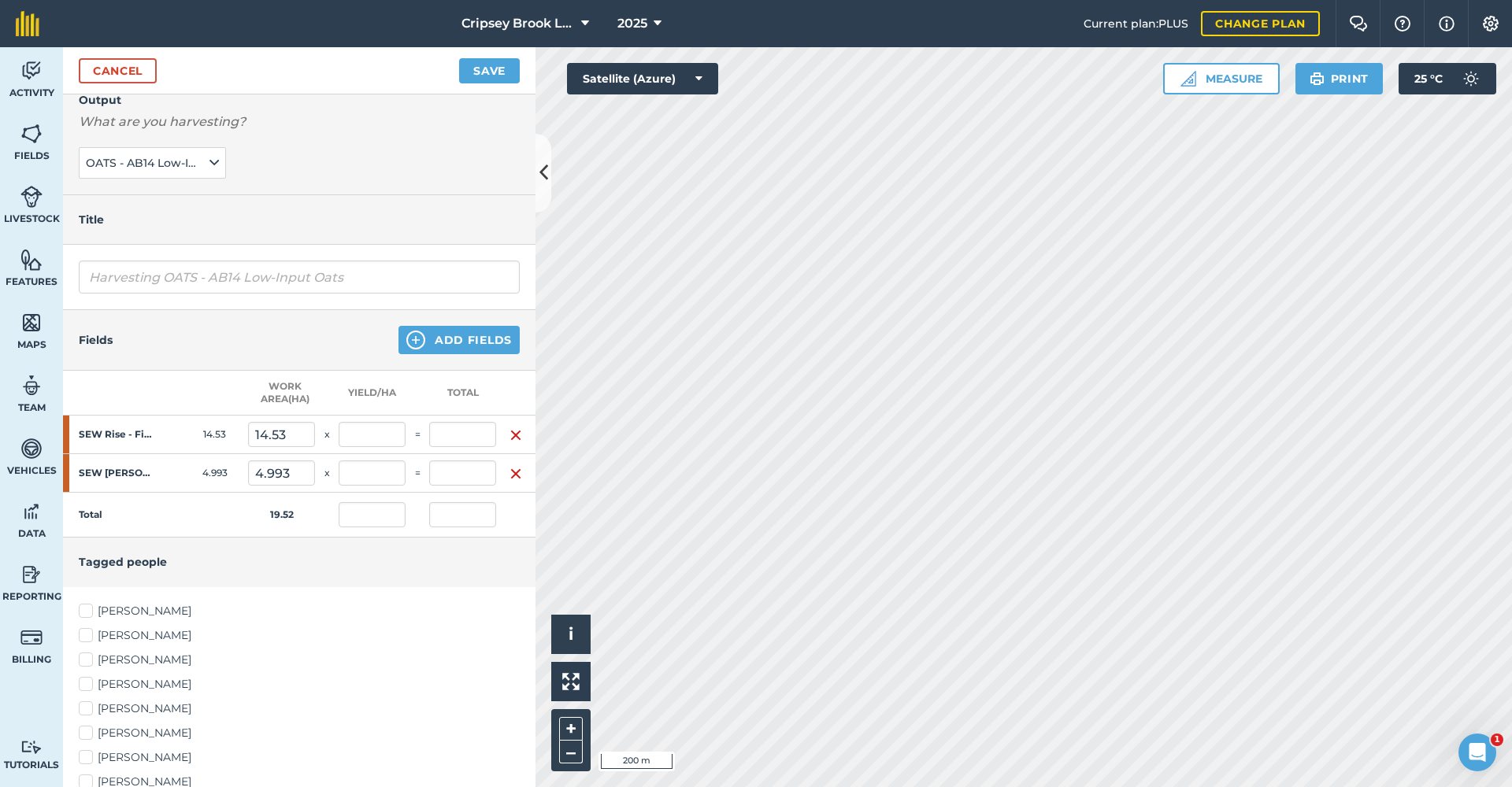
click at [92, 609] on label "[PERSON_NAME]" at bounding box center [300, 612] width 441 height 17
click at [89, 609] on input "[PERSON_NAME]" at bounding box center [84, 609] width 10 height 10
checkbox input "true"
click at [89, 631] on label "[PERSON_NAME]" at bounding box center [300, 636] width 441 height 17
click at [89, 631] on input "[PERSON_NAME]" at bounding box center [84, 633] width 10 height 10
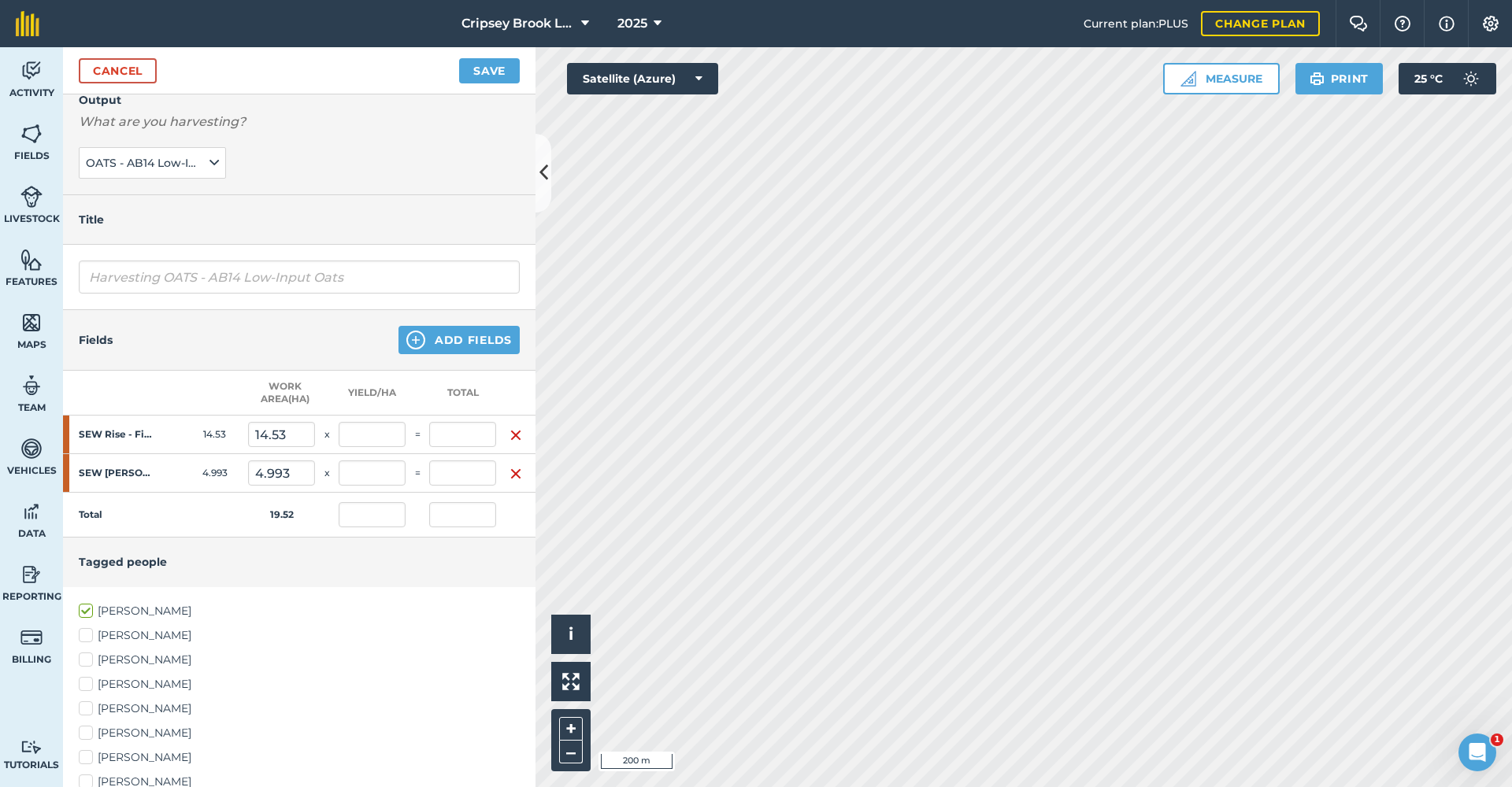
checkbox input "true"
click at [92, 706] on label "[PERSON_NAME]" at bounding box center [300, 710] width 441 height 17
click at [89, 706] on input "[PERSON_NAME]" at bounding box center [84, 706] width 10 height 10
checkbox input "true"
click at [92, 731] on label "[PERSON_NAME]" at bounding box center [300, 734] width 441 height 17
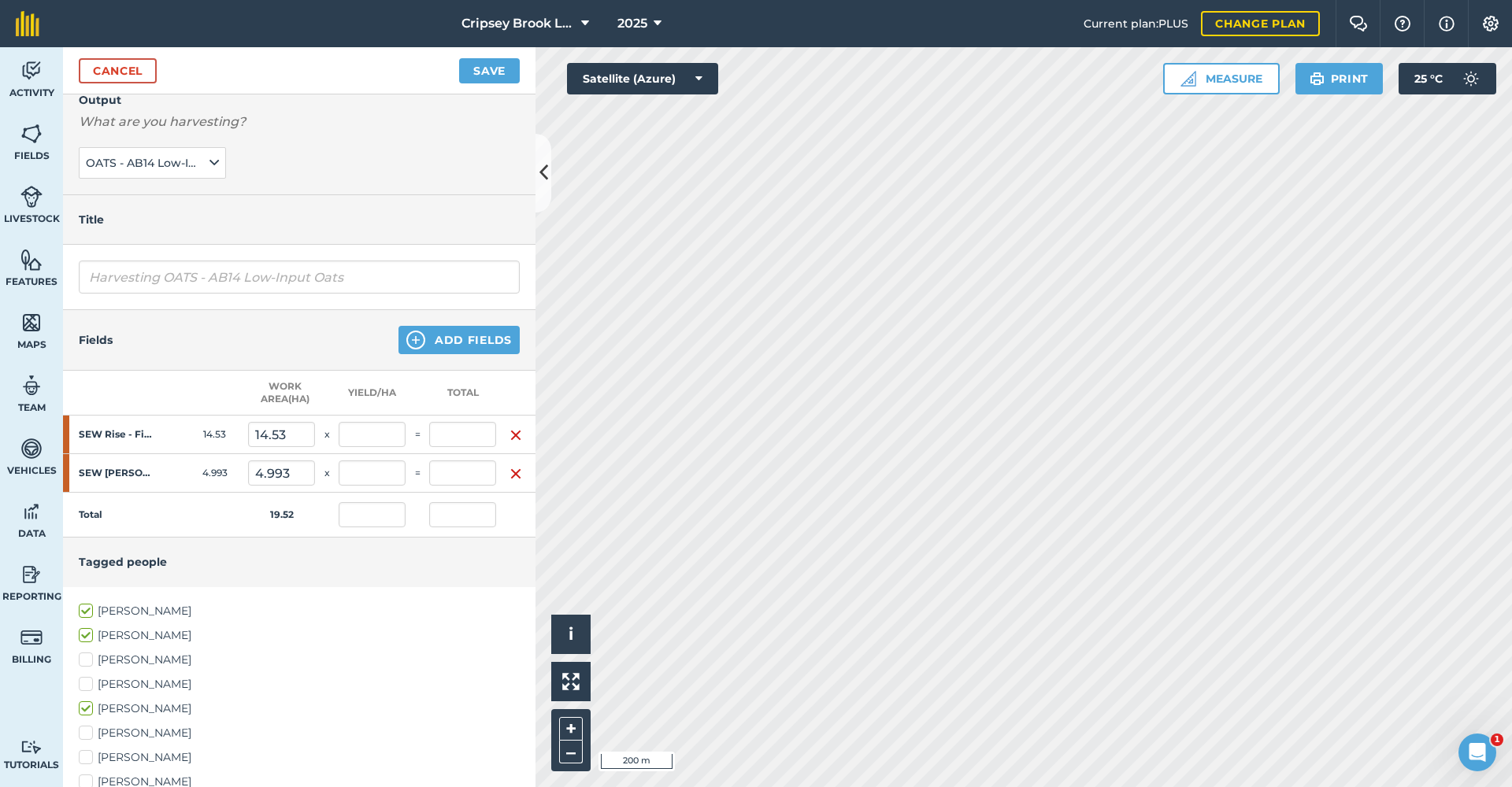
click at [89, 731] on input "[PERSON_NAME]" at bounding box center [84, 731] width 10 height 10
checkbox input "true"
click at [92, 756] on label "[PERSON_NAME]" at bounding box center [300, 758] width 441 height 17
click at [89, 756] on input "[PERSON_NAME]" at bounding box center [84, 755] width 10 height 10
checkbox input "true"
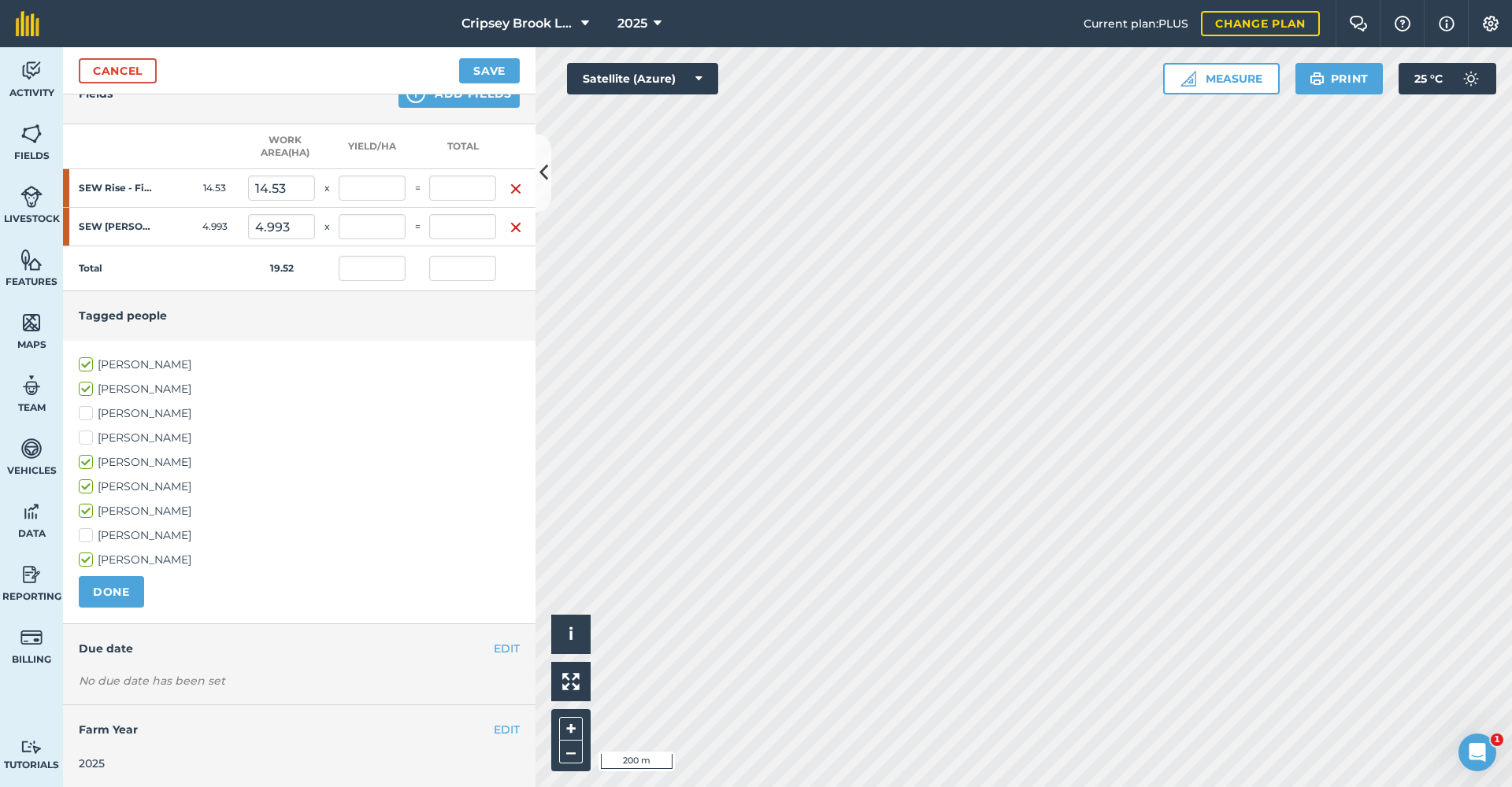
click at [102, 596] on button "DONE" at bounding box center [112, 592] width 66 height 31
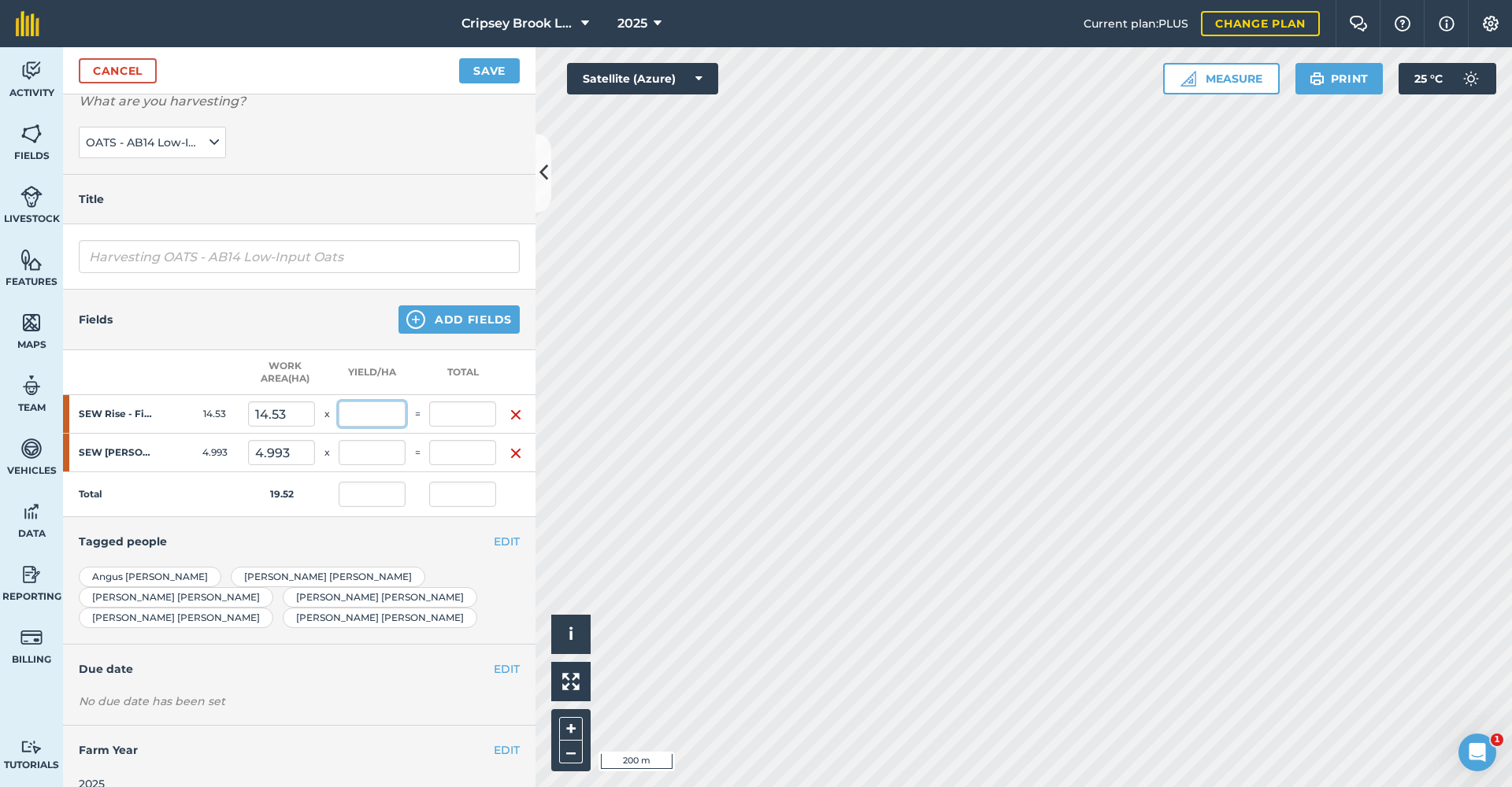
click at [385, 410] on input "text" at bounding box center [372, 414] width 67 height 25
click at [465, 414] on input "text" at bounding box center [463, 414] width 67 height 25
type input "42.66"
type input "2.936"
type input "2.185"
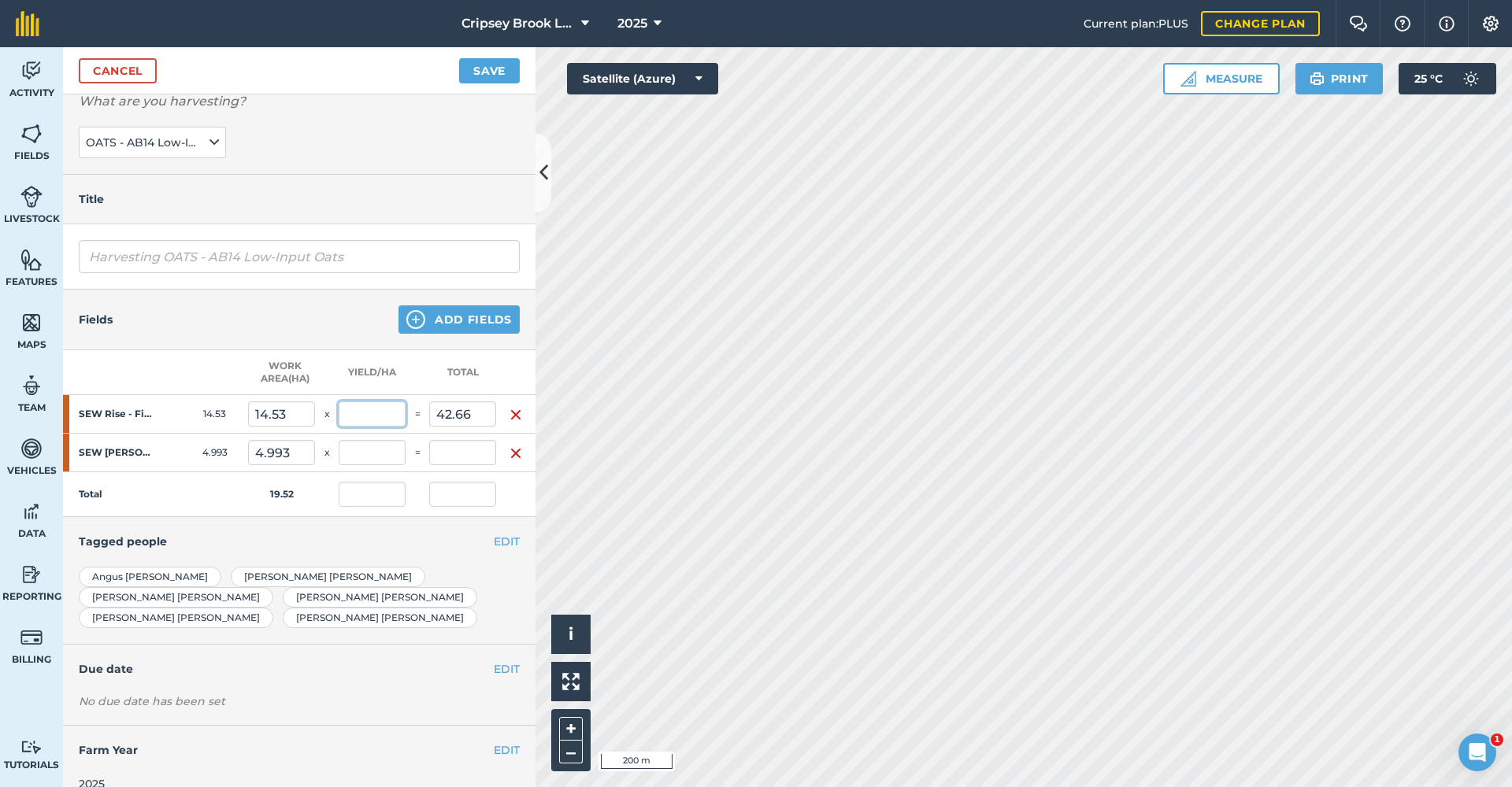
type input "42.66"
click at [385, 414] on input "2.936" at bounding box center [372, 414] width 67 height 25
click at [458, 455] on input "text" at bounding box center [463, 453] width 67 height 25
type input "9.73"
type input "1.949"
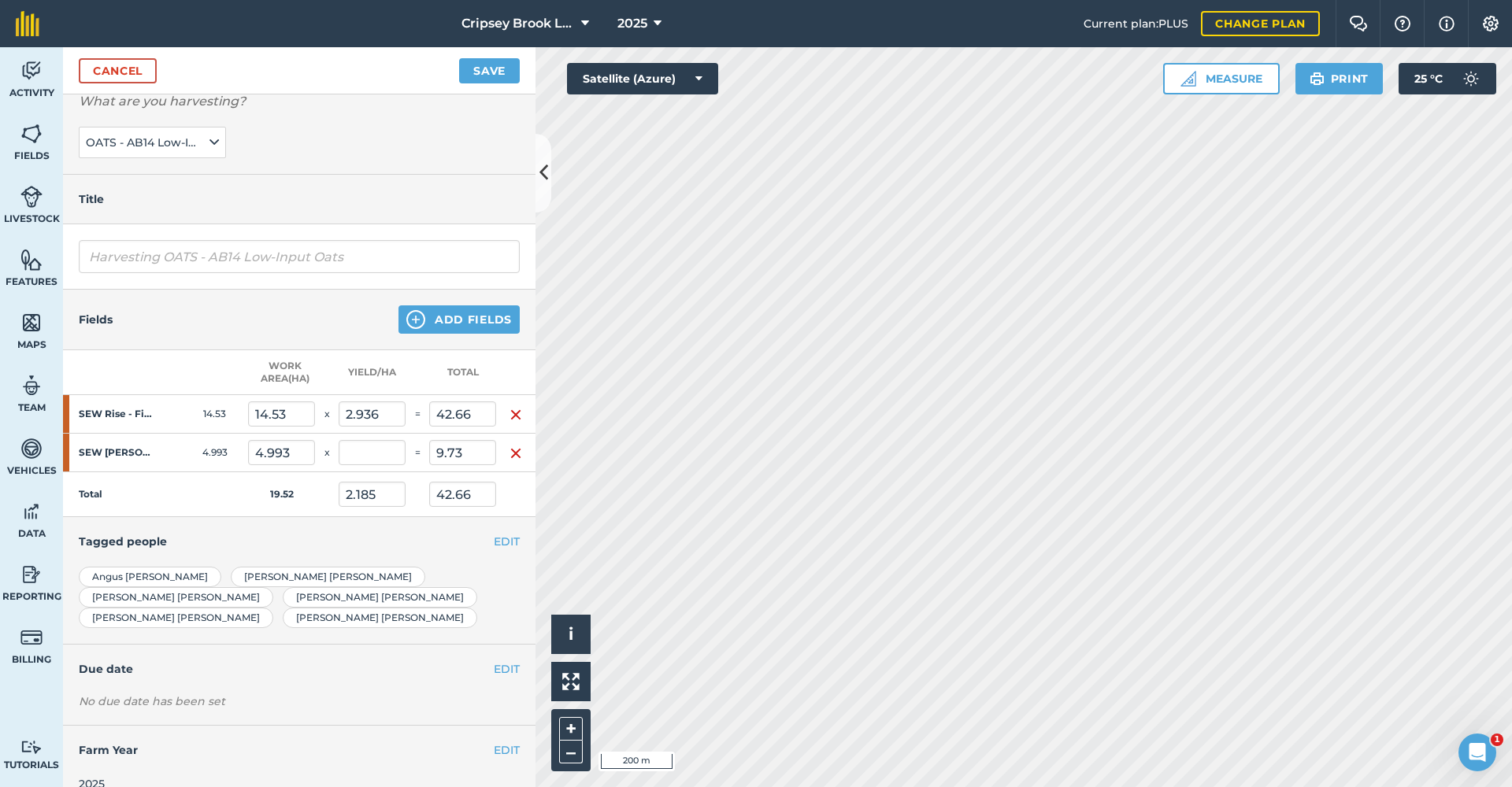
type input "2.684"
type input "52.39"
click at [385, 471] on td "1.949" at bounding box center [372, 453] width 67 height 39
click at [487, 69] on button "Save" at bounding box center [489, 71] width 61 height 25
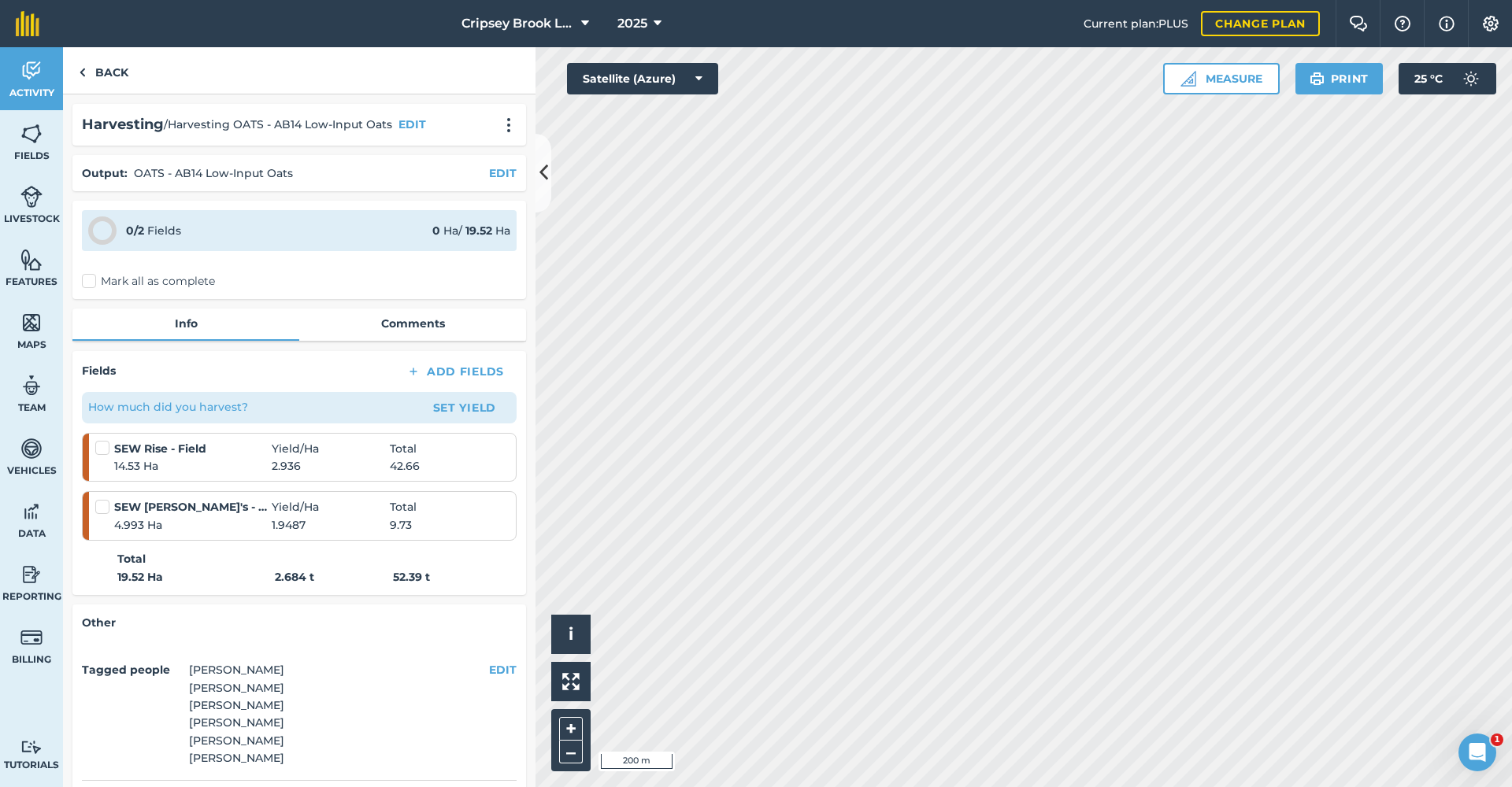
click at [108, 440] on label at bounding box center [104, 440] width 19 height 0
click at [105, 445] on input "checkbox" at bounding box center [100, 445] width 10 height 10
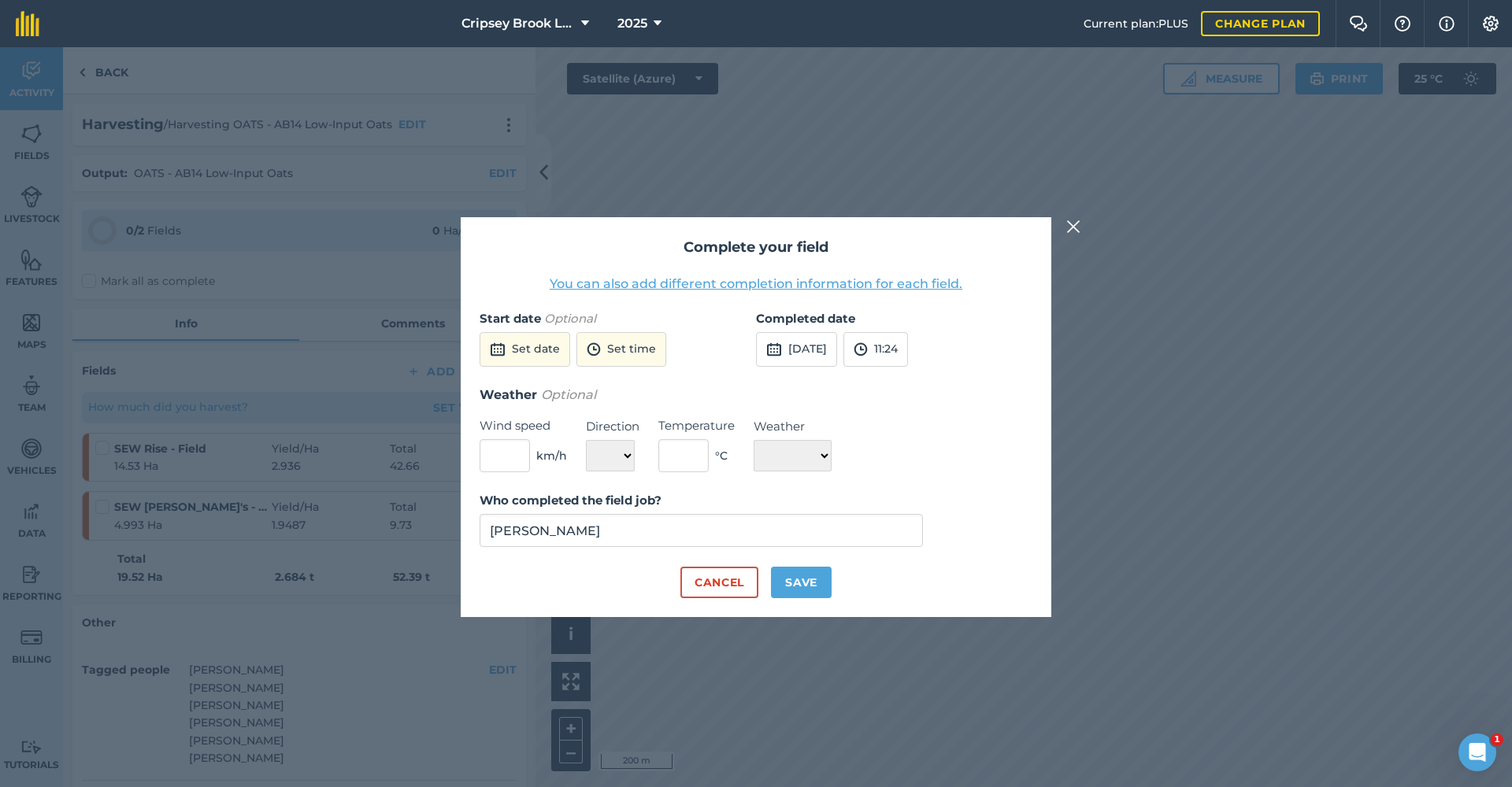
click at [545, 346] on button "Set date" at bounding box center [525, 349] width 91 height 35
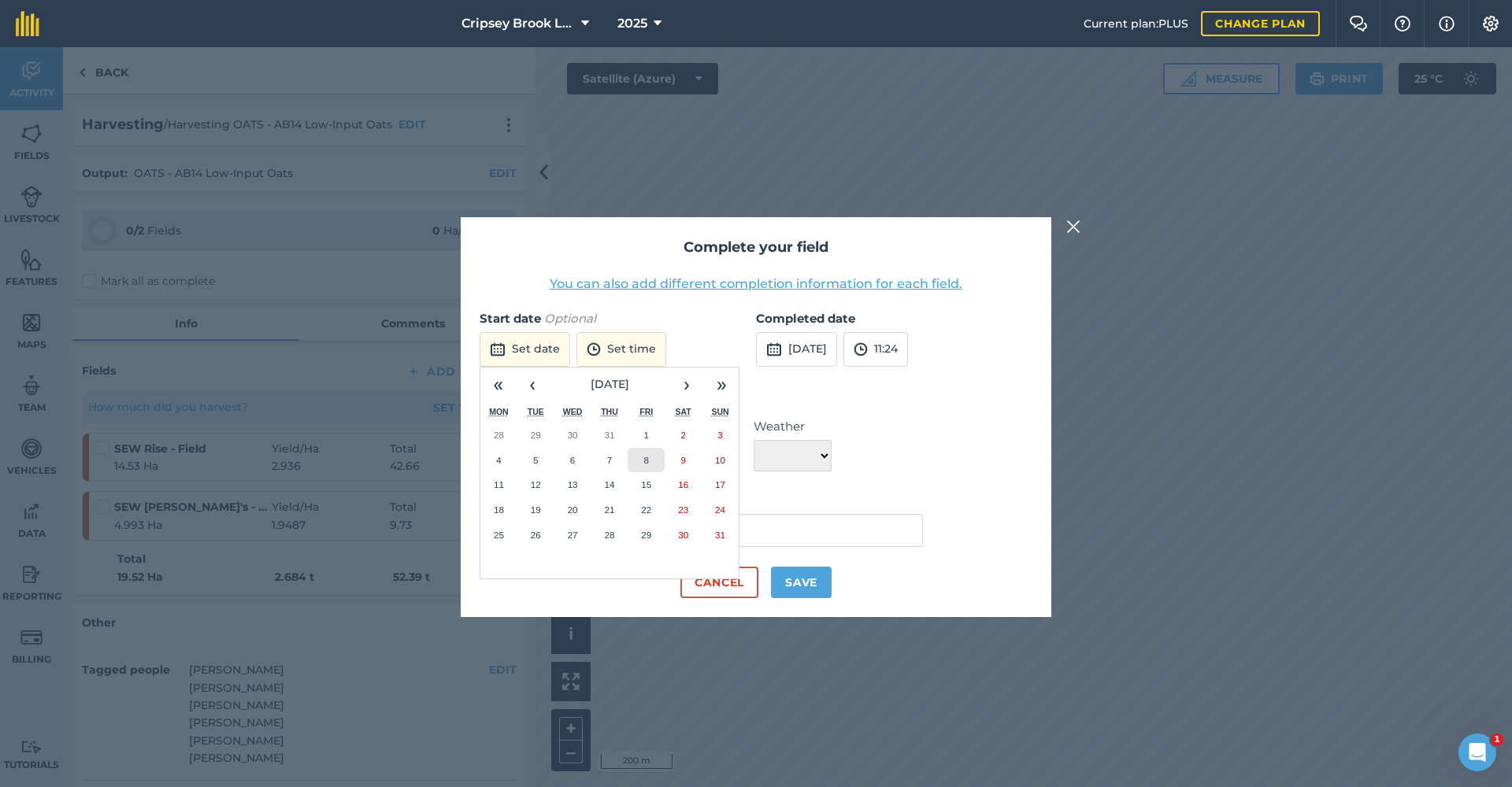
click at [648, 461] on abbr "8" at bounding box center [647, 460] width 5 height 10
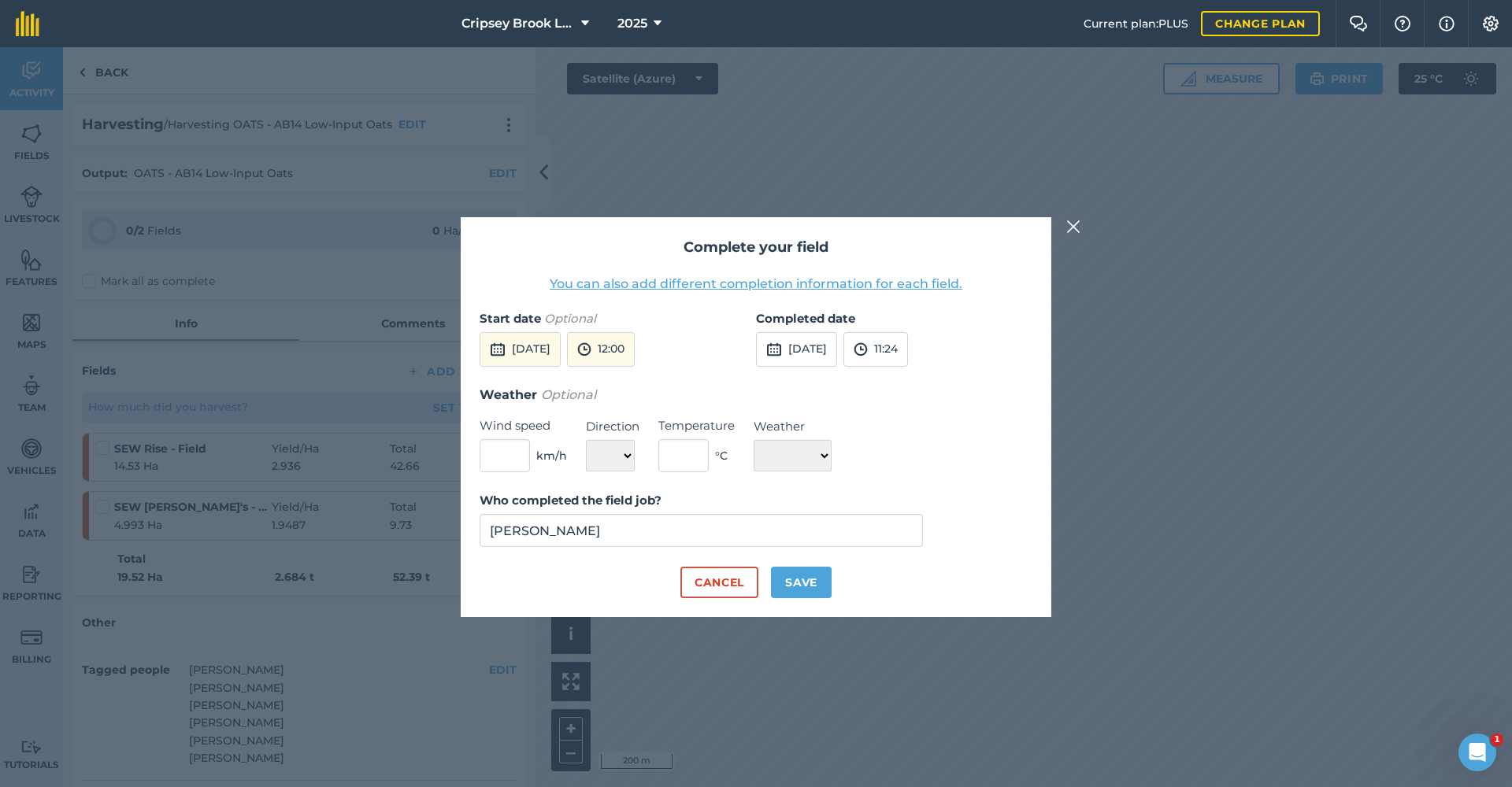
click at [810, 350] on button "[DATE]" at bounding box center [796, 349] width 81 height 35
click at [921, 460] on abbr "8" at bounding box center [924, 460] width 5 height 10
click at [809, 582] on button "Save" at bounding box center [801, 582] width 61 height 31
checkbox input "true"
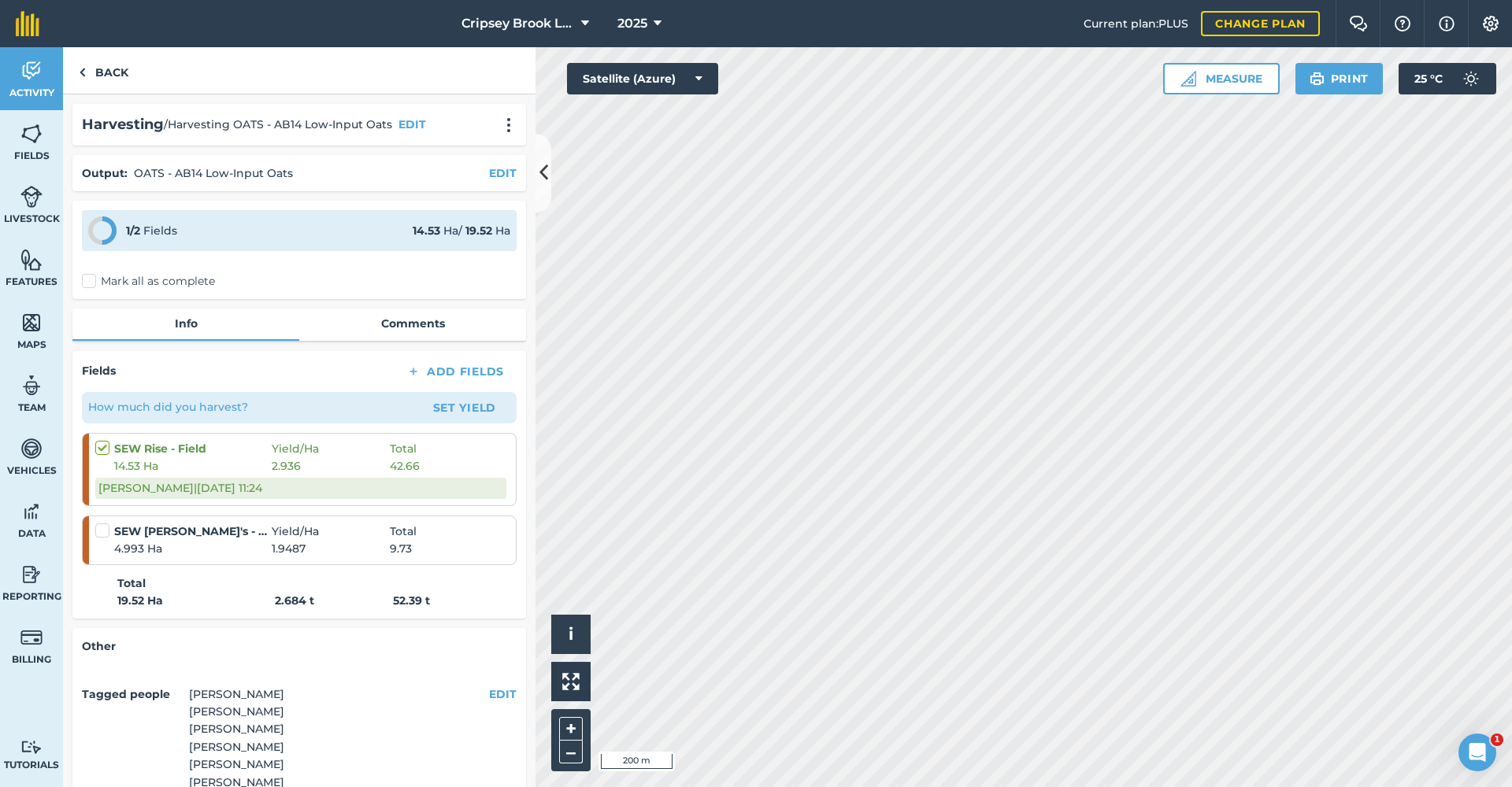
click at [104, 523] on label at bounding box center [104, 523] width 19 height 0
click at [104, 531] on input "checkbox" at bounding box center [100, 528] width 10 height 10
checkbox input "false"
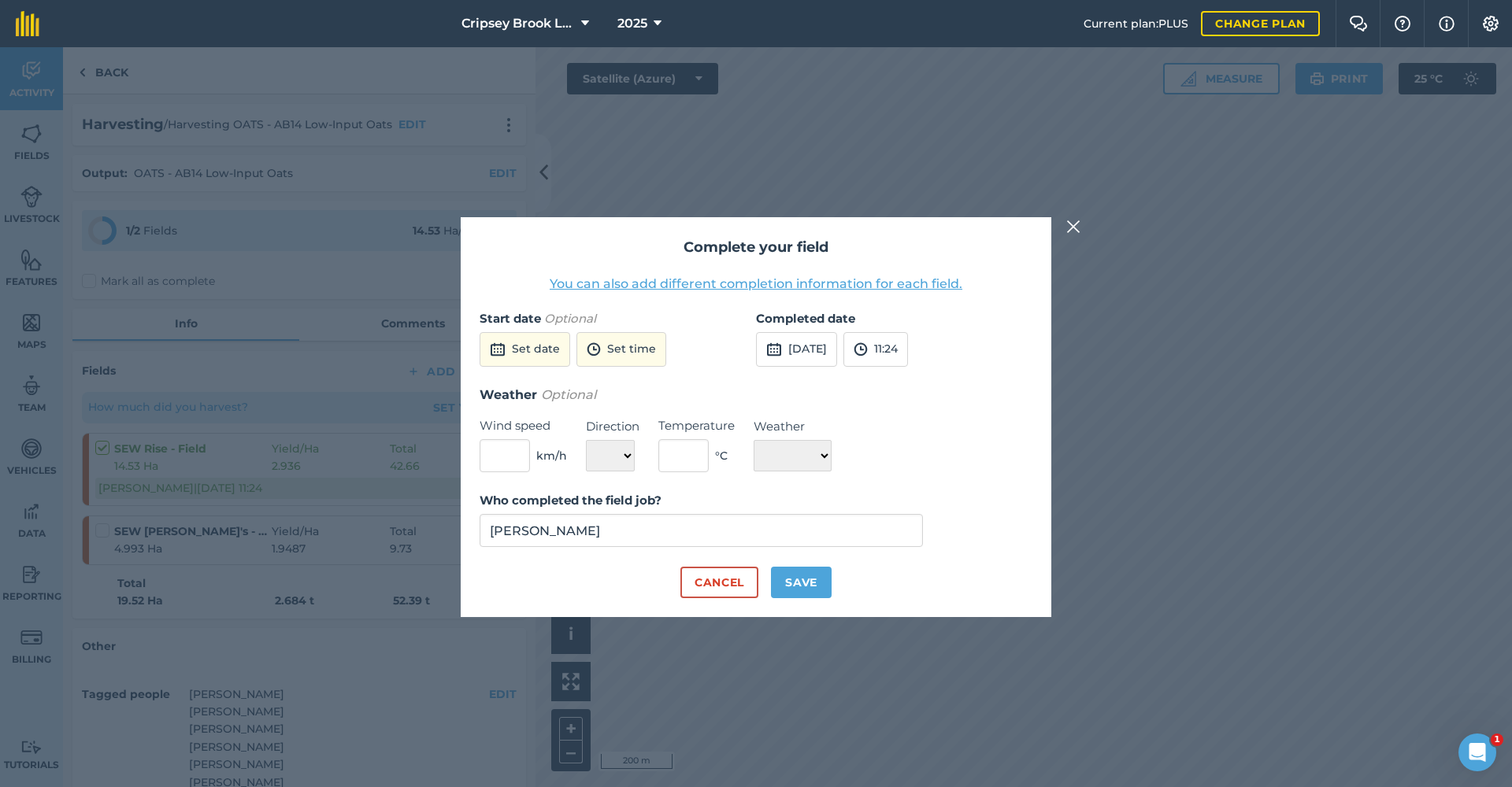
click at [518, 349] on button "Set date" at bounding box center [525, 349] width 91 height 35
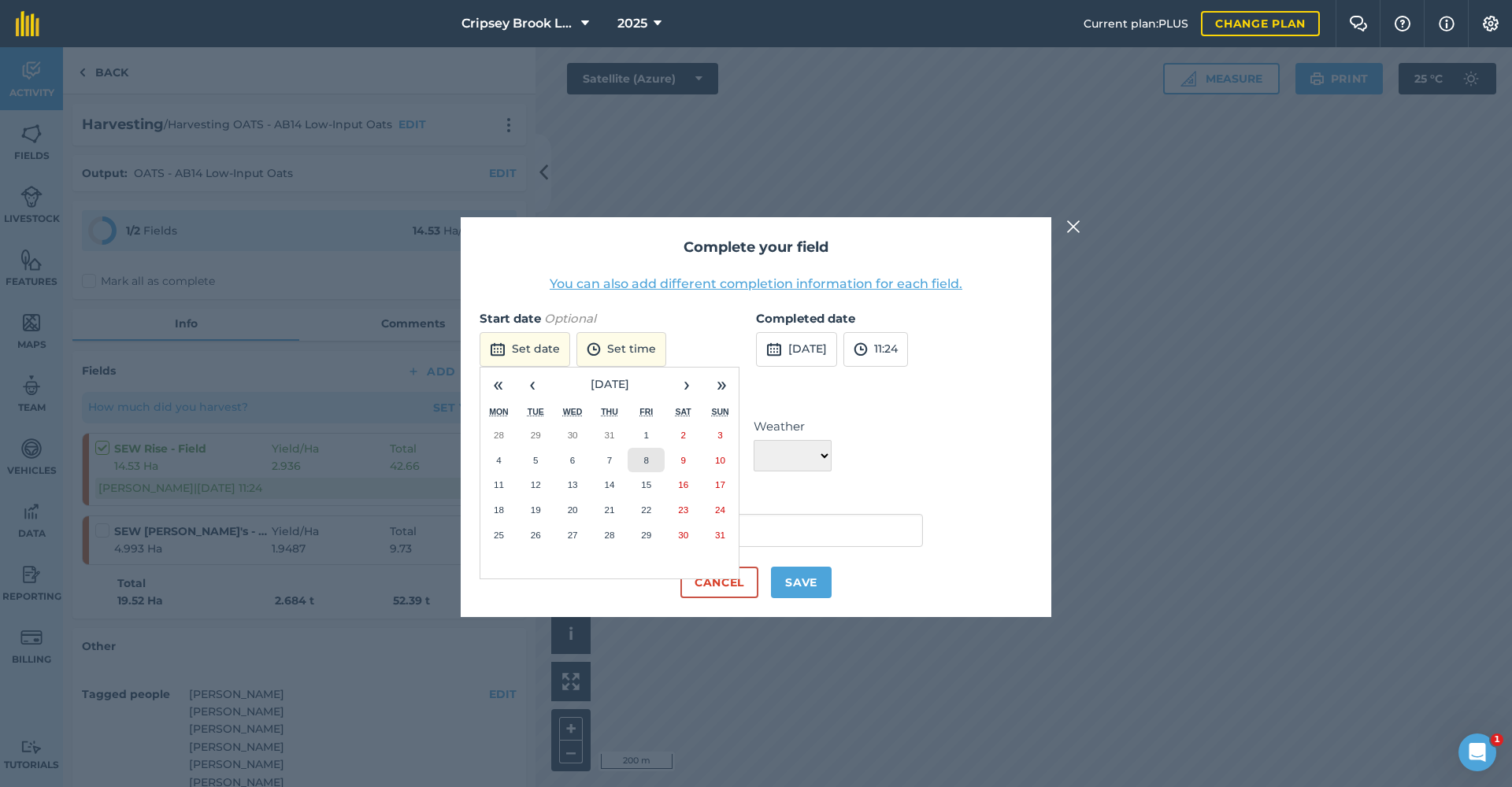
click at [641, 453] on button "8" at bounding box center [647, 460] width 37 height 25
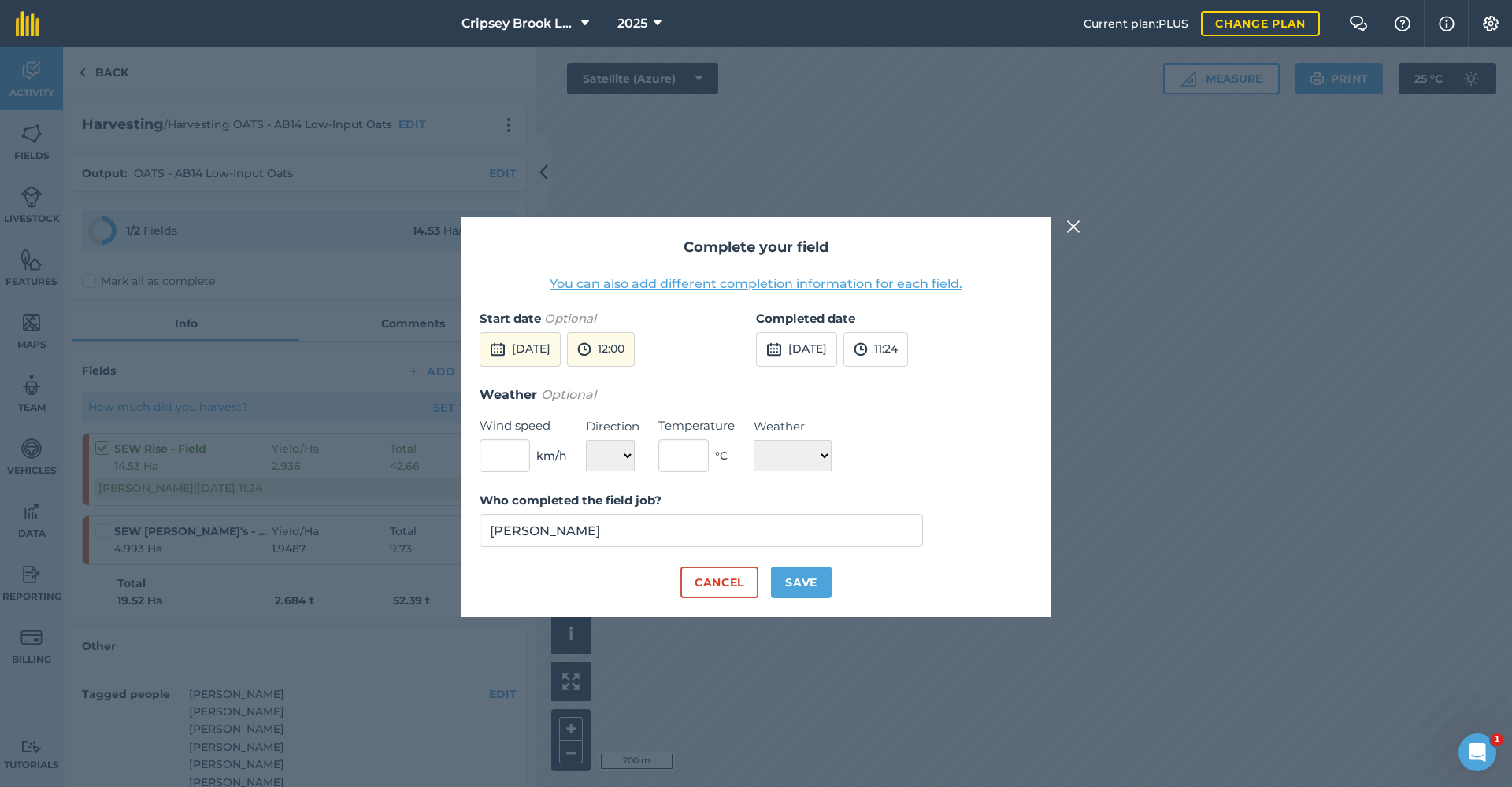
click at [832, 350] on button "[DATE]" at bounding box center [796, 349] width 81 height 35
click at [918, 459] on button "8" at bounding box center [923, 460] width 37 height 25
click at [815, 572] on button "Save" at bounding box center [801, 582] width 61 height 31
checkbox input "true"
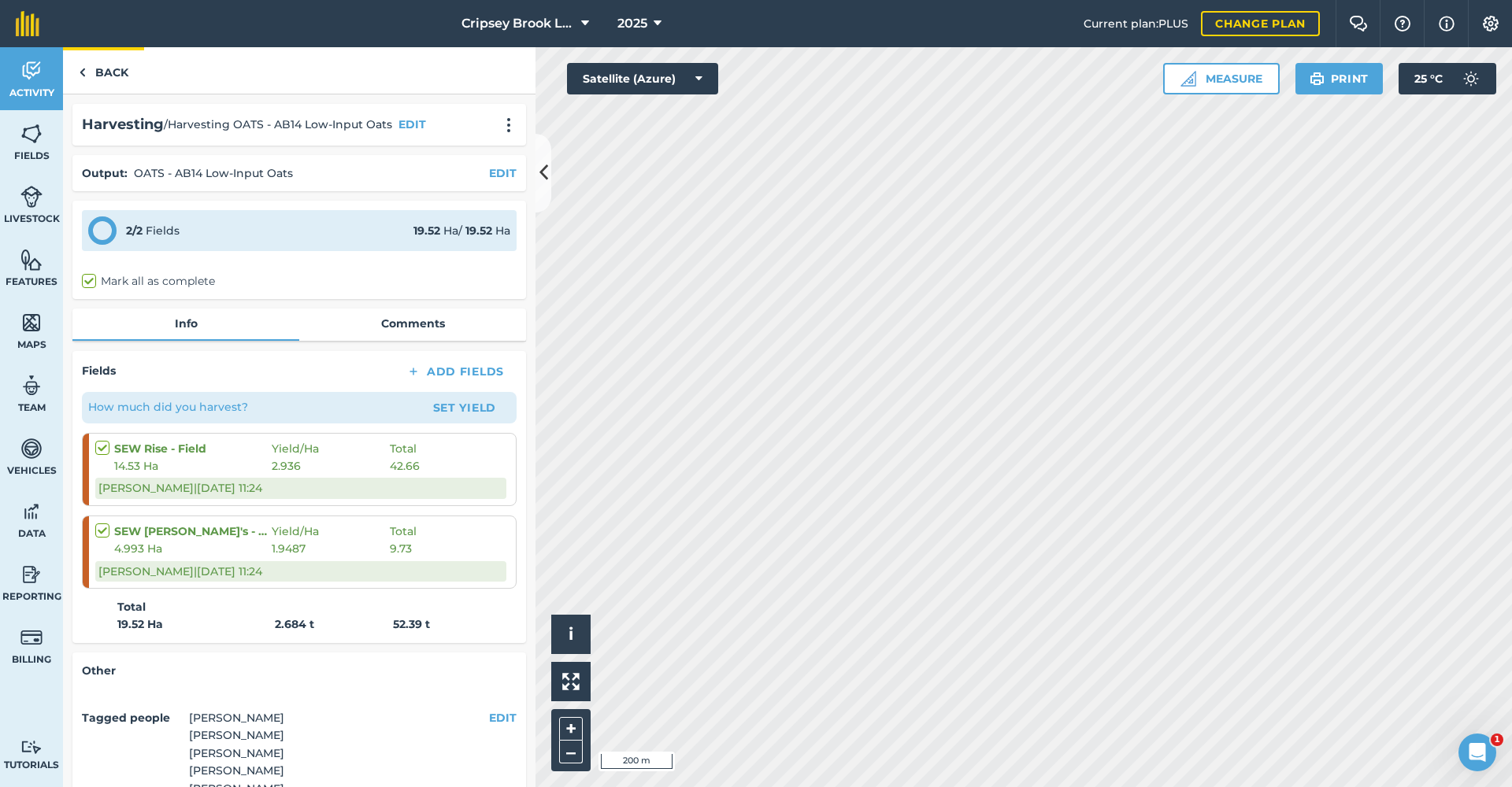
click at [103, 62] on link "Back" at bounding box center [104, 70] width 81 height 46
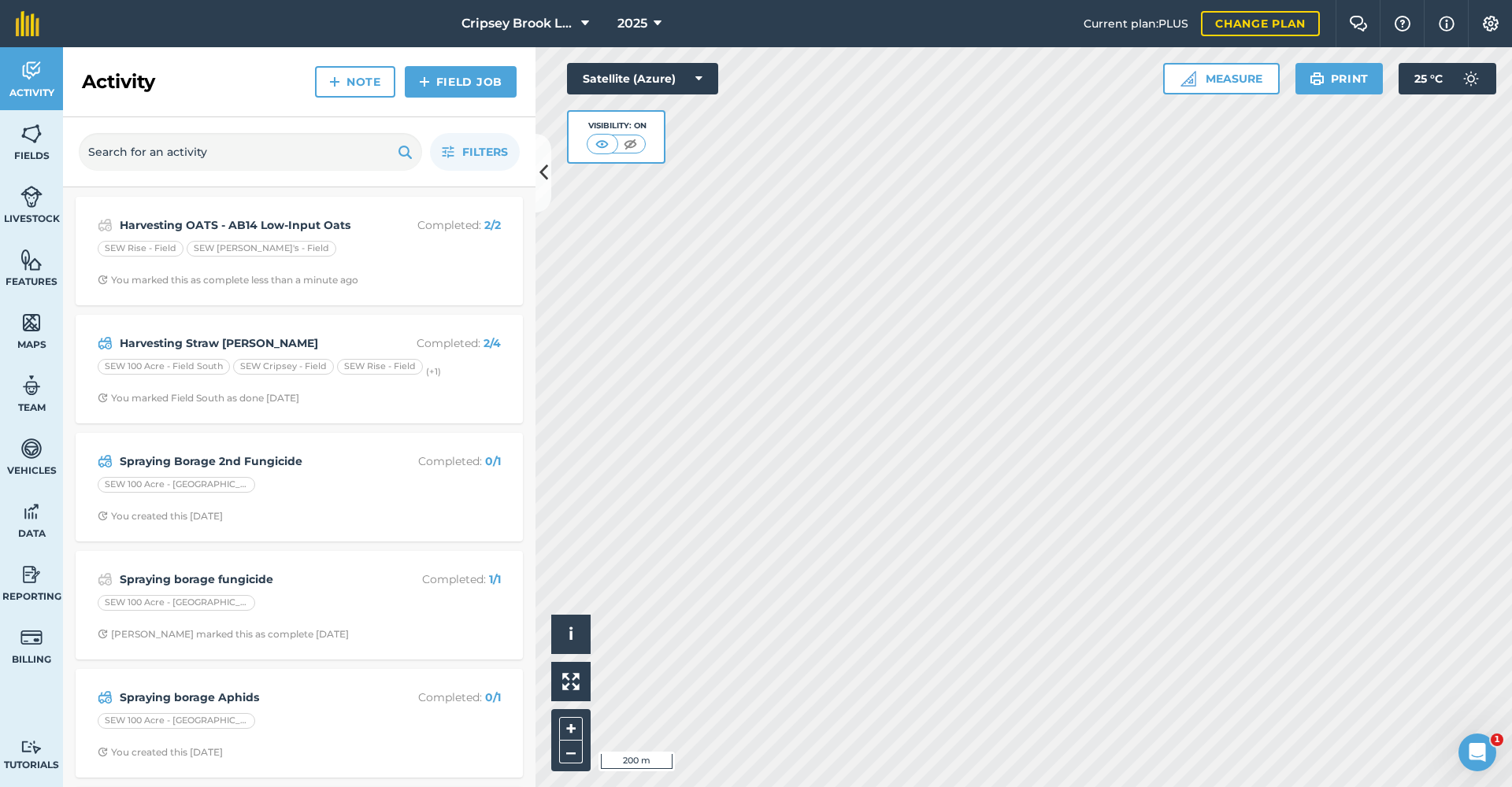
click at [483, 19] on span "Cripsey Brook Limited" at bounding box center [518, 24] width 114 height 19
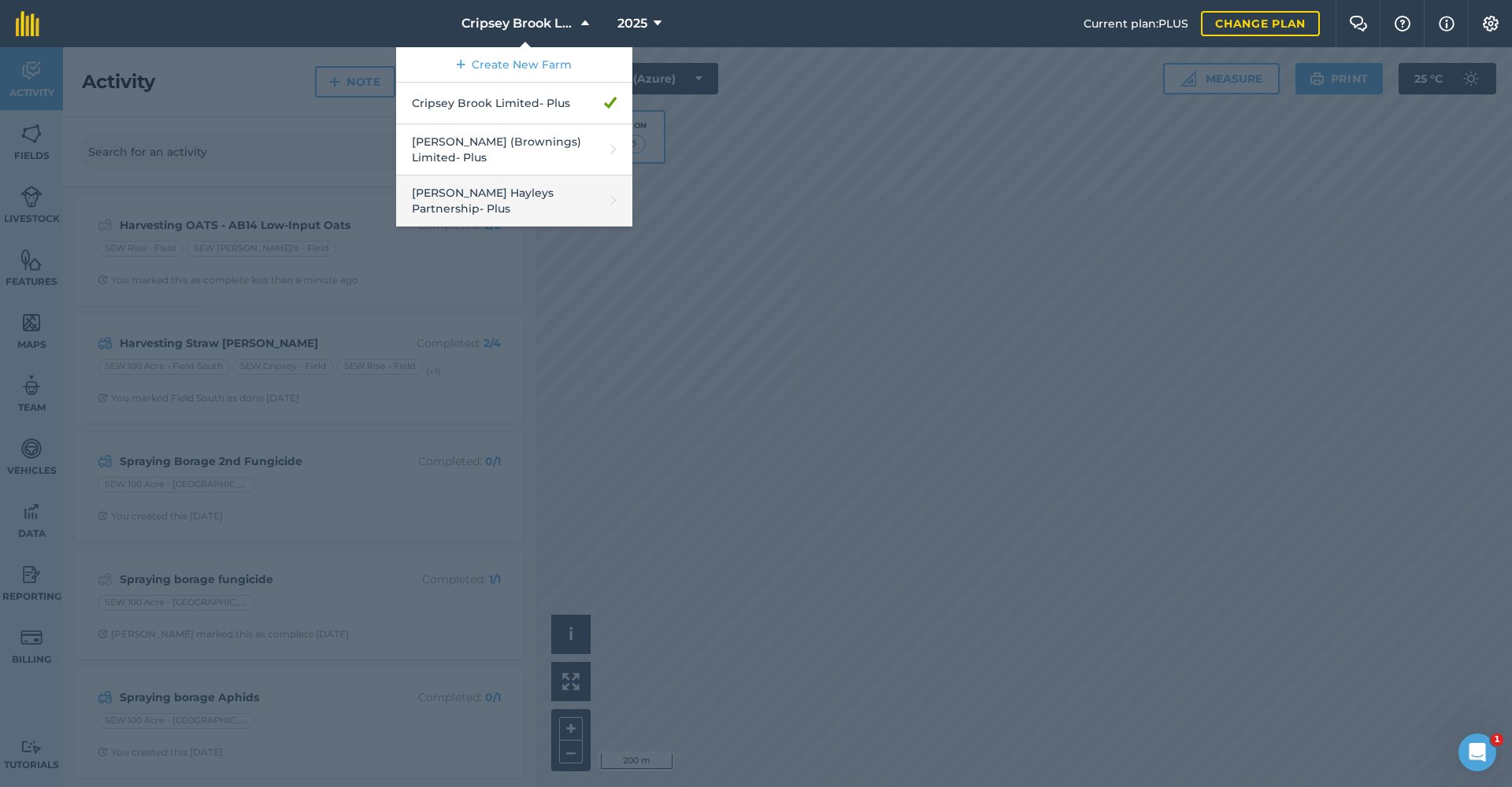
click at [498, 186] on link "[PERSON_NAME] Hayleys Partnership - Plus" at bounding box center [514, 201] width 237 height 51
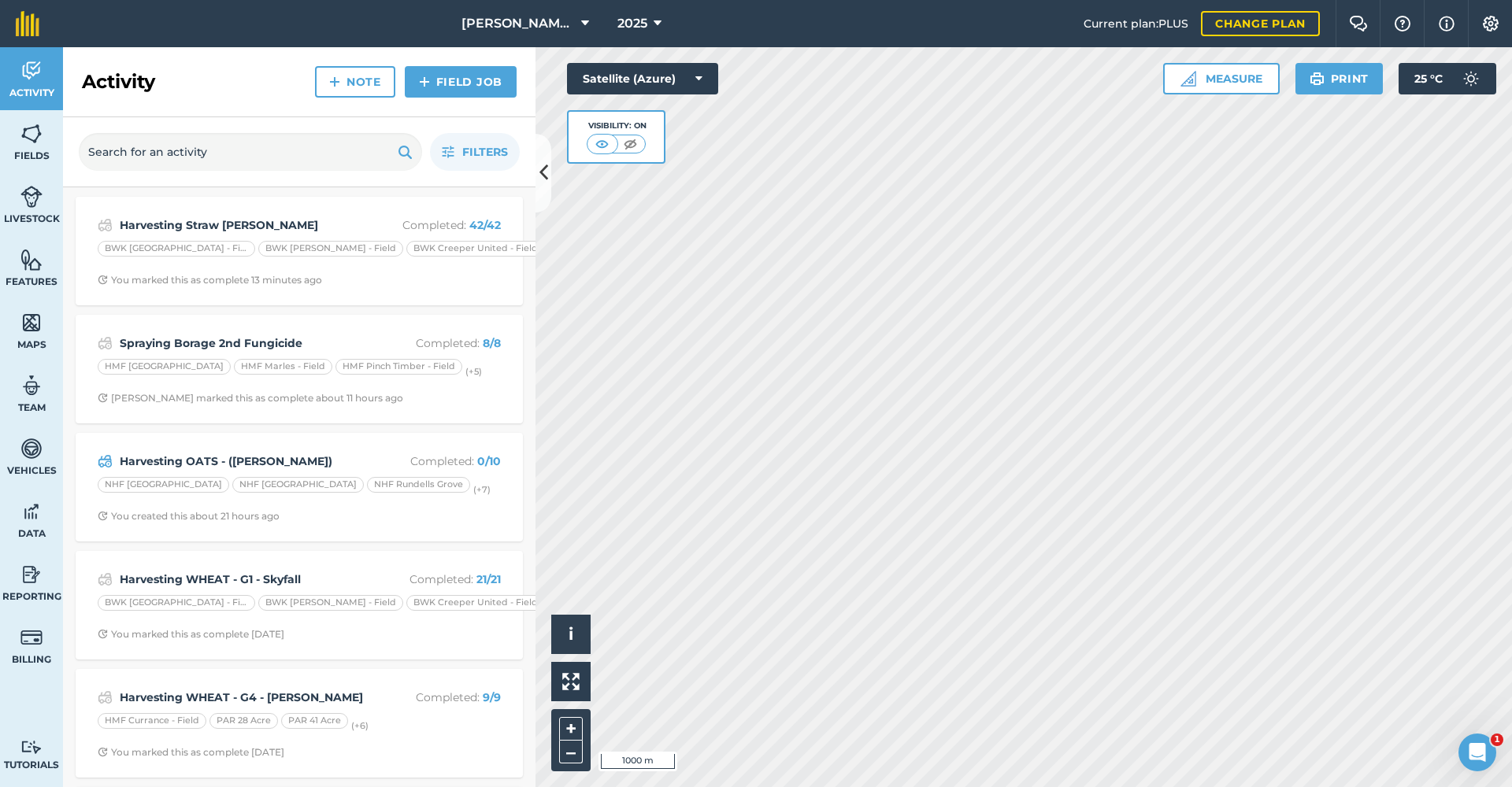
click at [328, 447] on div "Harvesting OATS - ([PERSON_NAME]) Completed : 0 / 10 NHF [GEOGRAPHIC_DATA] NHF …" at bounding box center [299, 487] width 429 height 90
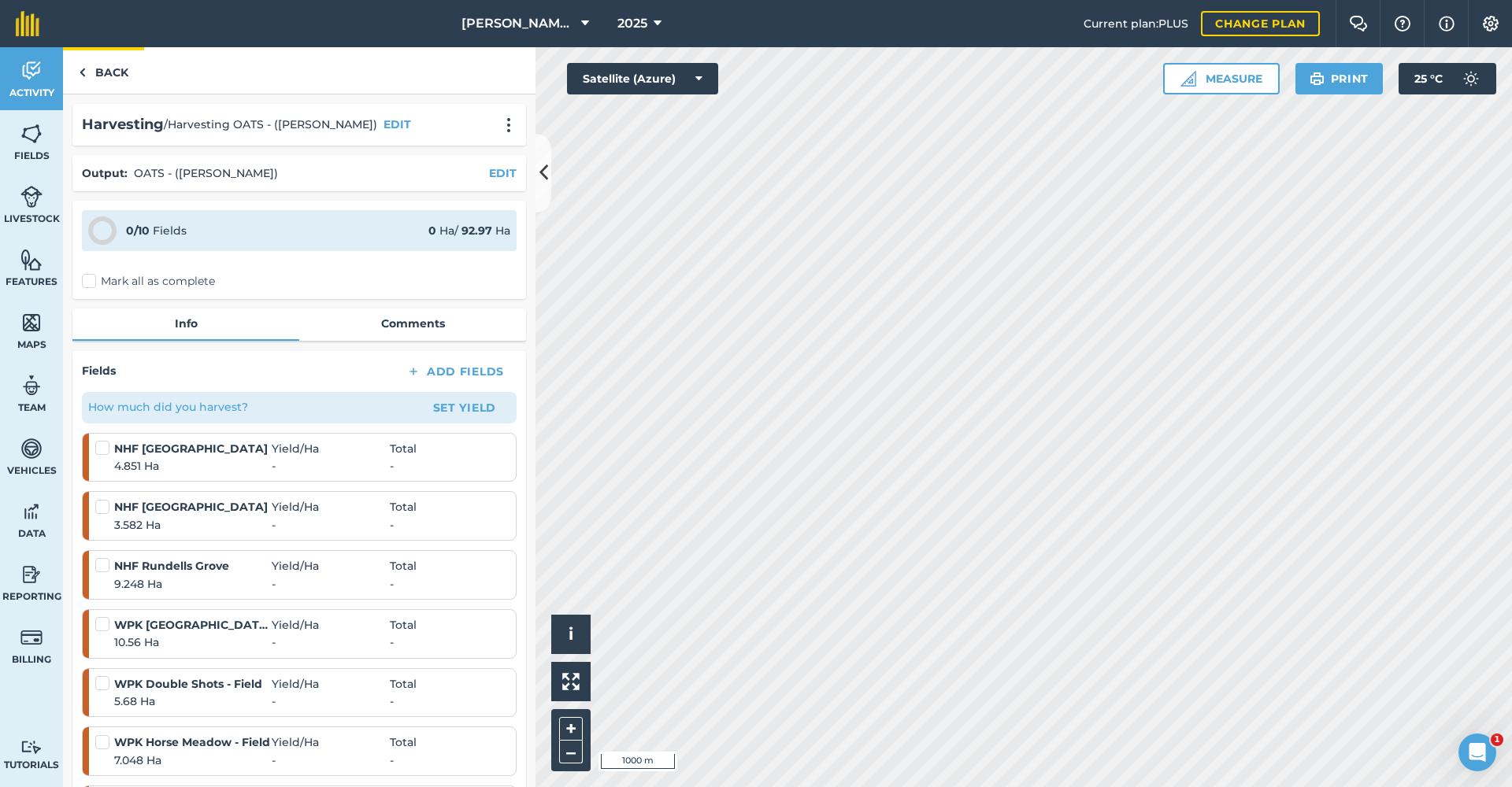
click at [102, 69] on link "Back" at bounding box center [104, 70] width 81 height 46
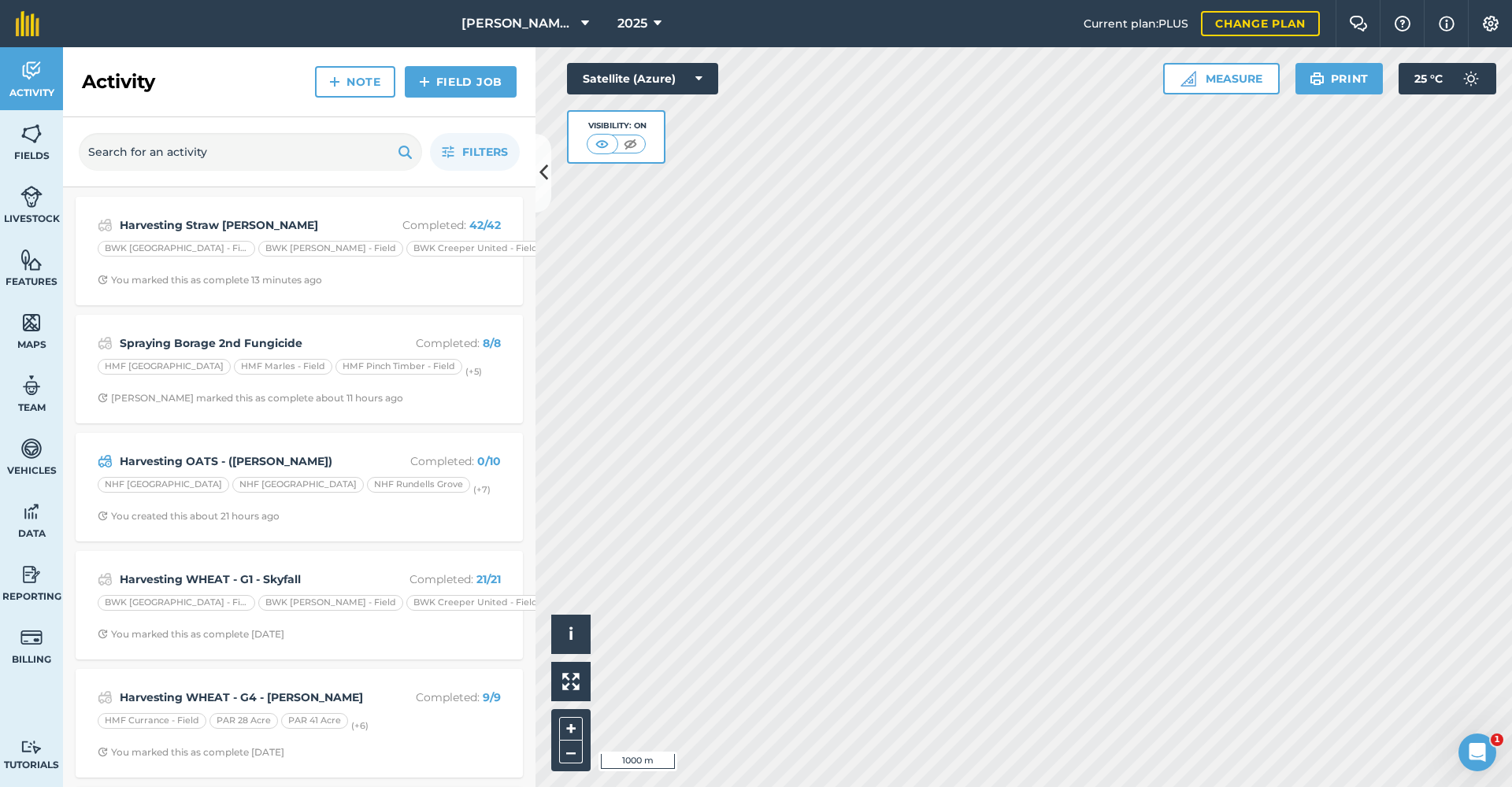
click at [238, 233] on strong "Harvesting Straw [PERSON_NAME]" at bounding box center [244, 225] width 250 height 18
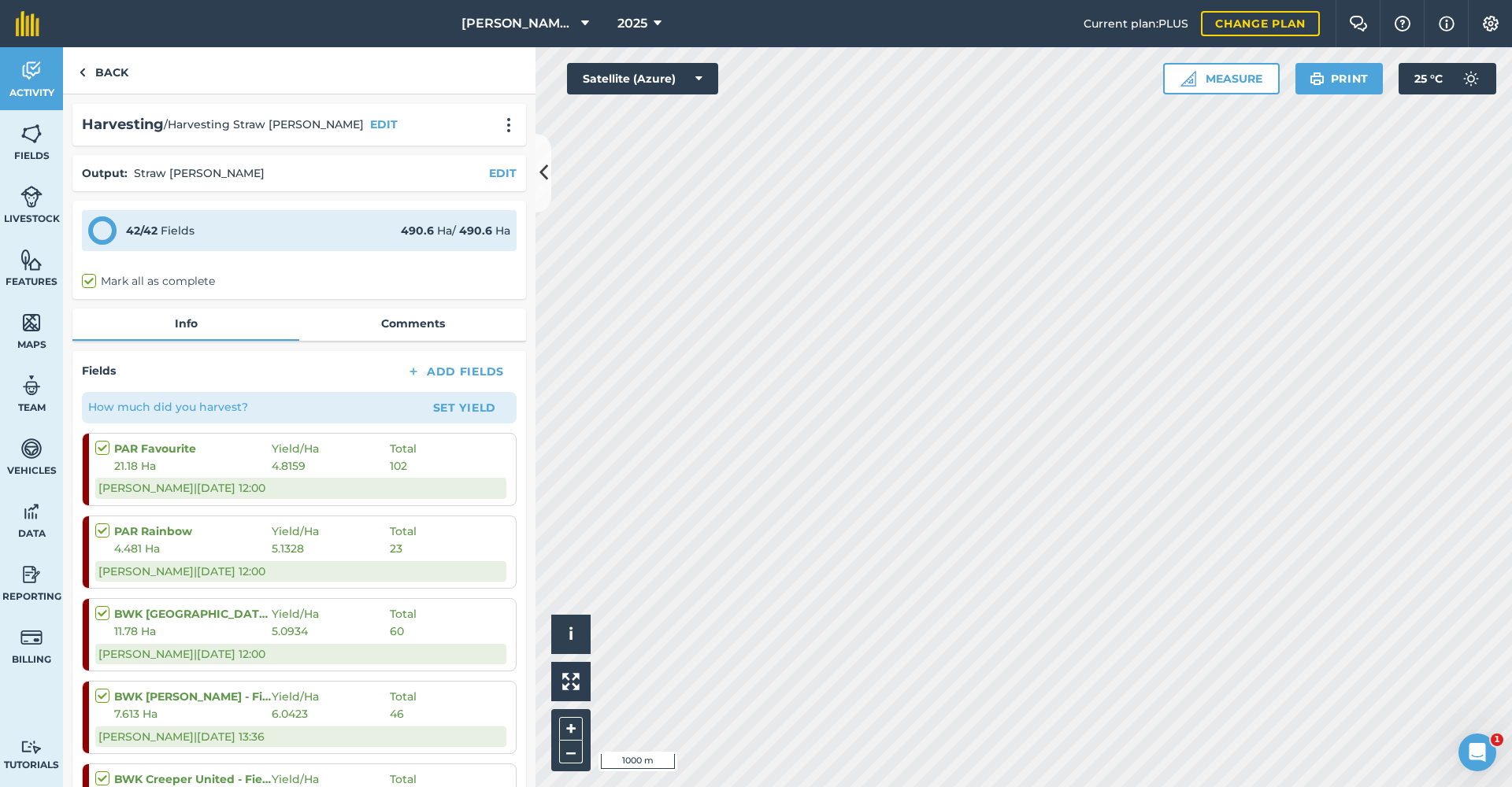
click at [542, 19] on span "[PERSON_NAME] Hayleys Partnership" at bounding box center [518, 24] width 114 height 19
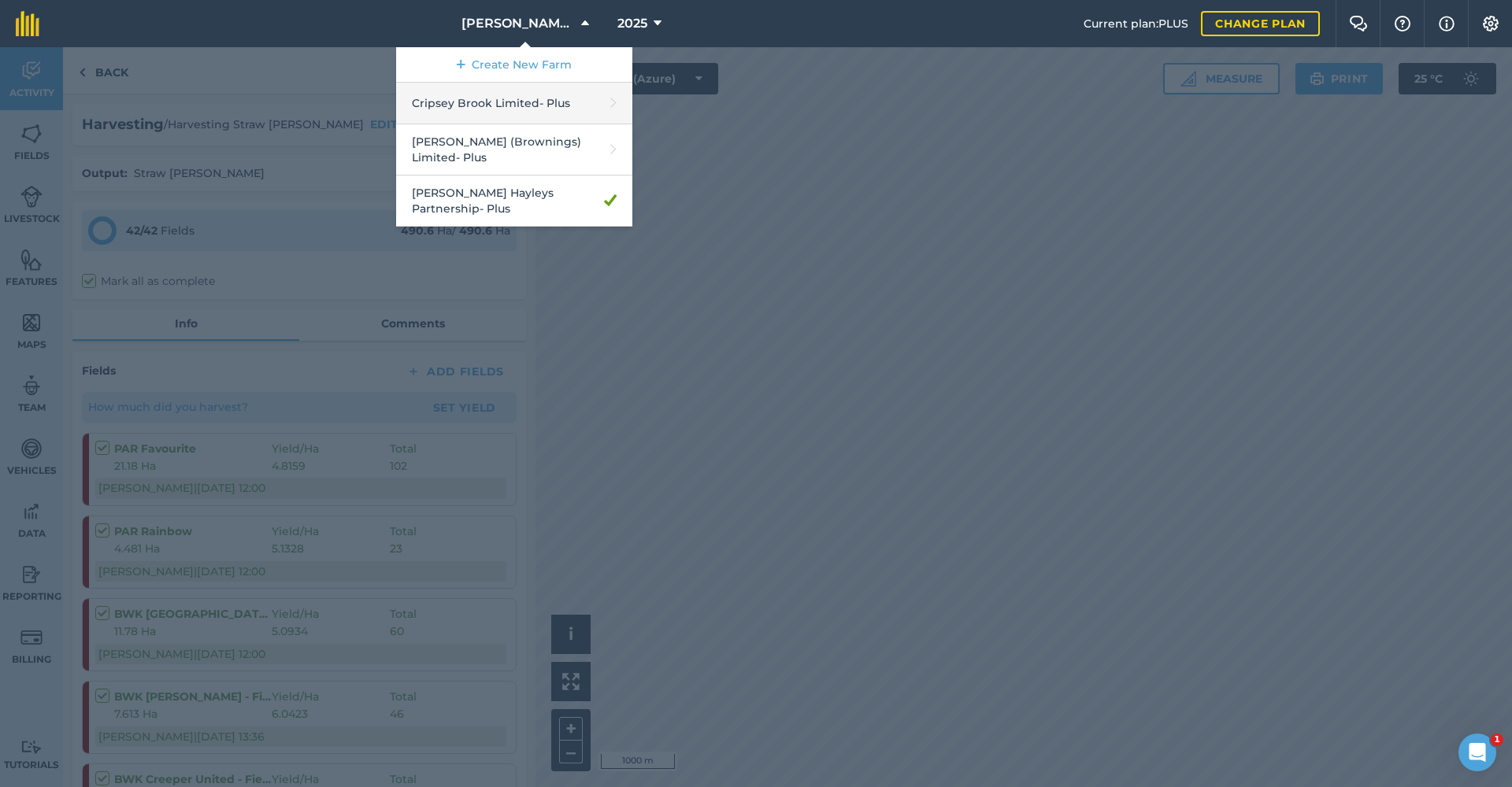
click at [513, 98] on link "Cripsey Brook Limited - Plus" at bounding box center [514, 104] width 237 height 42
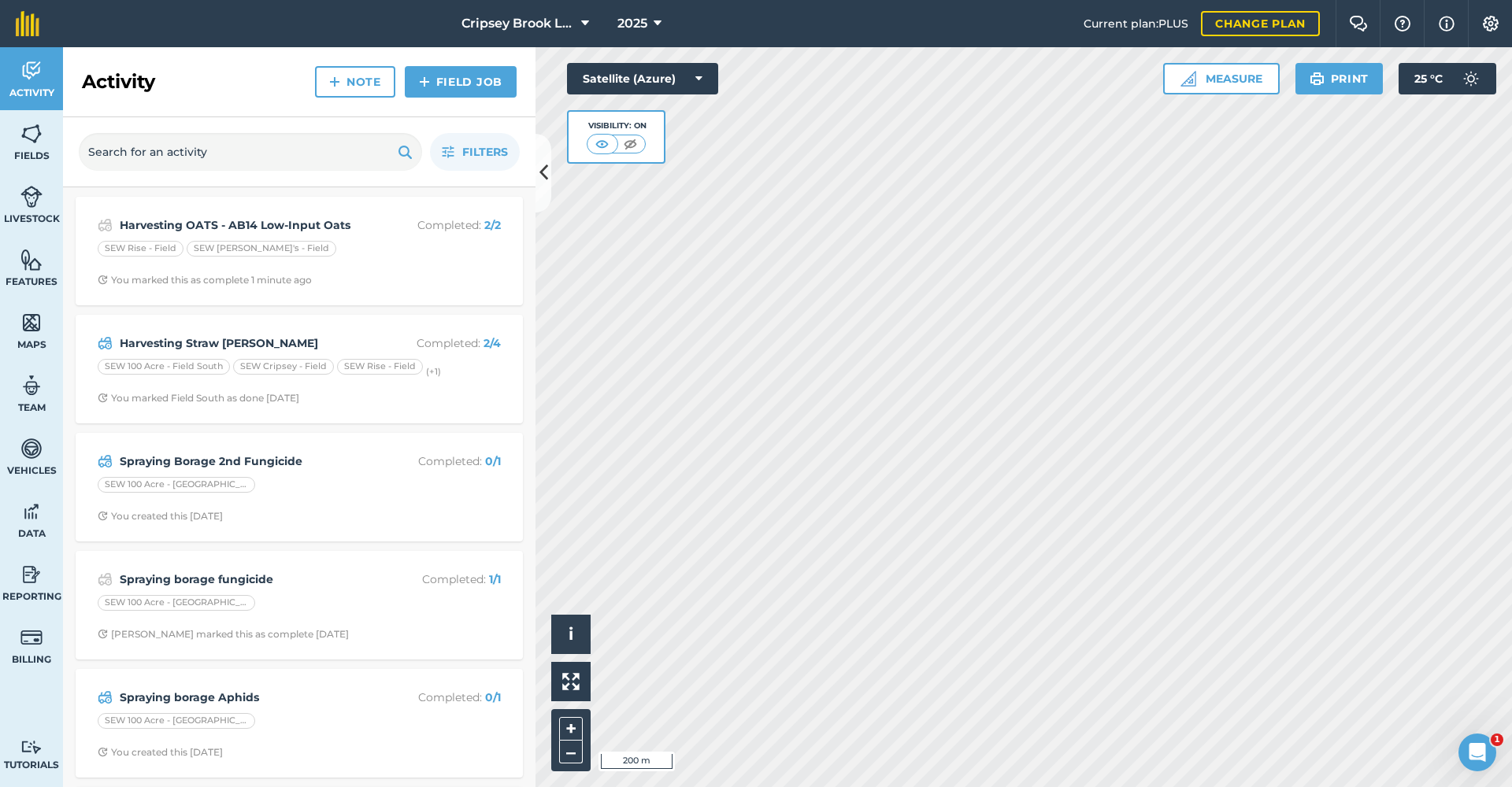
click at [188, 360] on div "SEW 100 Acre - Field South" at bounding box center [163, 367] width 132 height 16
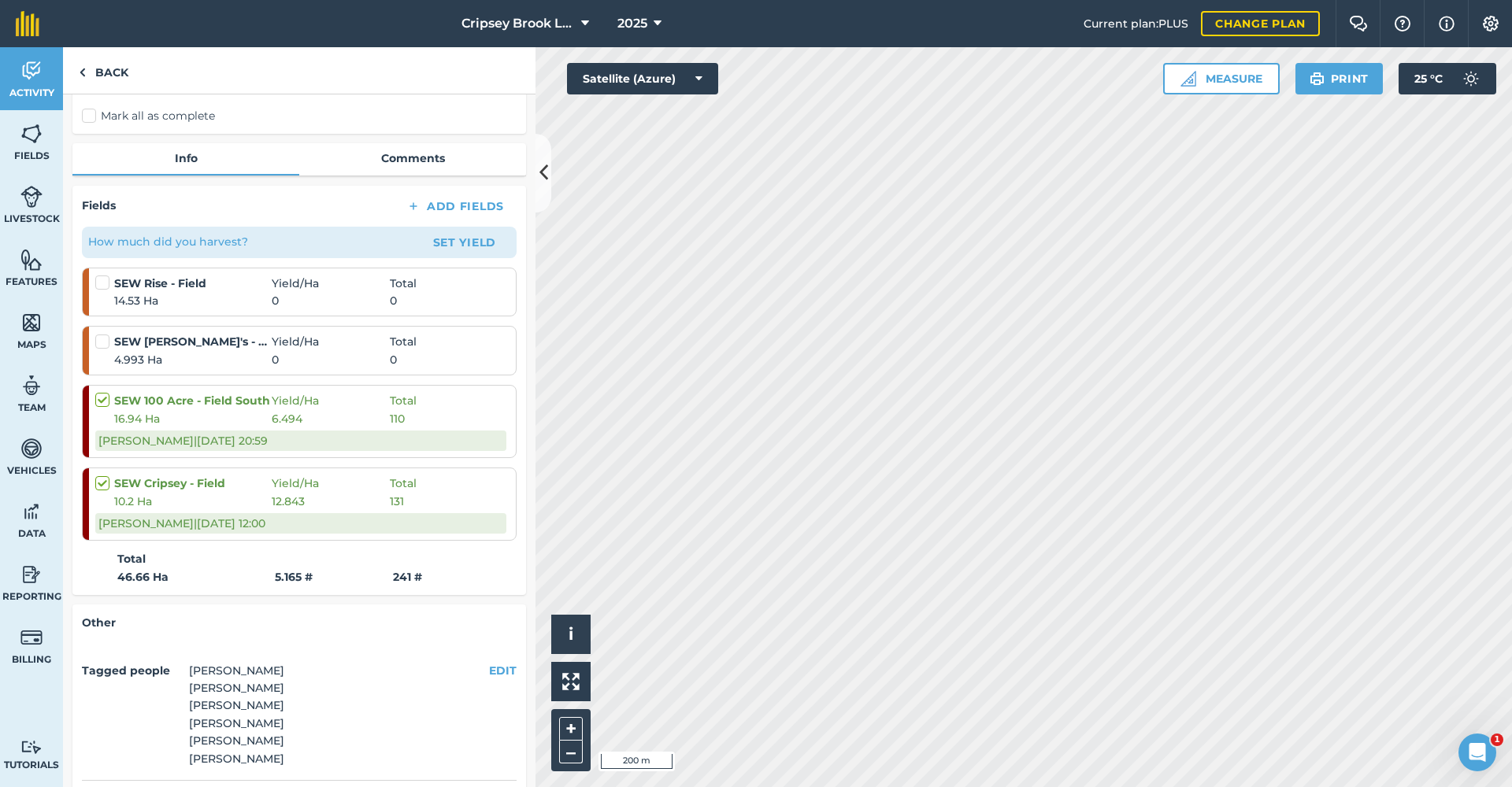
scroll to position [168, 0]
click at [109, 66] on link "Back" at bounding box center [104, 70] width 81 height 46
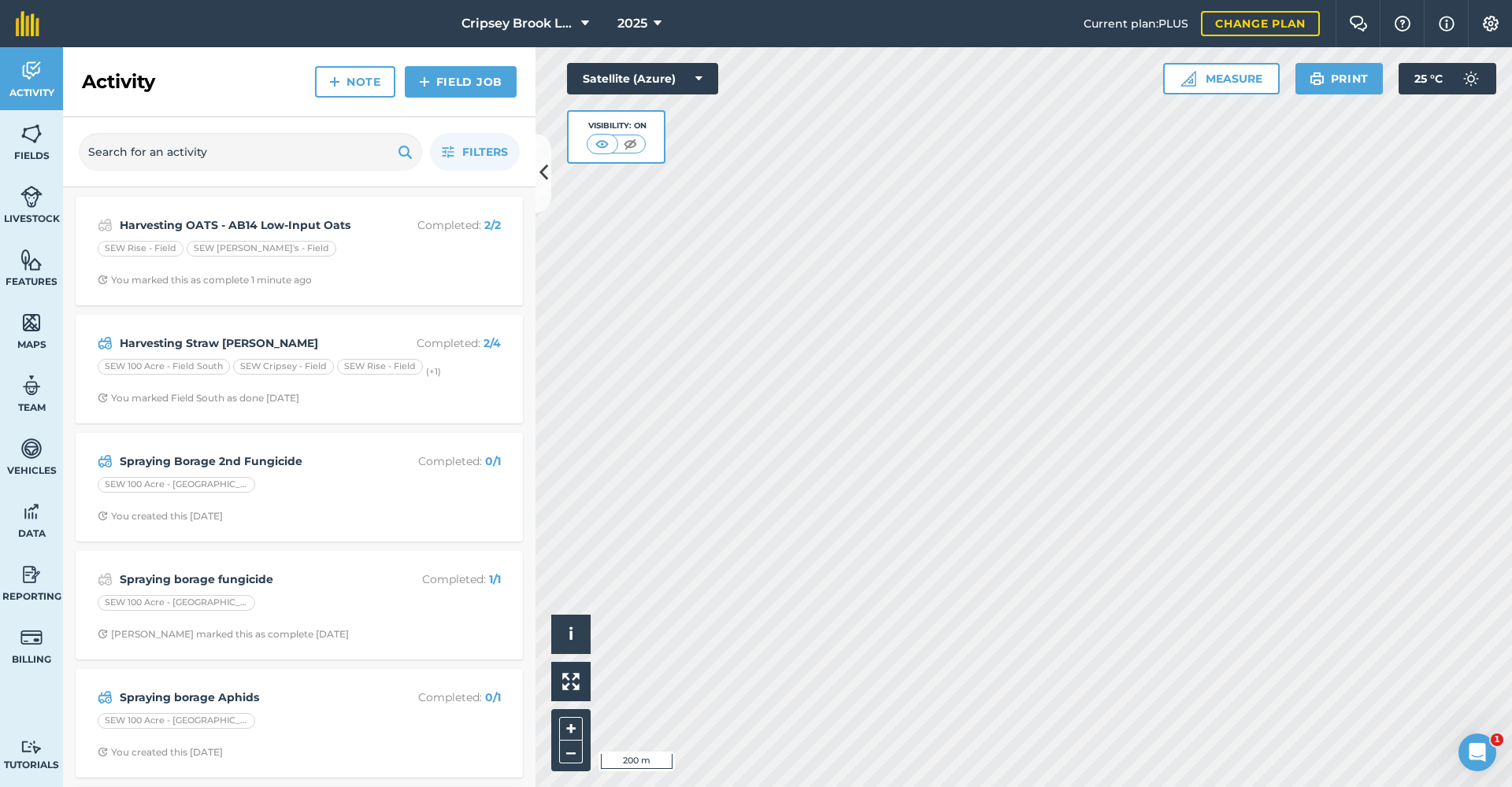
click at [516, 30] on span "Cripsey Brook Limited" at bounding box center [518, 24] width 114 height 19
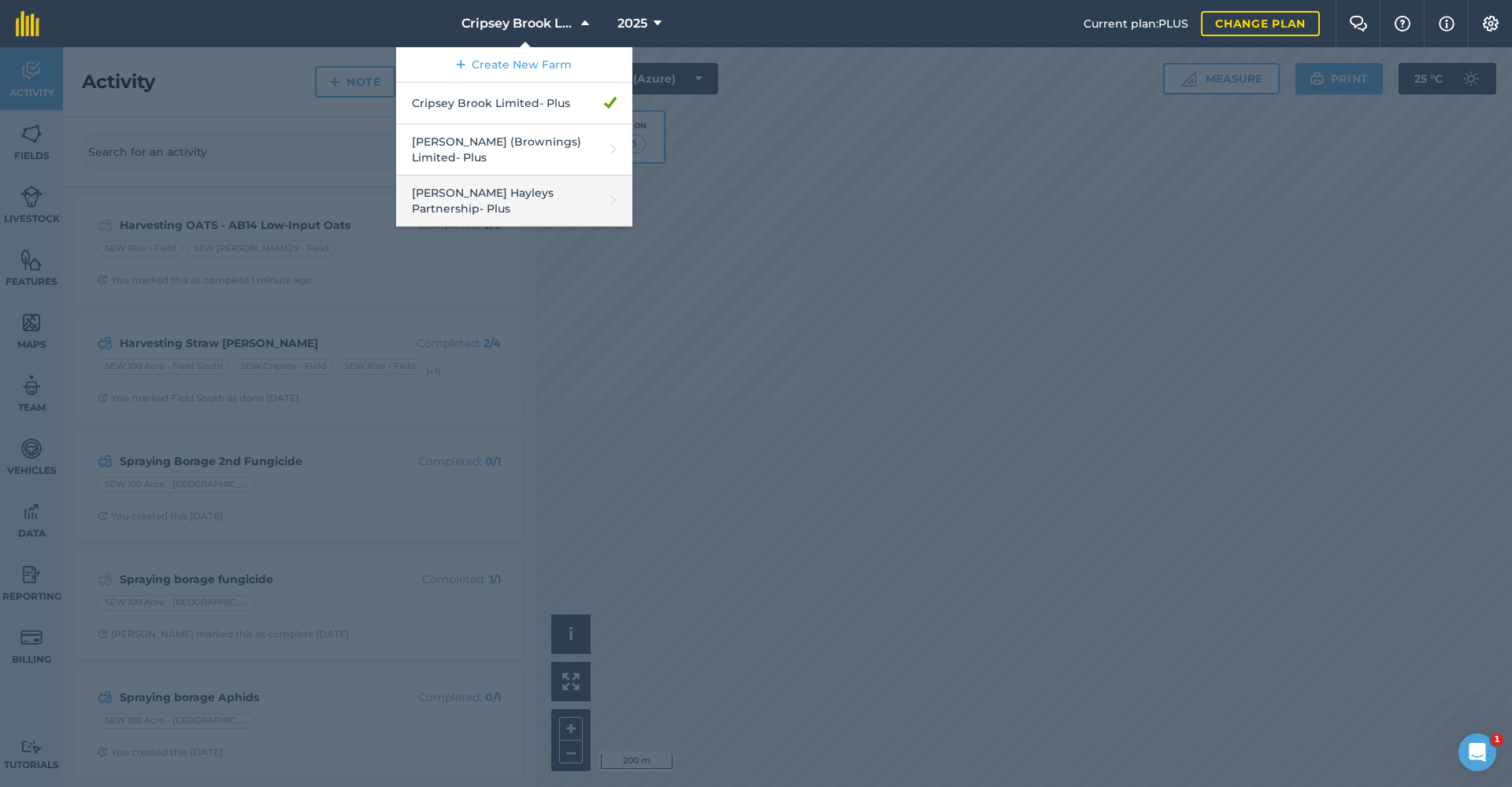
click at [507, 189] on link "[PERSON_NAME] Hayleys Partnership - Plus" at bounding box center [514, 201] width 237 height 51
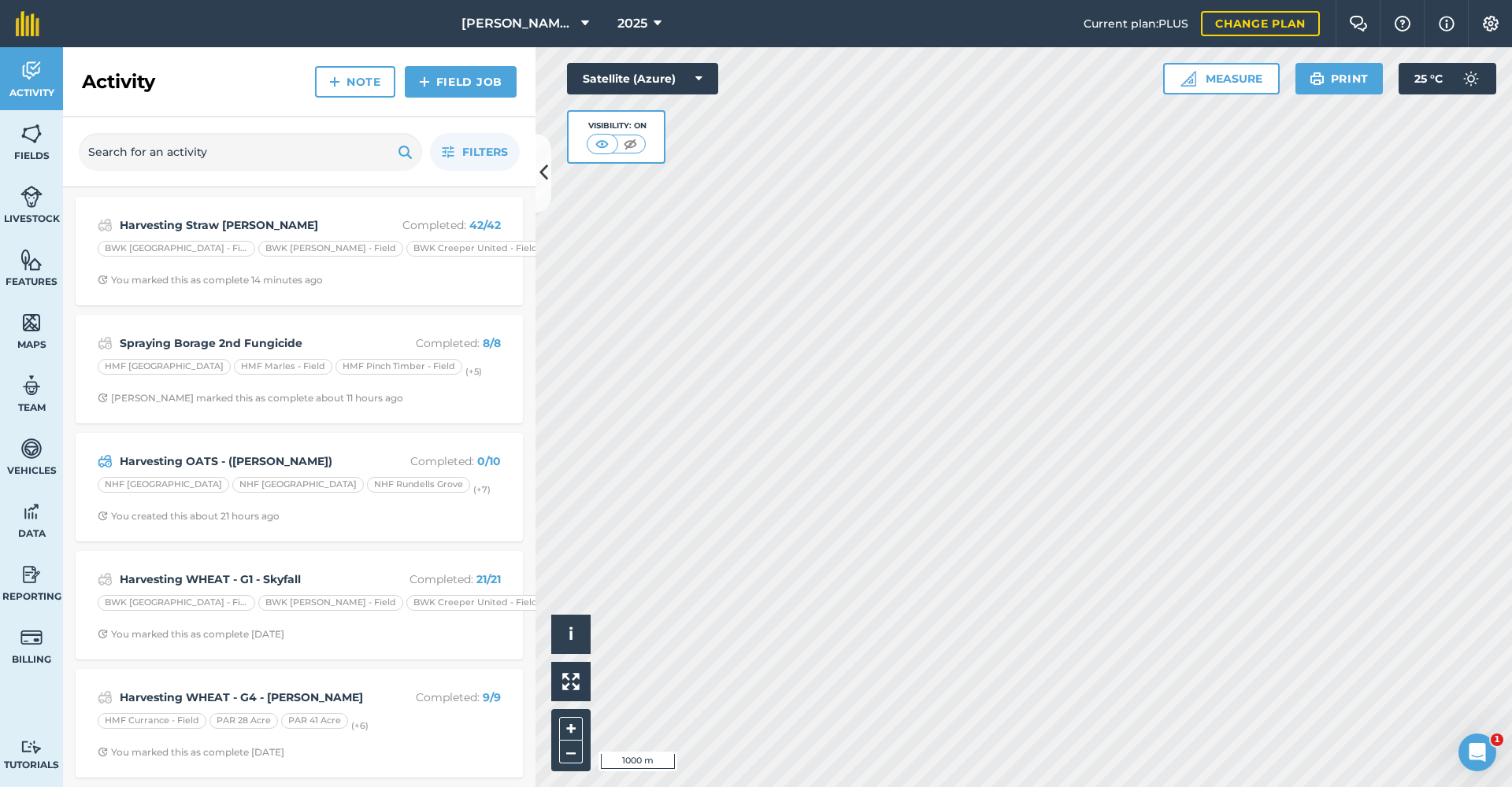
click at [271, 477] on div "NHF [GEOGRAPHIC_DATA]" at bounding box center [298, 485] width 131 height 16
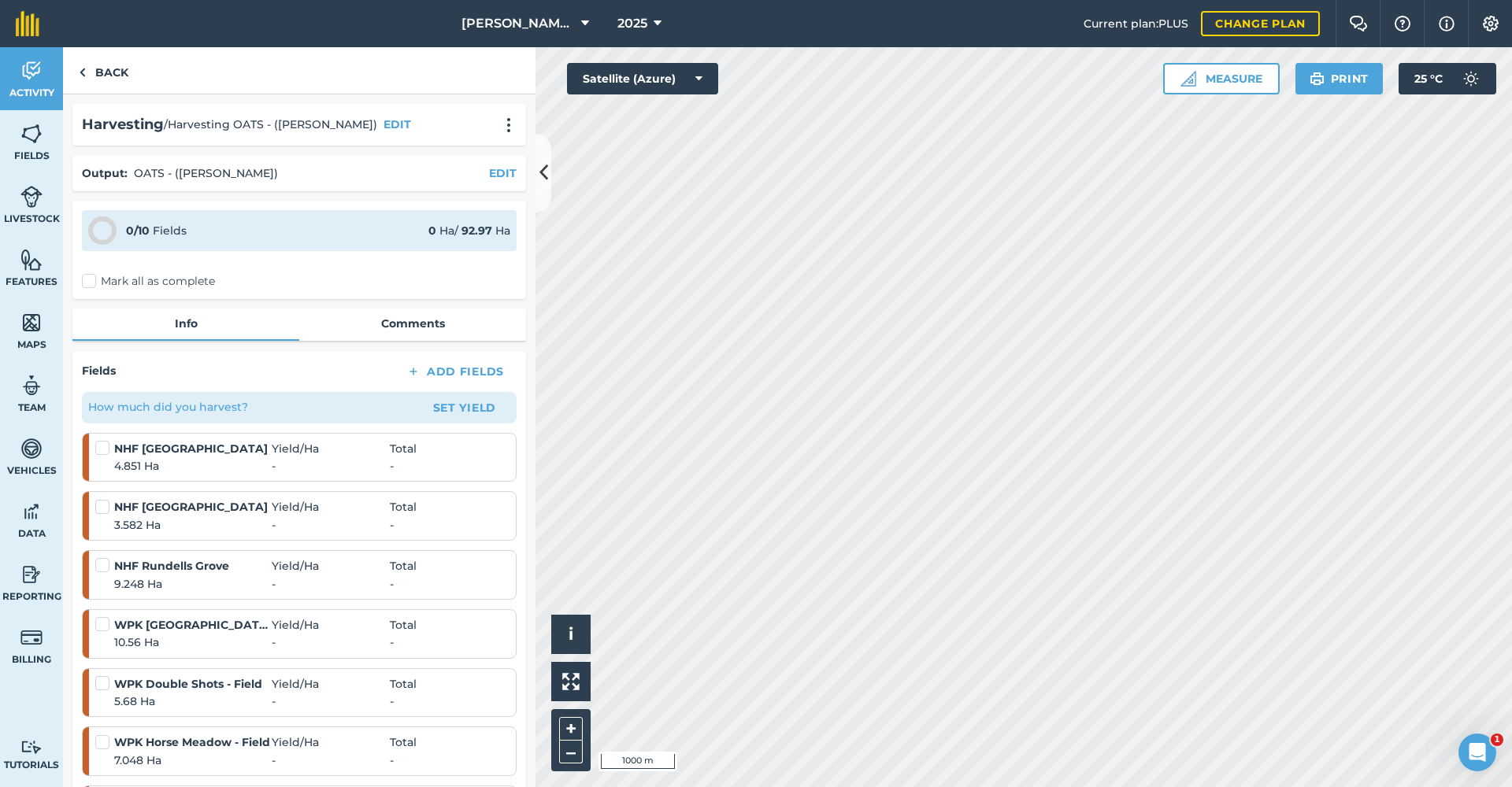
click at [467, 405] on button "Set Yield" at bounding box center [465, 408] width 92 height 25
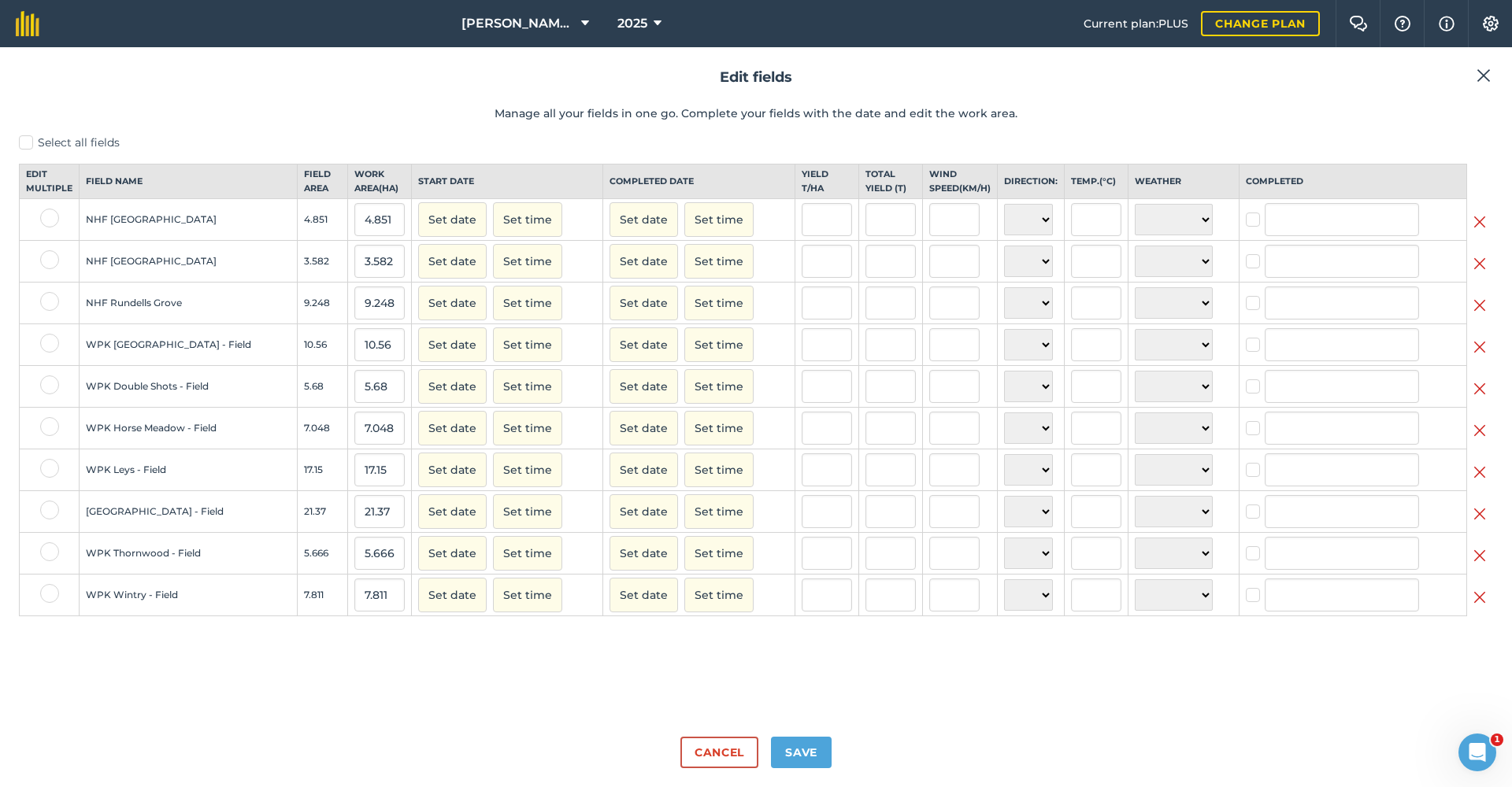
click at [425, 481] on button "Set date" at bounding box center [452, 470] width 68 height 35
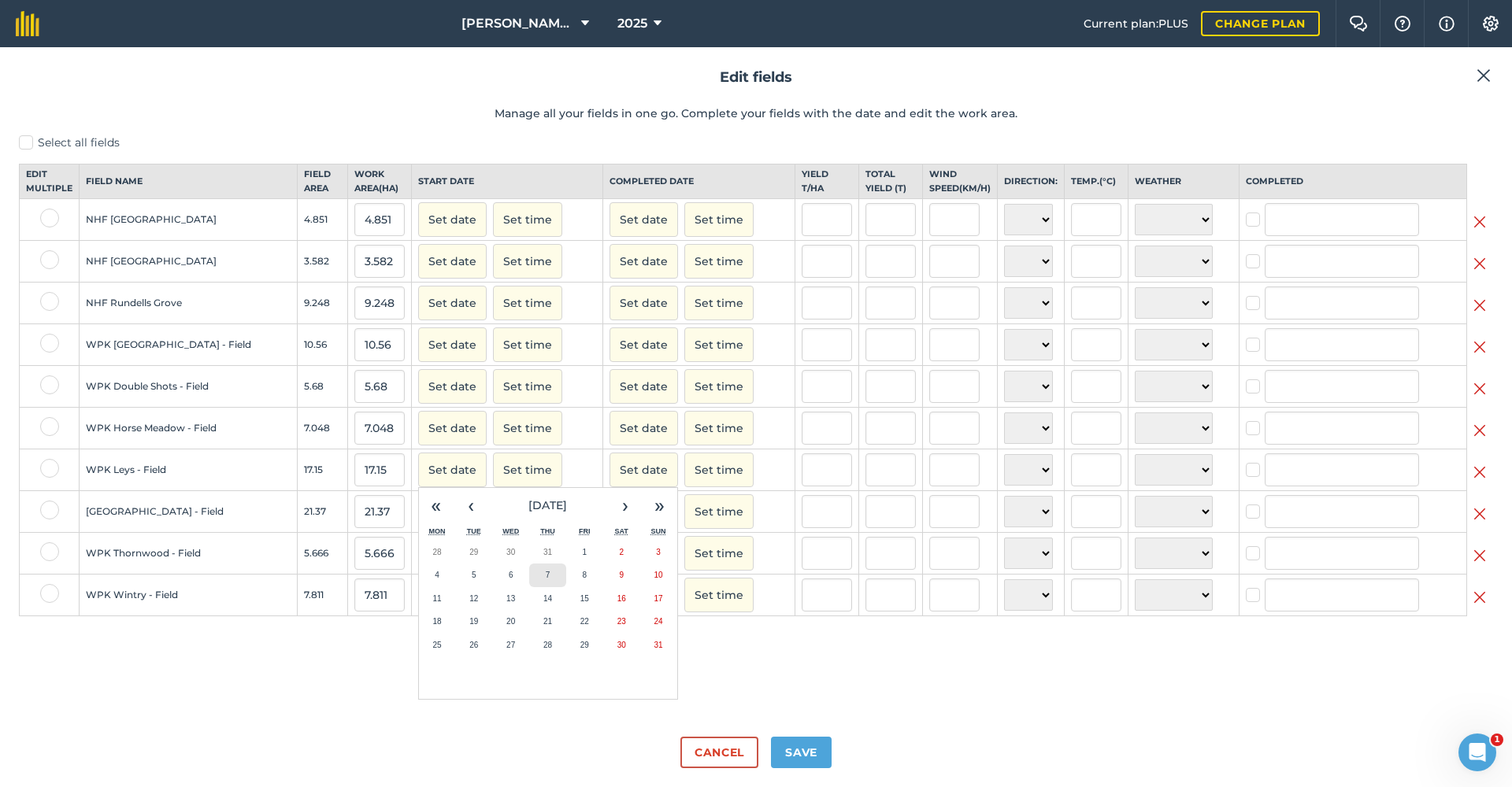
click at [530, 581] on button "7" at bounding box center [548, 576] width 37 height 24
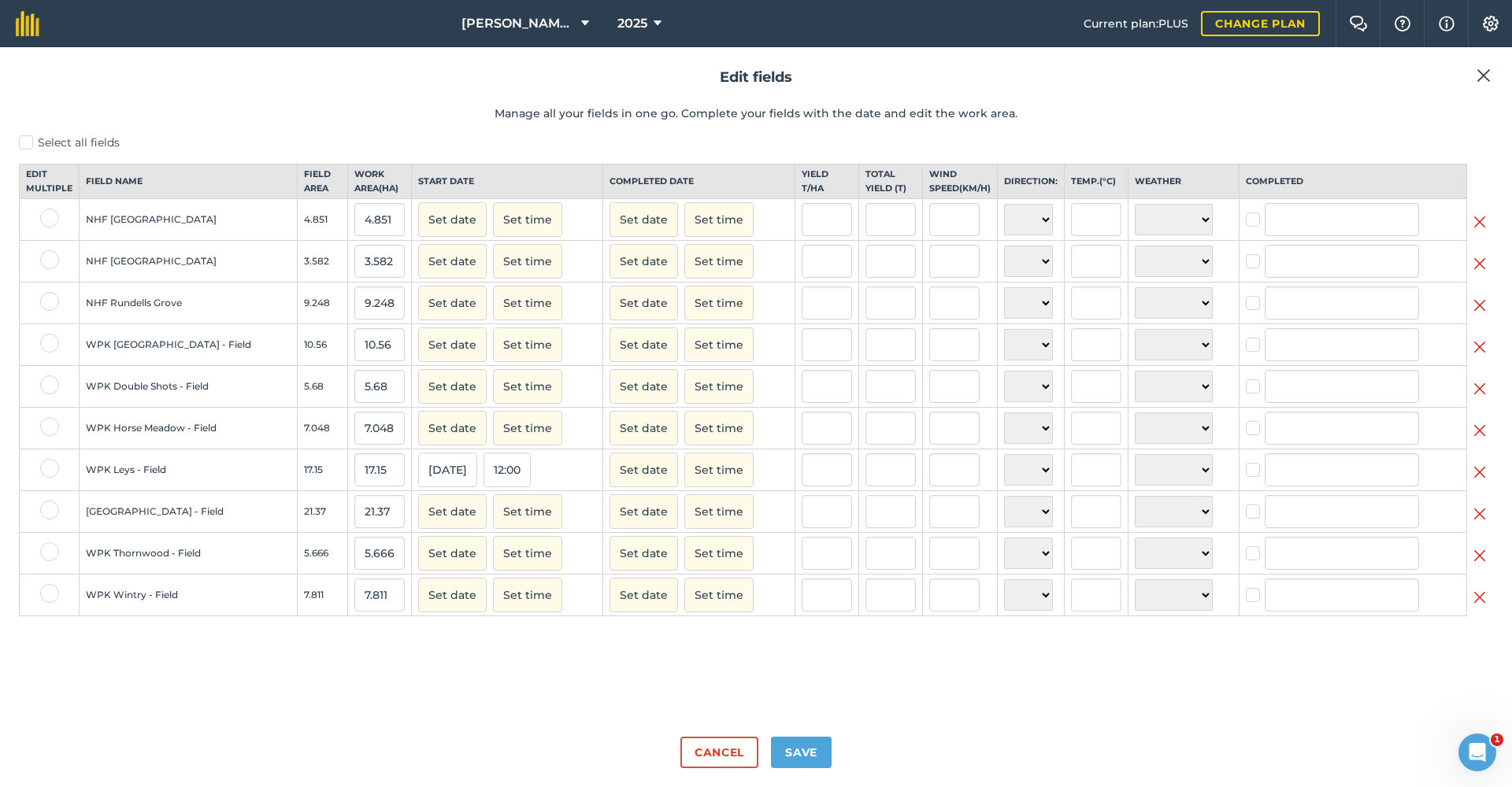
click at [610, 481] on button "Set date" at bounding box center [643, 470] width 68 height 35
click at [721, 586] on button "7" at bounding box center [740, 576] width 37 height 24
checkbox input "true"
type input "[PERSON_NAME]"
click at [868, 485] on input "text" at bounding box center [891, 470] width 51 height 33
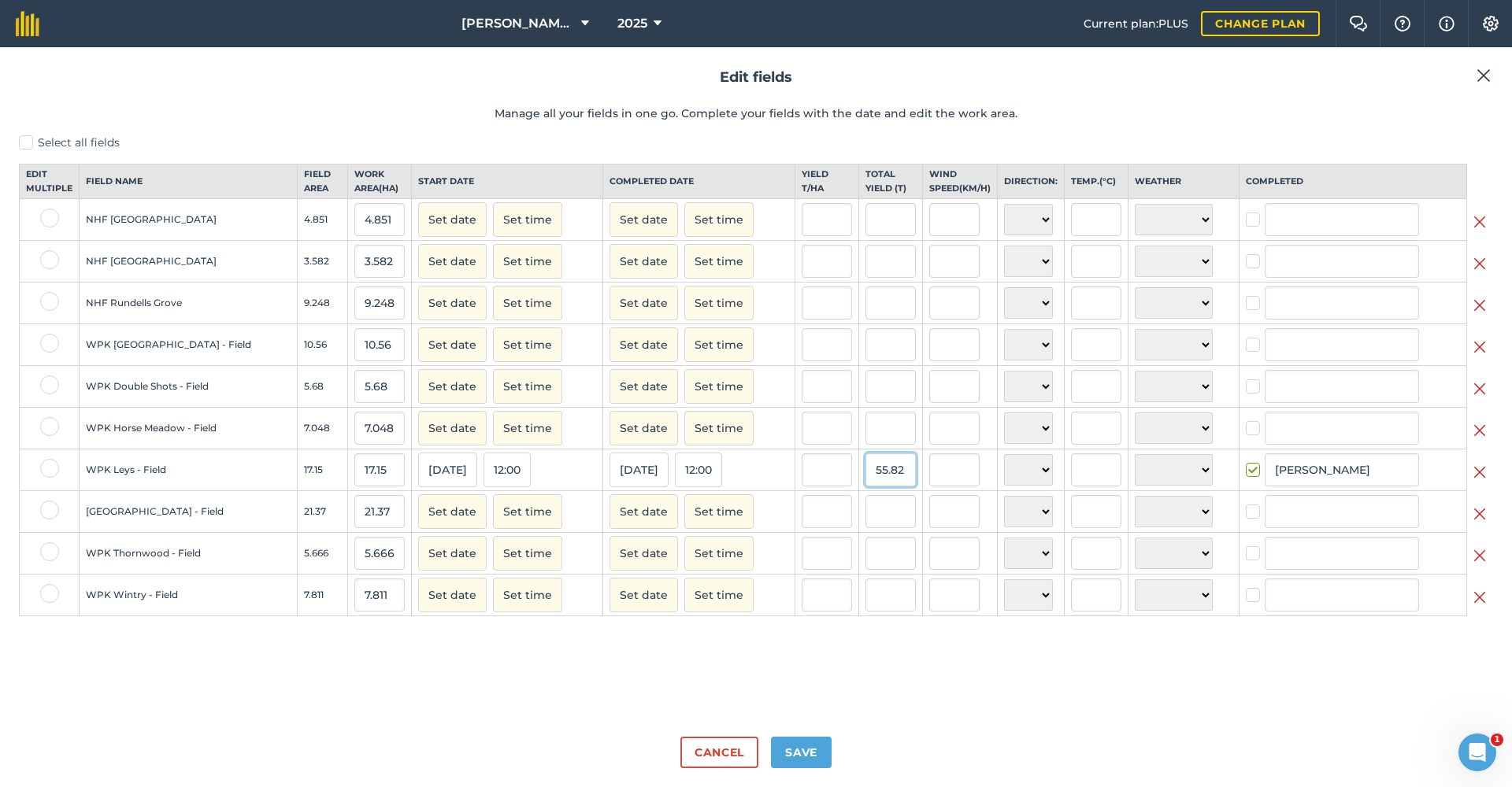
type input "55.82"
type input "3.2548104956268222"
click at [839, 680] on div "Select all fields Edit multiple Field name Field Area Work area ( Ha ) Start da…" at bounding box center [755, 429] width 1474 height 590
click at [418, 566] on button "Set date" at bounding box center [452, 553] width 68 height 35
click at [530, 671] on button "7" at bounding box center [548, 659] width 37 height 24
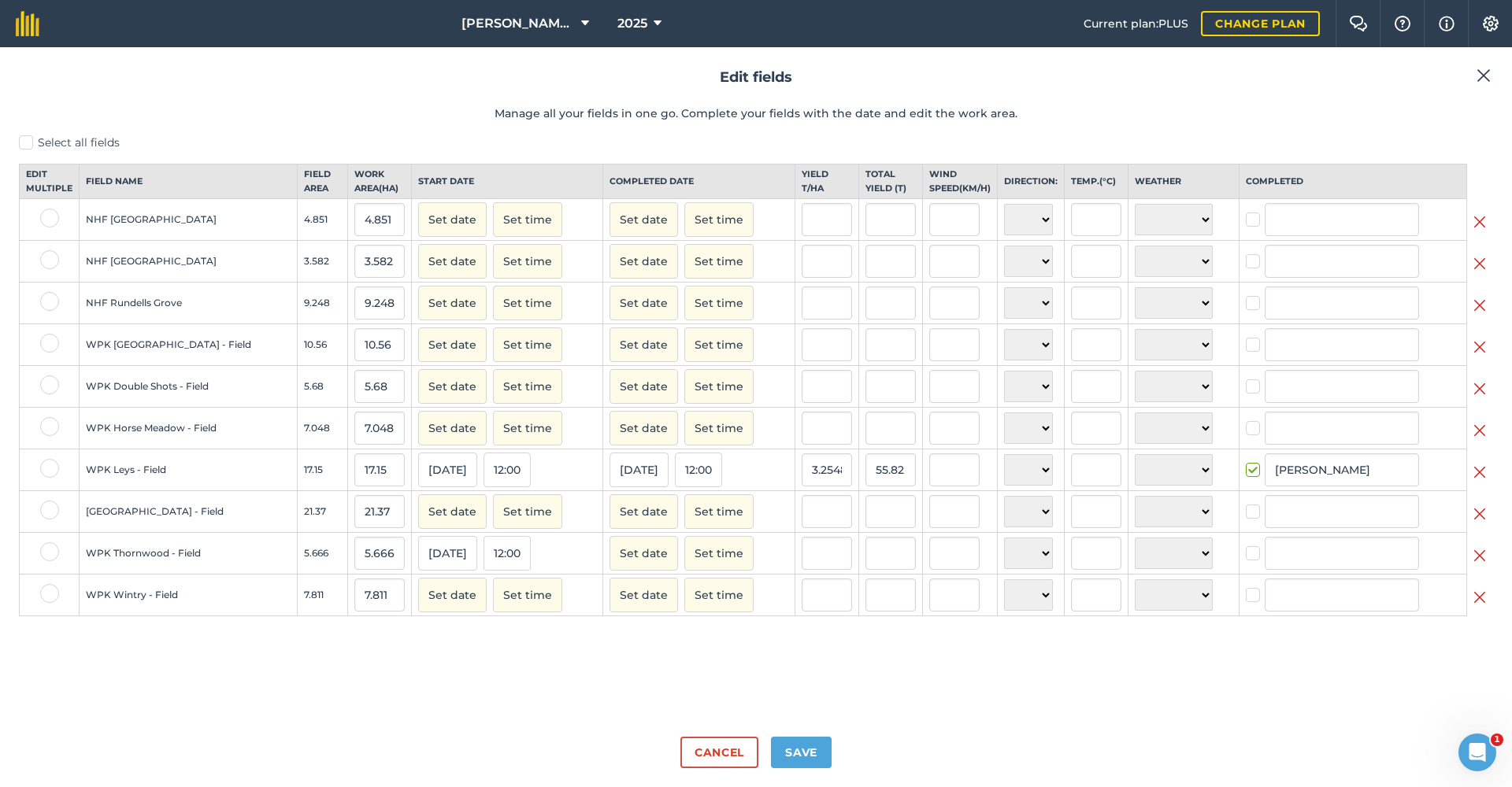
click at [611, 561] on button "Set date" at bounding box center [643, 553] width 68 height 35
click at [737, 663] on abbr "7" at bounding box center [740, 658] width 5 height 8
checkbox input "true"
type input "[PERSON_NAME]"
click at [865, 568] on input "text" at bounding box center [891, 553] width 51 height 33
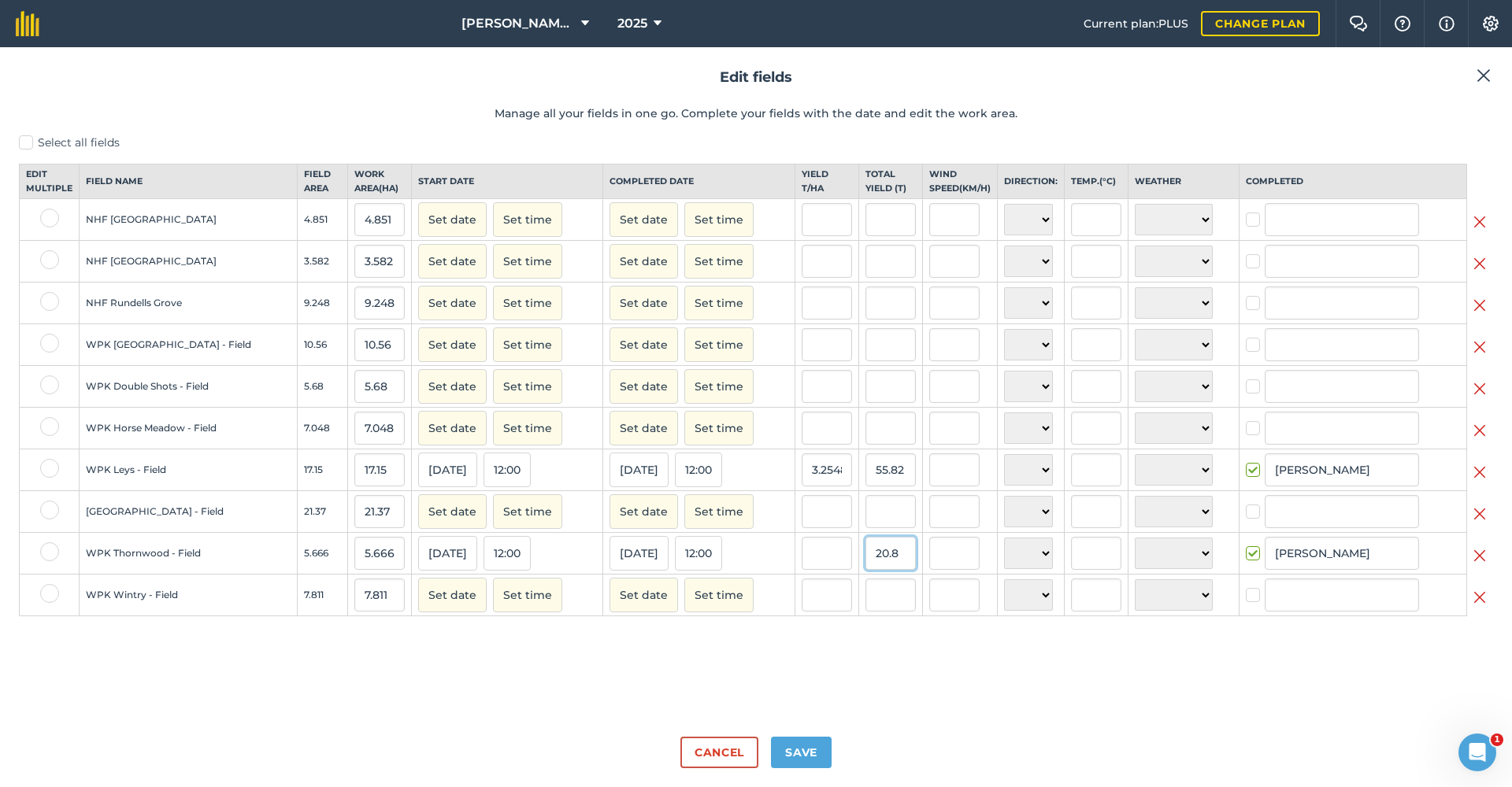
type input "20.8"
type input "3.671020120014119"
click at [801, 570] on input "3.671020120014119" at bounding box center [827, 553] width 51 height 33
click at [420, 608] on button "Set date" at bounding box center [452, 595] width 68 height 35
click at [546, 705] on abbr "7" at bounding box center [548, 700] width 5 height 8
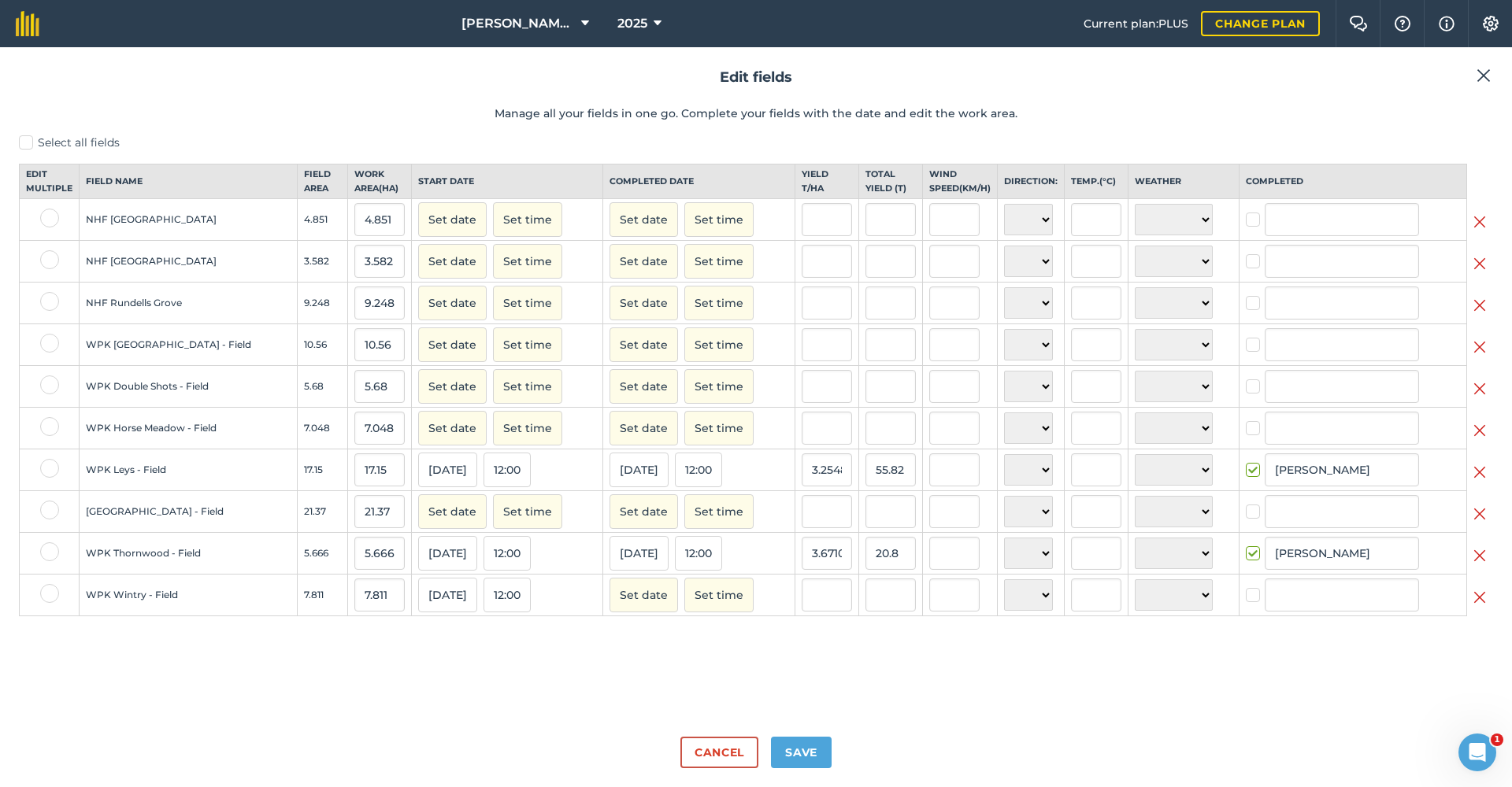
click at [610, 605] on button "Set date" at bounding box center [643, 595] width 68 height 35
click at [737, 705] on abbr "7" at bounding box center [740, 700] width 5 height 8
checkbox input "true"
type input "[PERSON_NAME]"
click at [865, 612] on input "text" at bounding box center [891, 595] width 51 height 33
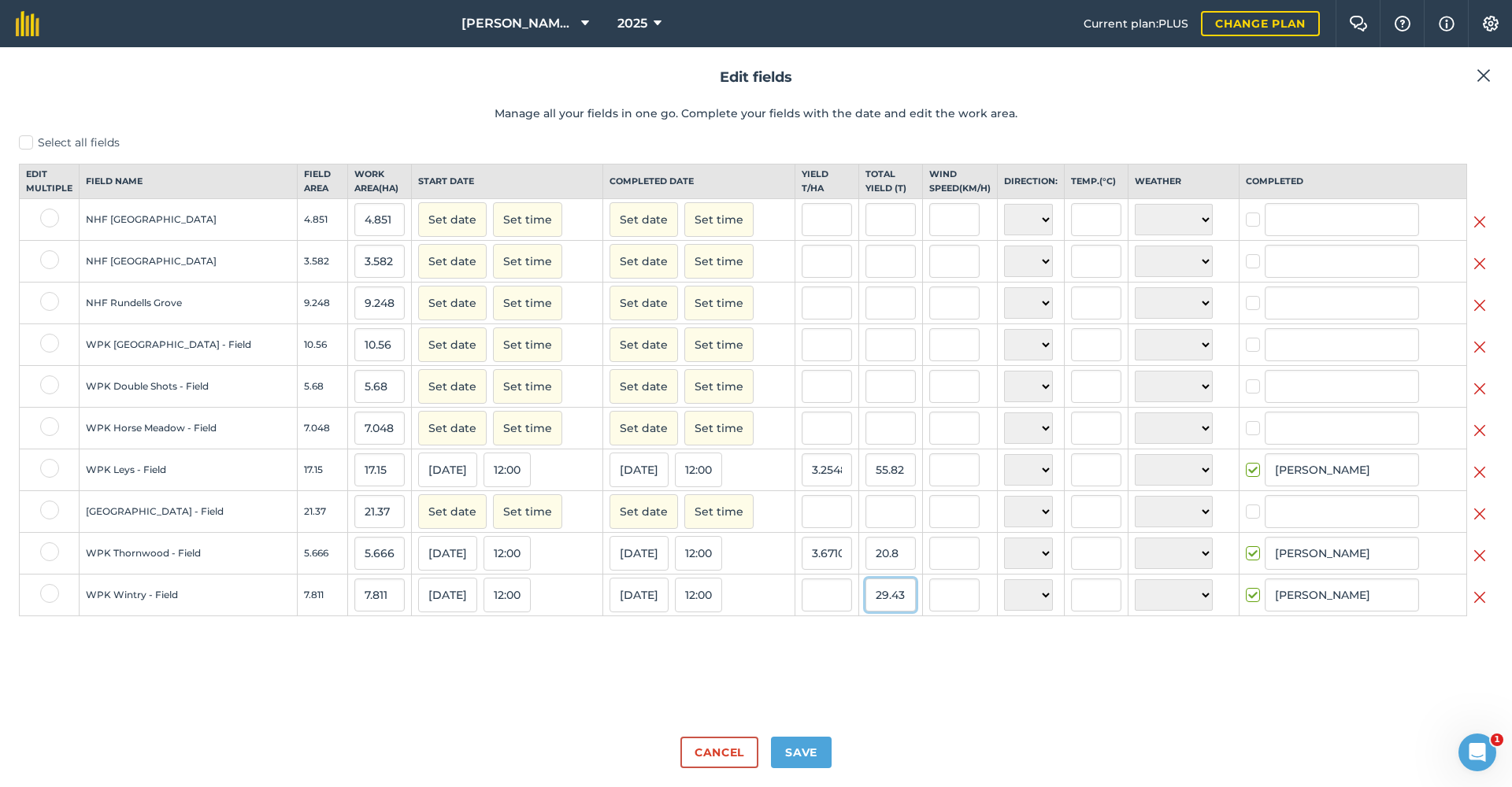
type input "29.43"
type input "3.7677634105748306"
click at [809, 612] on input "3.7677634105748306" at bounding box center [827, 595] width 51 height 33
click at [418, 359] on button "Set date" at bounding box center [452, 344] width 68 height 35
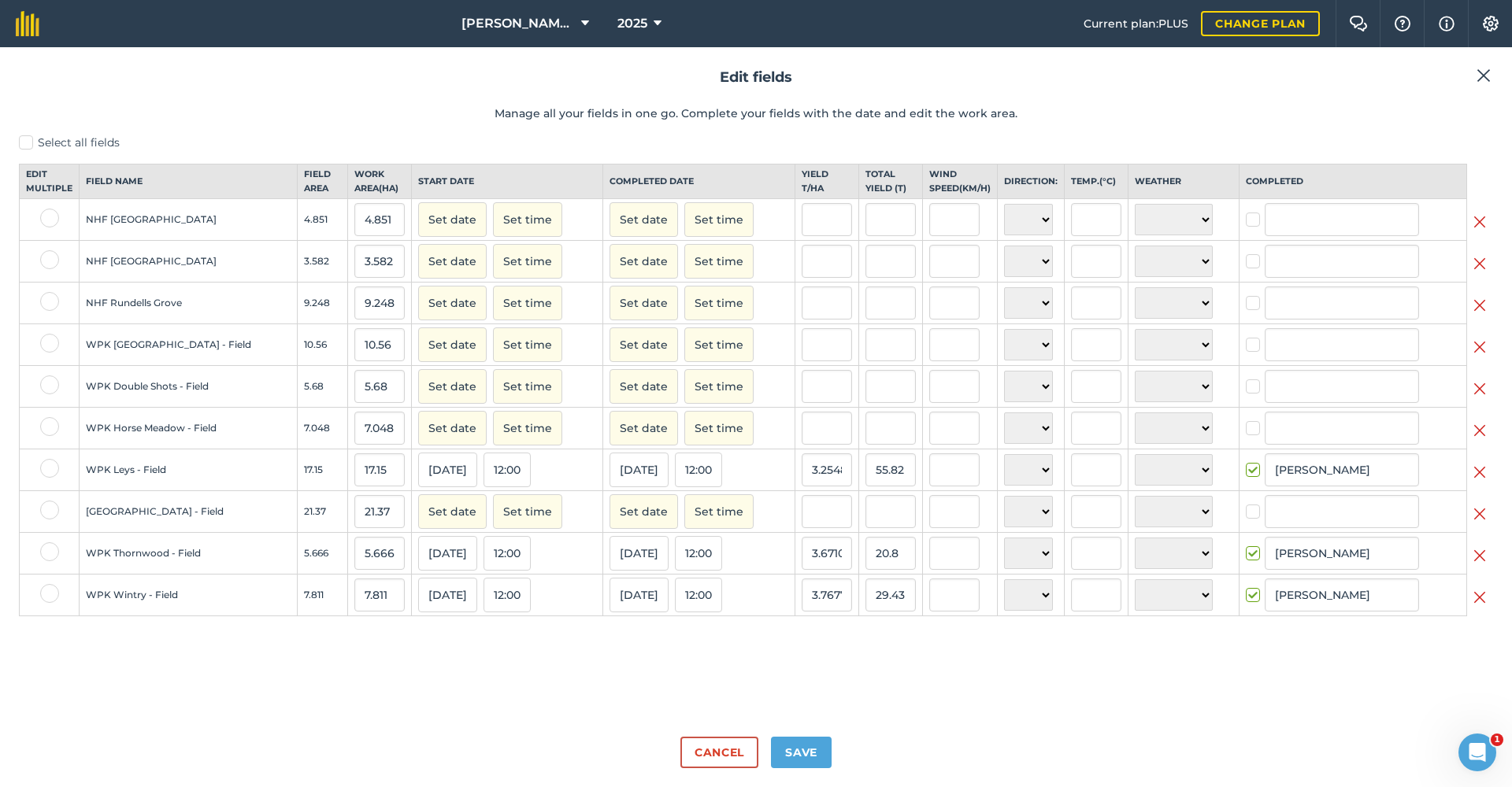
click at [418, 359] on button "Set date" at bounding box center [452, 344] width 68 height 35
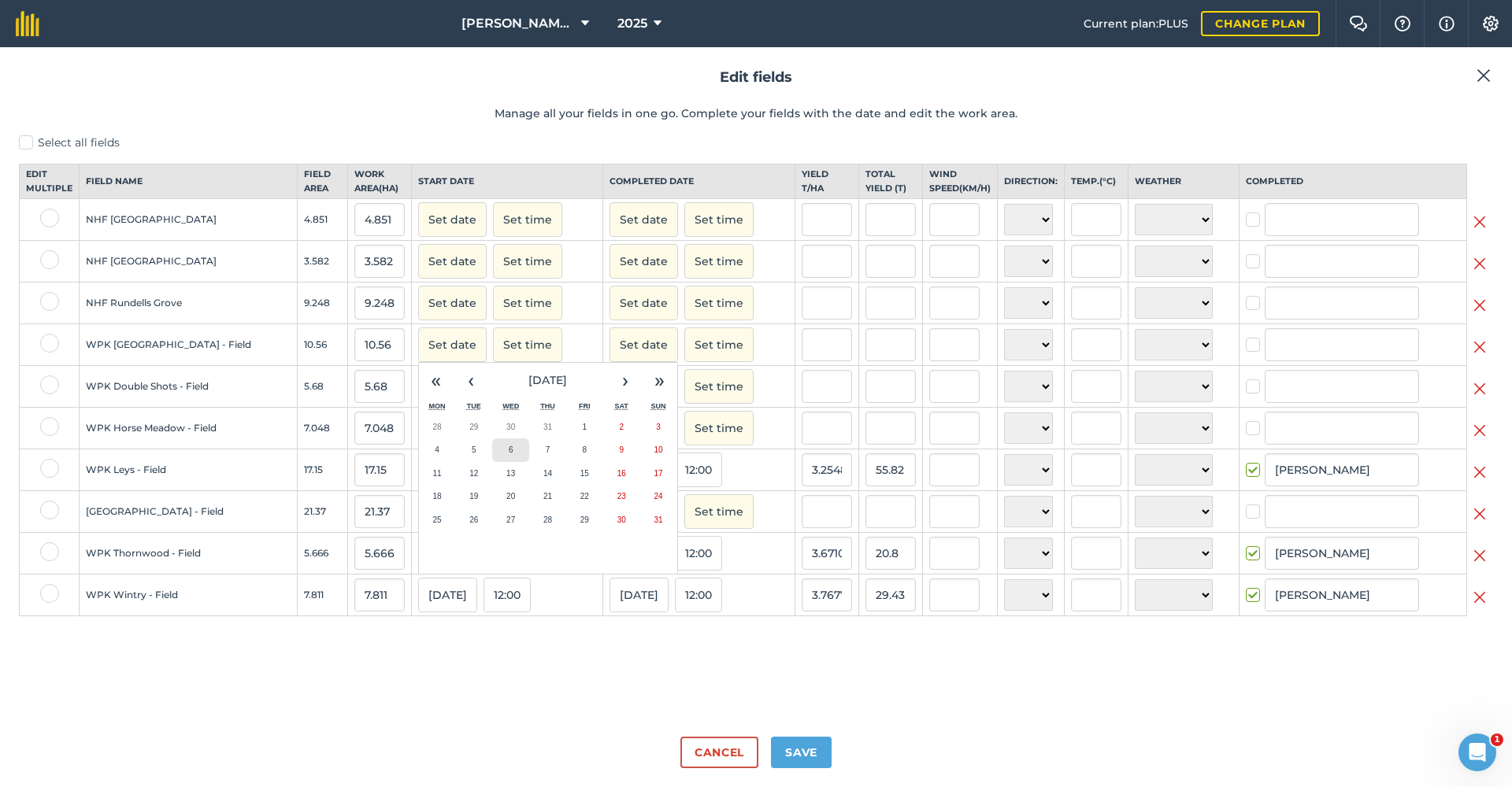
click at [492, 462] on button "6" at bounding box center [511, 450] width 37 height 24
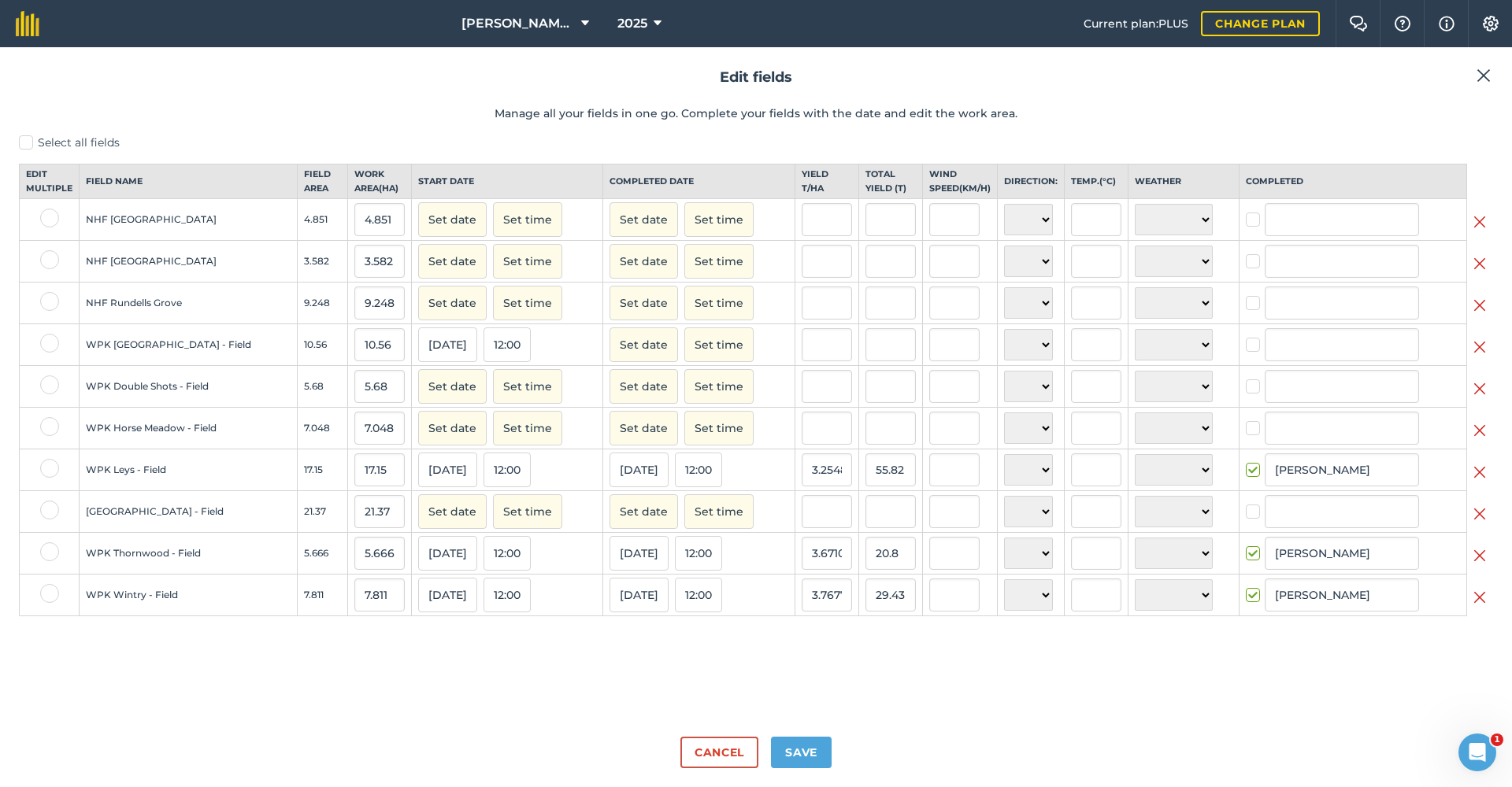
click at [610, 362] on button "Set date" at bounding box center [643, 344] width 68 height 35
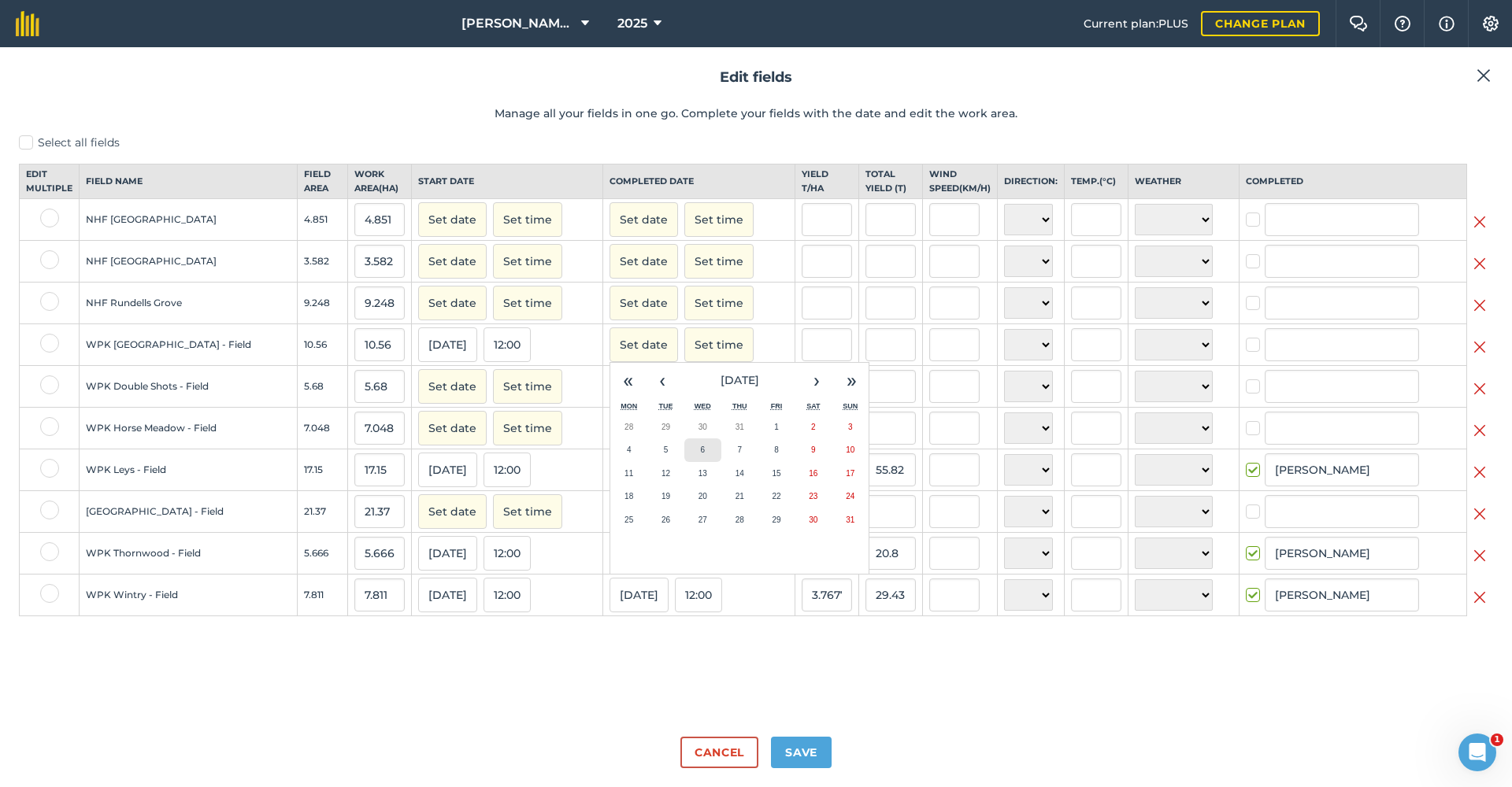
click at [684, 460] on button "6" at bounding box center [703, 450] width 37 height 24
checkbox input "true"
type input "[PERSON_NAME]"
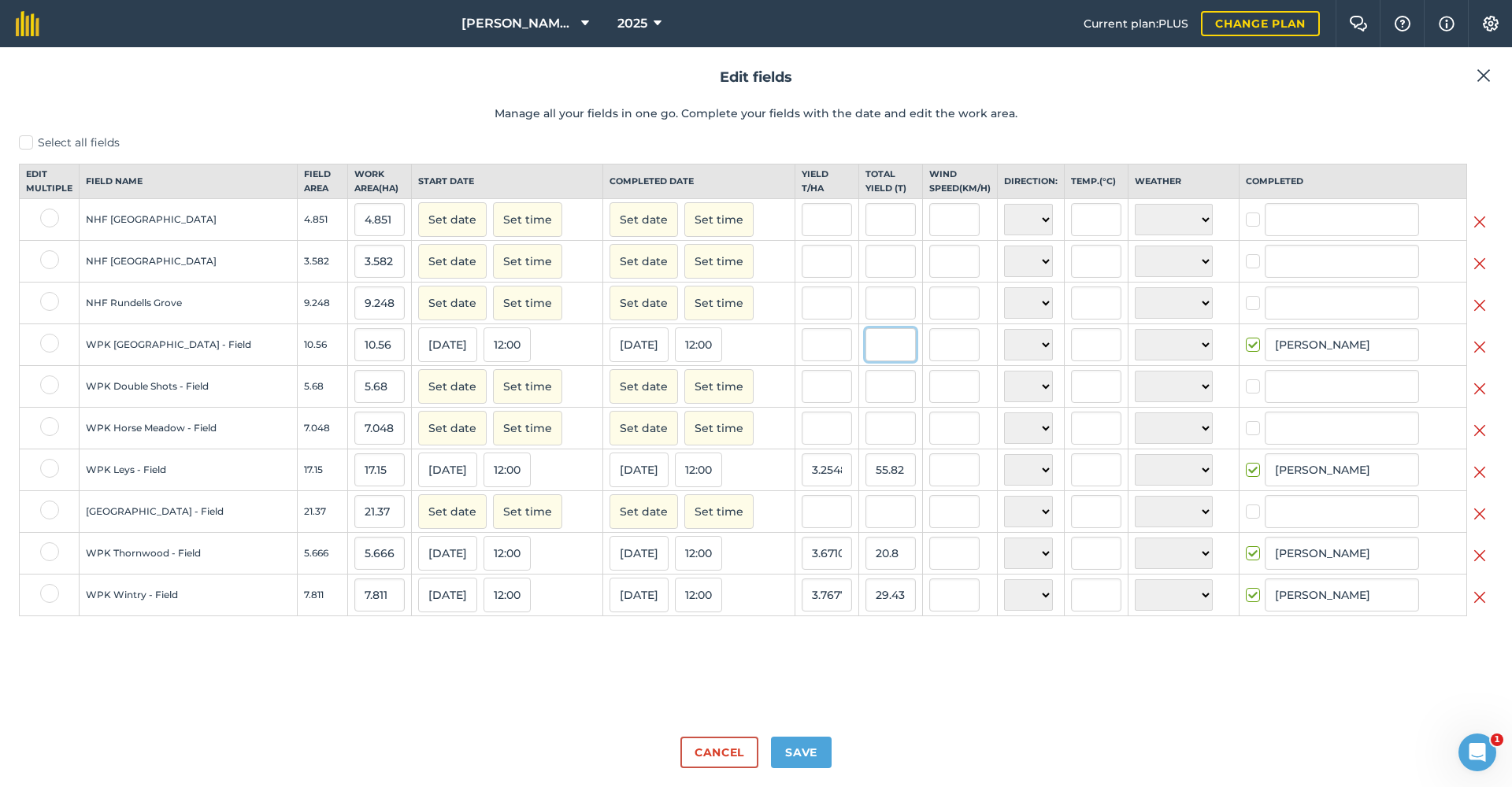
click at [873, 356] on input "text" at bounding box center [891, 344] width 51 height 33
type input "38.17"
type input "3.6145833333333335"
click at [810, 354] on input "3.6145833333333335" at bounding box center [827, 344] width 51 height 33
click at [418, 522] on button "Set date" at bounding box center [452, 511] width 68 height 35
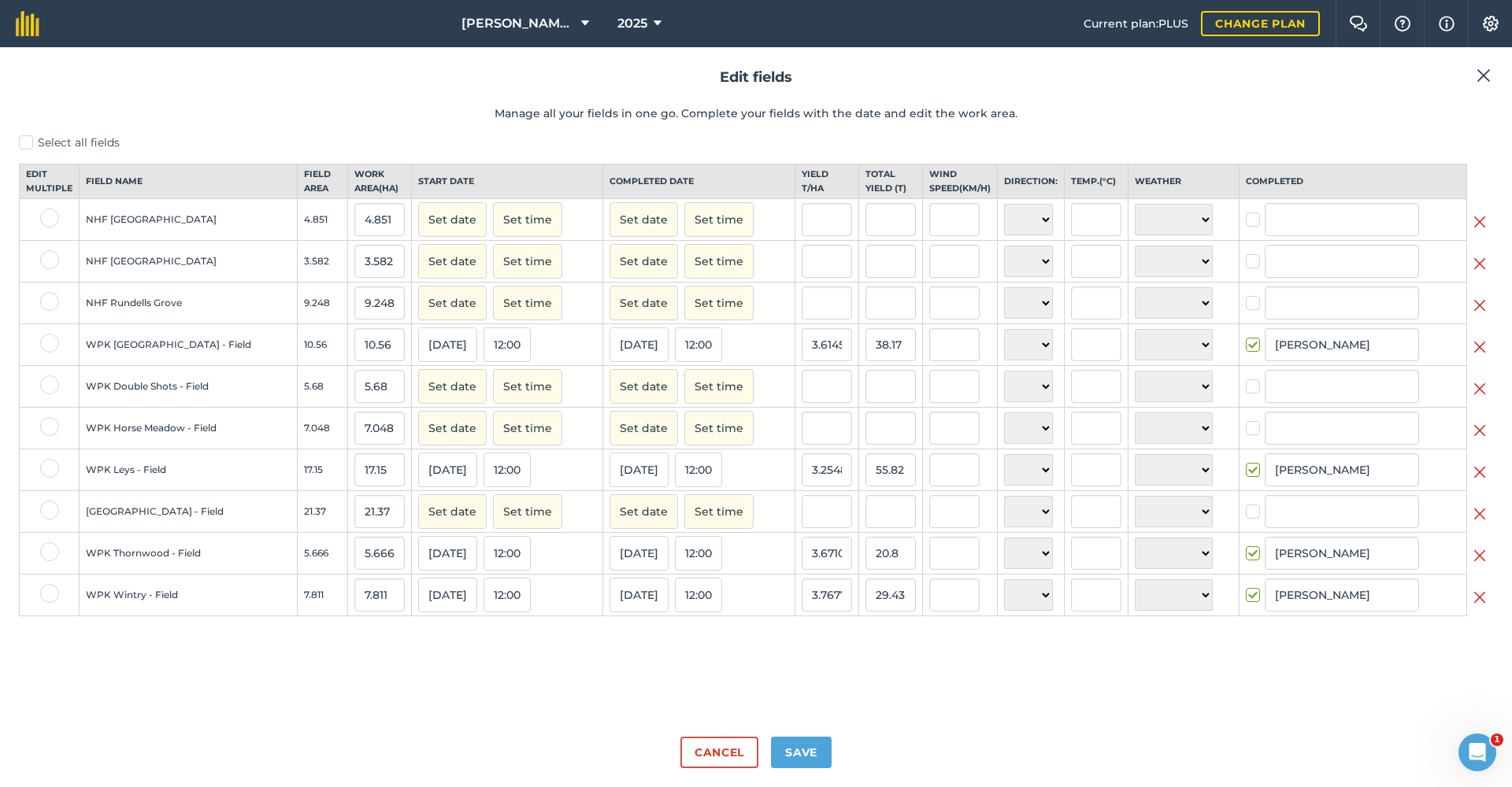
click at [418, 522] on button "Set date" at bounding box center [452, 511] width 68 height 35
click at [508, 621] on abbr "6" at bounding box center [511, 617] width 5 height 8
click at [615, 529] on button "Set date" at bounding box center [643, 511] width 68 height 35
click at [701, 621] on abbr "6" at bounding box center [704, 617] width 5 height 8
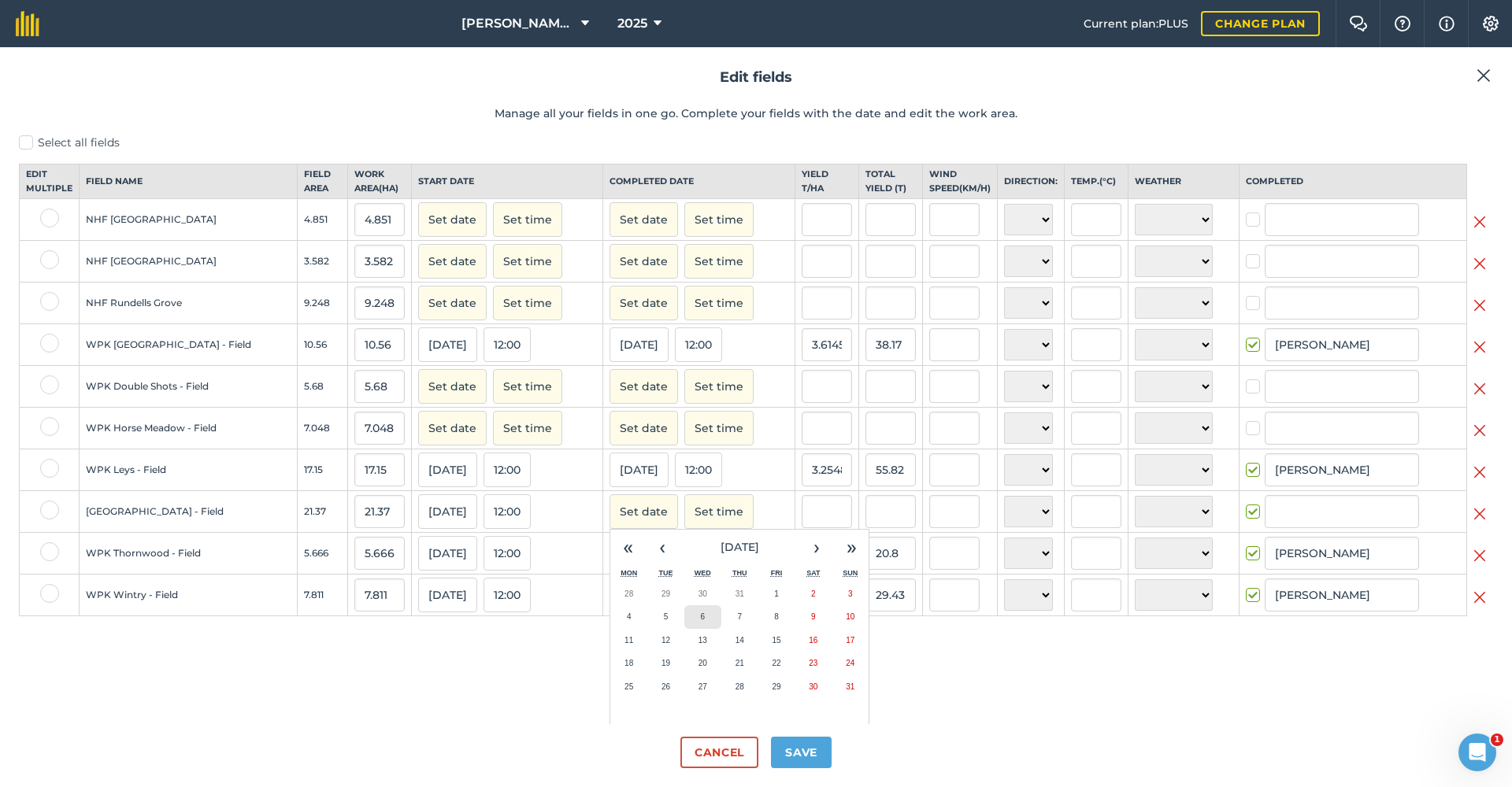
checkbox input "true"
type input "[PERSON_NAME]"
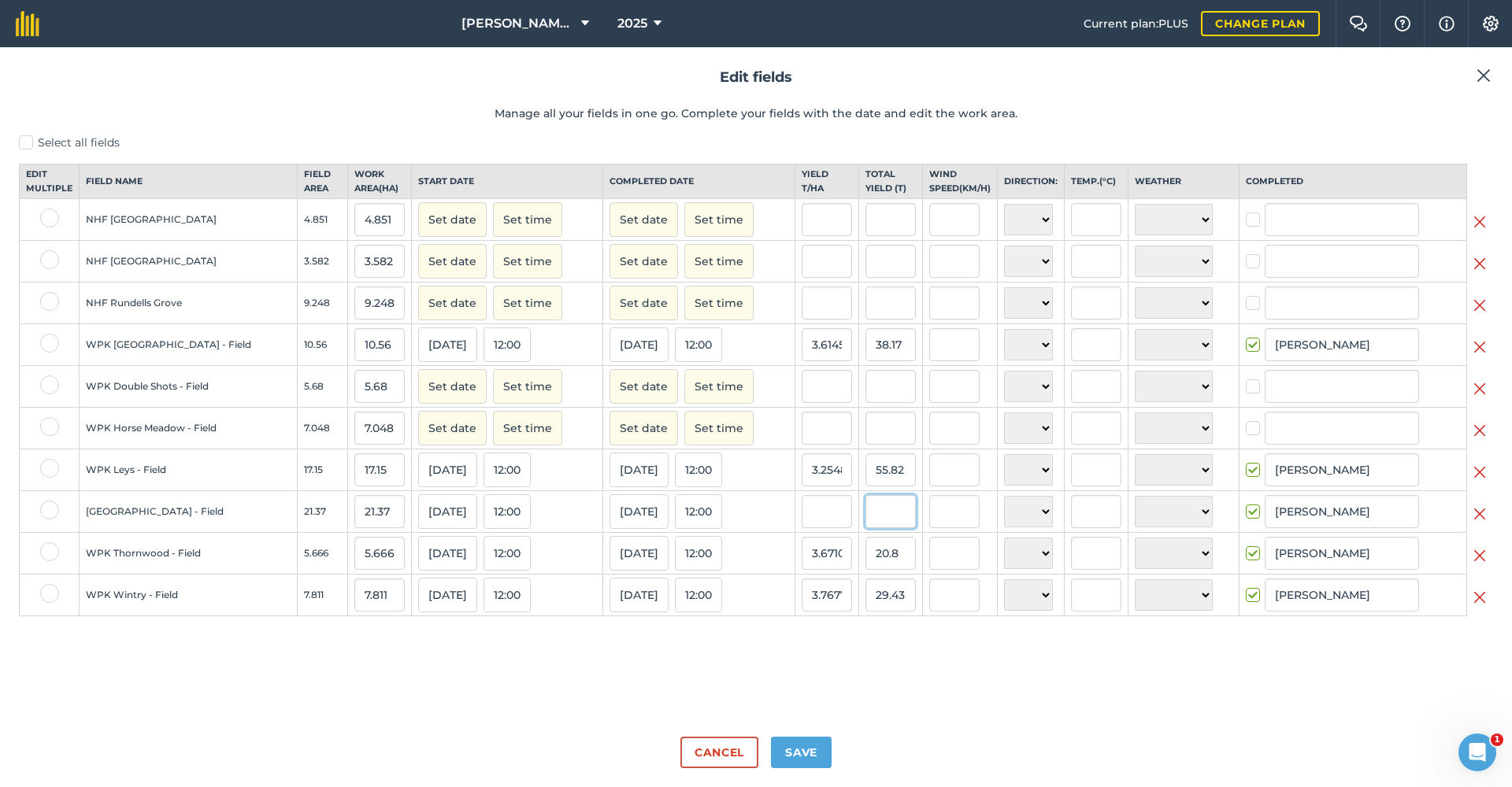
click at [865, 527] on input "text" at bounding box center [891, 511] width 51 height 33
type input "85.42"
type input "3.9971923256902198"
click at [802, 529] on input "3.9971923256902198" at bounding box center [827, 511] width 51 height 33
click at [418, 400] on button "Set date" at bounding box center [452, 386] width 68 height 35
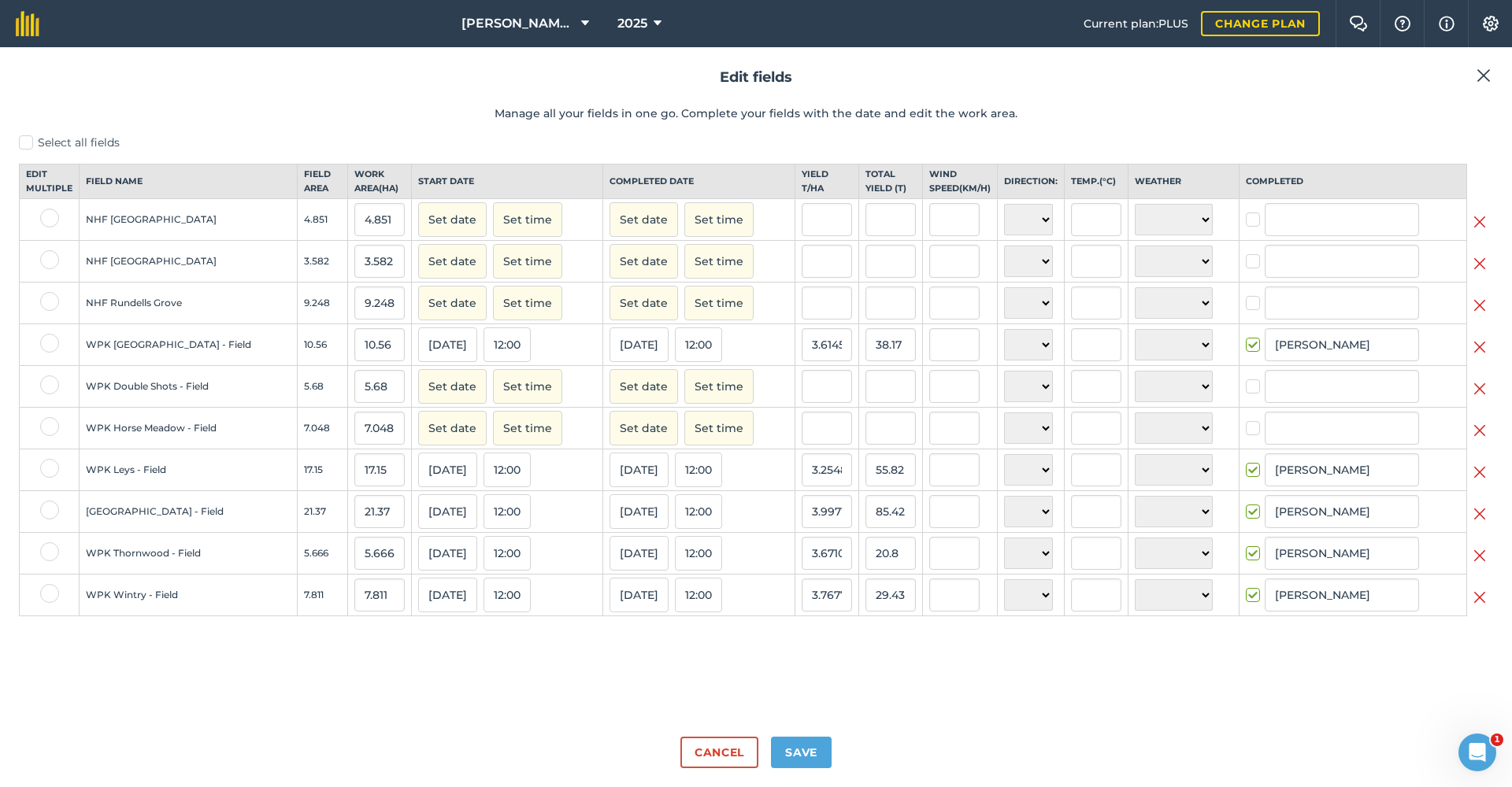
click at [418, 400] on button "Set date" at bounding box center [452, 386] width 68 height 35
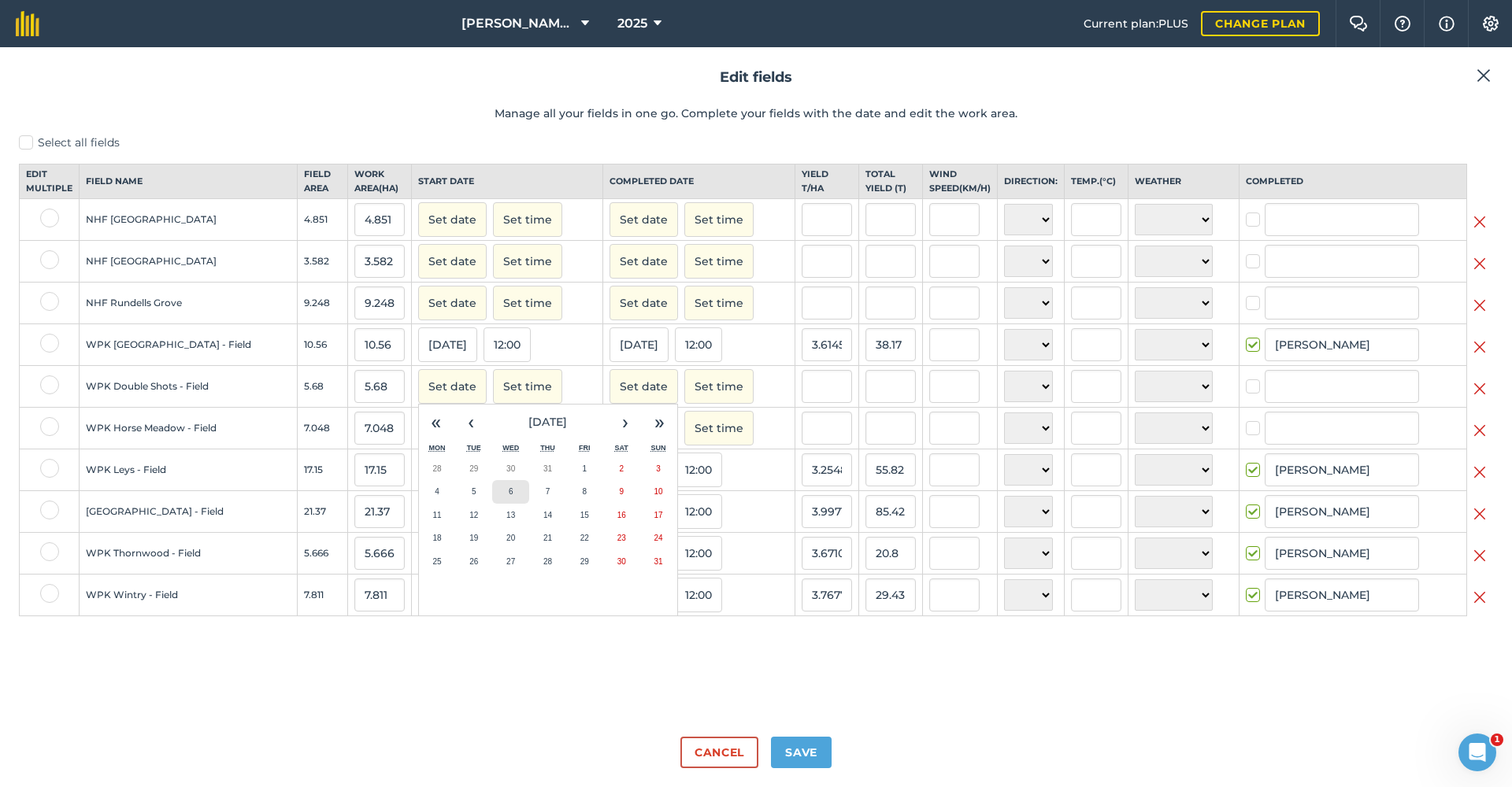
click at [508, 496] on abbr "6" at bounding box center [511, 492] width 5 height 8
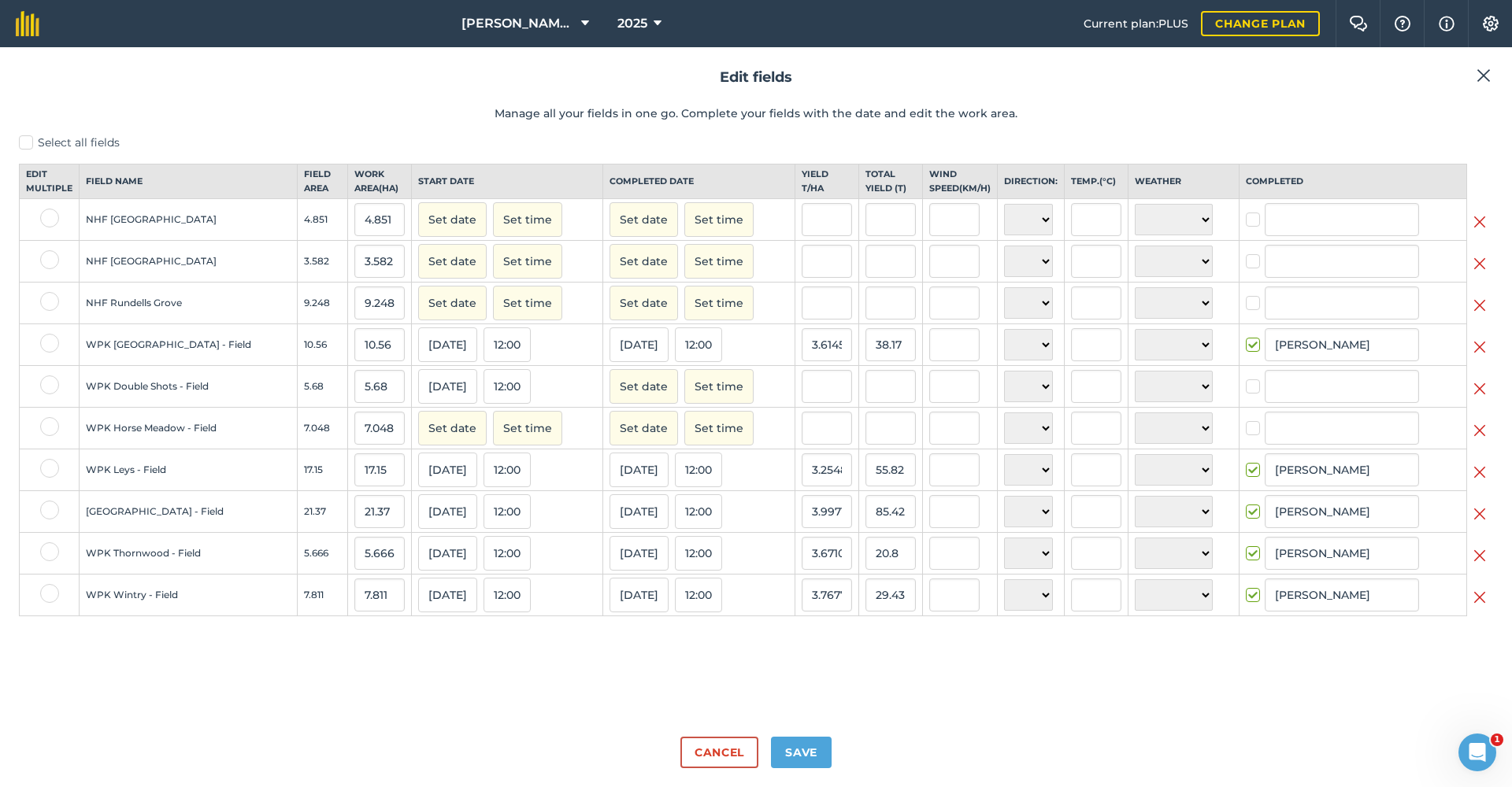
click at [610, 396] on button "Set date" at bounding box center [643, 386] width 68 height 35
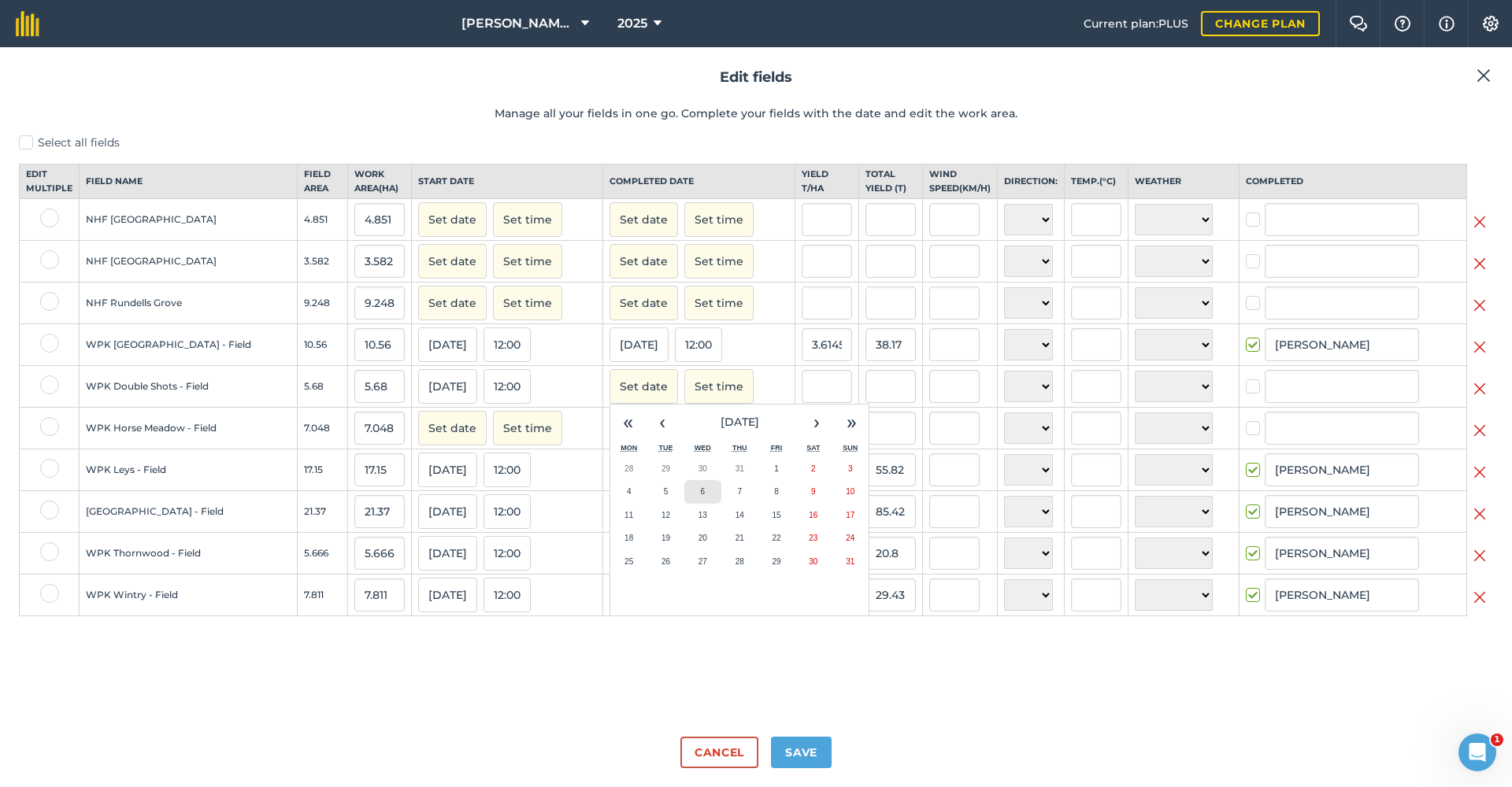
click at [684, 503] on button "6" at bounding box center [703, 492] width 37 height 24
checkbox input "true"
type input "[PERSON_NAME]"
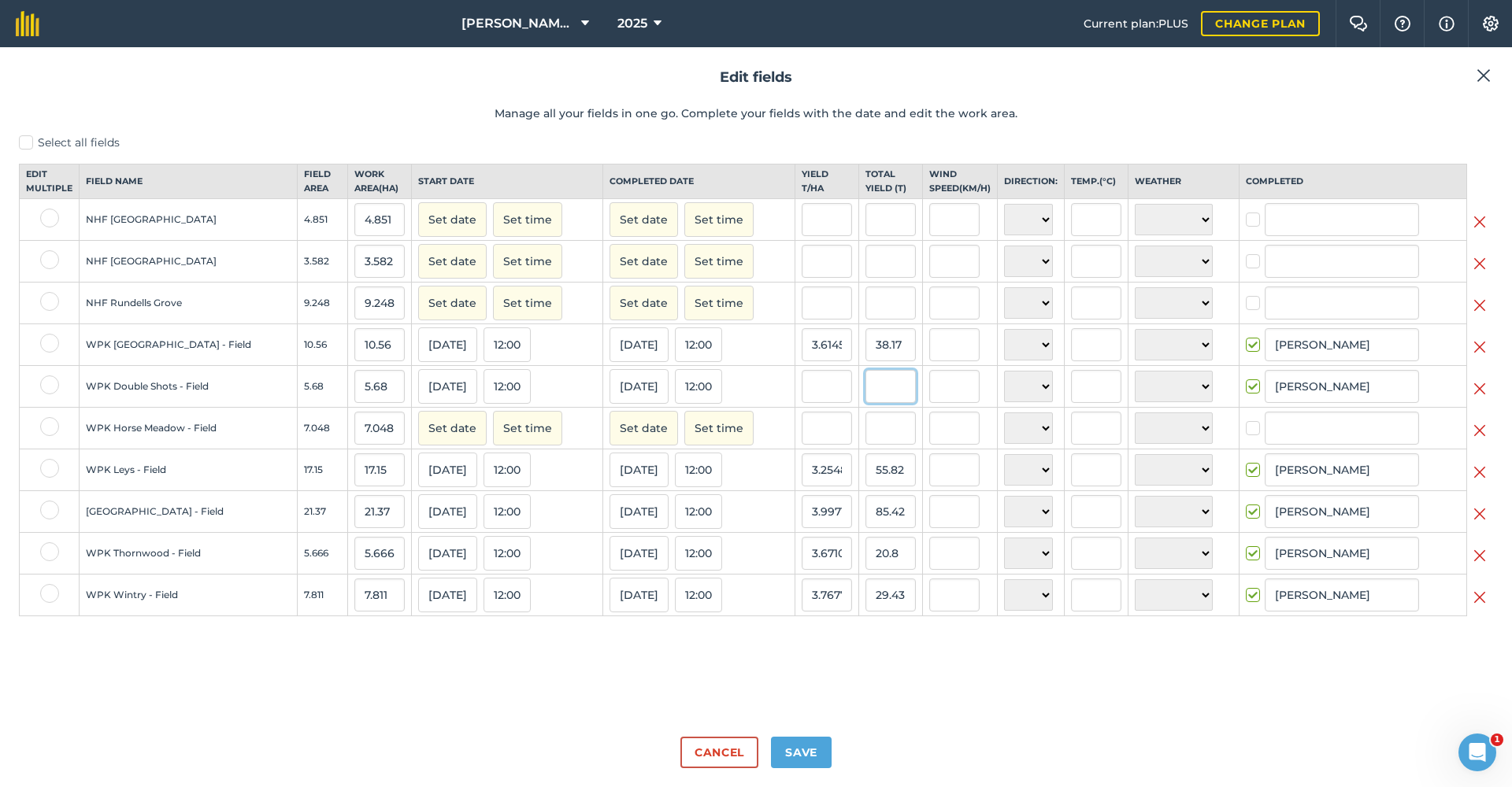
click at [865, 403] on input "text" at bounding box center [891, 386] width 51 height 33
type input "21.27"
type input "3.744718309859155"
click at [816, 430] on input "text" at bounding box center [827, 428] width 51 height 33
click at [431, 438] on button "Set date" at bounding box center [452, 428] width 68 height 35
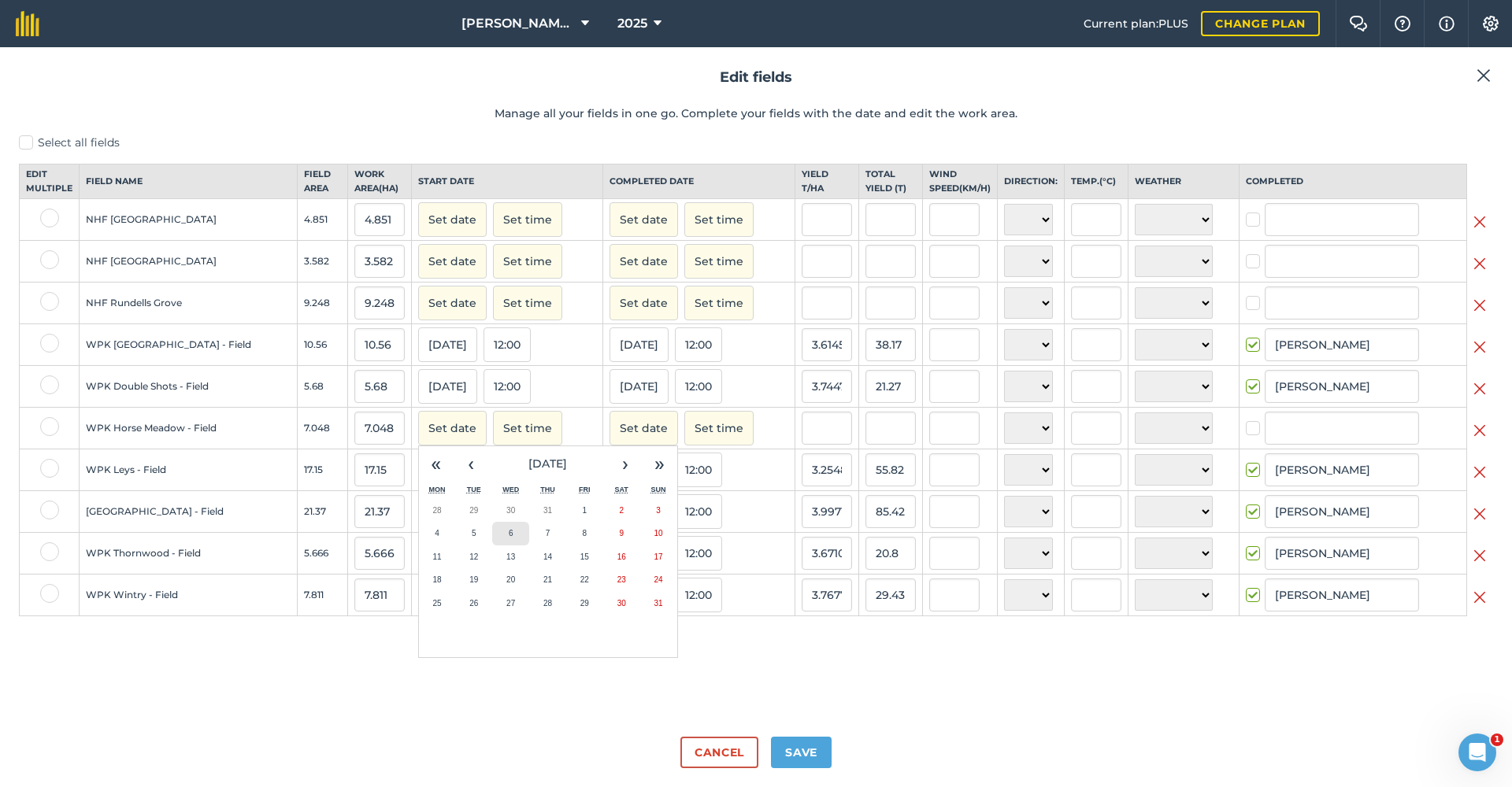
click at [492, 545] on button "6" at bounding box center [511, 534] width 37 height 24
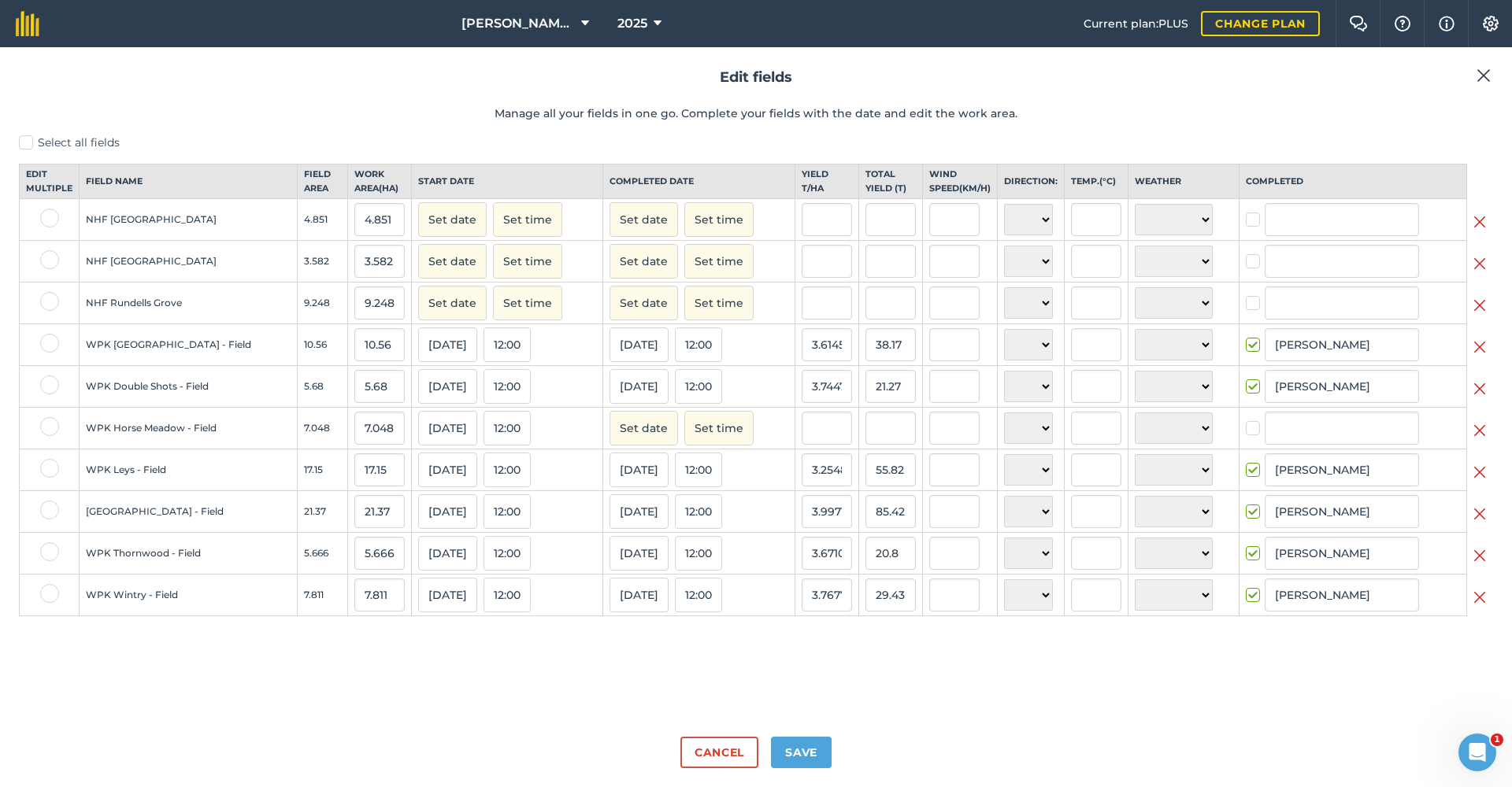
click at [610, 435] on button "Set date" at bounding box center [643, 428] width 68 height 35
click at [701, 538] on abbr "6" at bounding box center [704, 534] width 5 height 8
checkbox input "true"
type input "[PERSON_NAME]"
click at [801, 443] on input "text" at bounding box center [827, 428] width 51 height 33
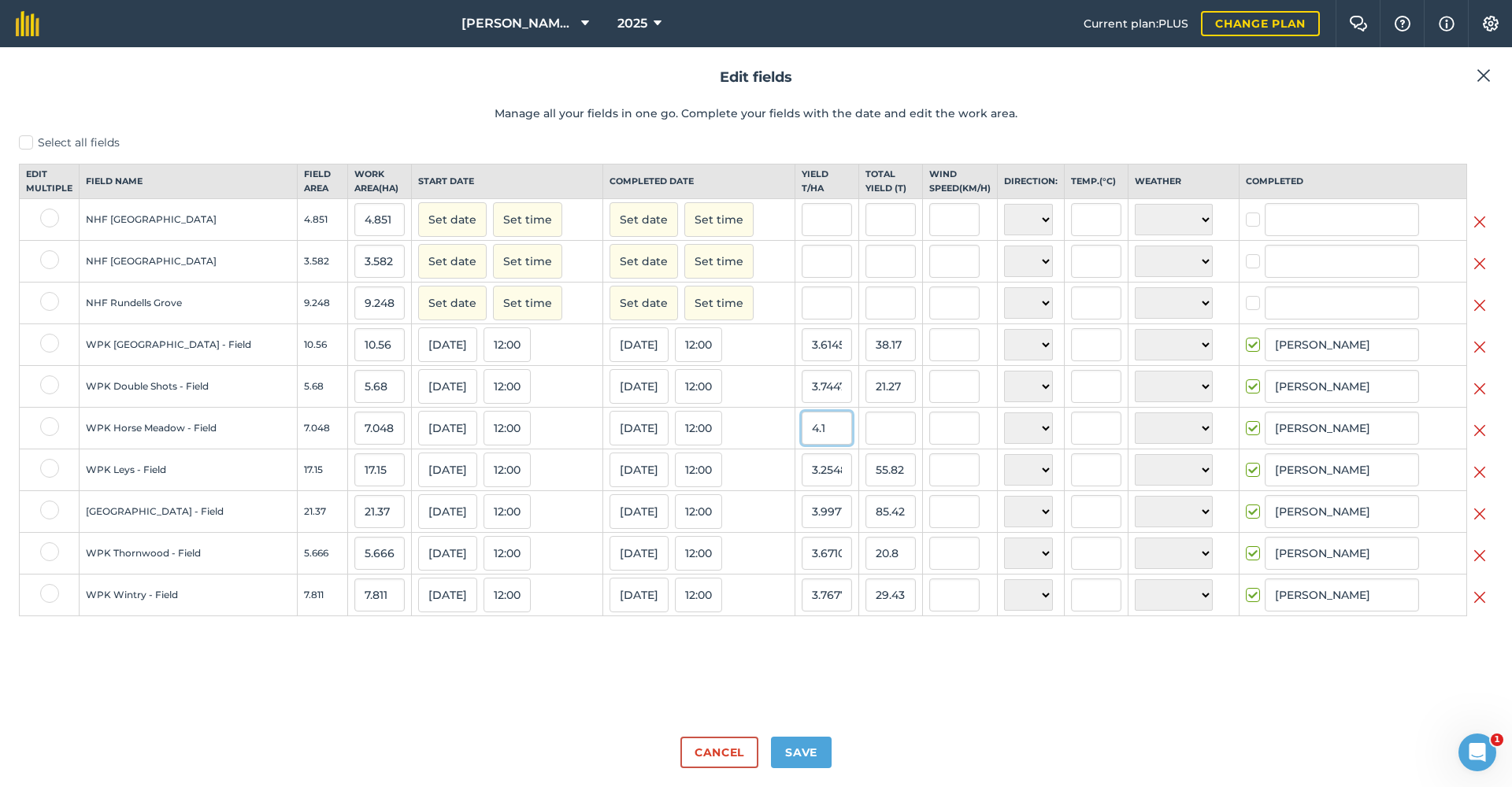
type input "4.1"
type input "28.8968"
click at [865, 439] on input "28.8968" at bounding box center [891, 428] width 51 height 33
click at [804, 757] on button "Save" at bounding box center [801, 752] width 61 height 31
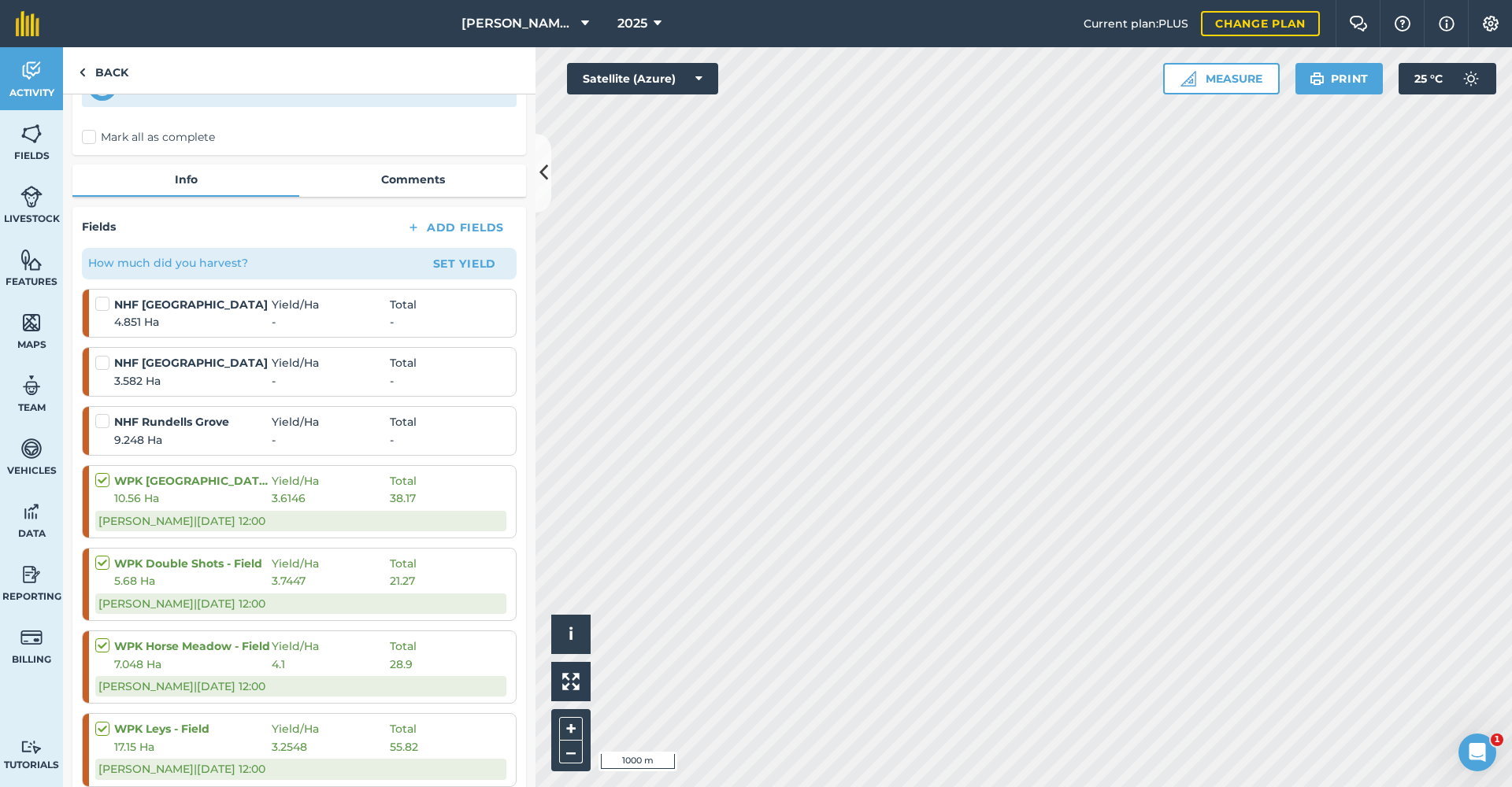
scroll to position [140, 0]
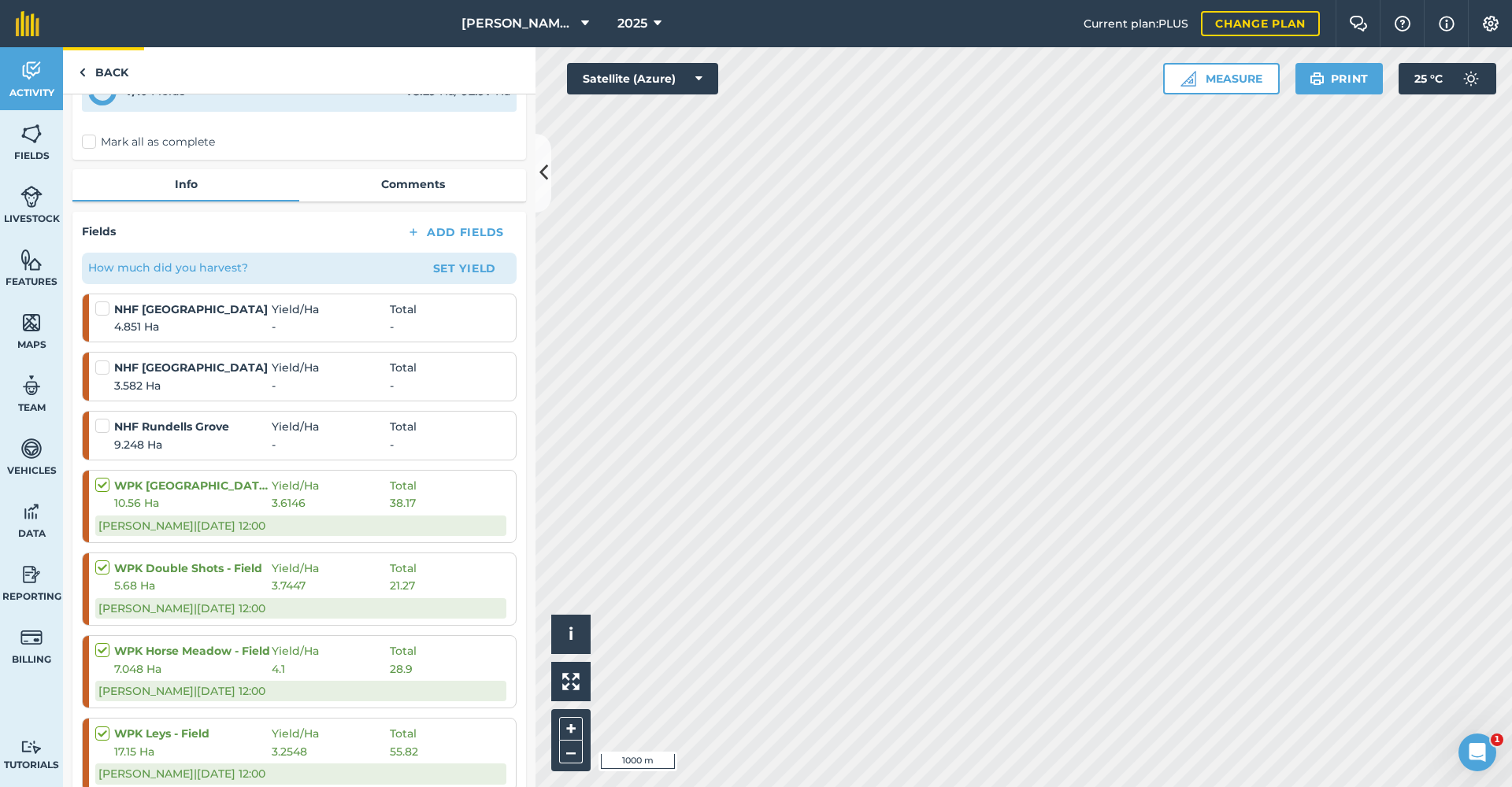
click at [120, 67] on link "Back" at bounding box center [104, 70] width 81 height 46
